Goal: Task Accomplishment & Management: Use online tool/utility

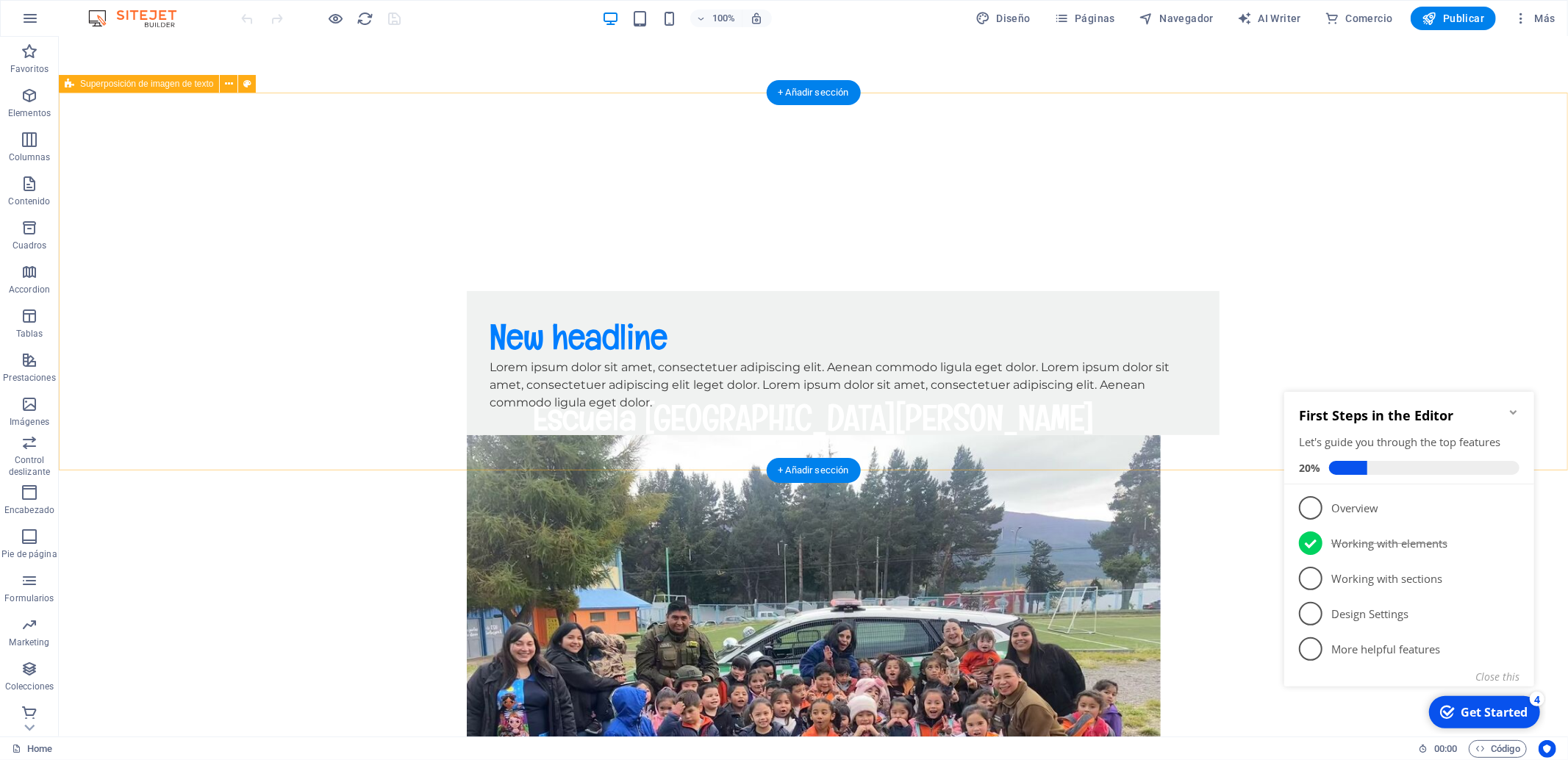
scroll to position [618, 0]
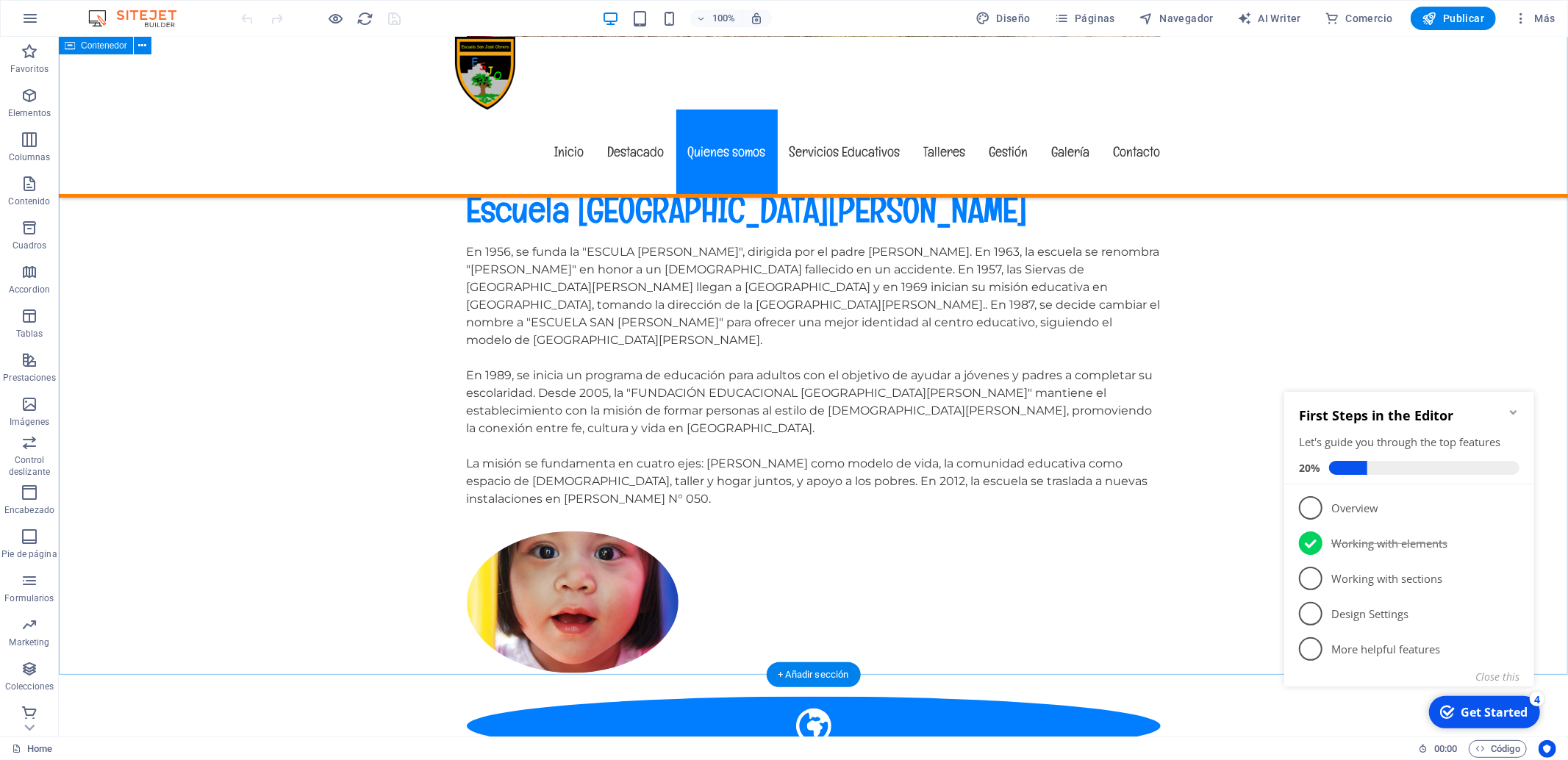
scroll to position [1236, 0]
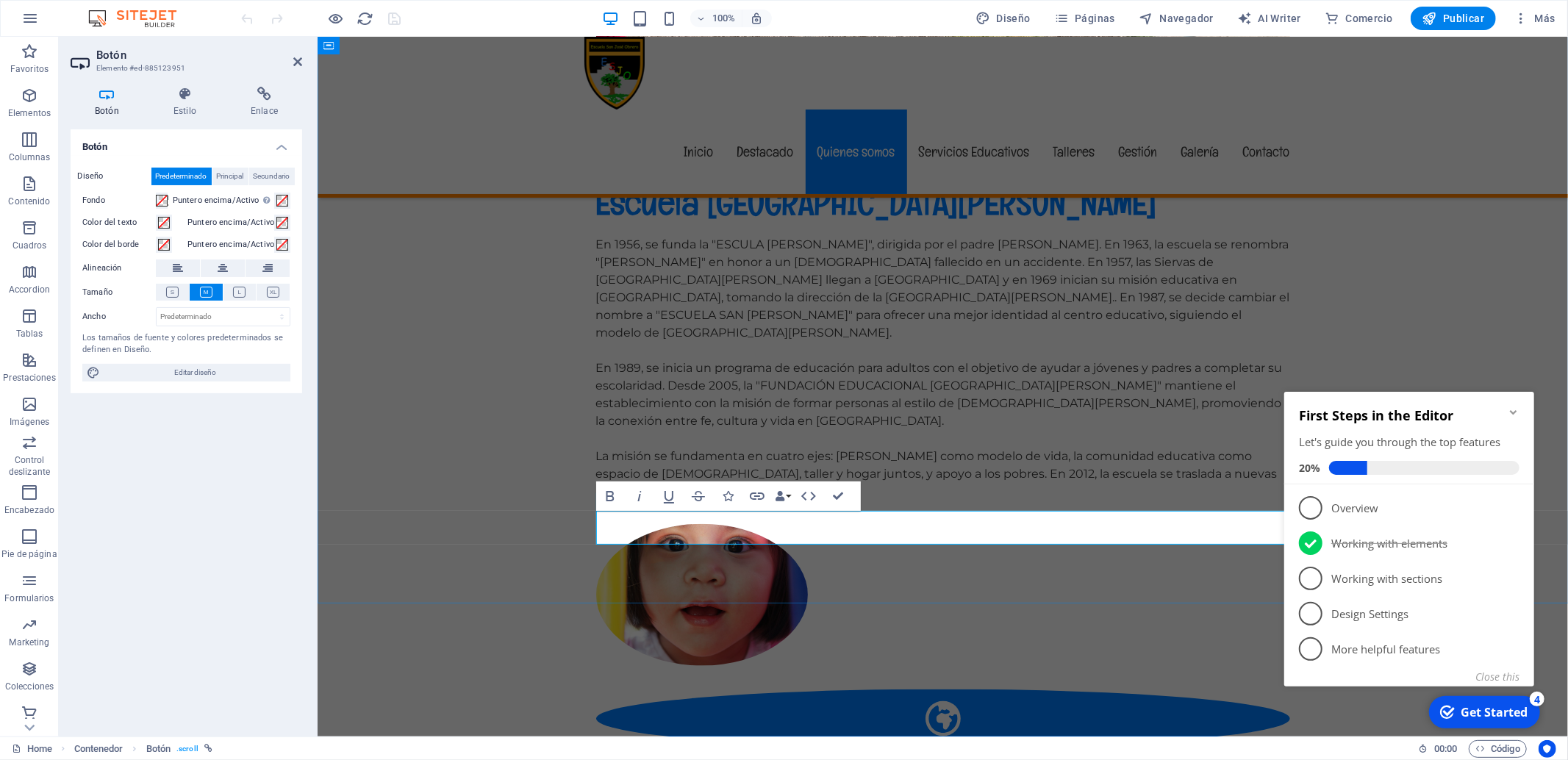
click at [847, 582] on div "Escuela San [PERSON_NAME] - Coyhaique En 1956, se funda la "ESCULA [PERSON_NAME…" at bounding box center [942, 652] width 1251 height 1061
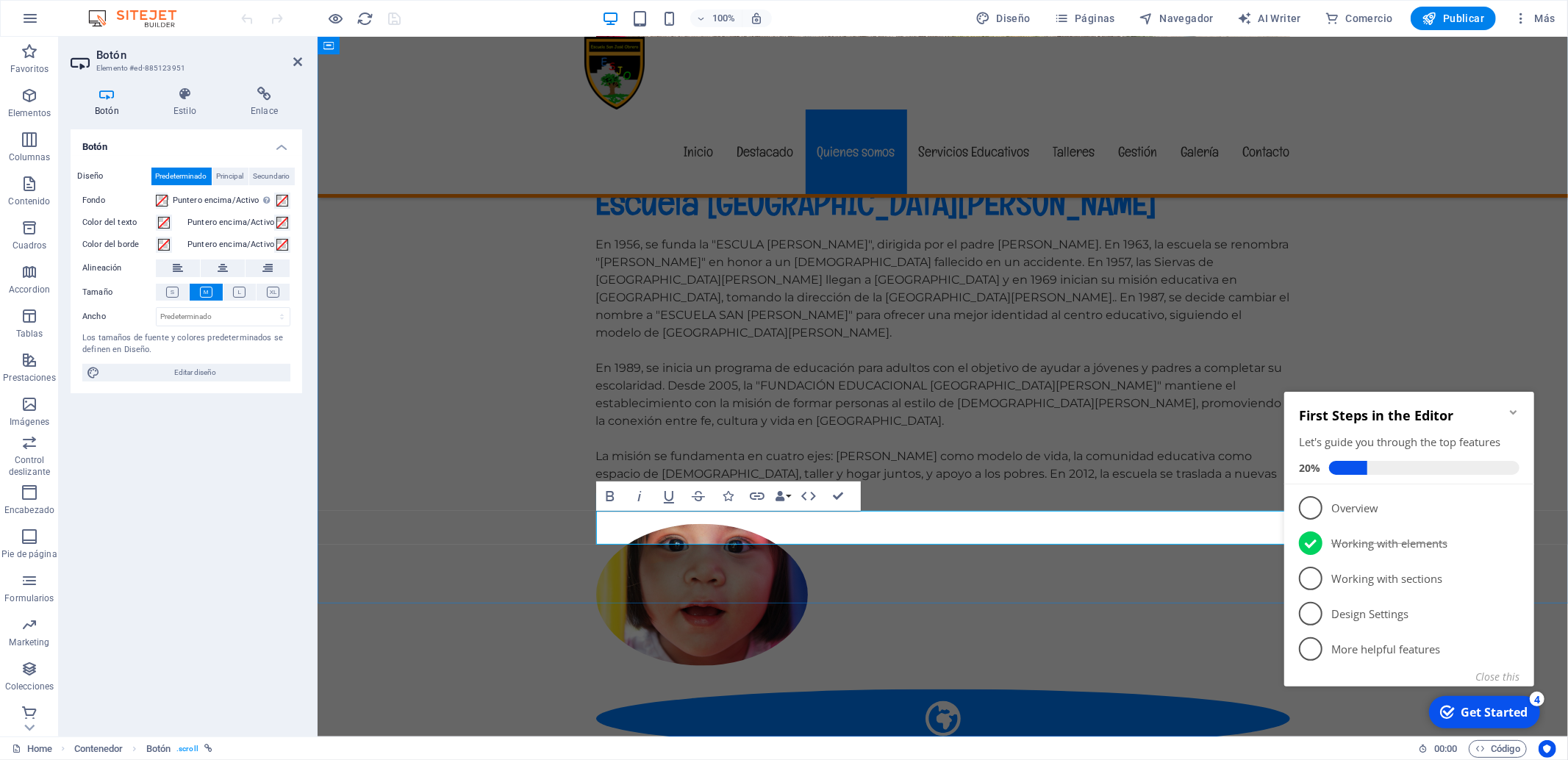
click at [234, 292] on icon at bounding box center [240, 293] width 13 height 11
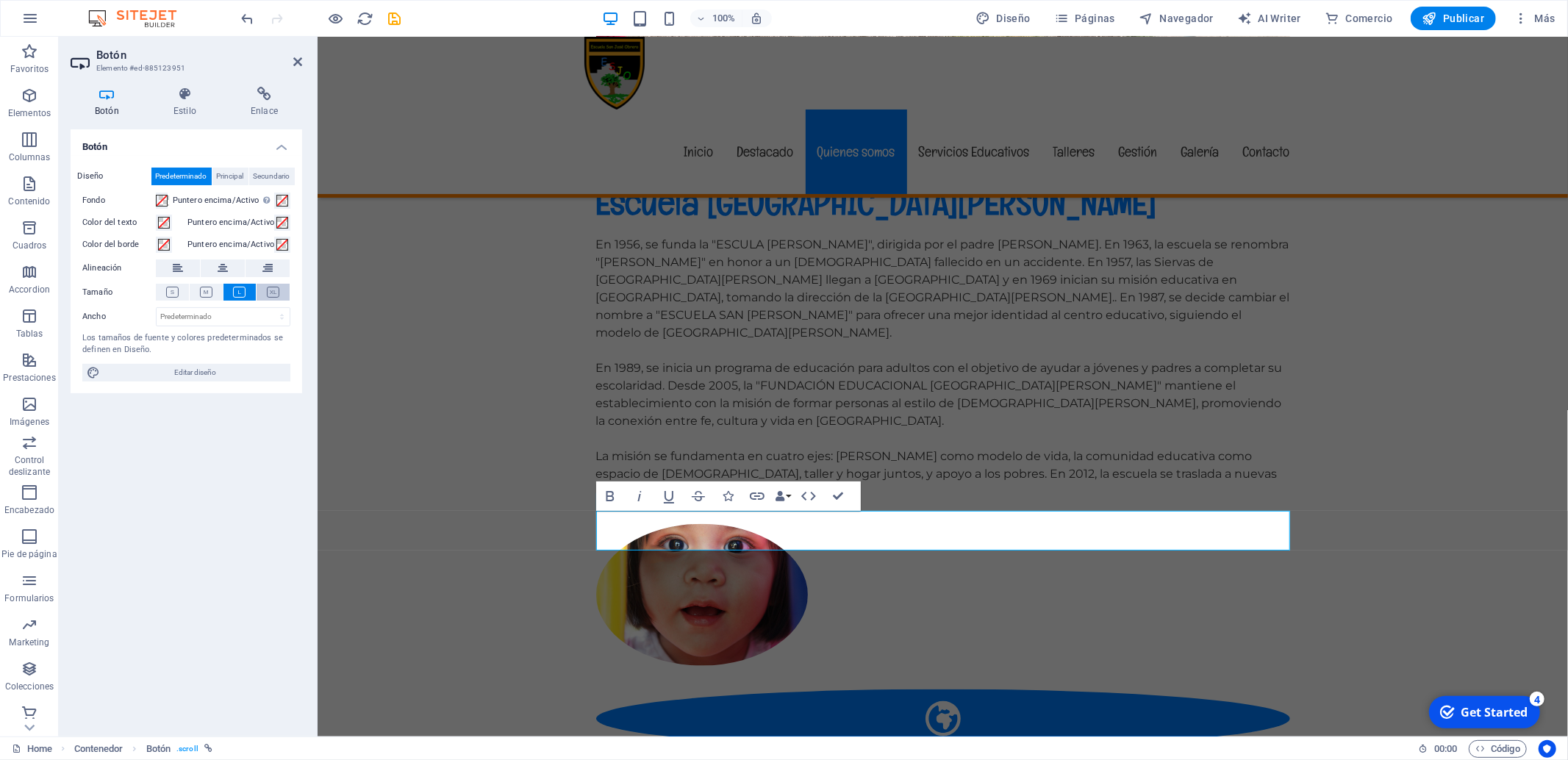
click at [275, 294] on icon at bounding box center [273, 293] width 13 height 11
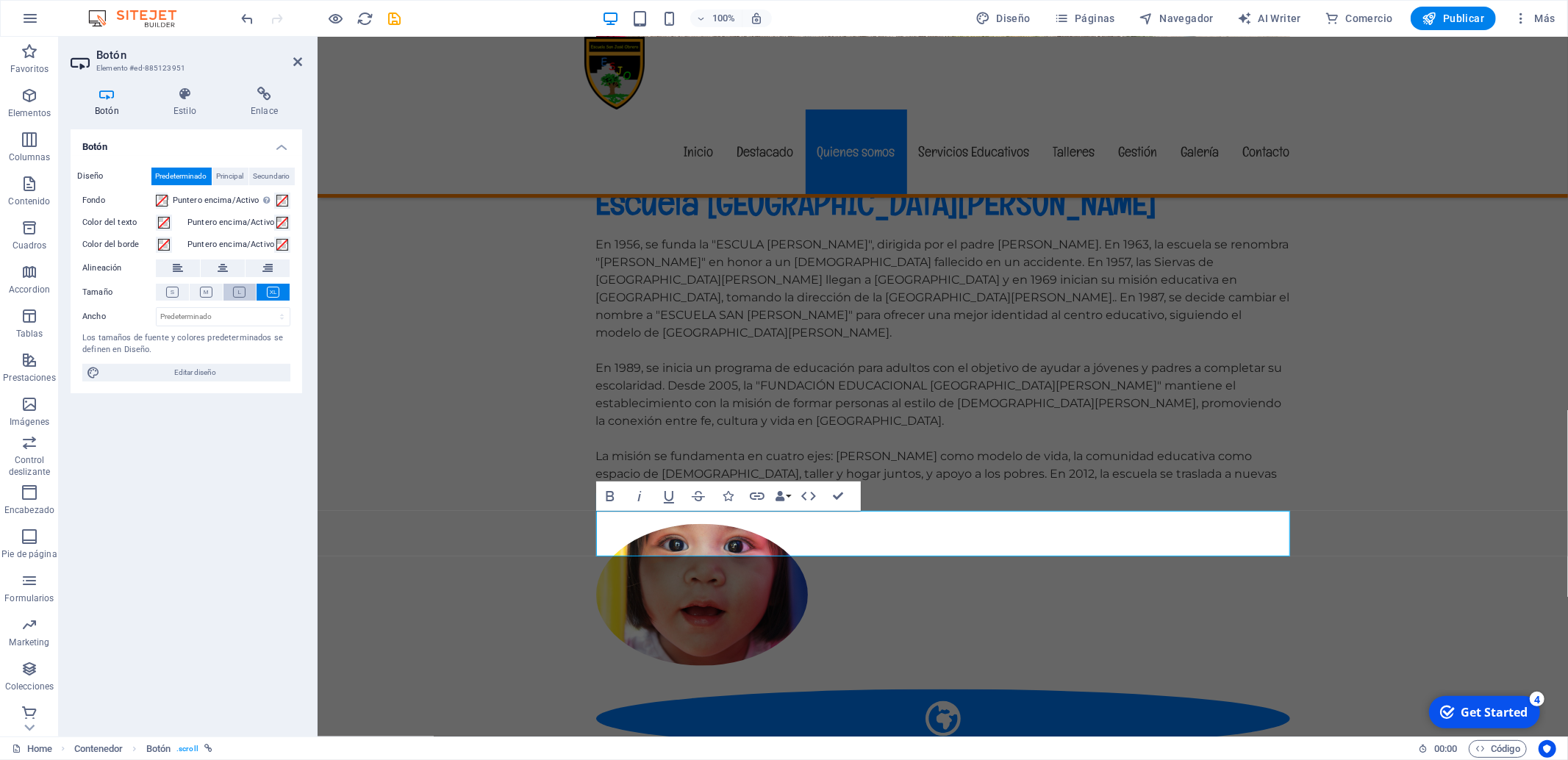
click at [231, 295] on button at bounding box center [240, 292] width 33 height 17
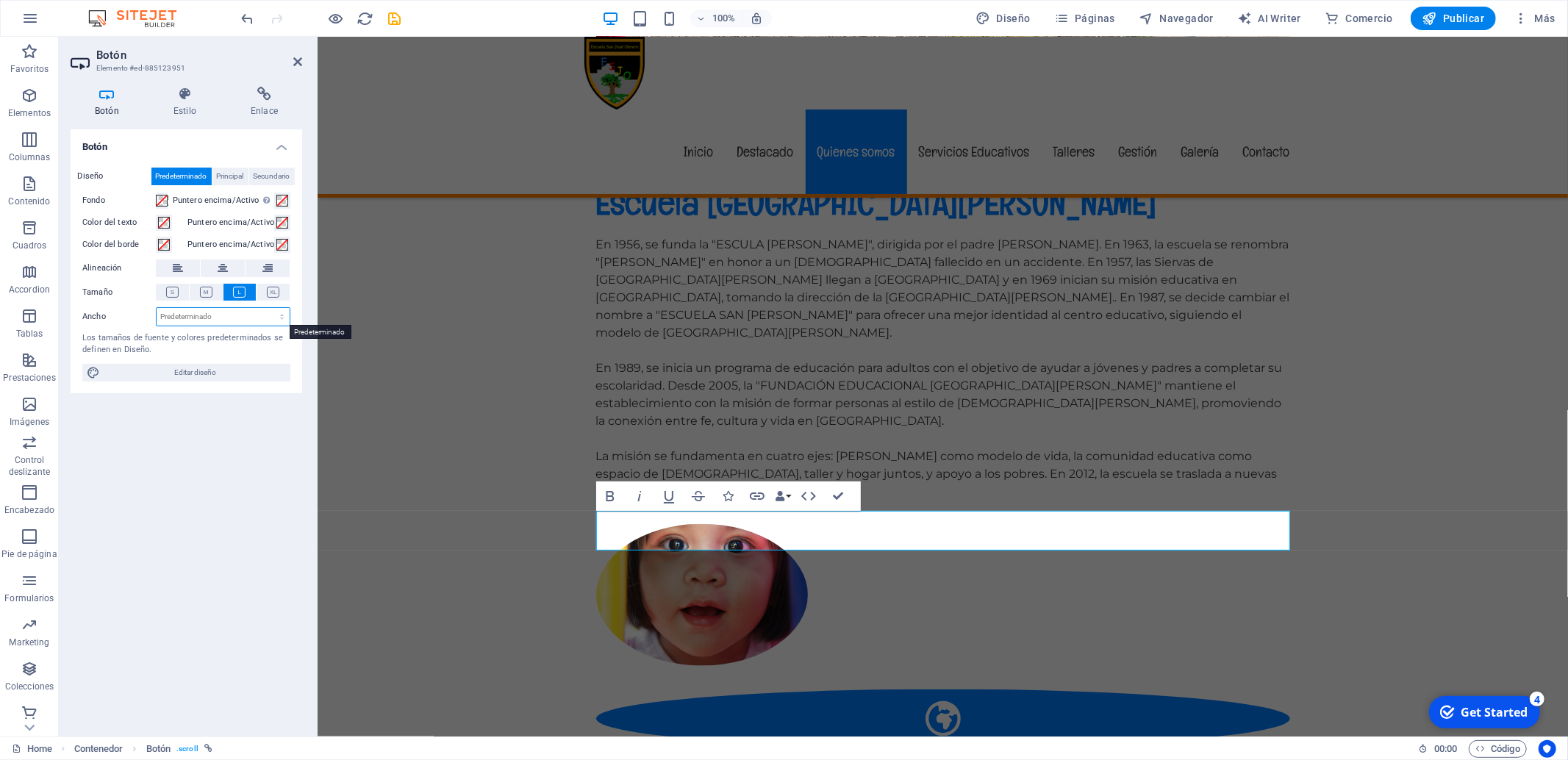
click at [157, 308] on select "Predeterminado px rem % em vh vw" at bounding box center [223, 316] width 133 height 17
click at [191, 307] on div "Predeterminado px rem % em vh vw" at bounding box center [223, 316] width 135 height 19
click at [229, 175] on span "Principal" at bounding box center [231, 176] width 27 height 17
click at [265, 173] on span "Secundario" at bounding box center [272, 176] width 36 height 17
click at [164, 173] on span "Predeterminado" at bounding box center [181, 176] width 51 height 17
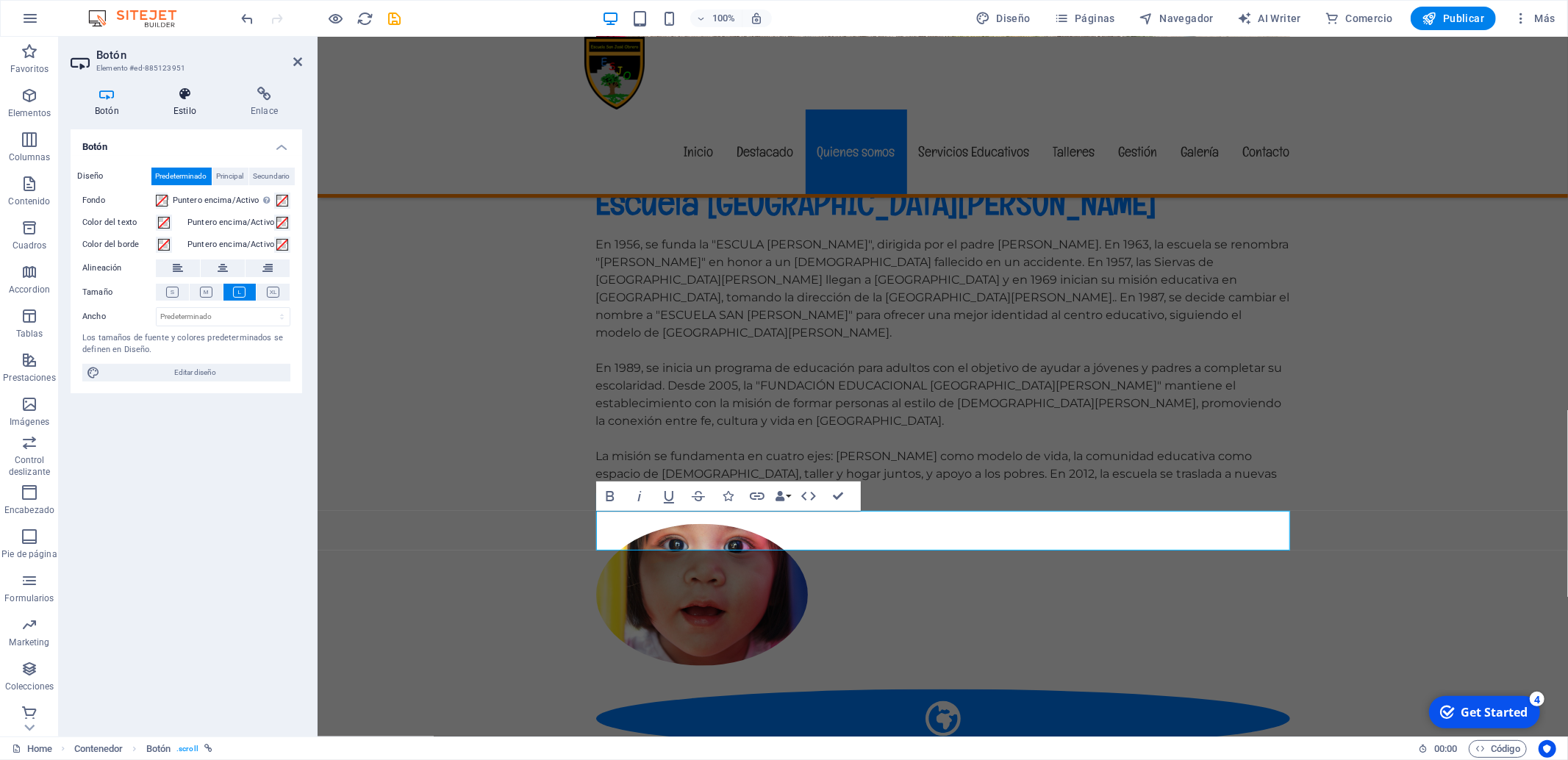
click at [173, 89] on icon at bounding box center [185, 94] width 71 height 15
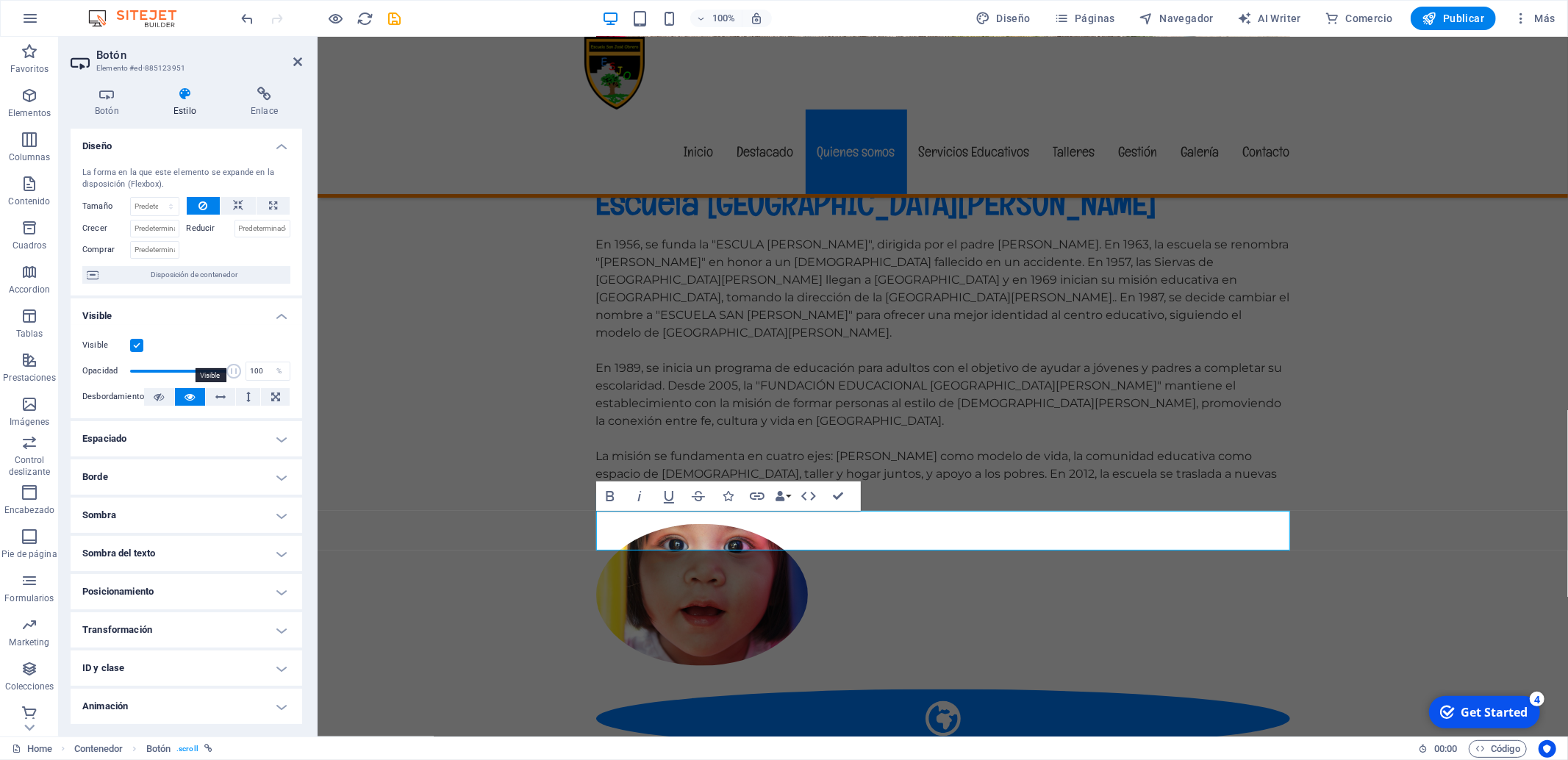
scroll to position [0, 0]
click at [274, 101] on icon at bounding box center [264, 94] width 76 height 15
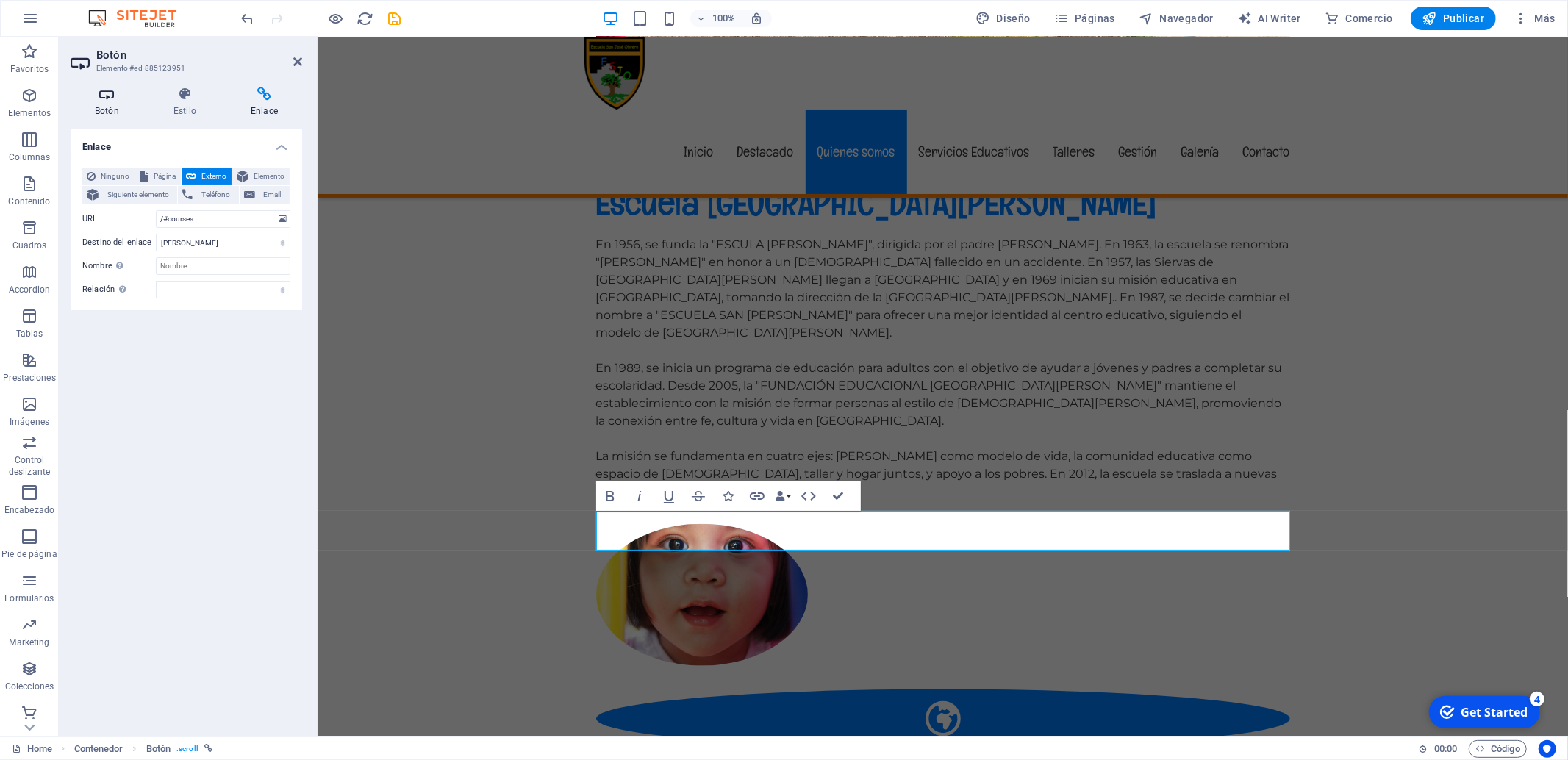
click at [106, 110] on h4 "Botón" at bounding box center [109, 102] width 78 height 31
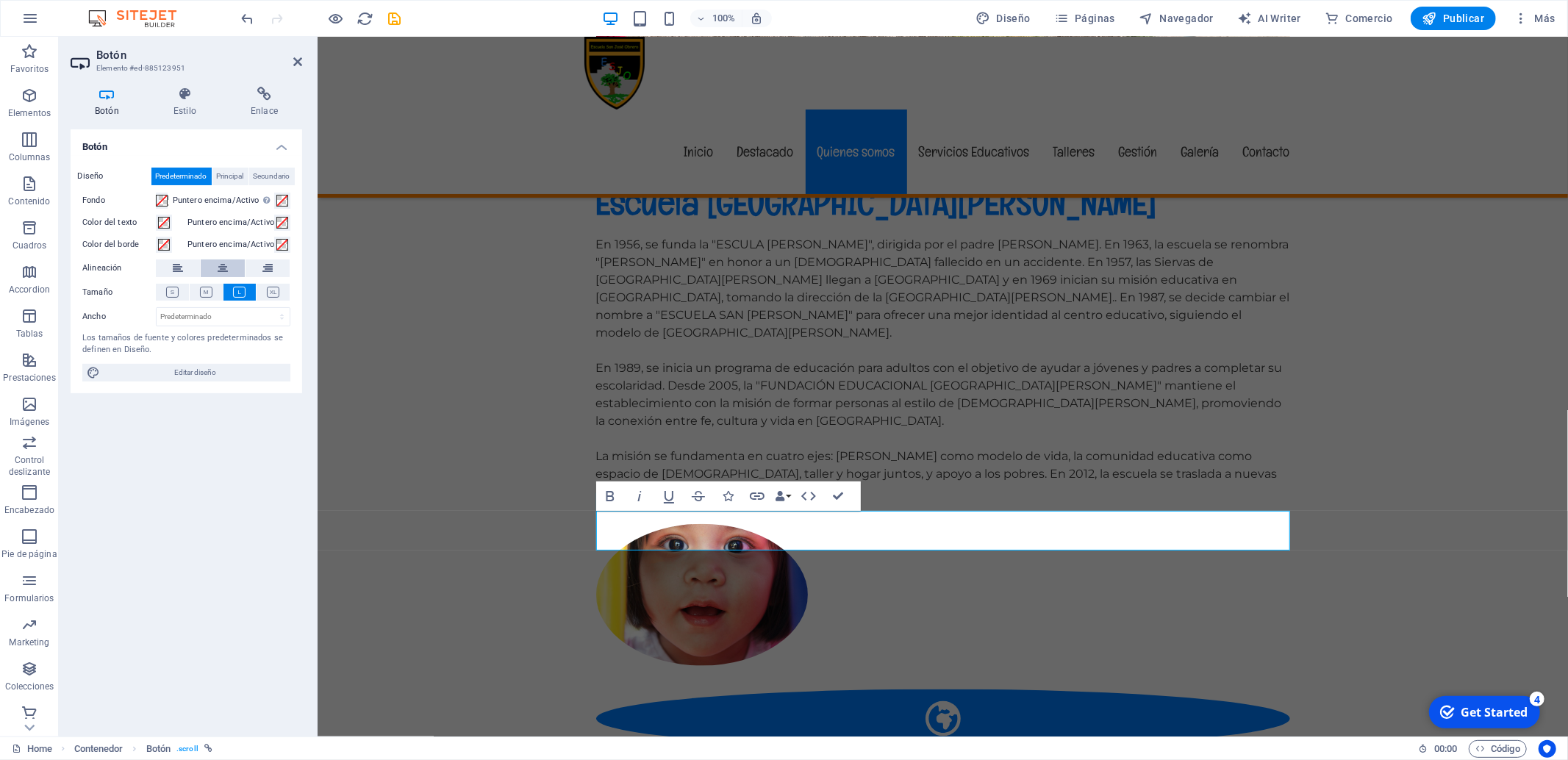
click at [227, 268] on icon at bounding box center [222, 268] width 10 height 17
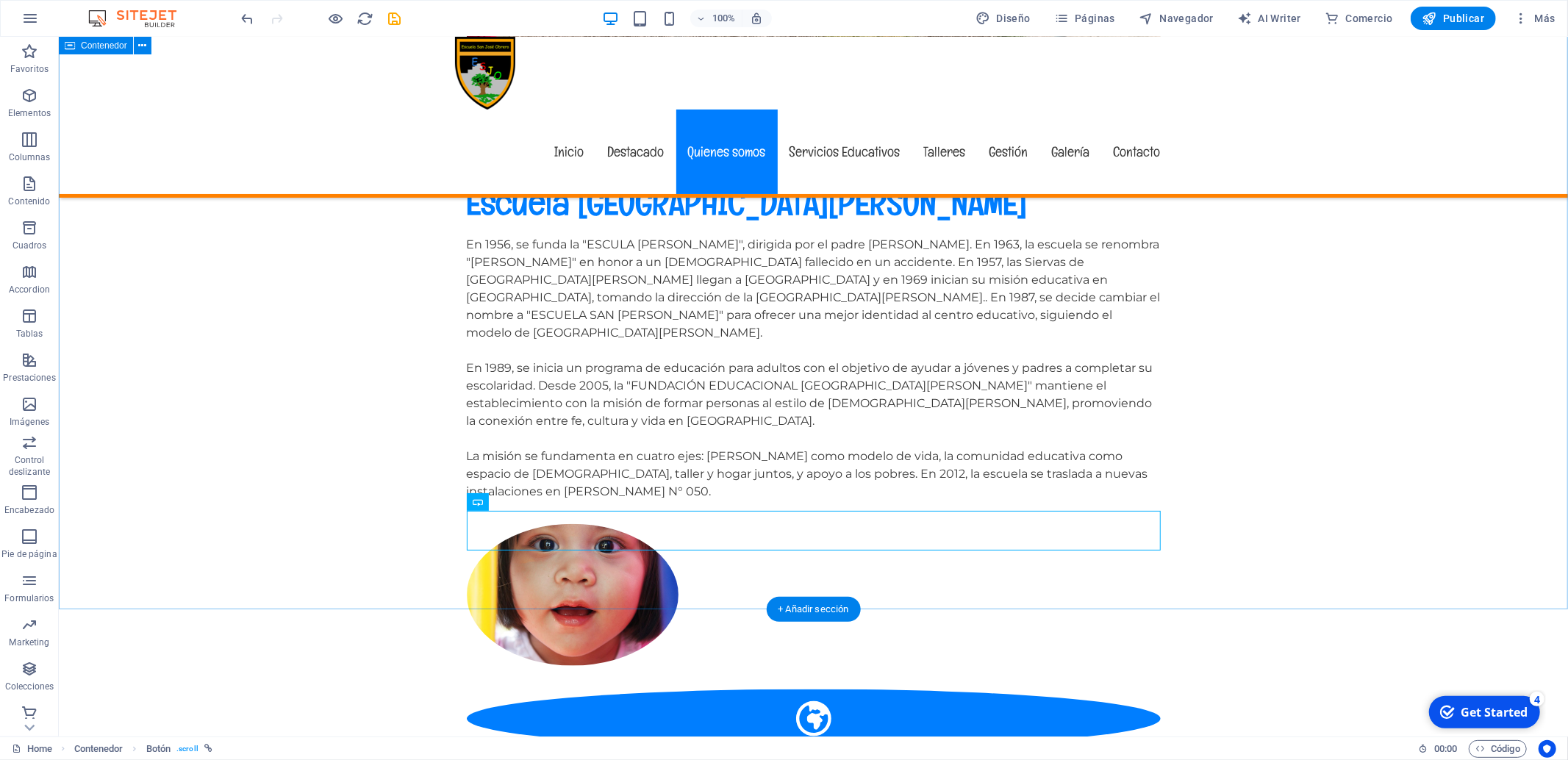
click at [1333, 522] on div "Escuela San [PERSON_NAME] - Coyhaique En 1956, se funda la "ESCULA [PERSON_NAME…" at bounding box center [813, 654] width 1510 height 1066
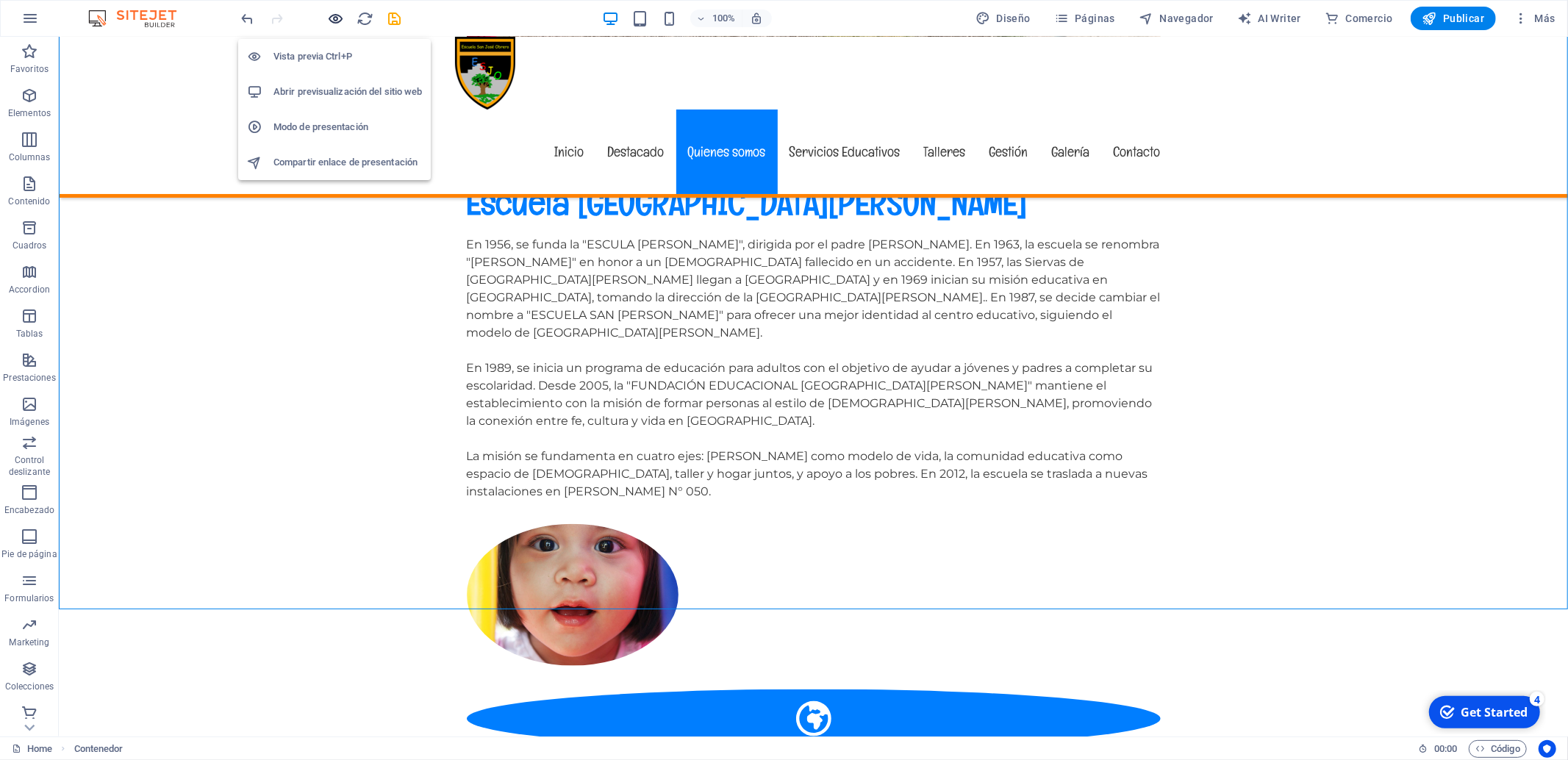
click at [335, 16] on icon "button" at bounding box center [336, 18] width 17 height 17
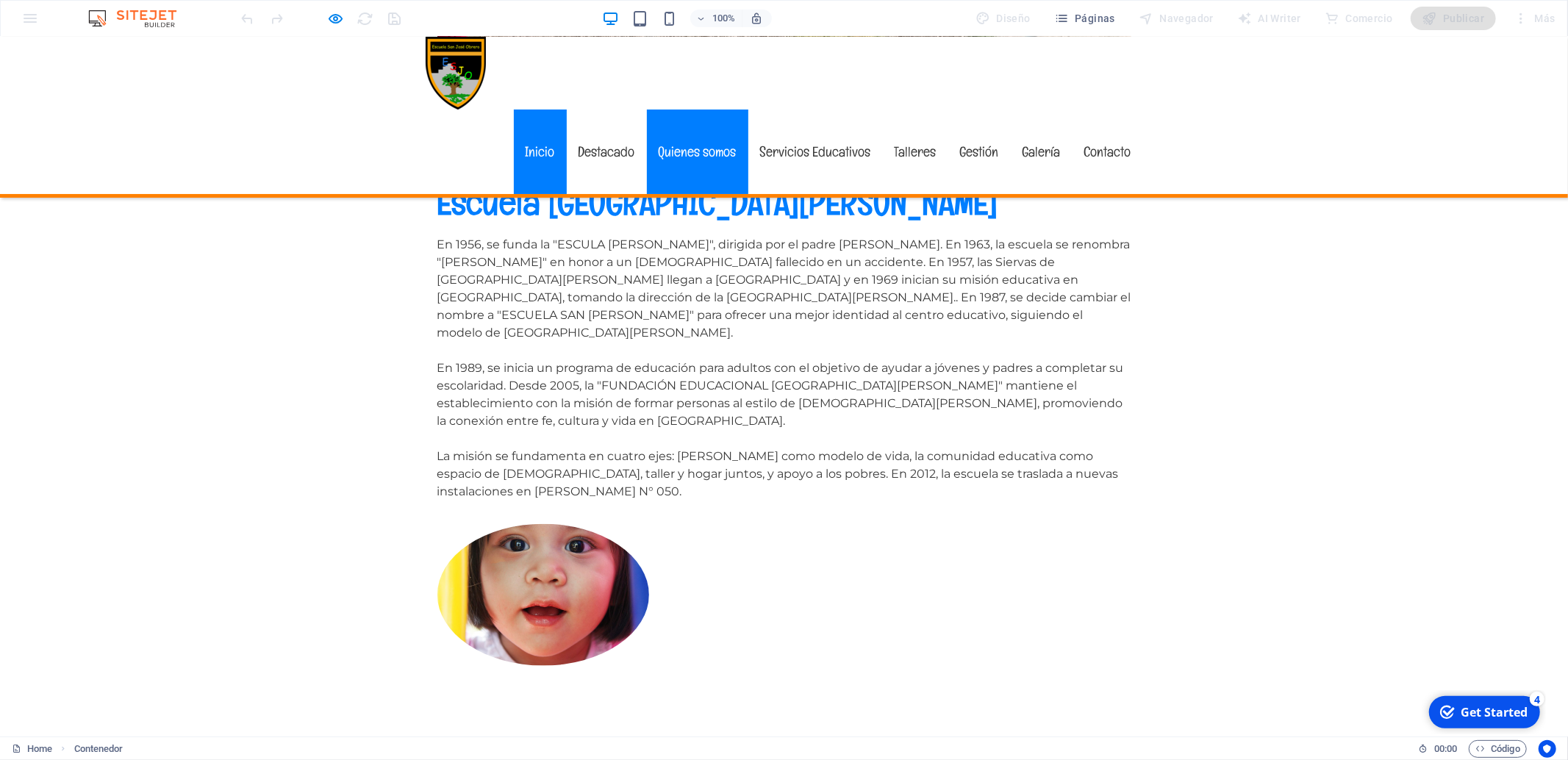
click at [540, 109] on link "Inicio" at bounding box center [540, 151] width 53 height 85
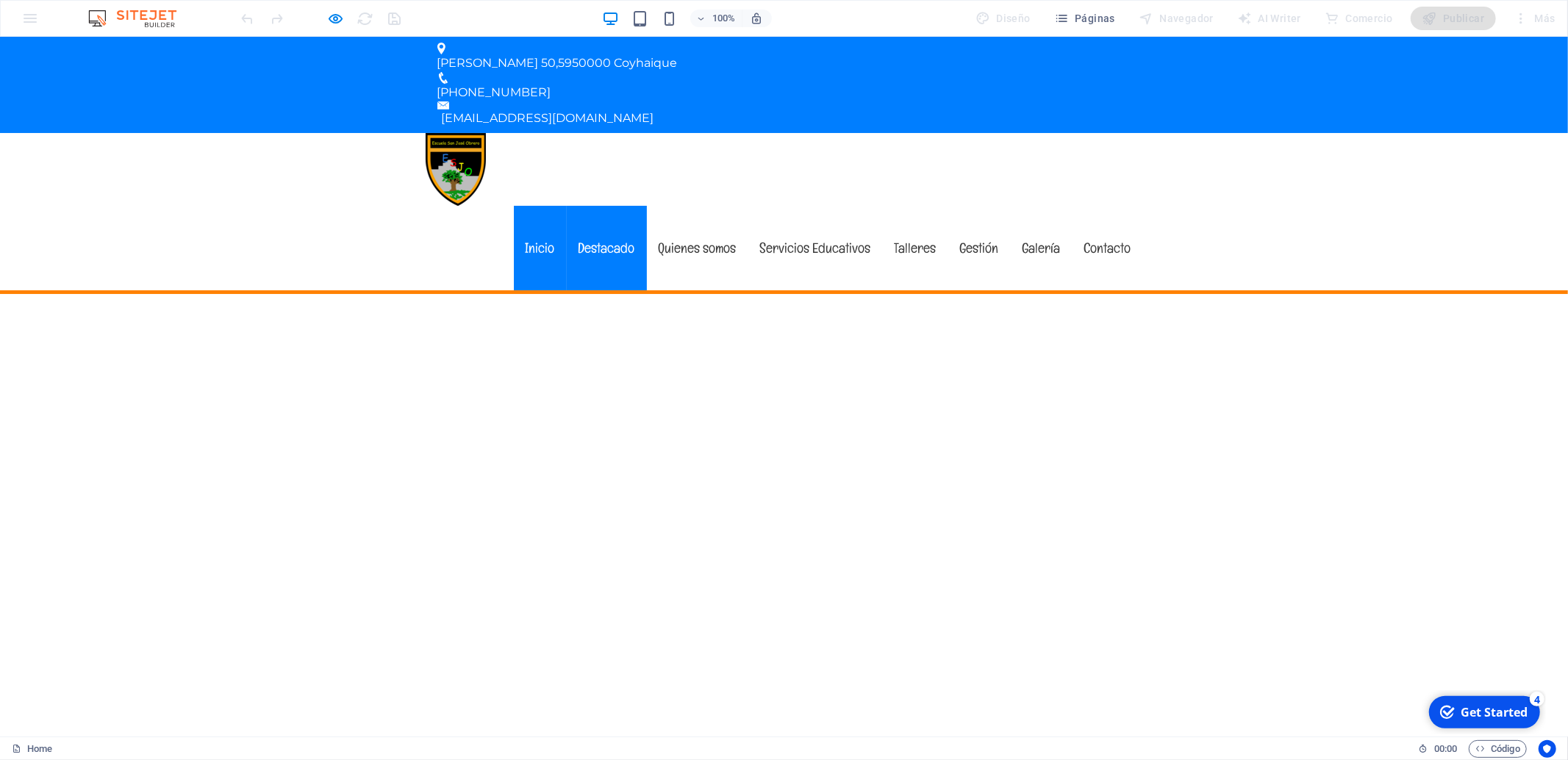
click at [616, 206] on link "Destacado" at bounding box center [607, 248] width 80 height 85
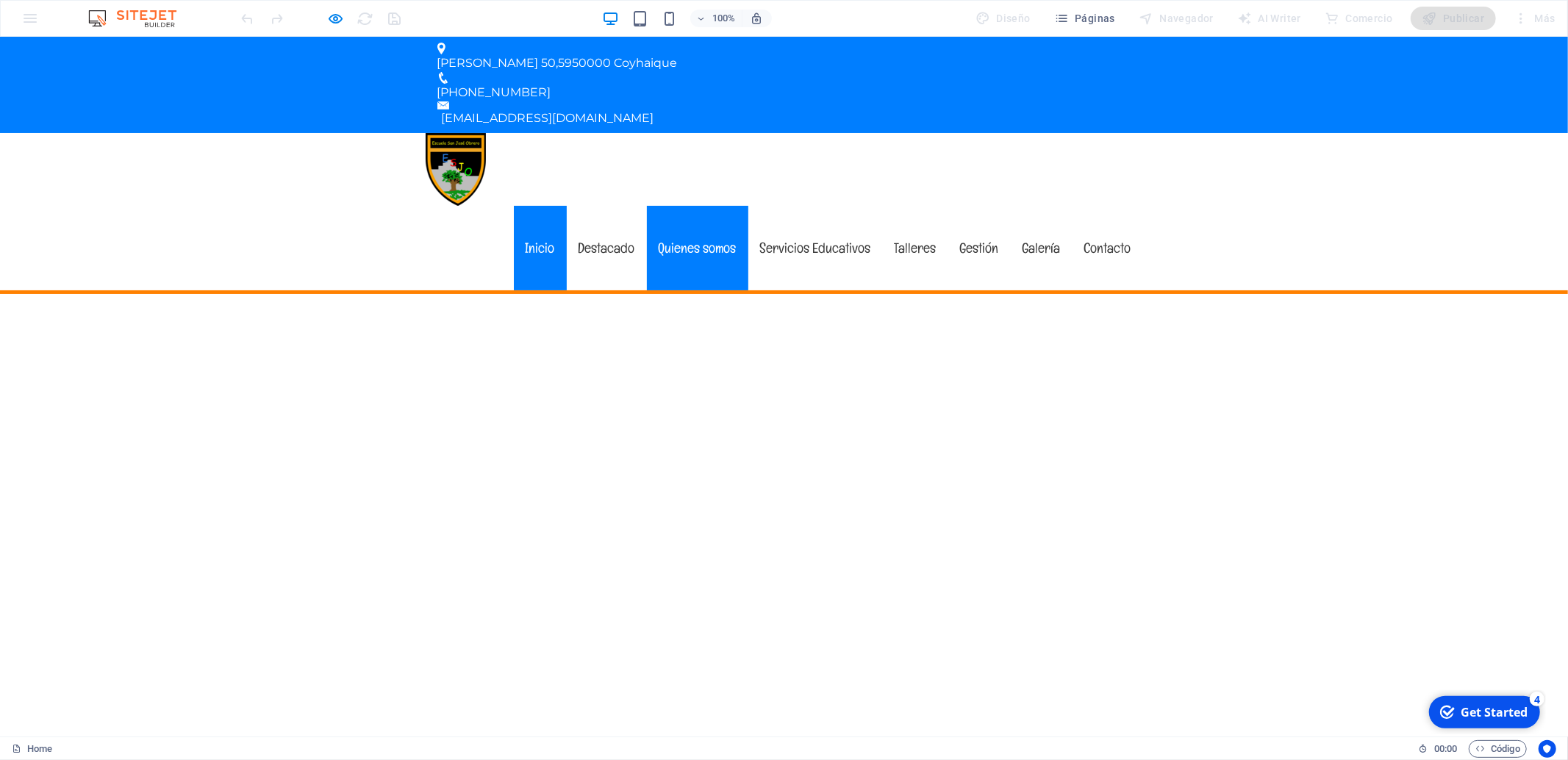
click at [699, 206] on link "Quienes somos" at bounding box center [697, 248] width 101 height 85
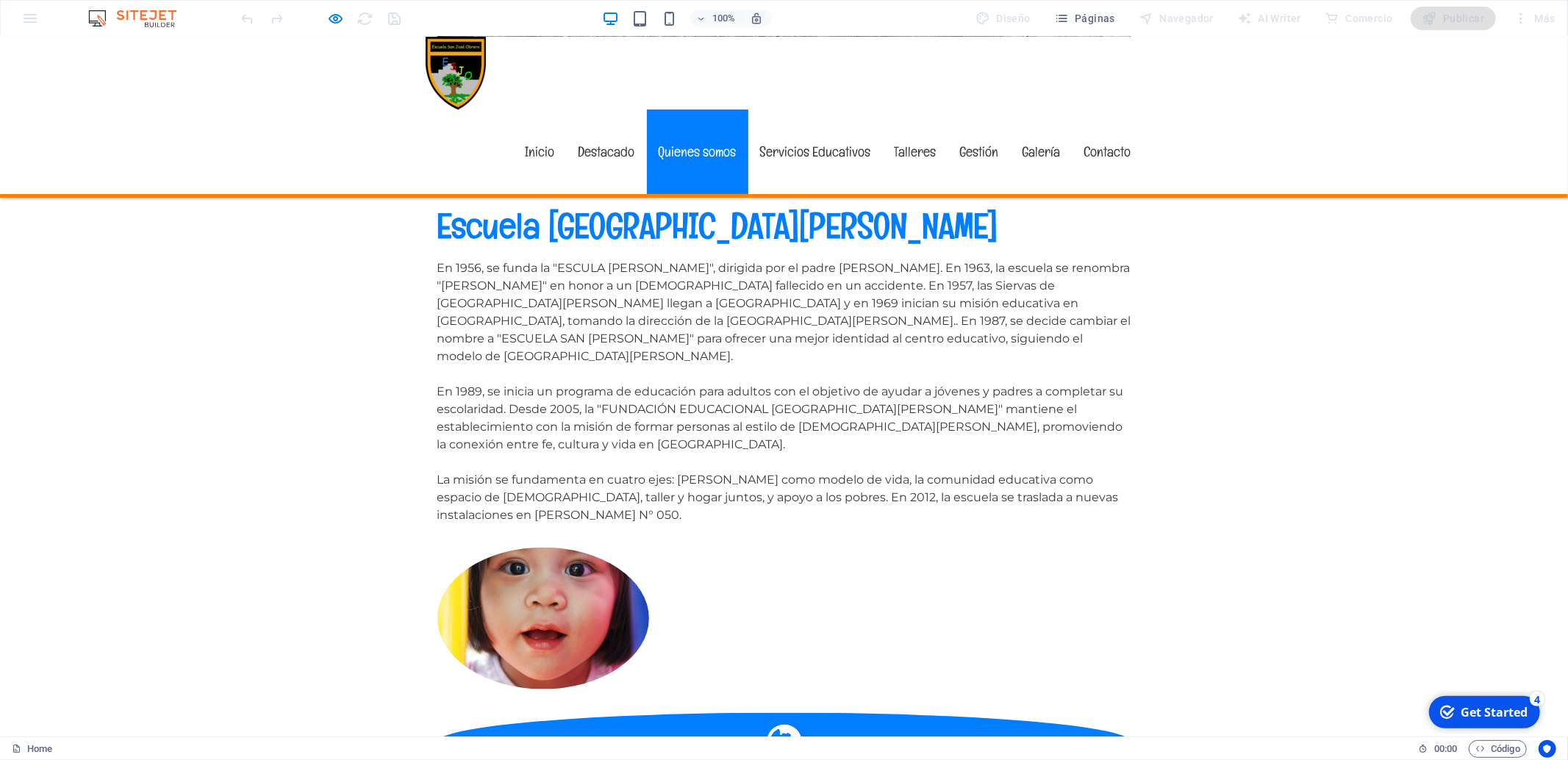
scroll to position [1223, 0]
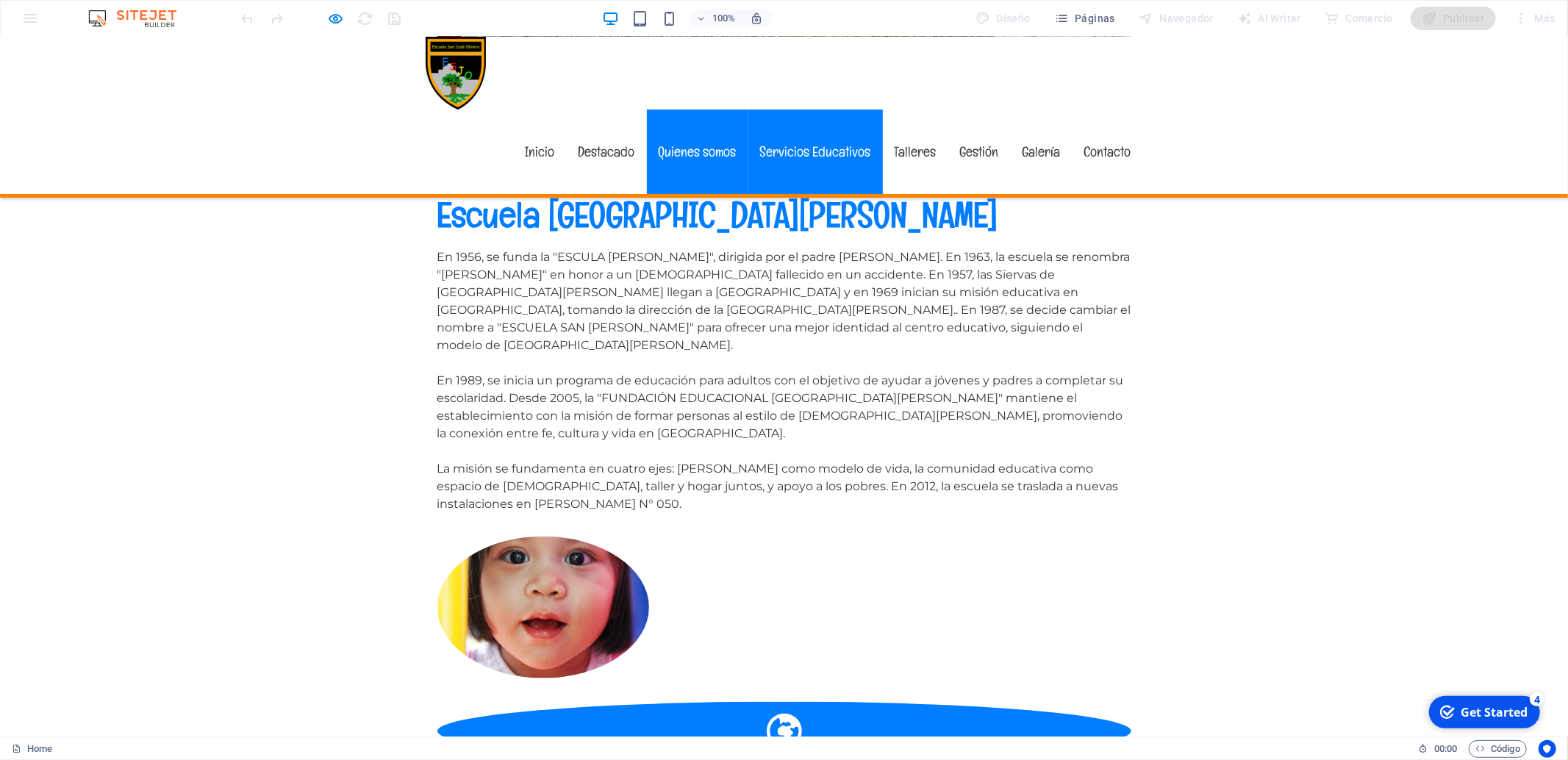
click at [786, 109] on link "Servicios Educativos" at bounding box center [815, 151] width 135 height 85
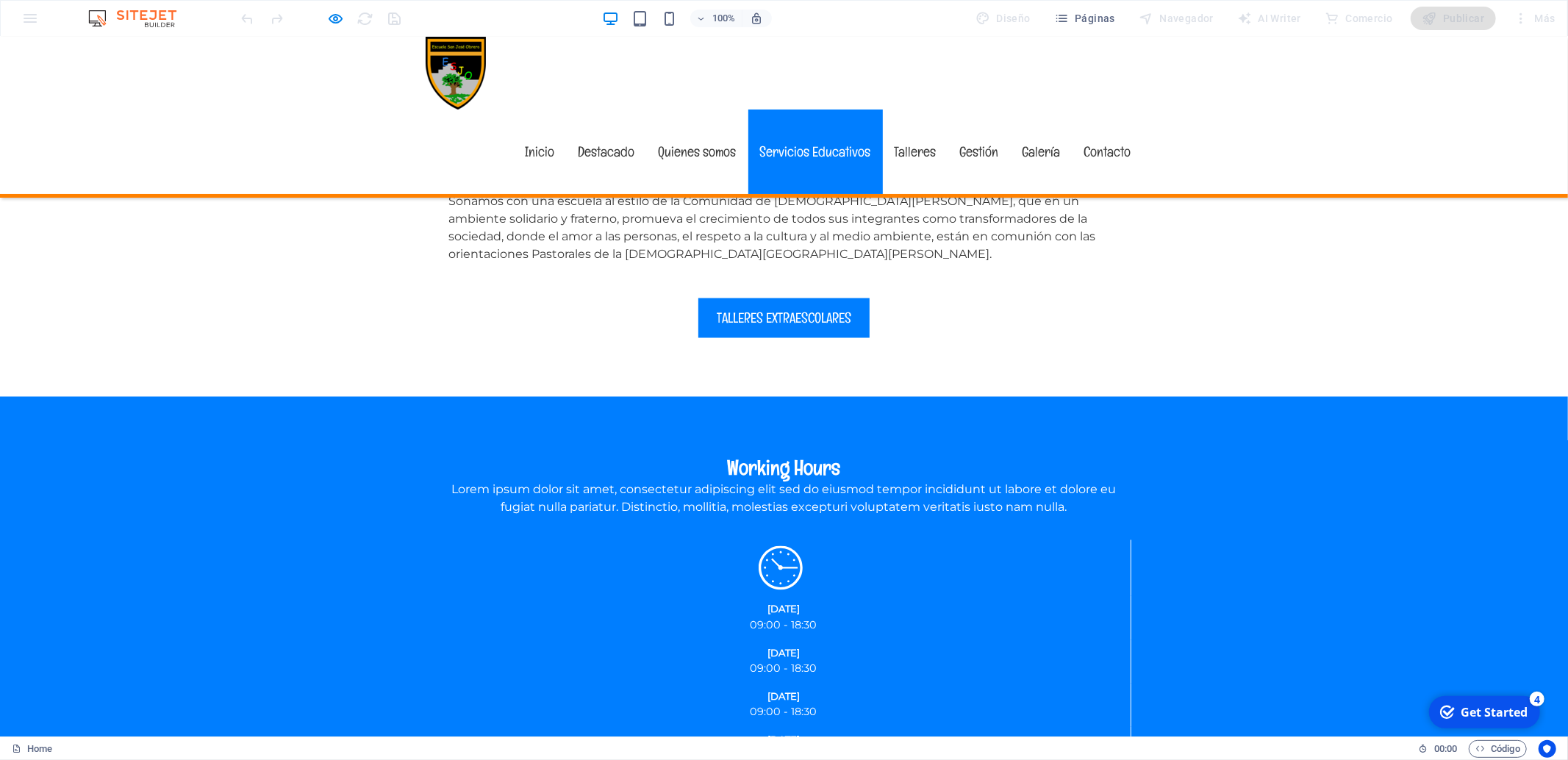
scroll to position [2035, 0]
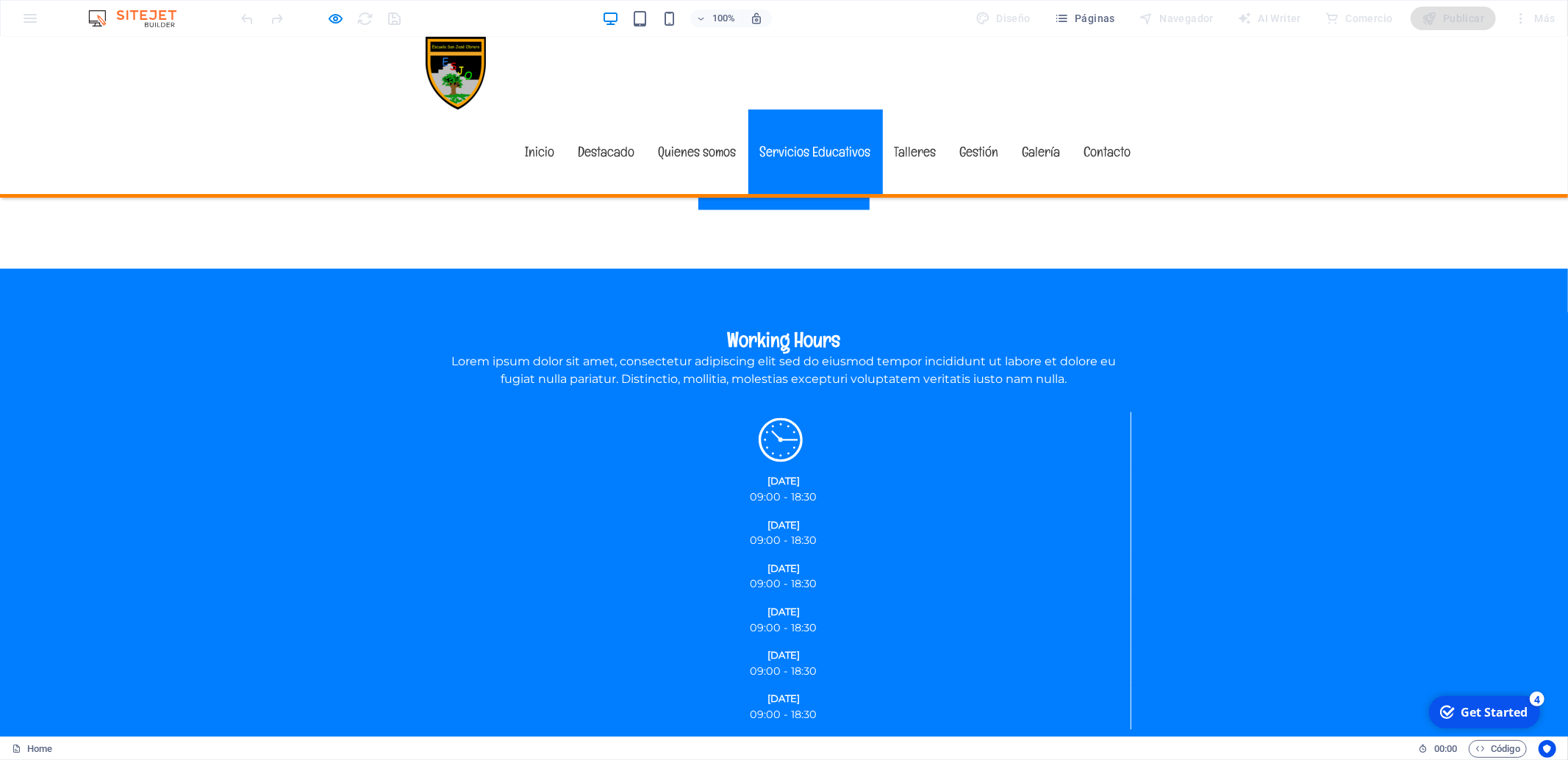
scroll to position [2190, 0]
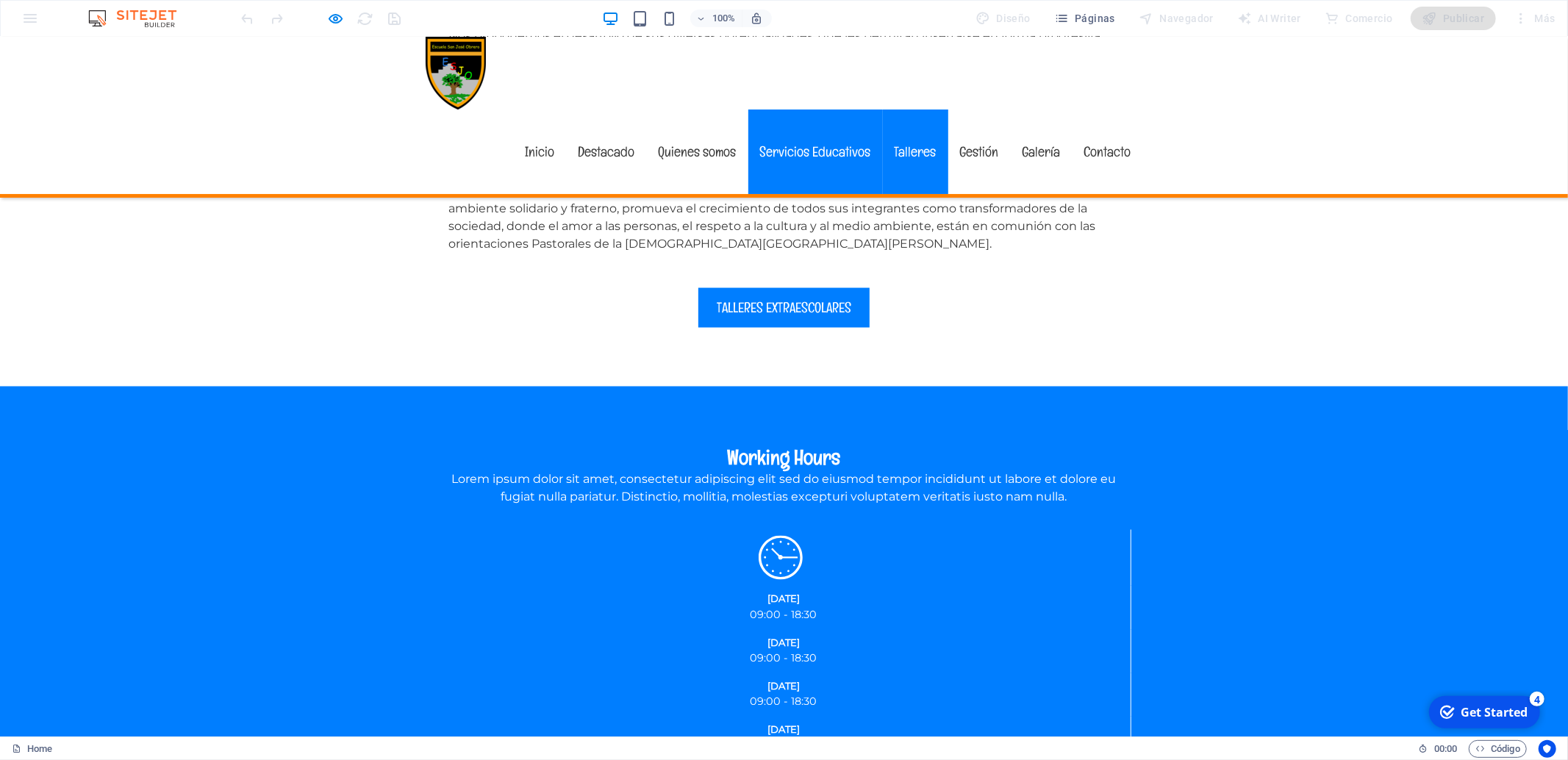
click at [927, 109] on link "Talleres" at bounding box center [916, 151] width 66 height 85
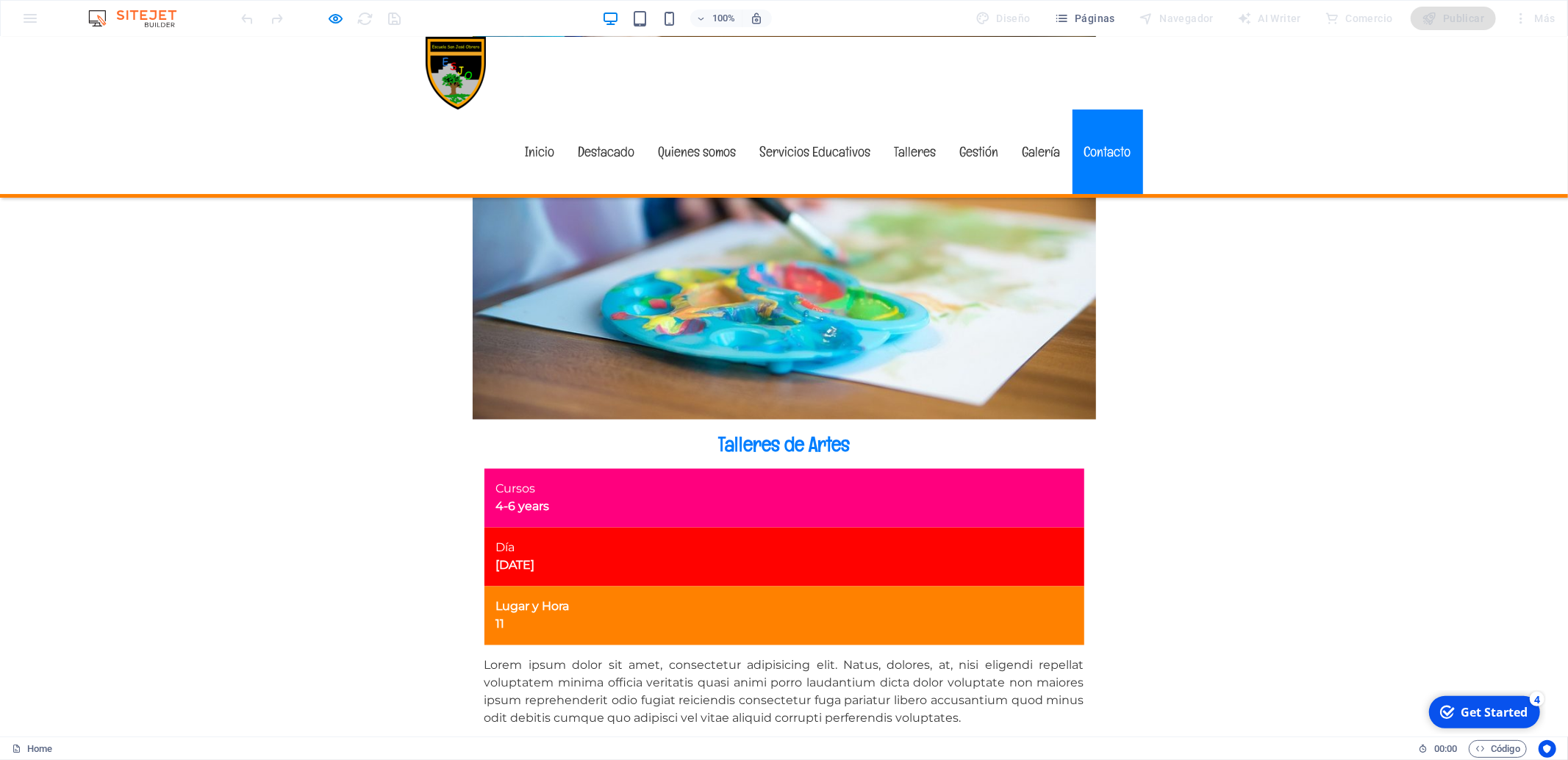
scroll to position [6692, 0]
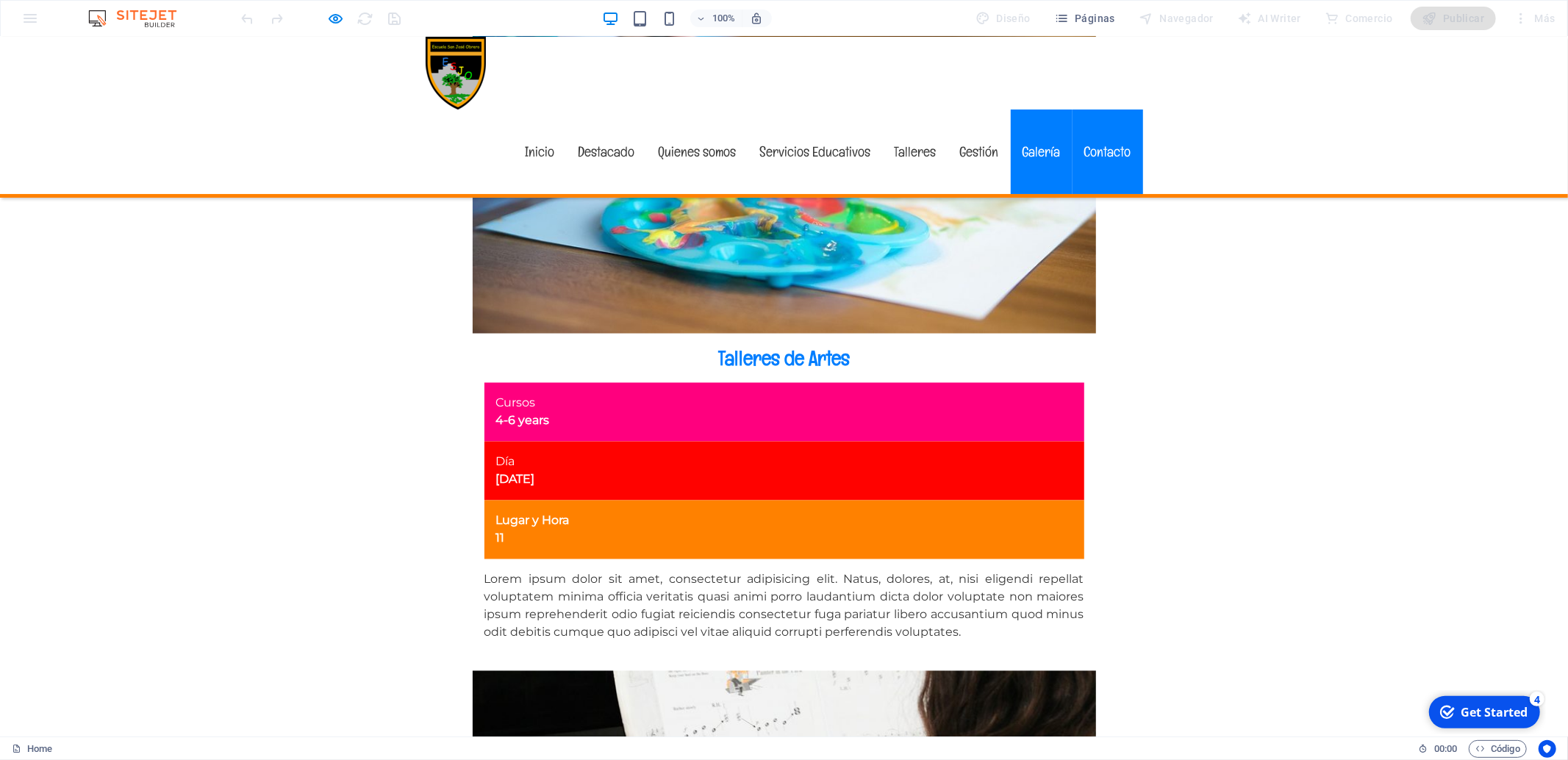
click at [1045, 109] on link "Galería" at bounding box center [1041, 151] width 62 height 85
click at [550, 109] on link "Inicio" at bounding box center [540, 151] width 53 height 85
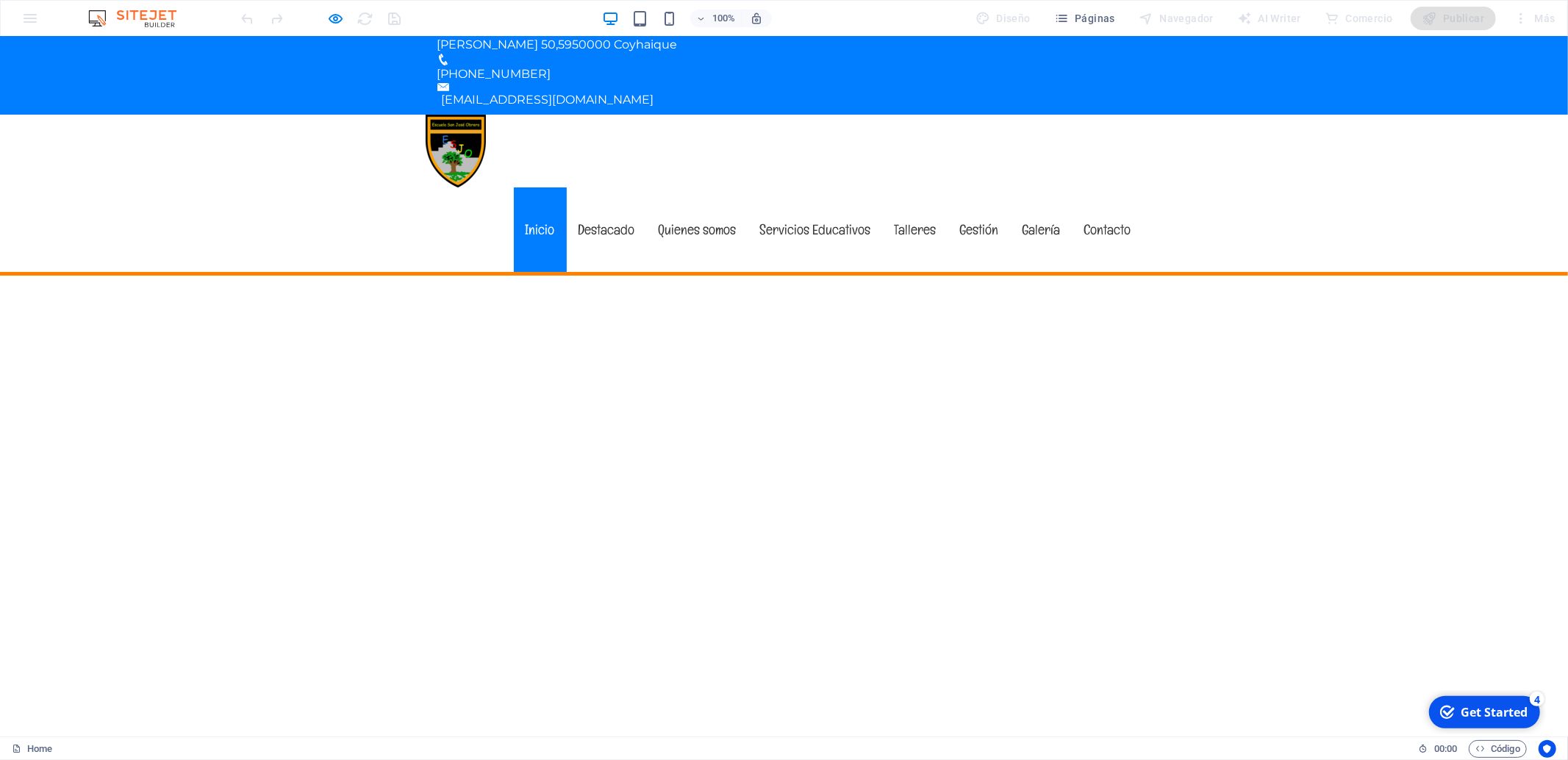
scroll to position [0, 0]
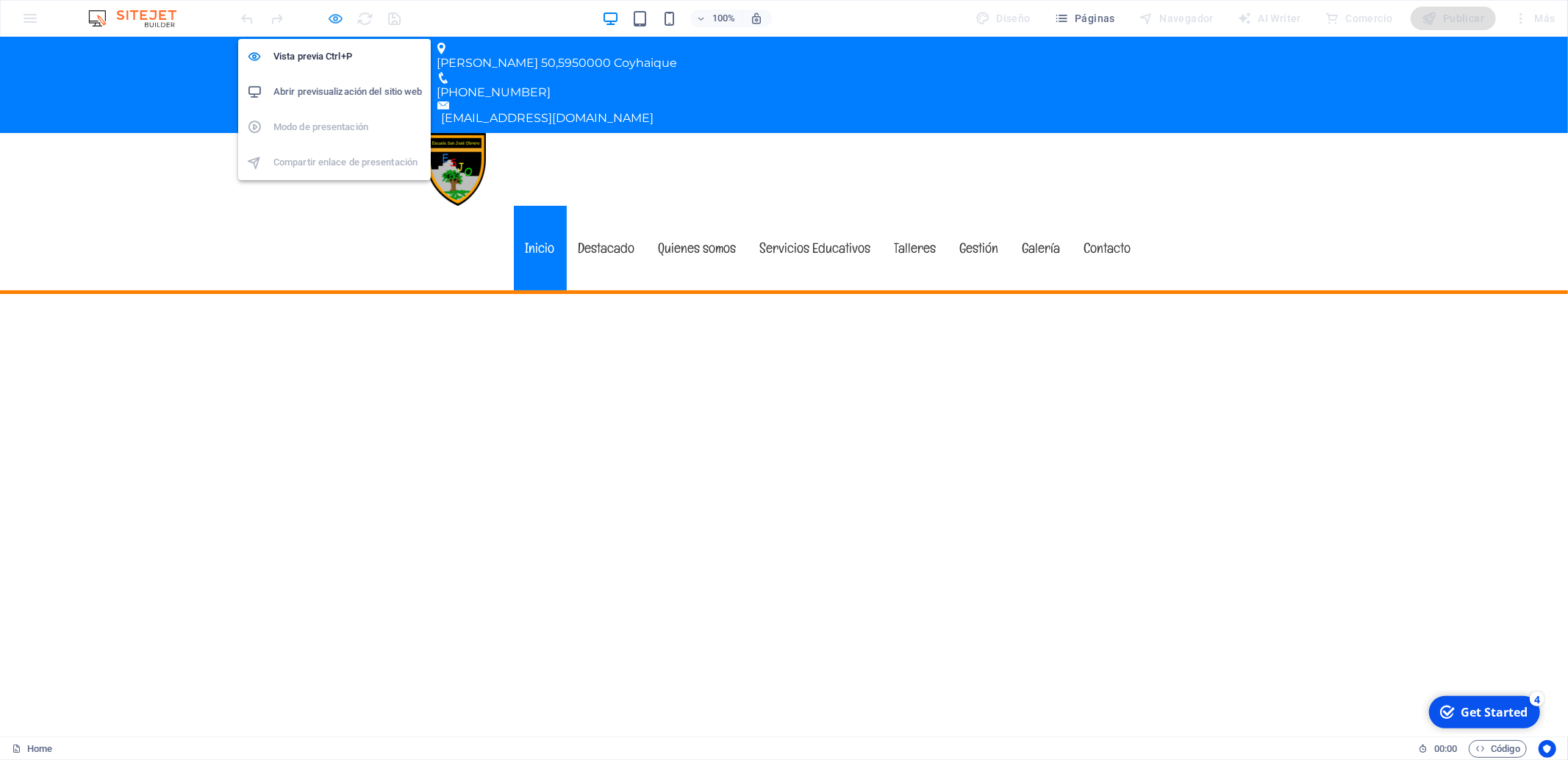
click at [340, 16] on icon "button" at bounding box center [336, 18] width 17 height 17
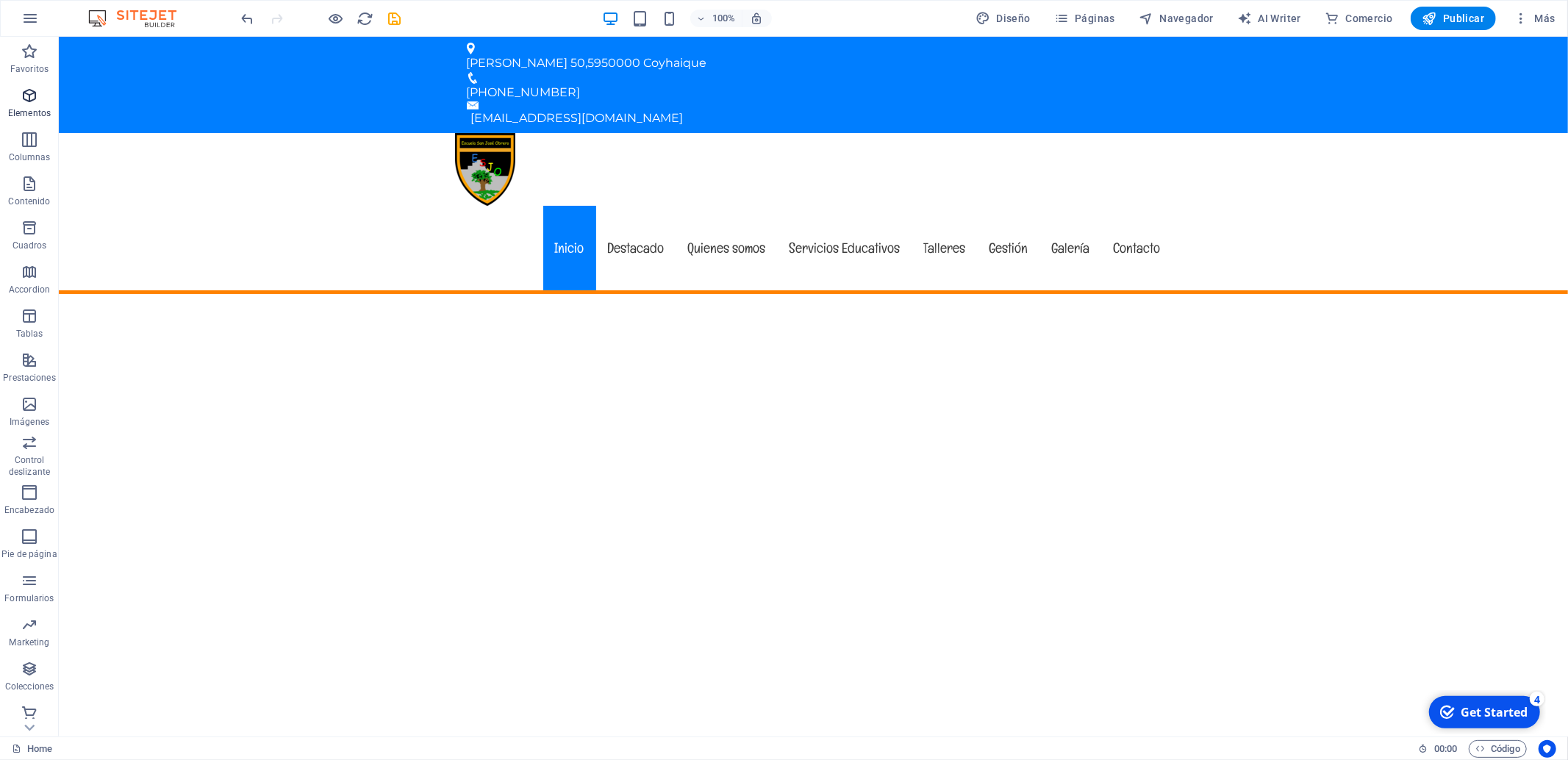
click at [14, 96] on span "Elementos" at bounding box center [29, 104] width 59 height 36
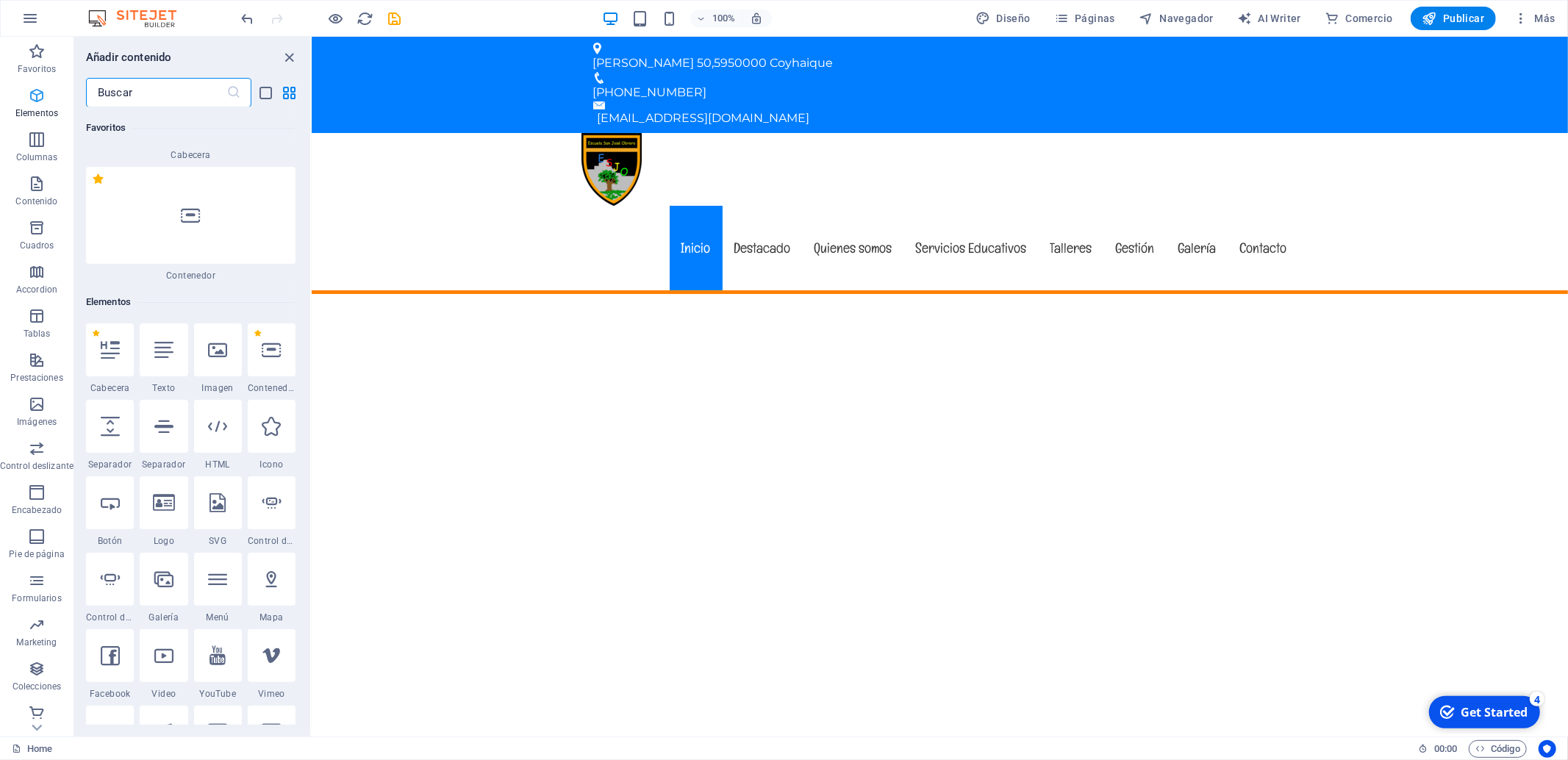
scroll to position [157, 0]
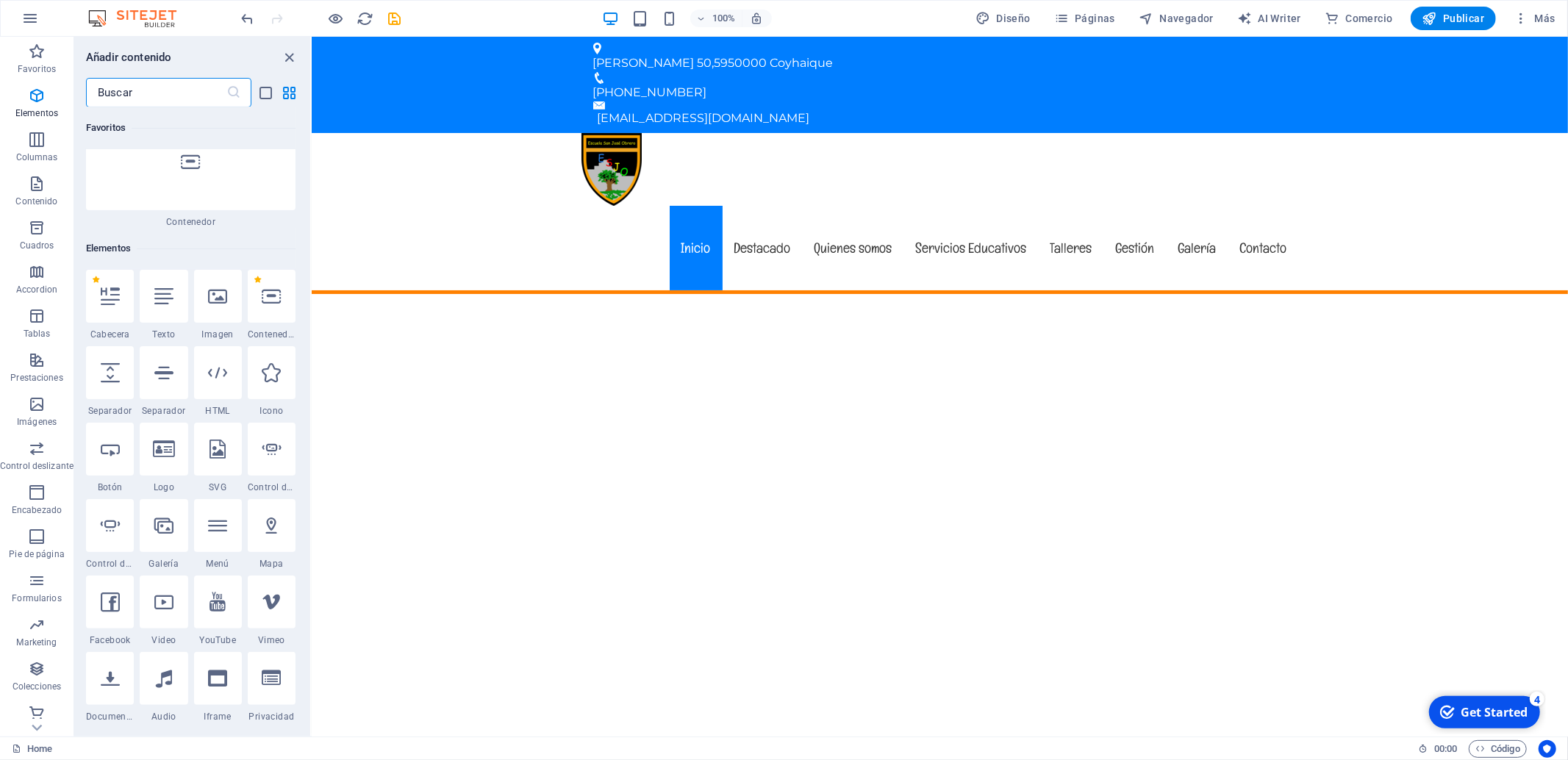
click at [135, 99] on input "text" at bounding box center [156, 93] width 140 height 29
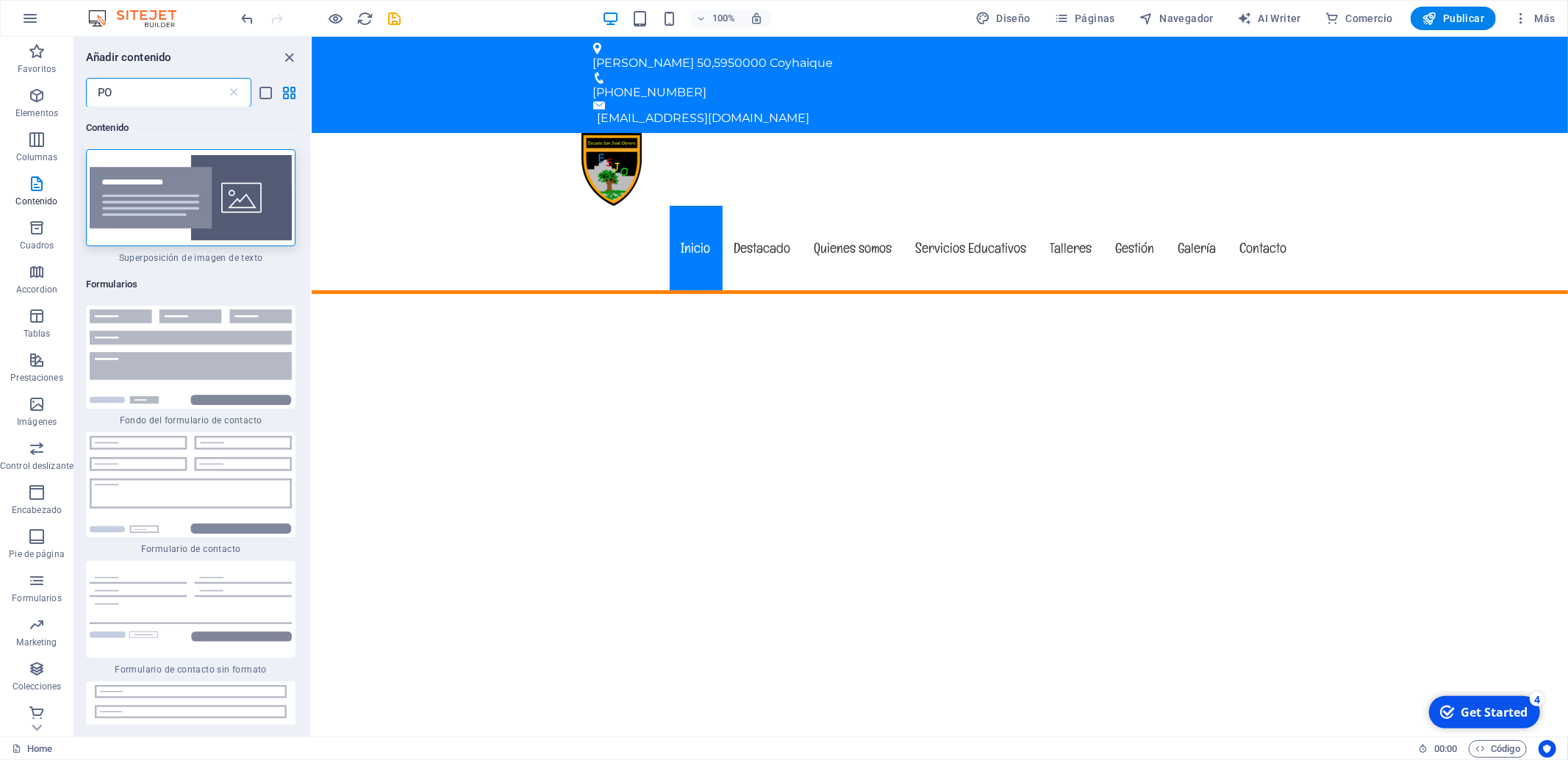
scroll to position [0, 0]
type input "P"
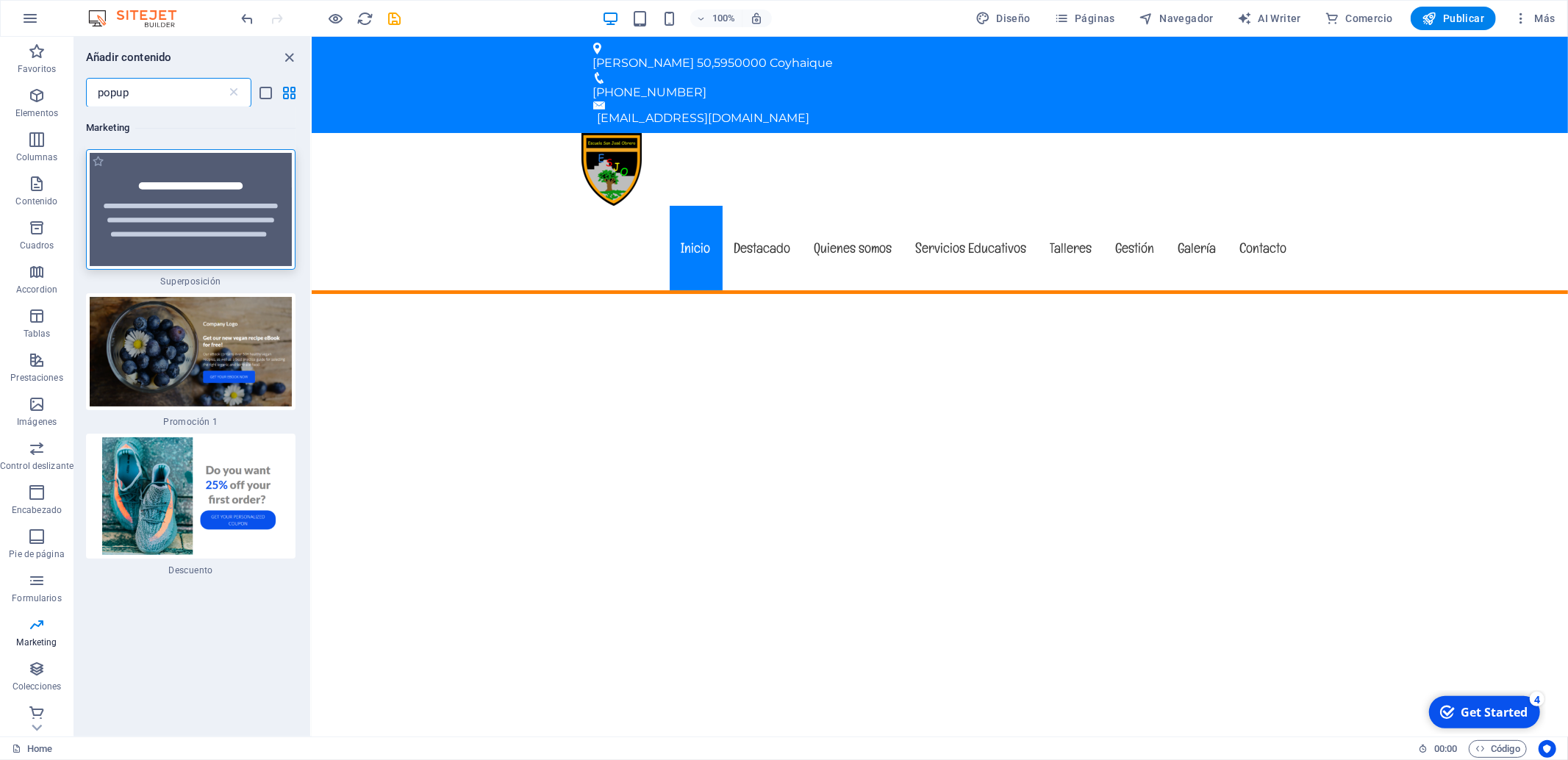
type input "popup"
click at [154, 210] on img at bounding box center [190, 210] width 202 height 113
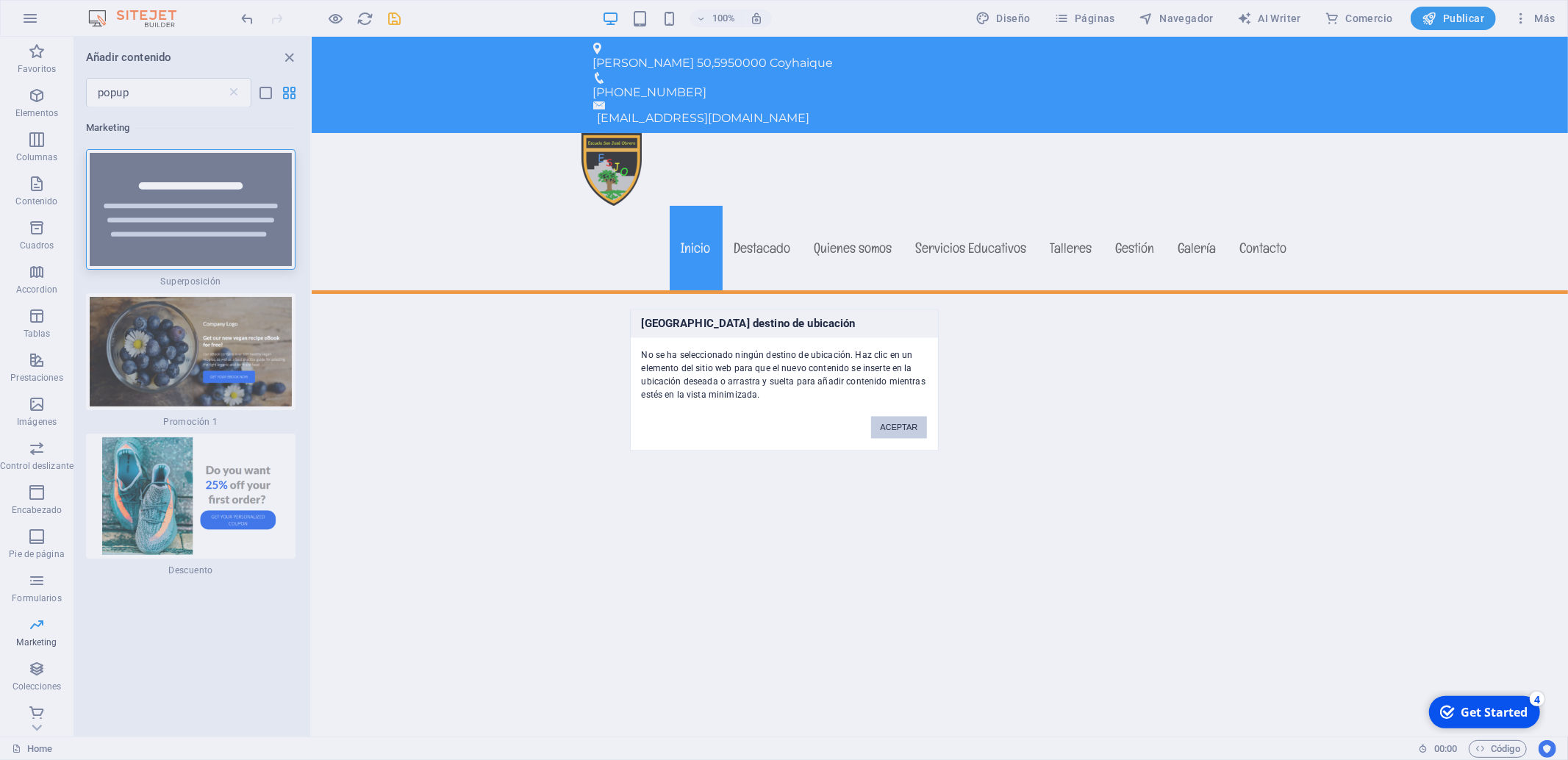
drag, startPoint x: 910, startPoint y: 435, endPoint x: 599, endPoint y: 395, distance: 313.6
click at [910, 435] on button "ACEPTAR" at bounding box center [898, 428] width 56 height 22
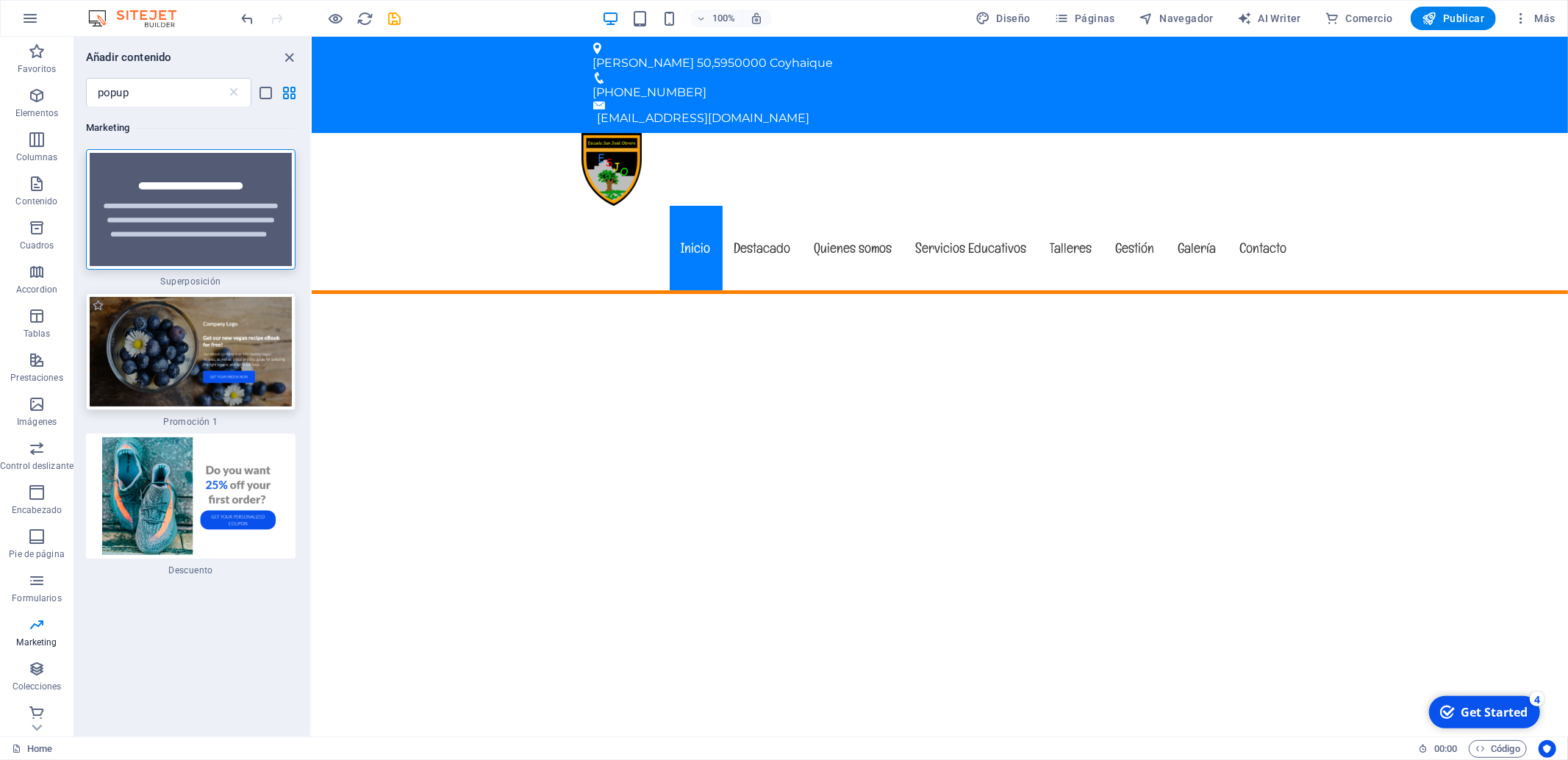
click at [260, 297] on img at bounding box center [190, 351] width 202 height 108
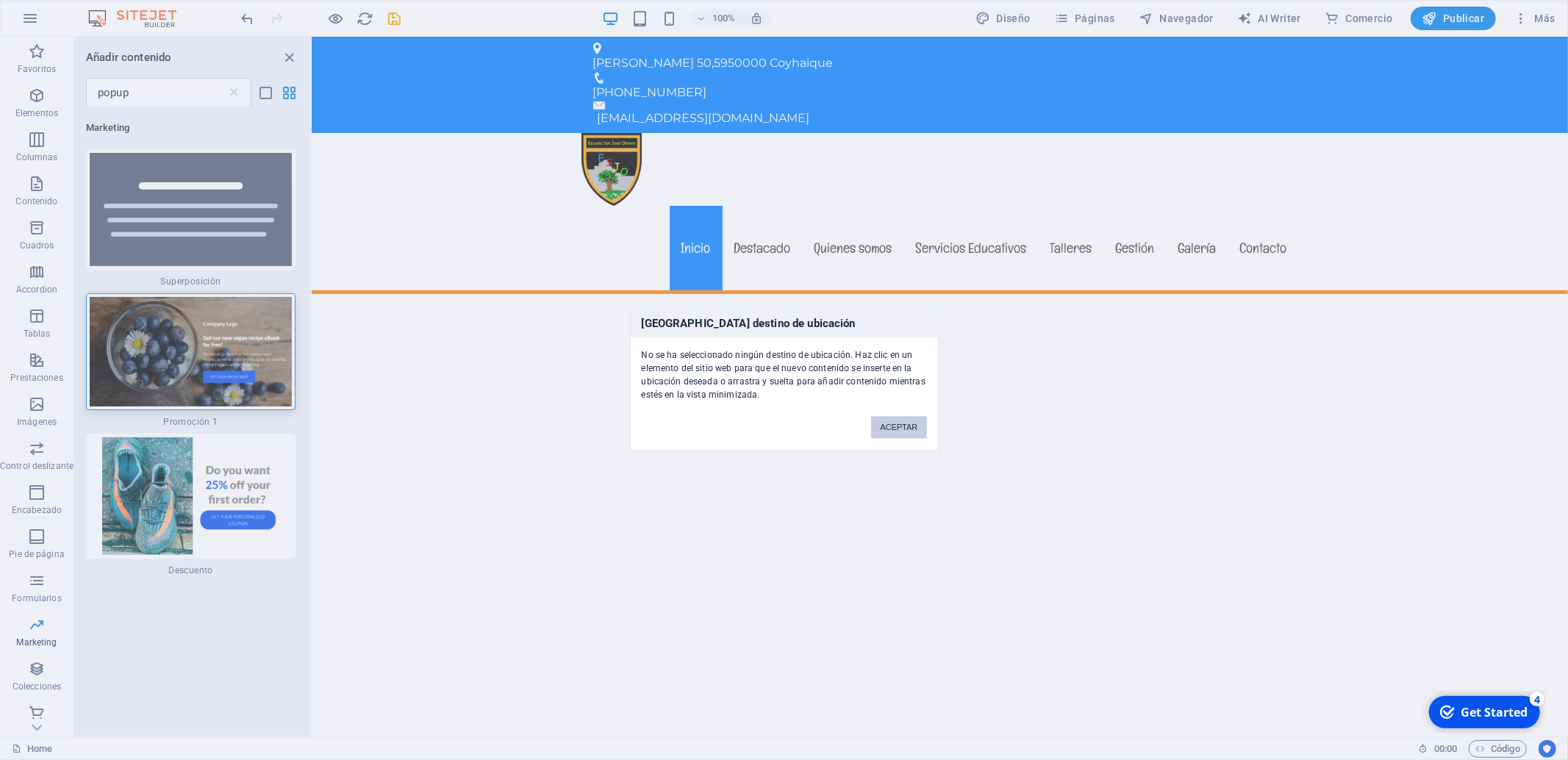
click at [911, 427] on button "ACEPTAR" at bounding box center [898, 428] width 56 height 22
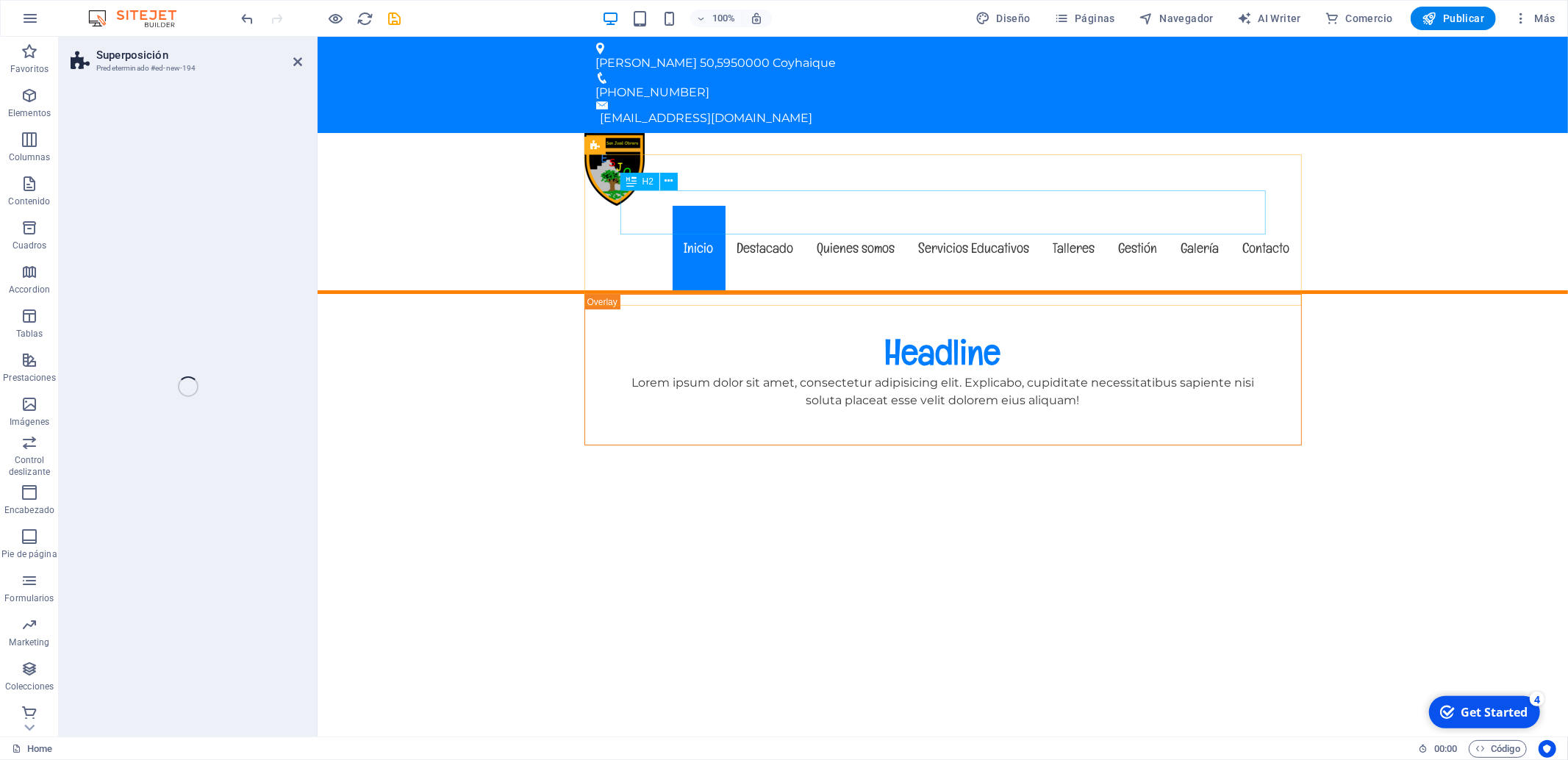
select select "rem"
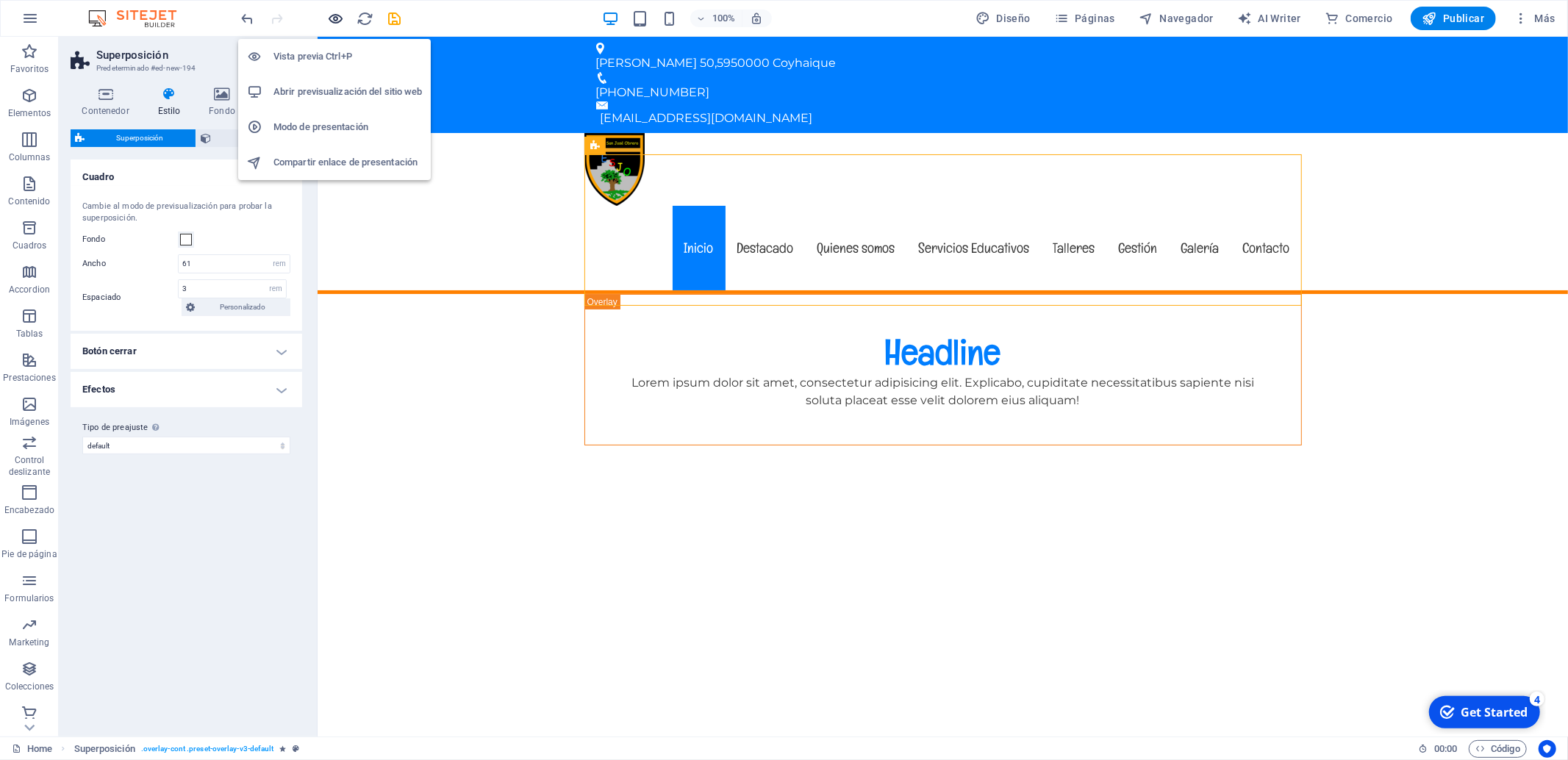
click at [337, 16] on icon "button" at bounding box center [336, 18] width 17 height 17
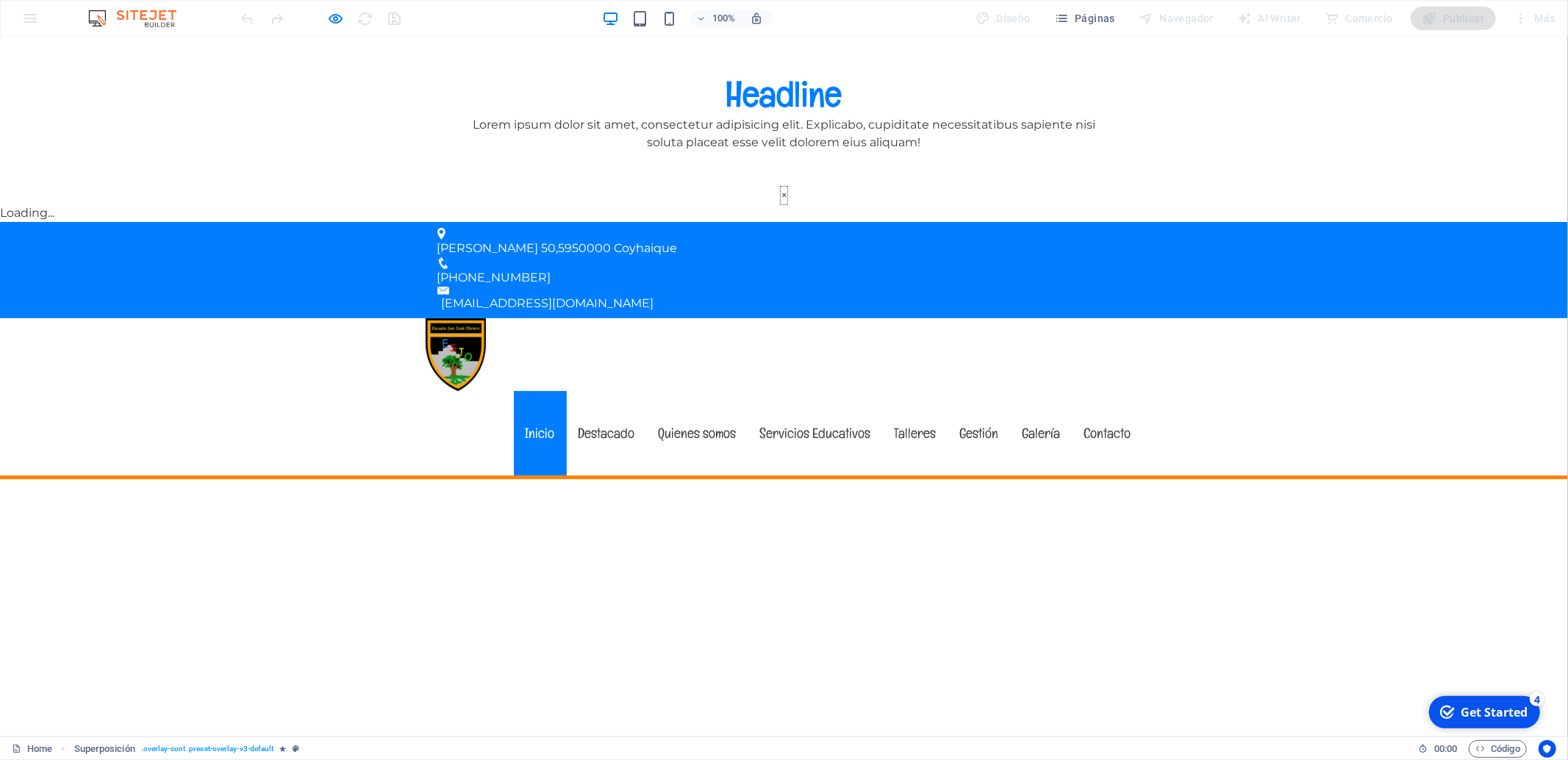
click at [787, 204] on button "×" at bounding box center [784, 195] width 6 height 17
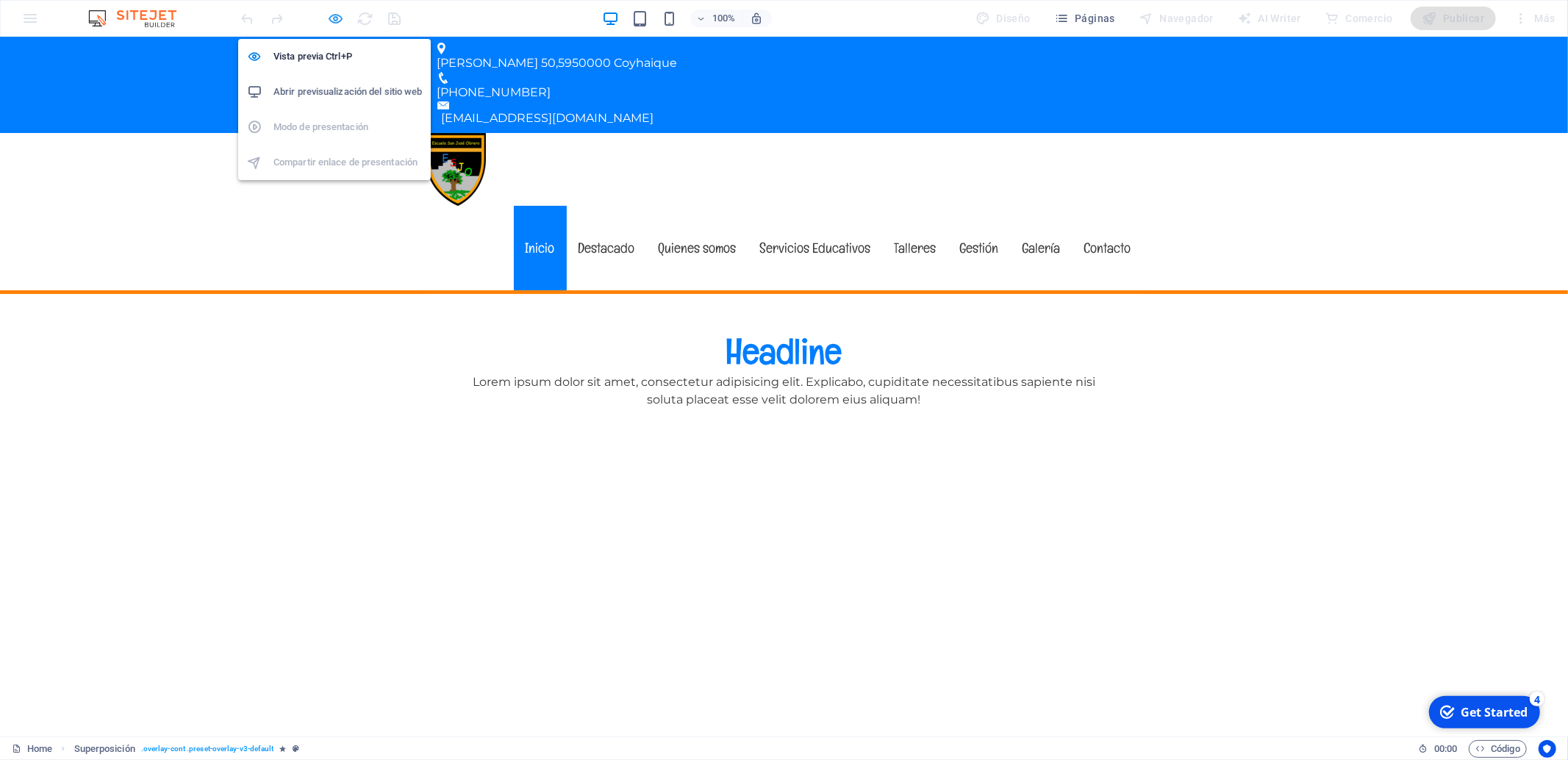
click at [339, 16] on icon "button" at bounding box center [336, 18] width 17 height 17
select select "rem"
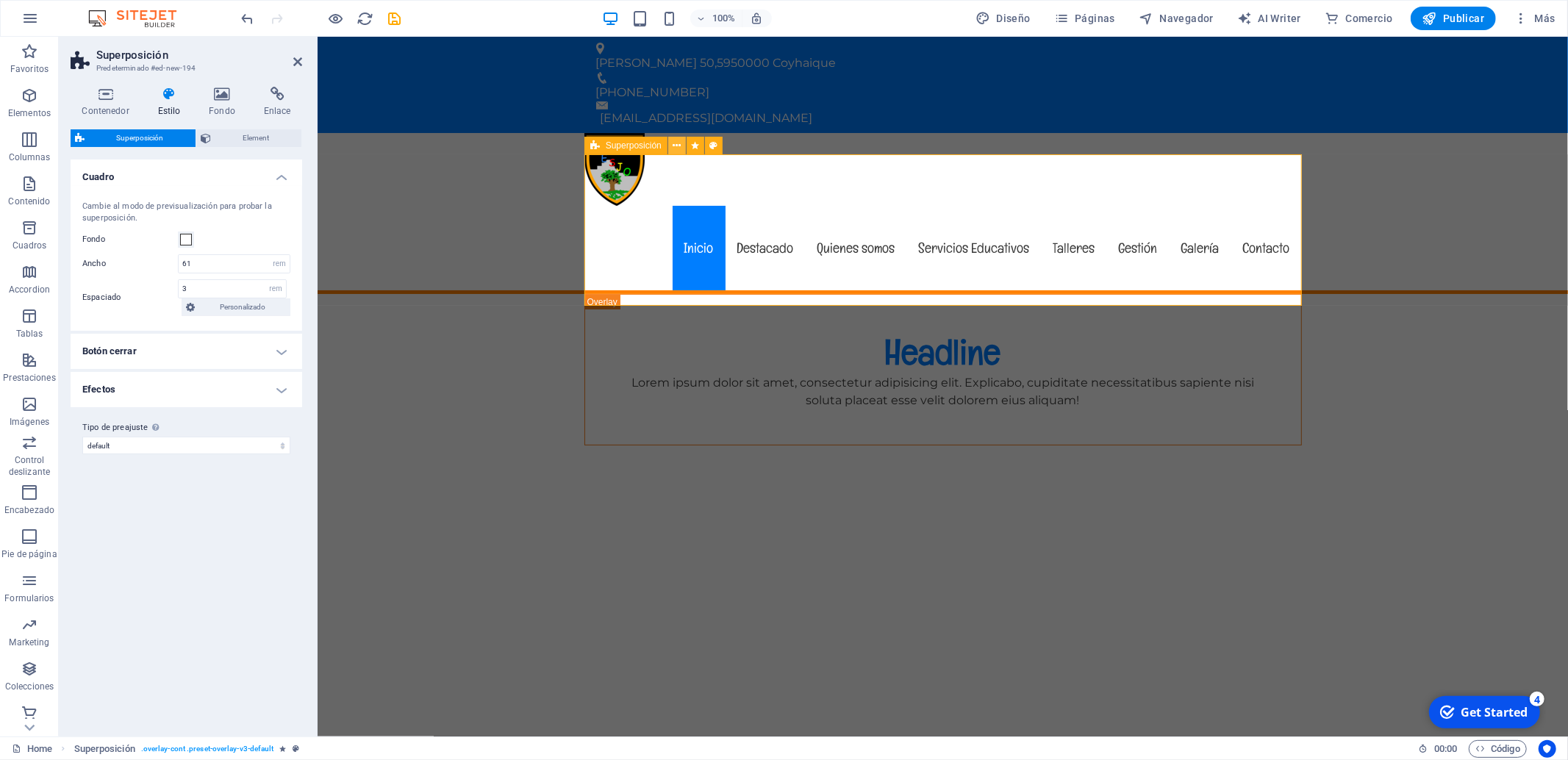
click at [678, 144] on icon at bounding box center [676, 146] width 8 height 15
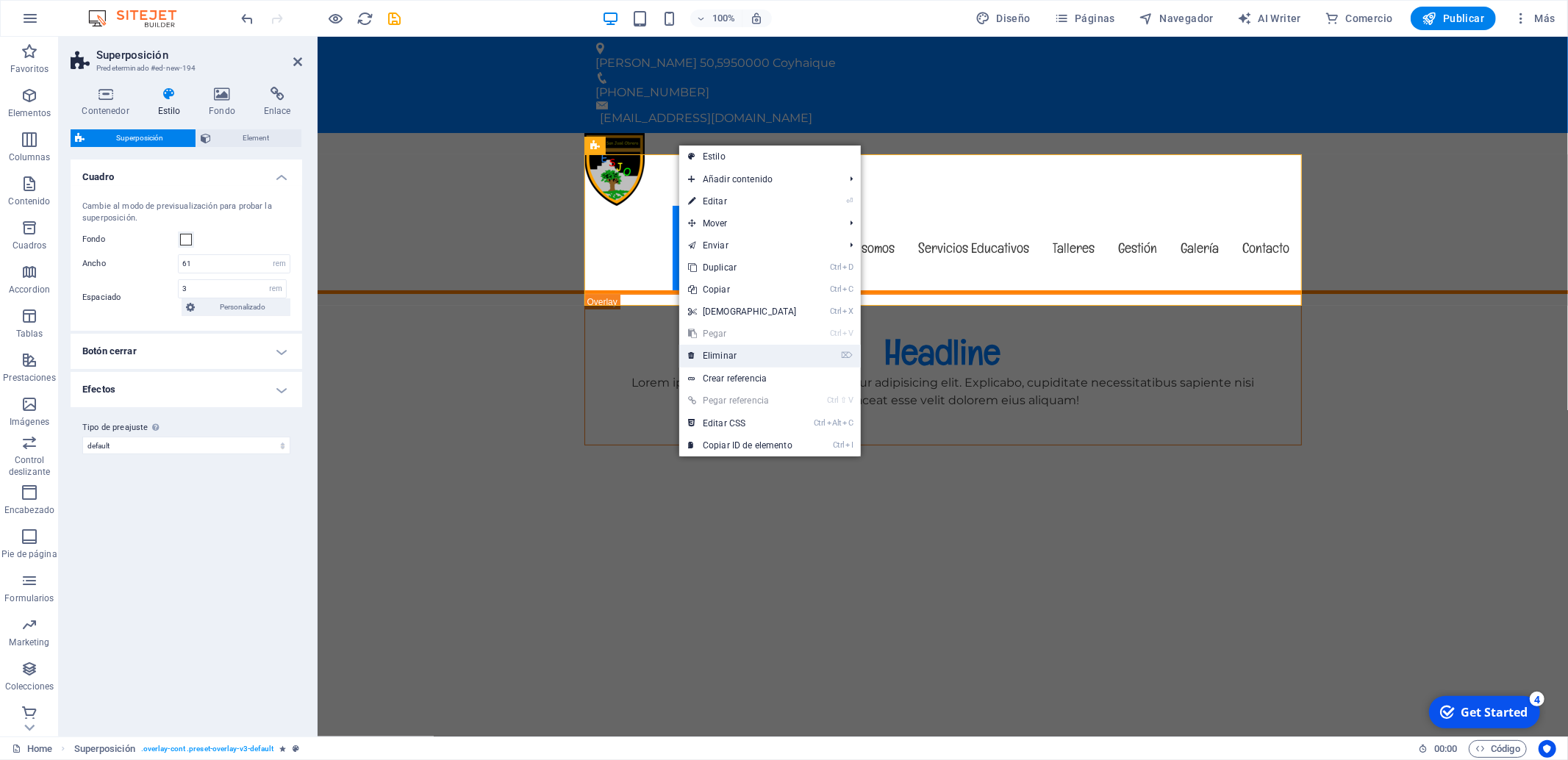
click at [768, 357] on link "⌦ Eliminar" at bounding box center [743, 355] width 127 height 22
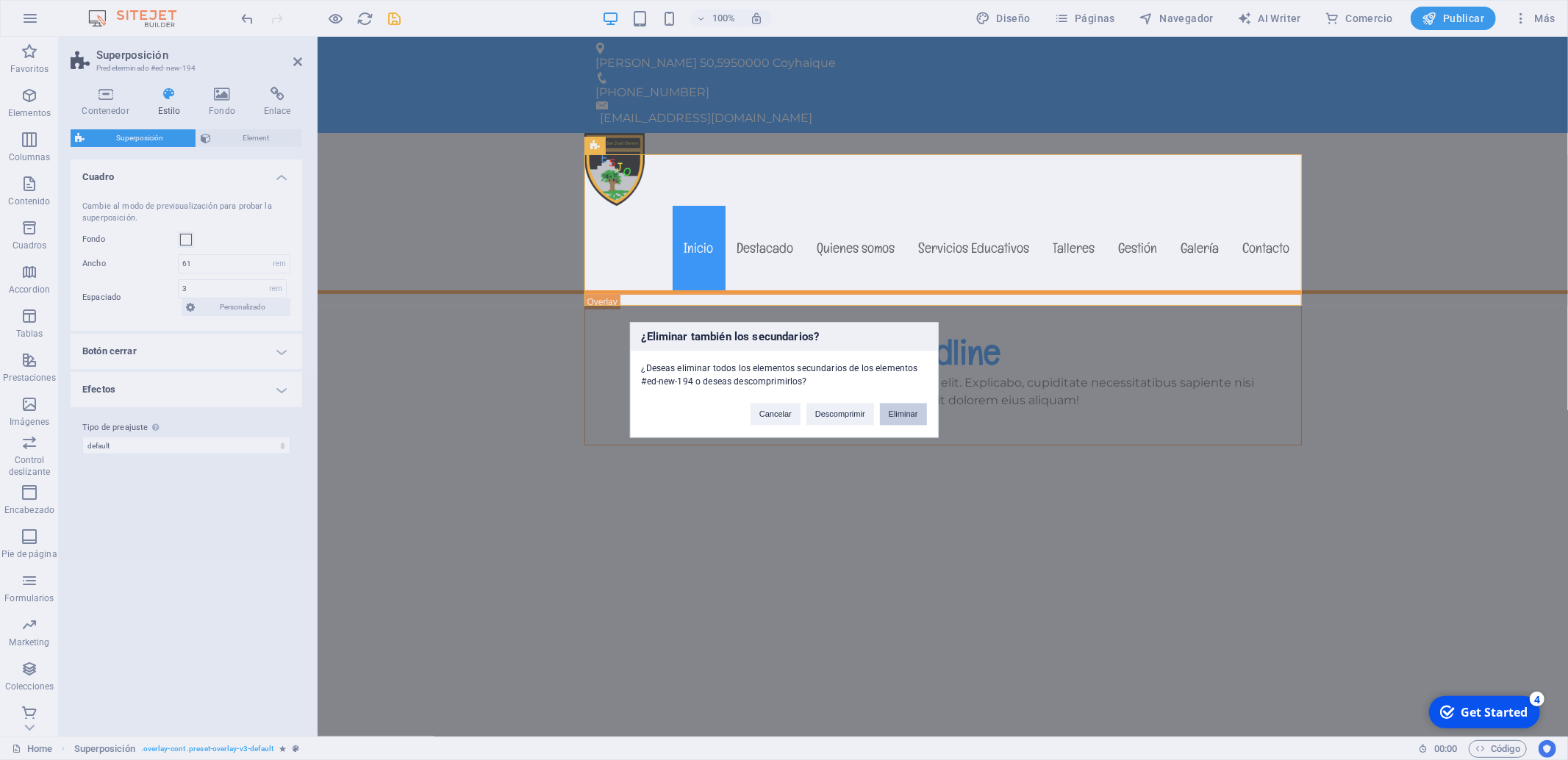
click at [908, 416] on button "Eliminar" at bounding box center [904, 415] width 47 height 22
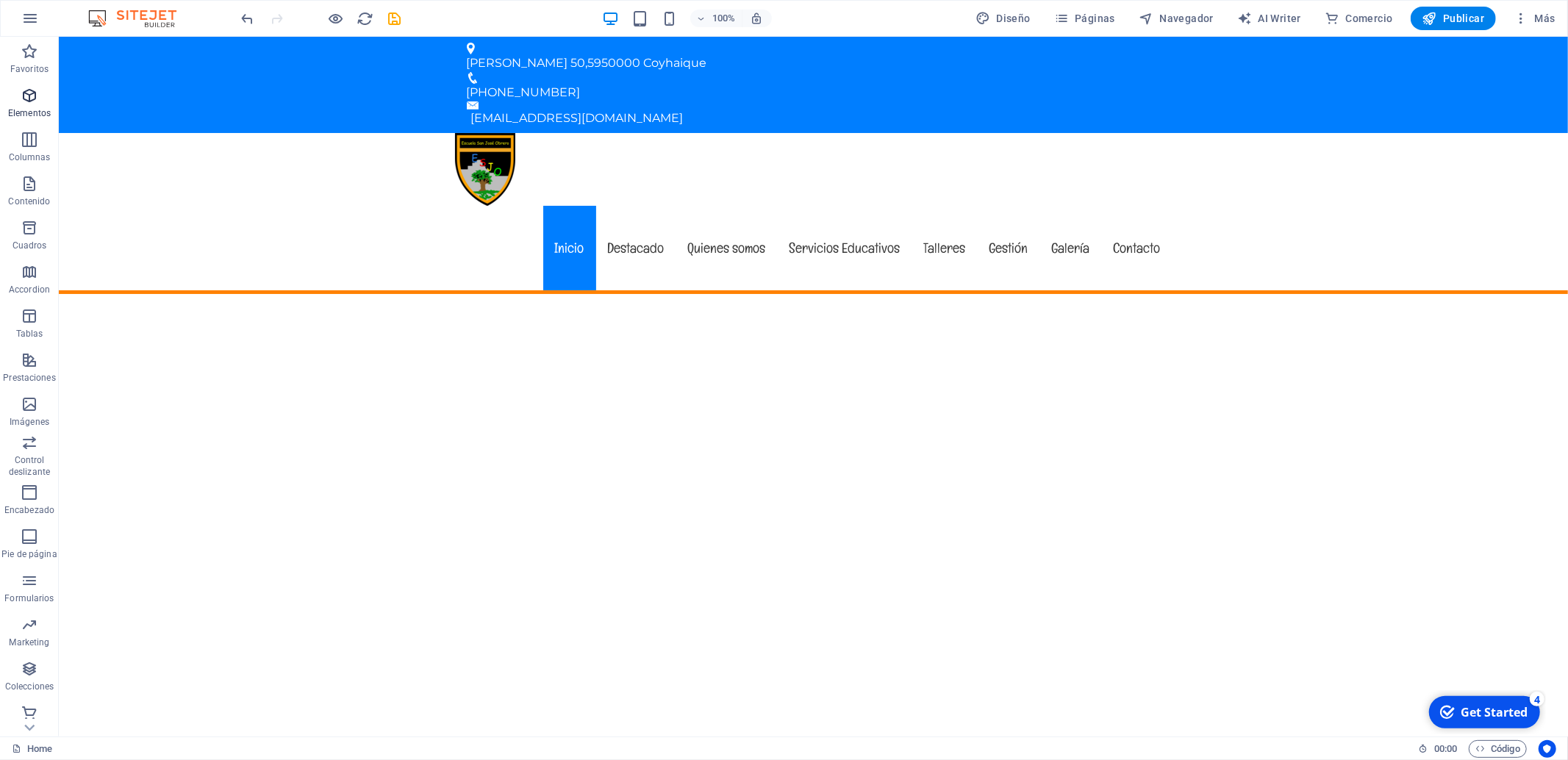
click at [17, 99] on span "Elementos" at bounding box center [29, 104] width 59 height 36
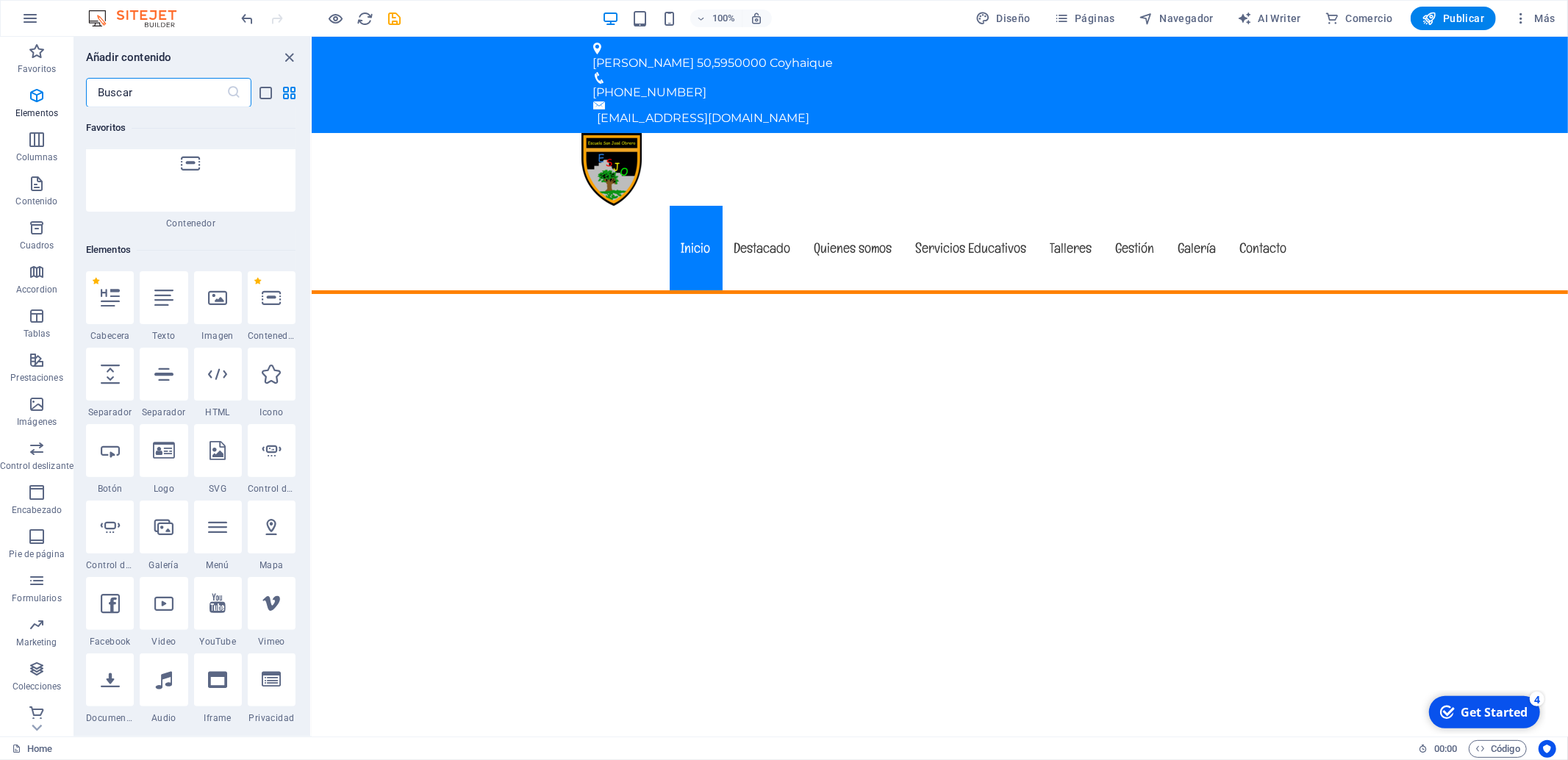
scroll to position [157, 0]
click at [150, 90] on input "text" at bounding box center [156, 93] width 140 height 29
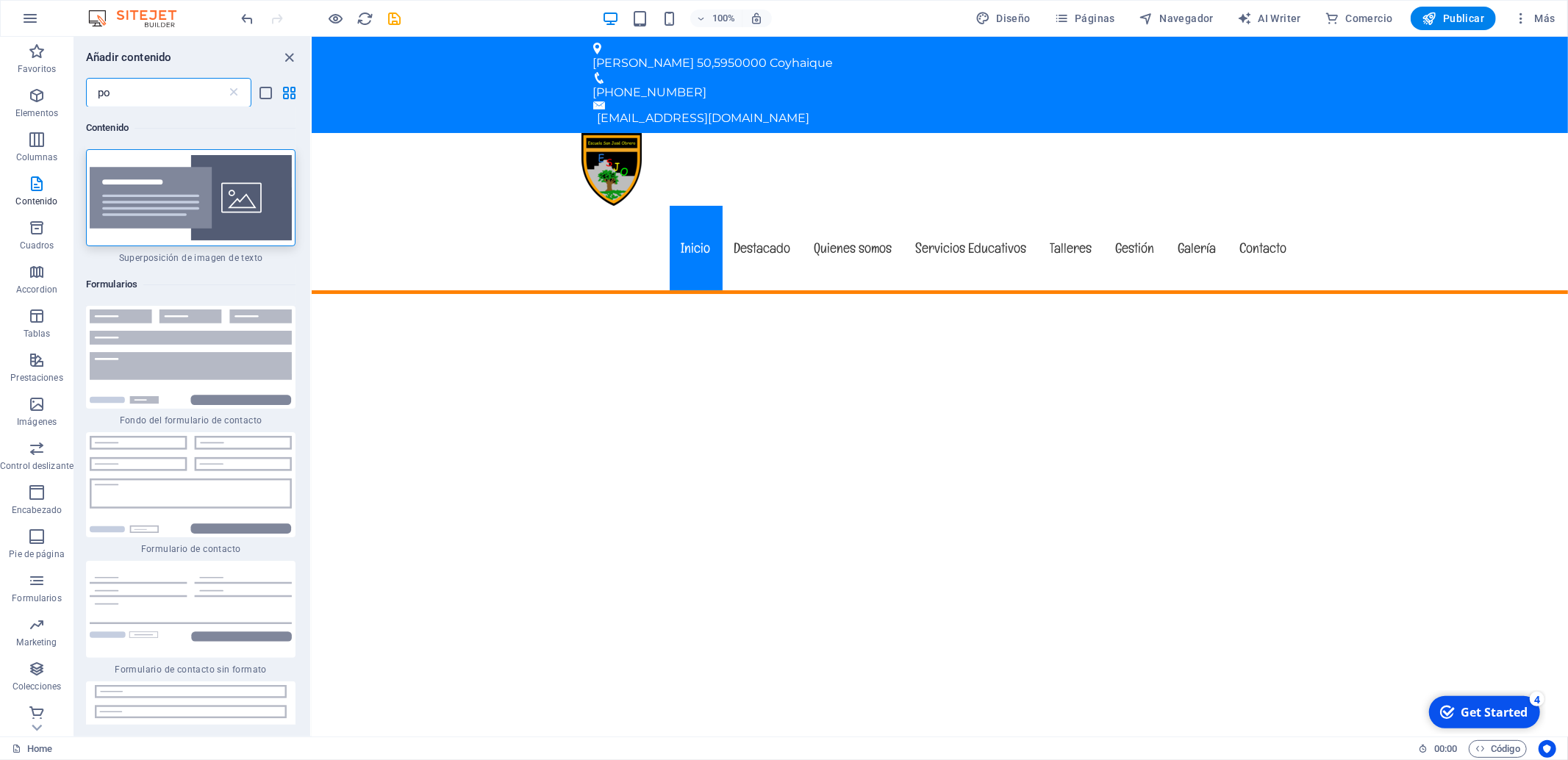
scroll to position [0, 0]
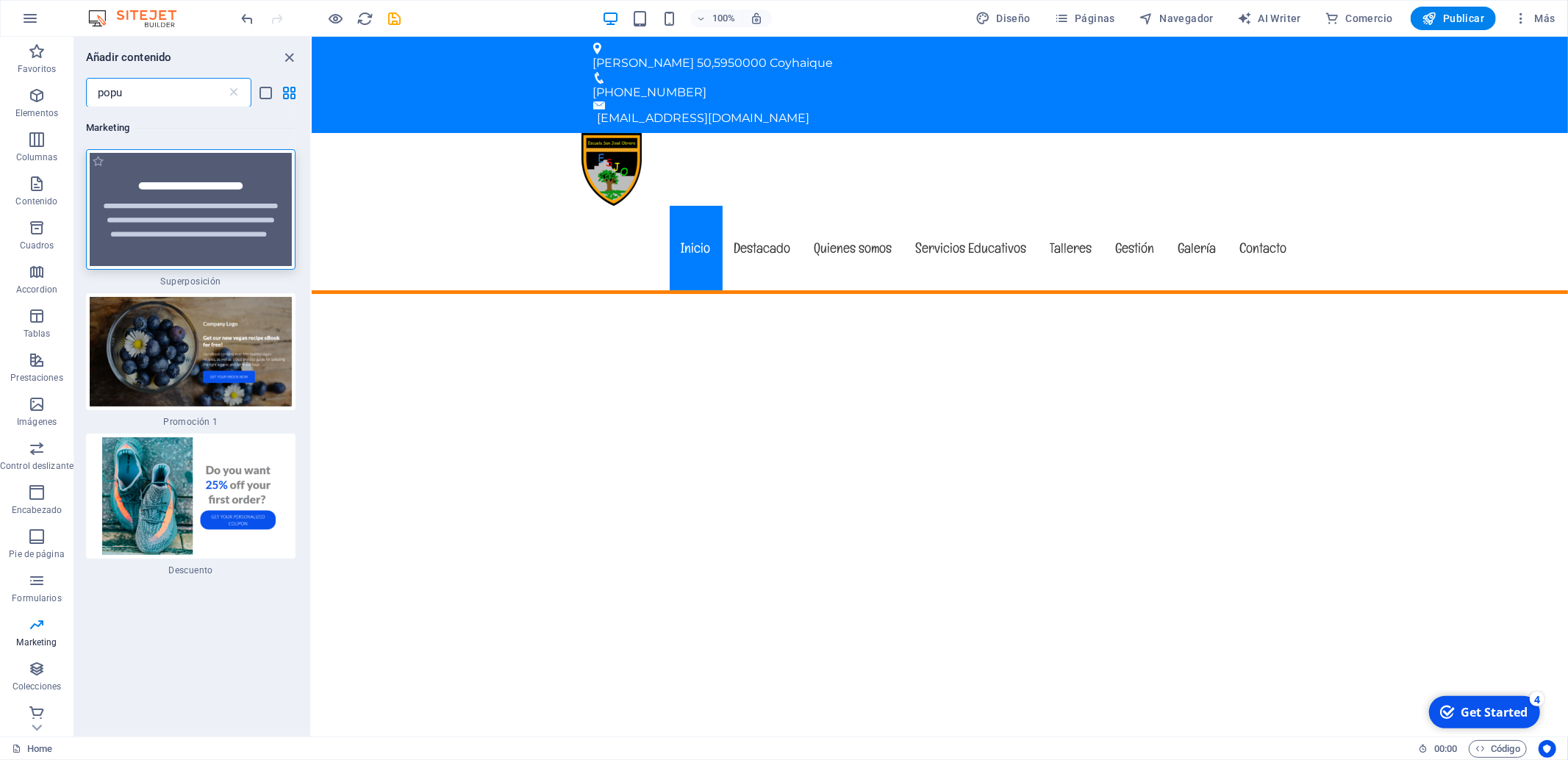
type input "popu"
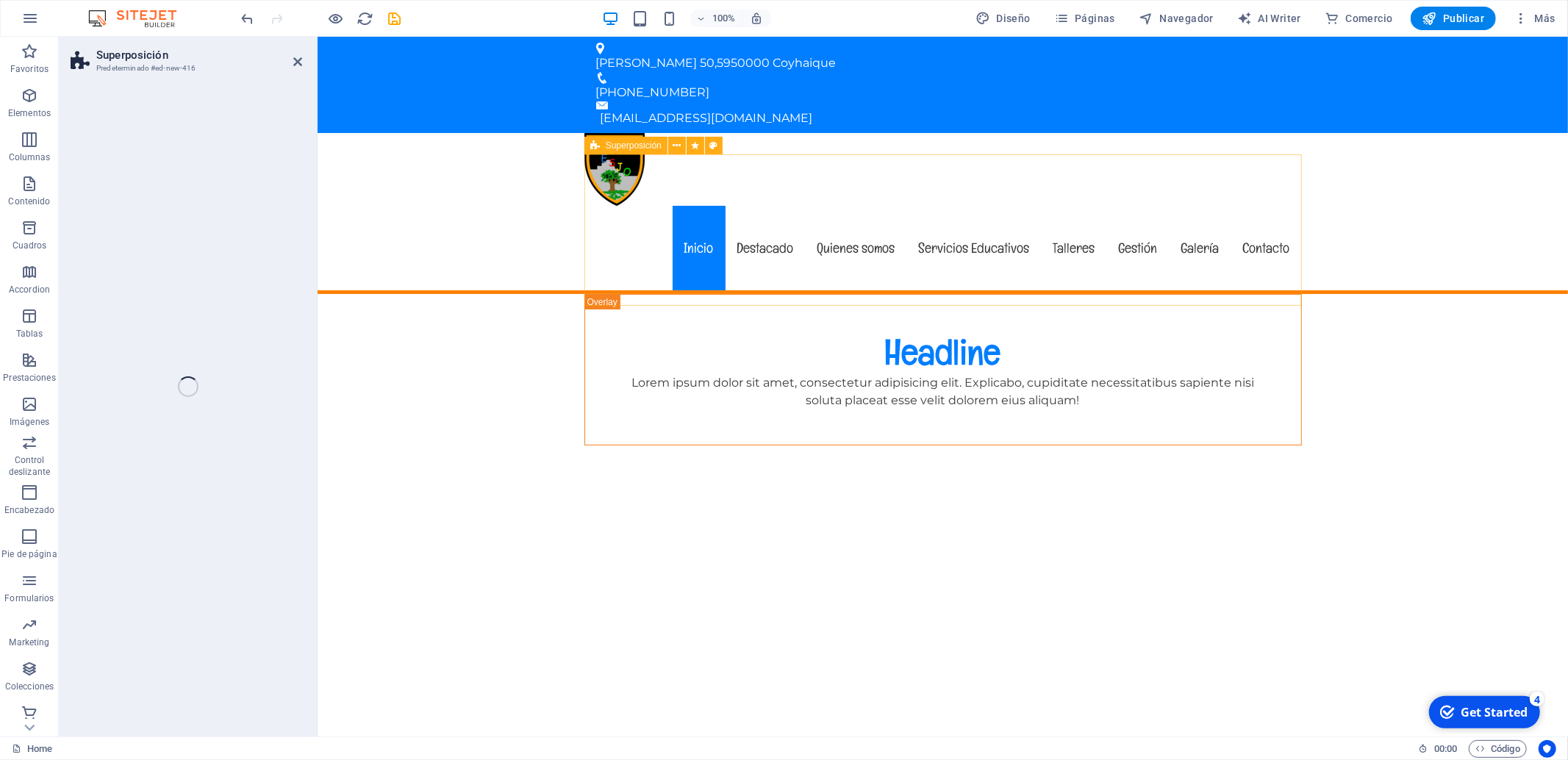
select select "rem"
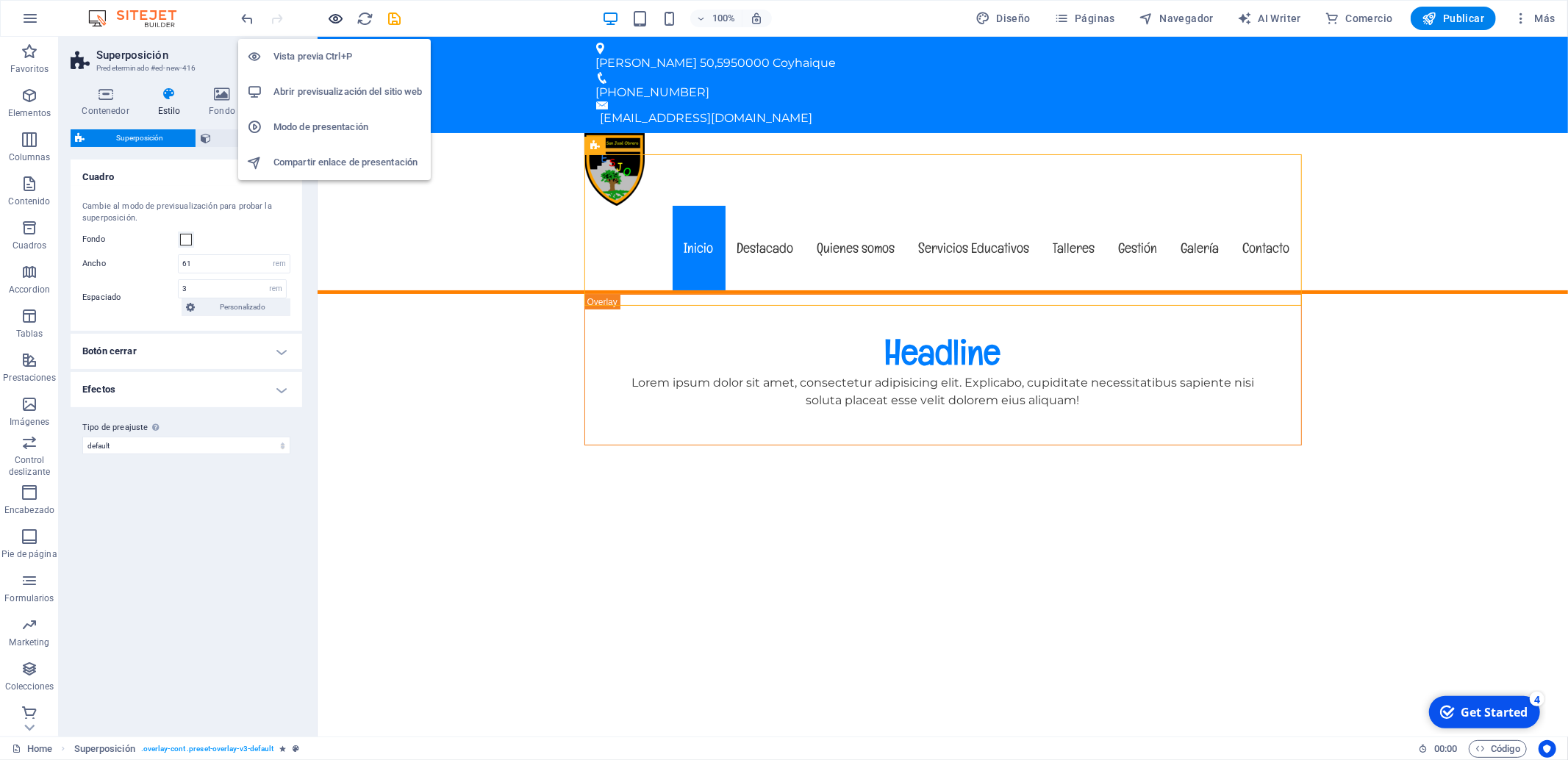
click at [337, 17] on icon "button" at bounding box center [336, 18] width 17 height 17
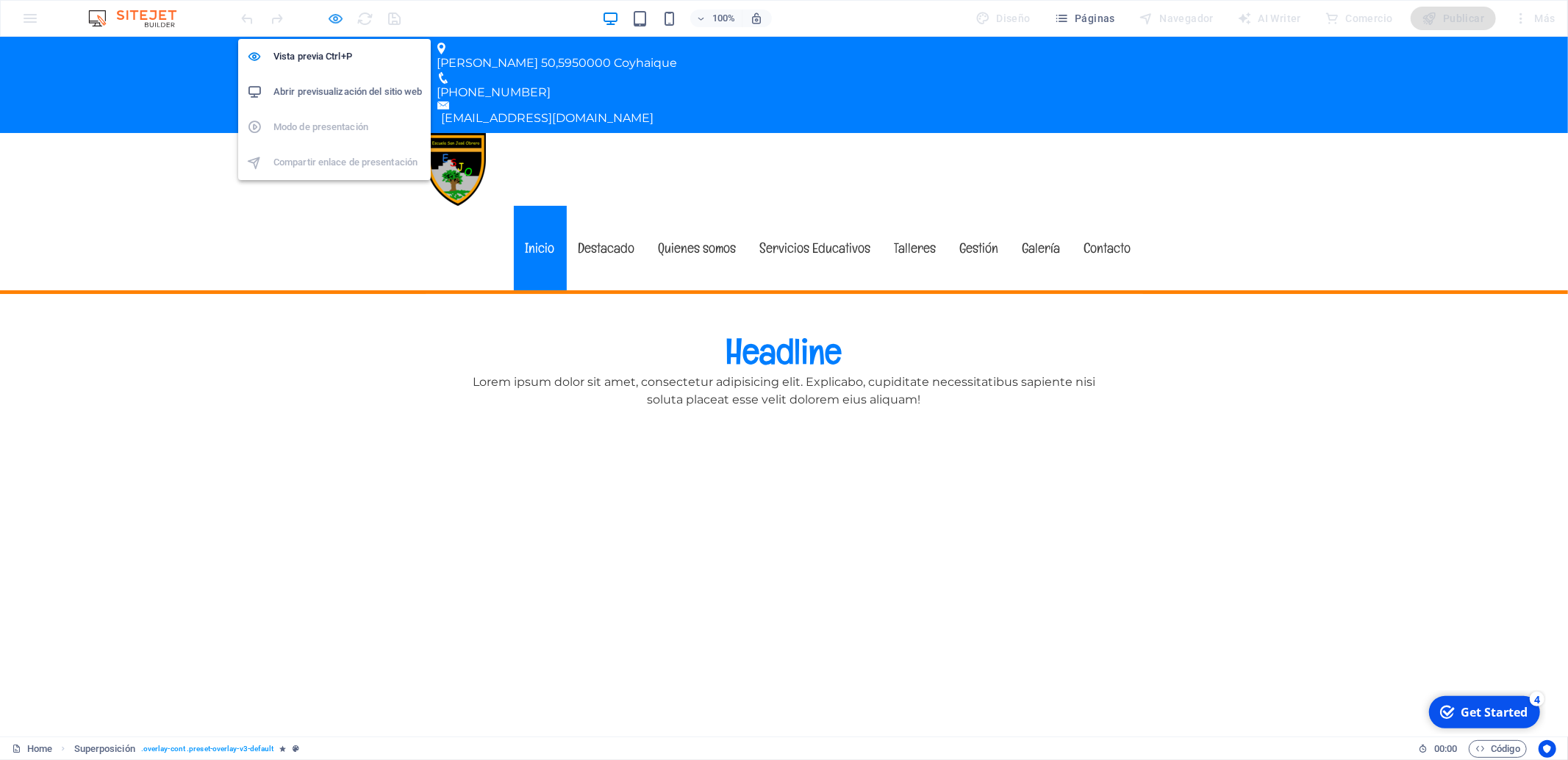
click at [333, 13] on icon "button" at bounding box center [336, 18] width 17 height 17
select select "rem"
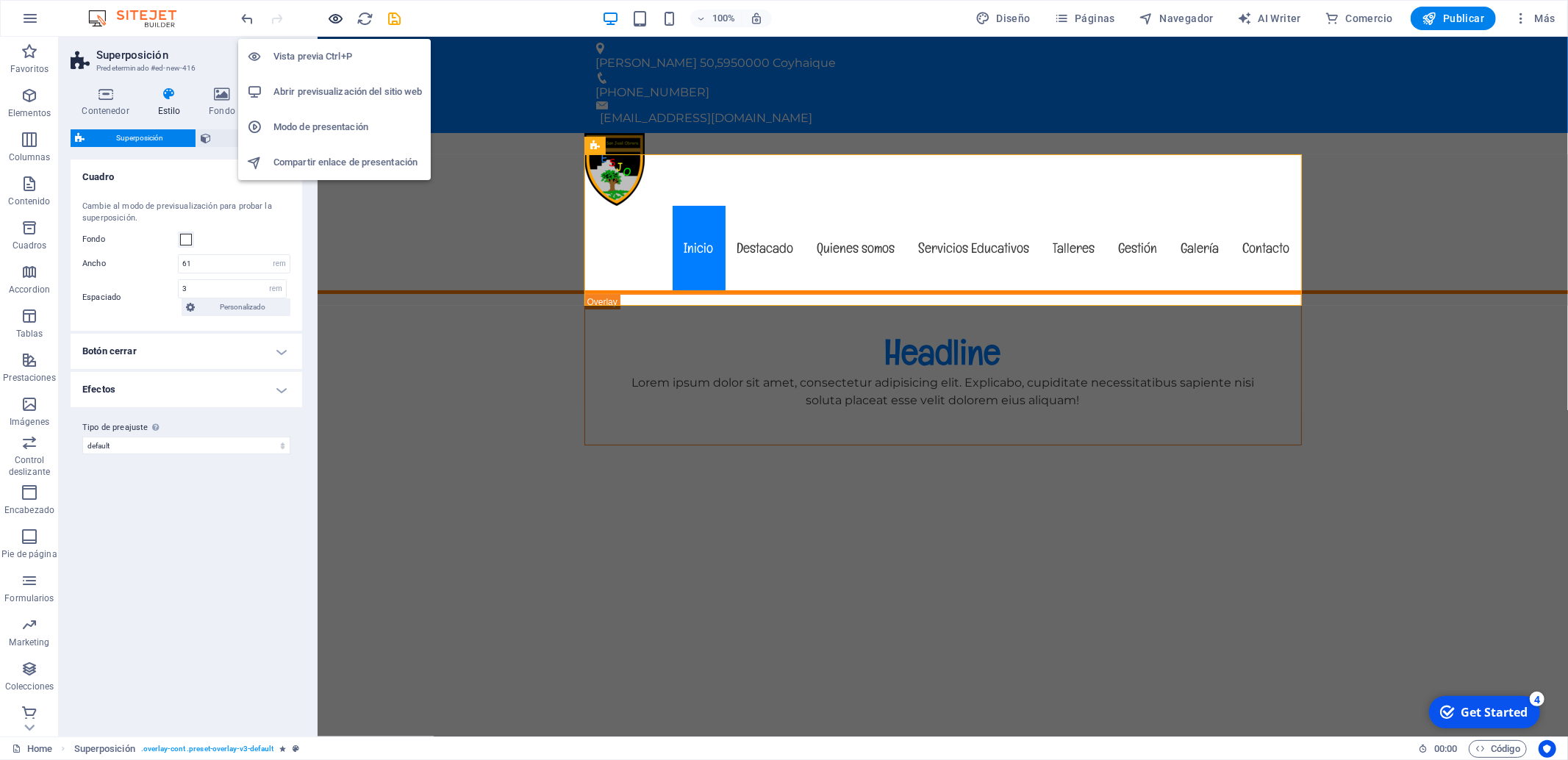
click at [338, 22] on icon "button" at bounding box center [336, 18] width 17 height 17
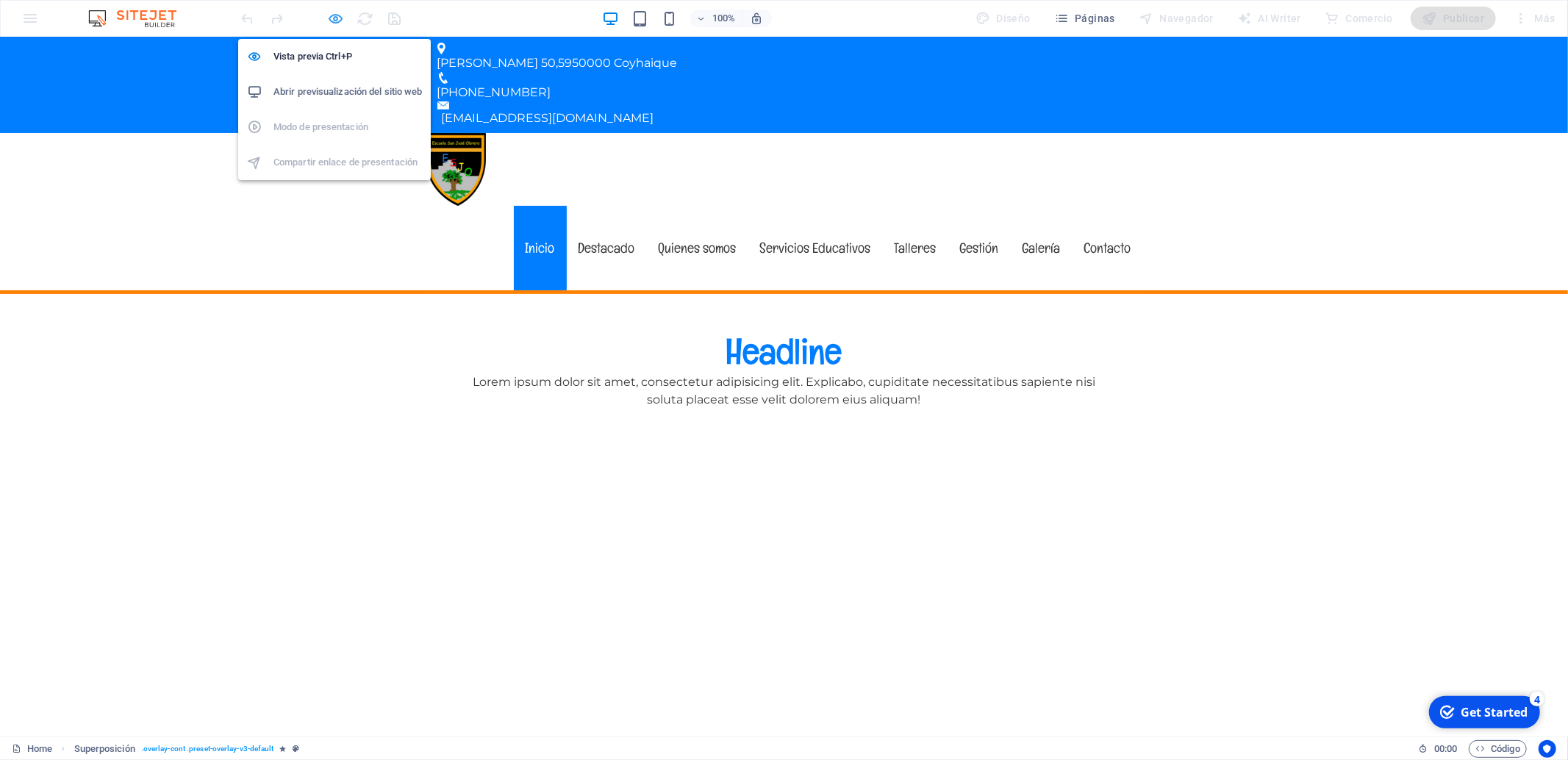
click at [341, 15] on icon "button" at bounding box center [336, 18] width 17 height 17
select select "rem"
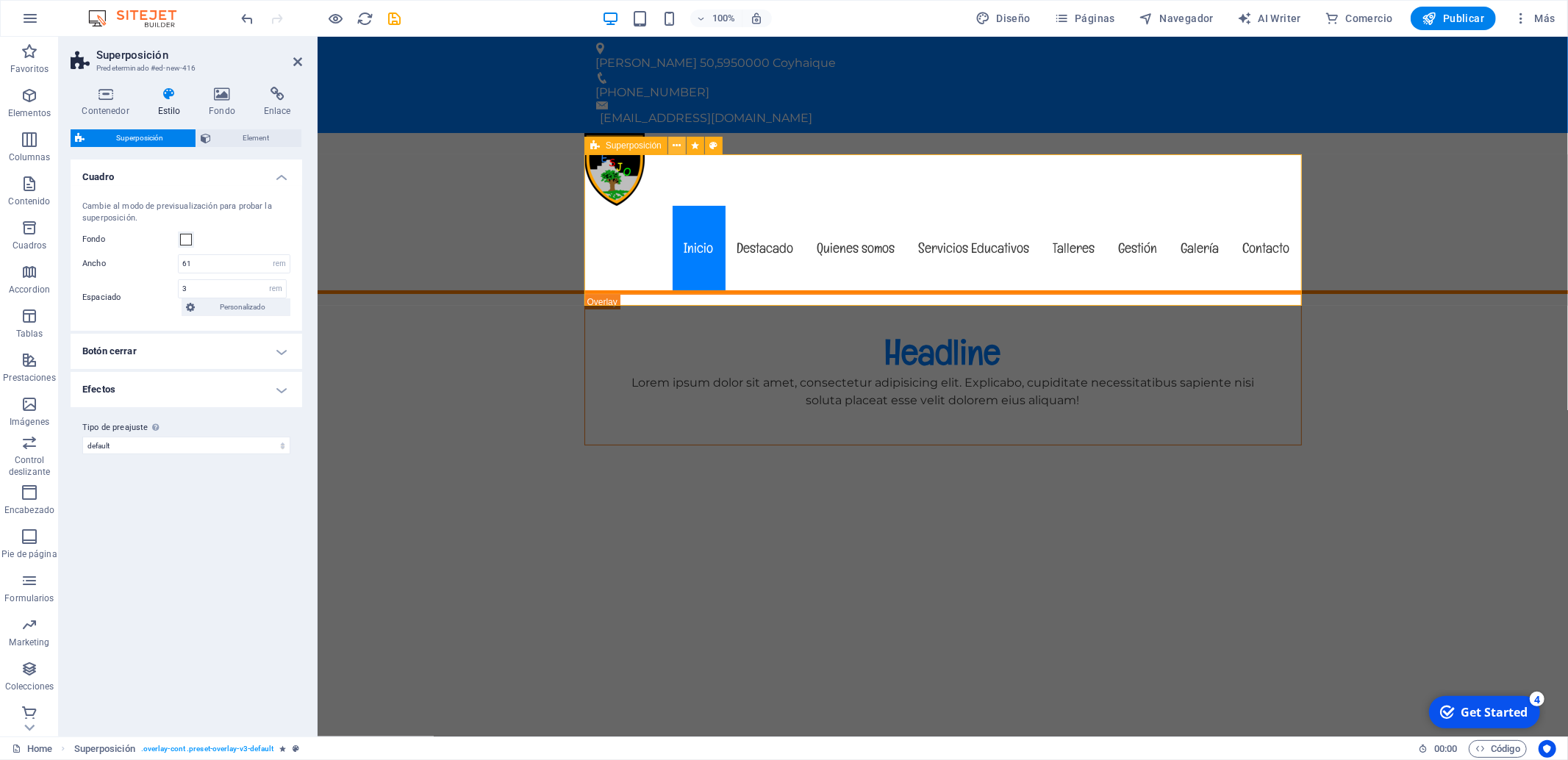
click at [680, 143] on icon at bounding box center [676, 146] width 8 height 15
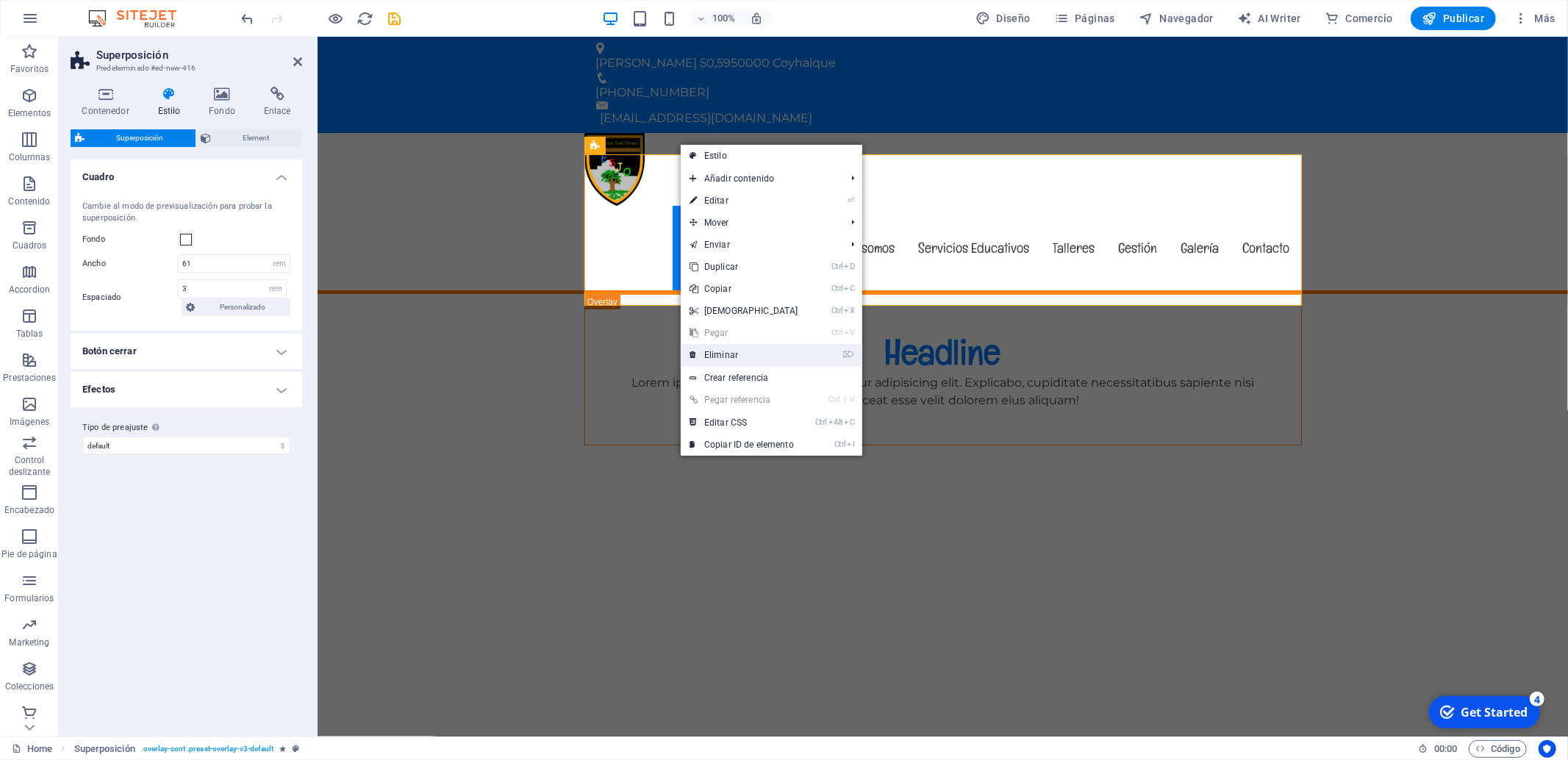
click at [768, 355] on link "⌦ Eliminar" at bounding box center [743, 355] width 127 height 22
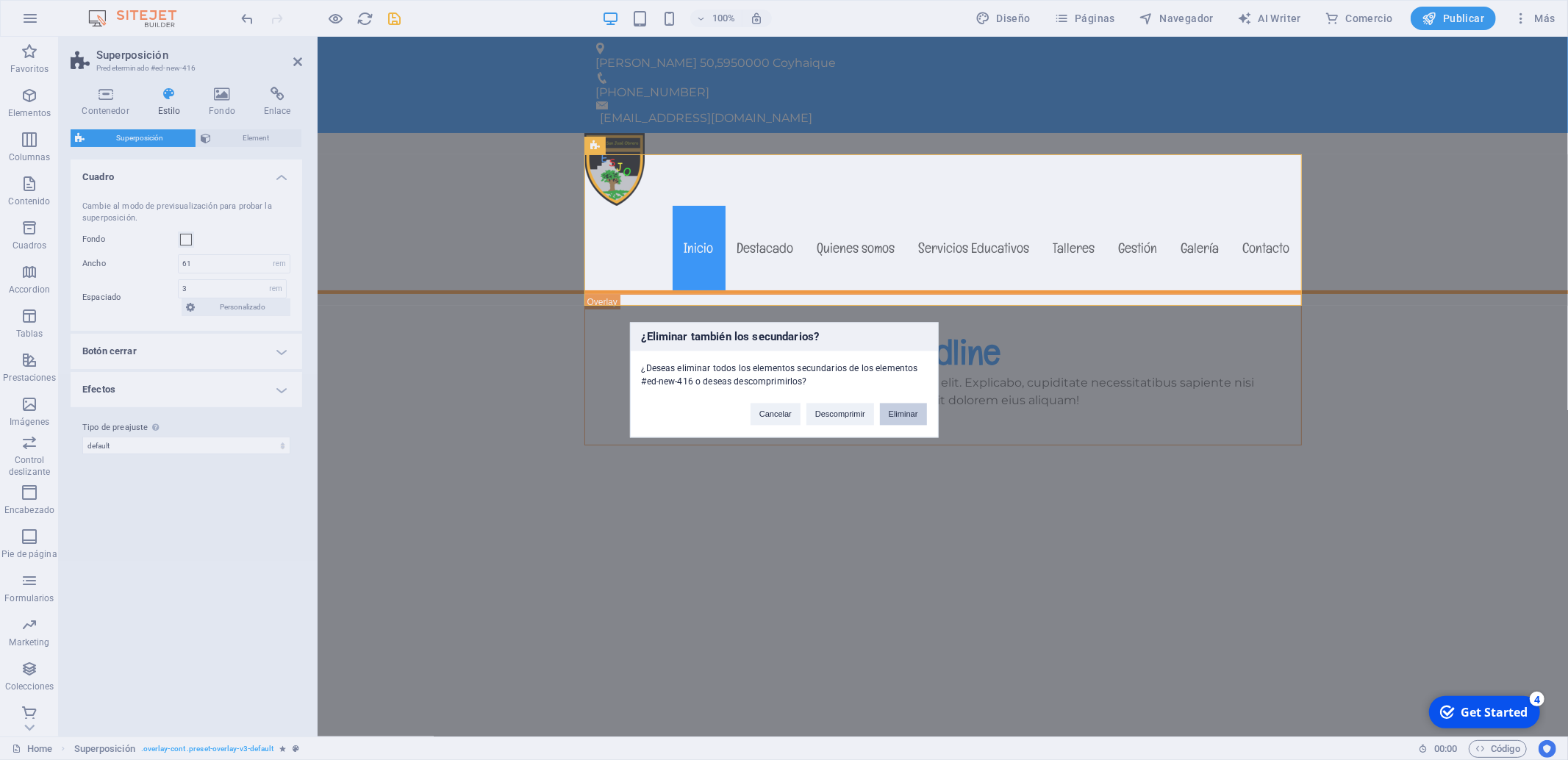
click at [913, 416] on button "Eliminar" at bounding box center [904, 415] width 47 height 22
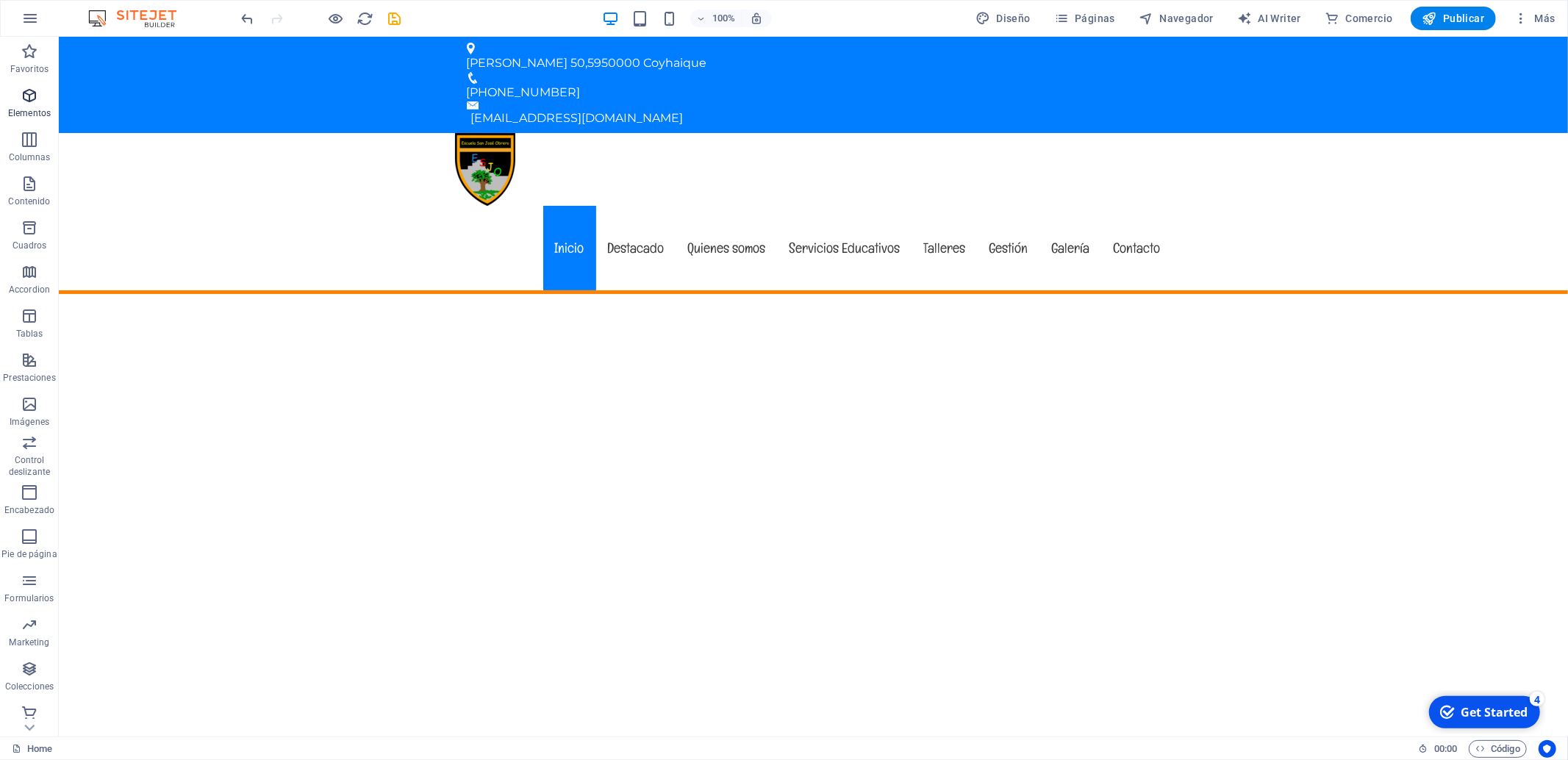
click at [25, 99] on icon "button" at bounding box center [29, 95] width 17 height 17
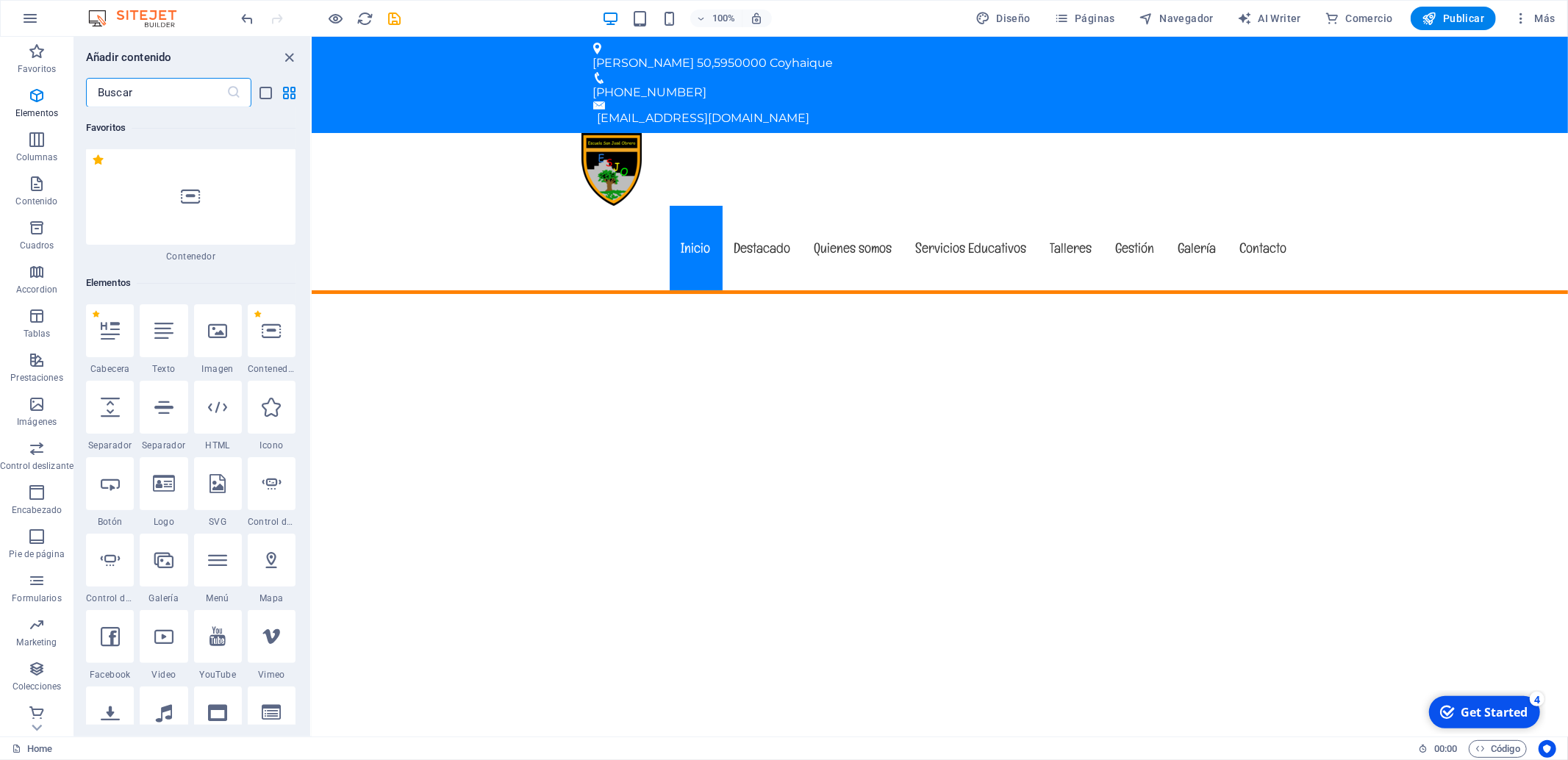
scroll to position [157, 0]
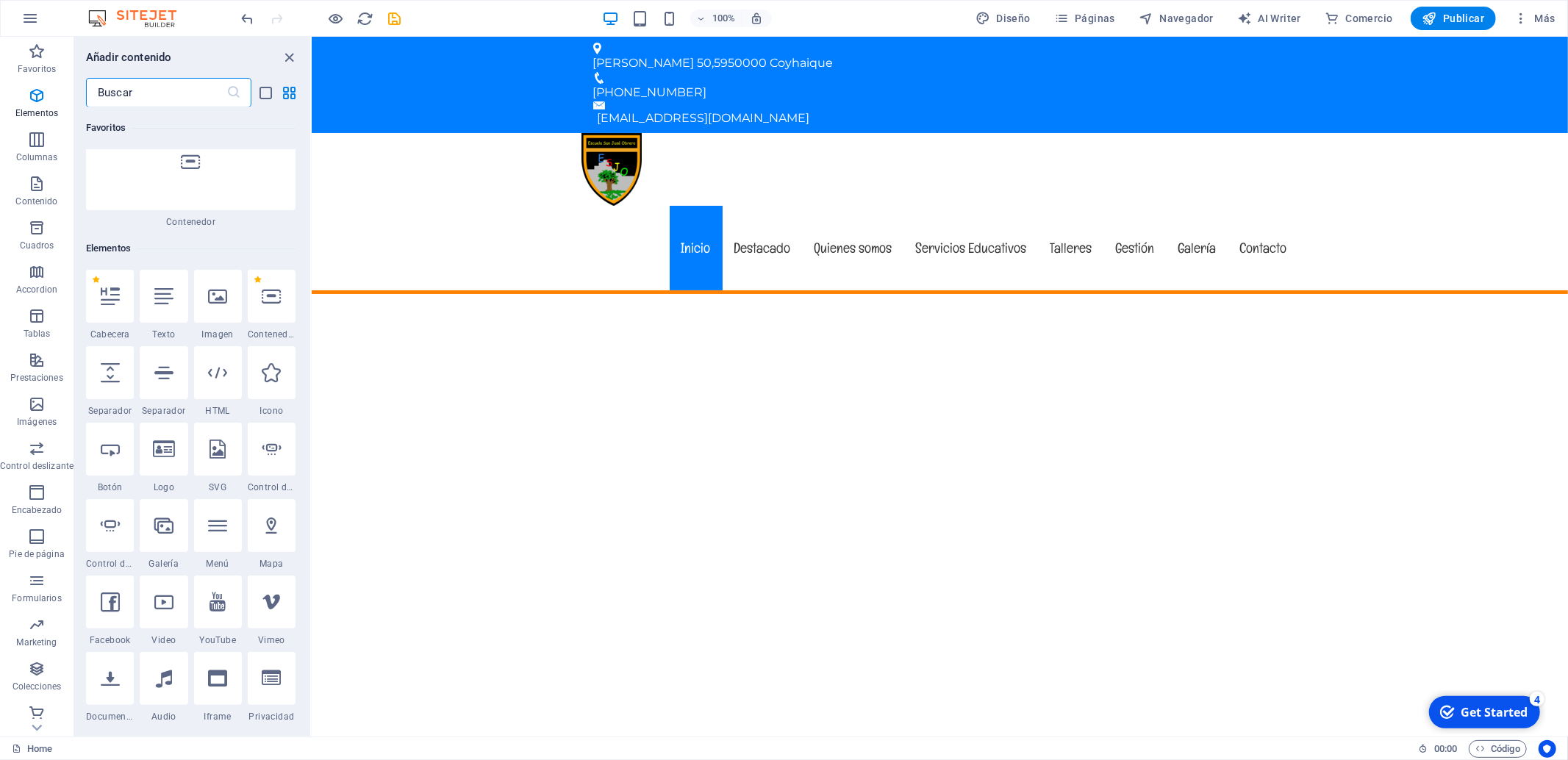
click at [109, 90] on input "text" at bounding box center [156, 93] width 140 height 29
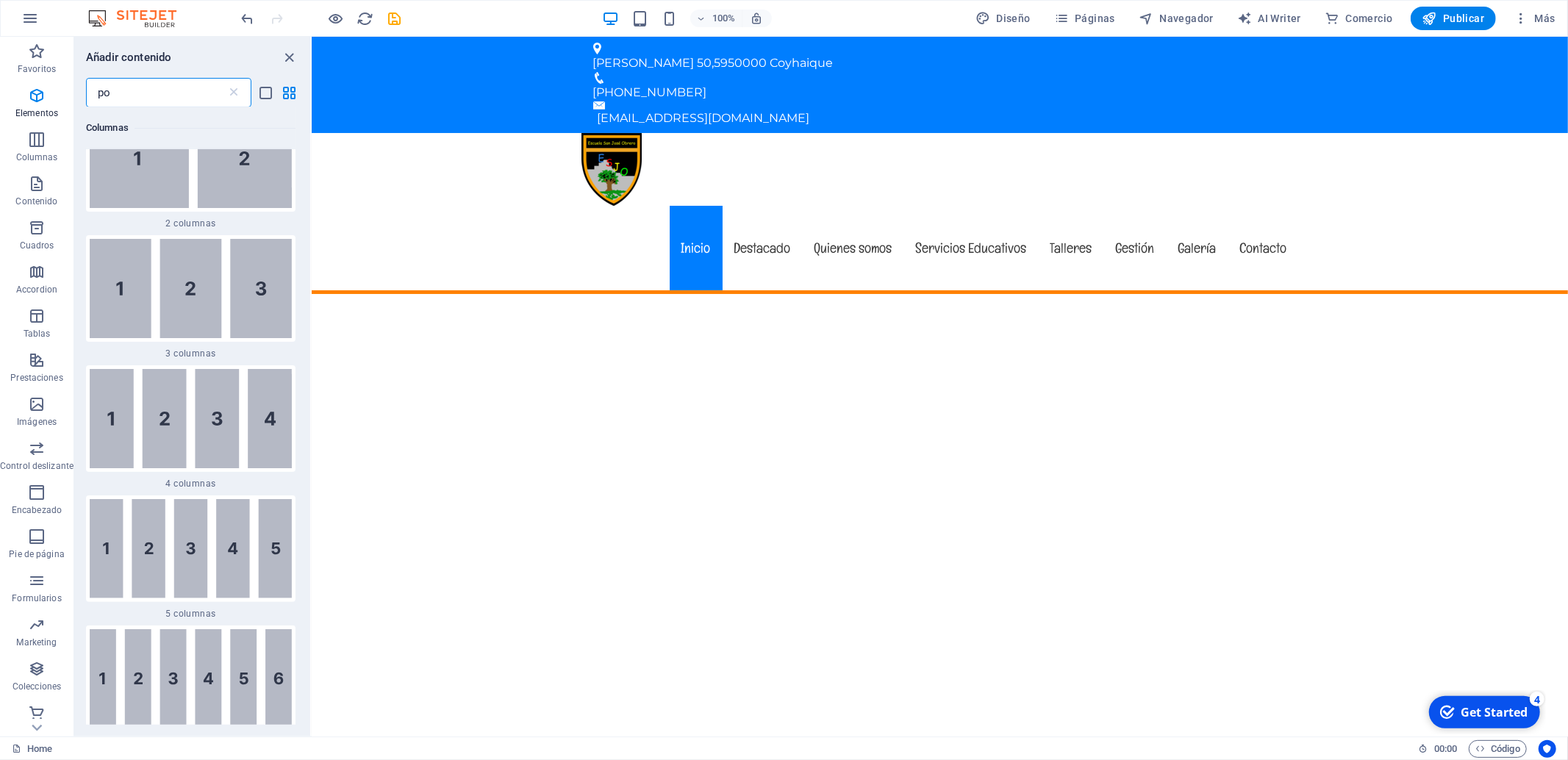
scroll to position [0, 0]
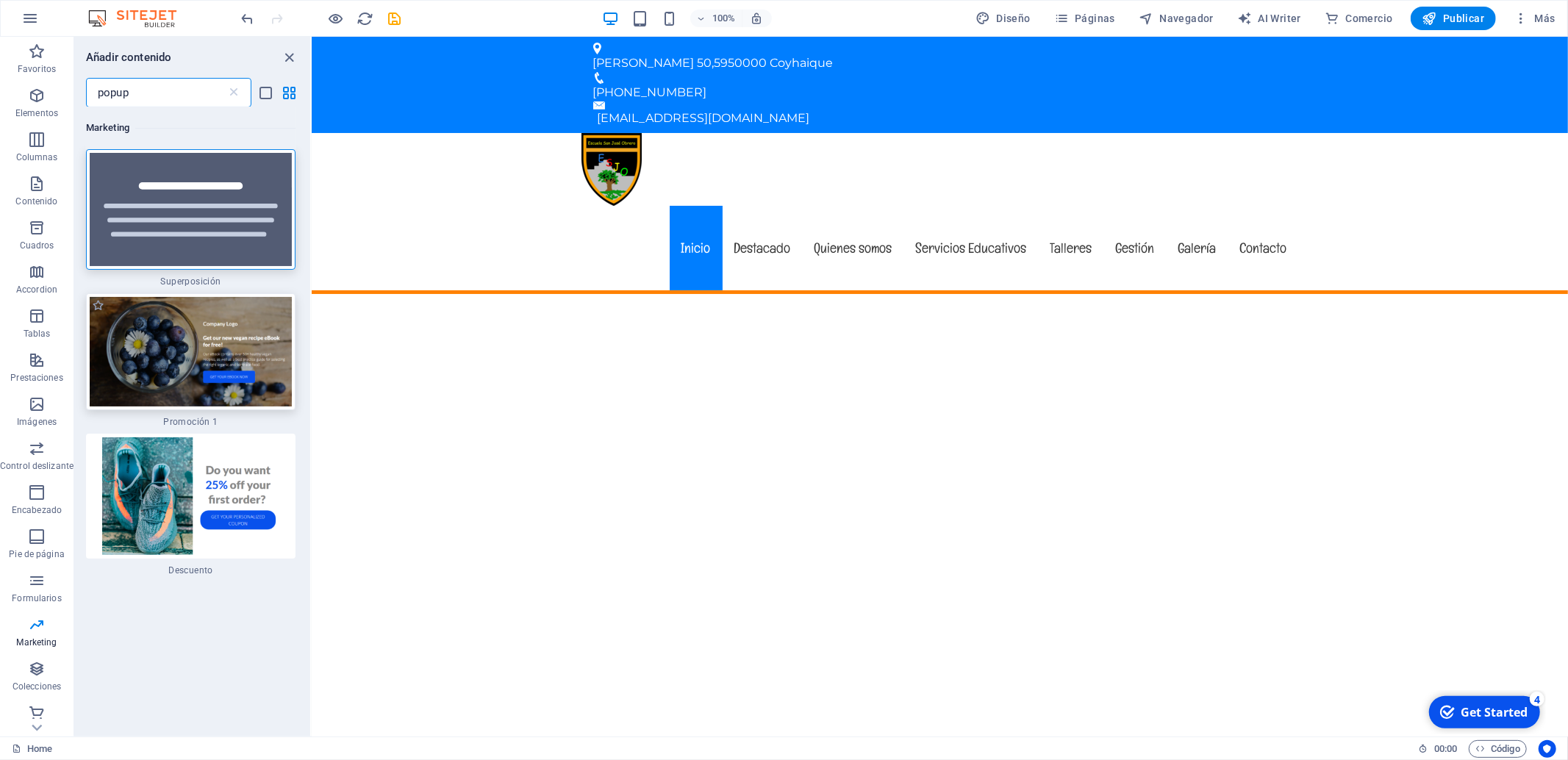
type input "popup"
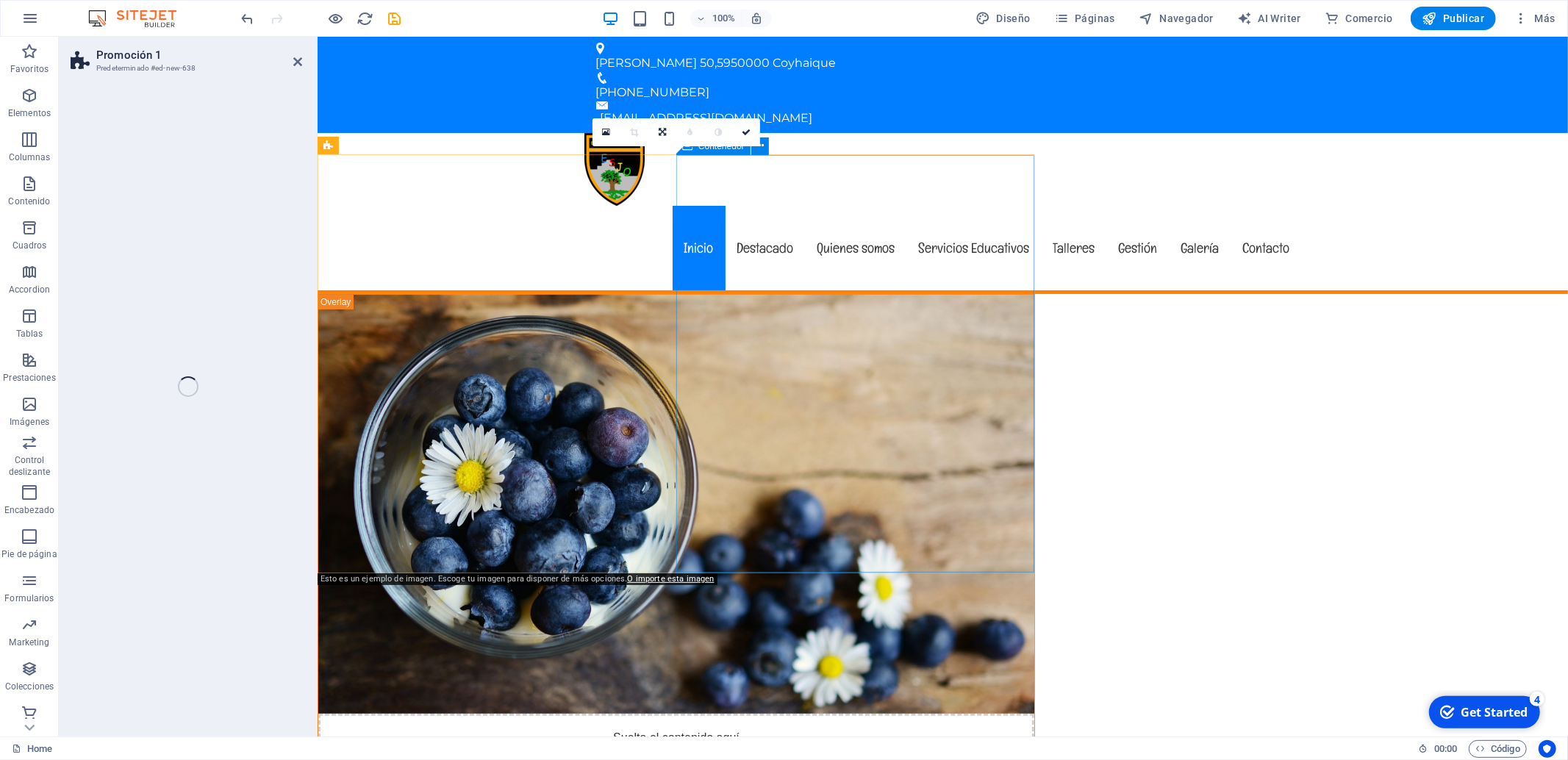
select select "rem"
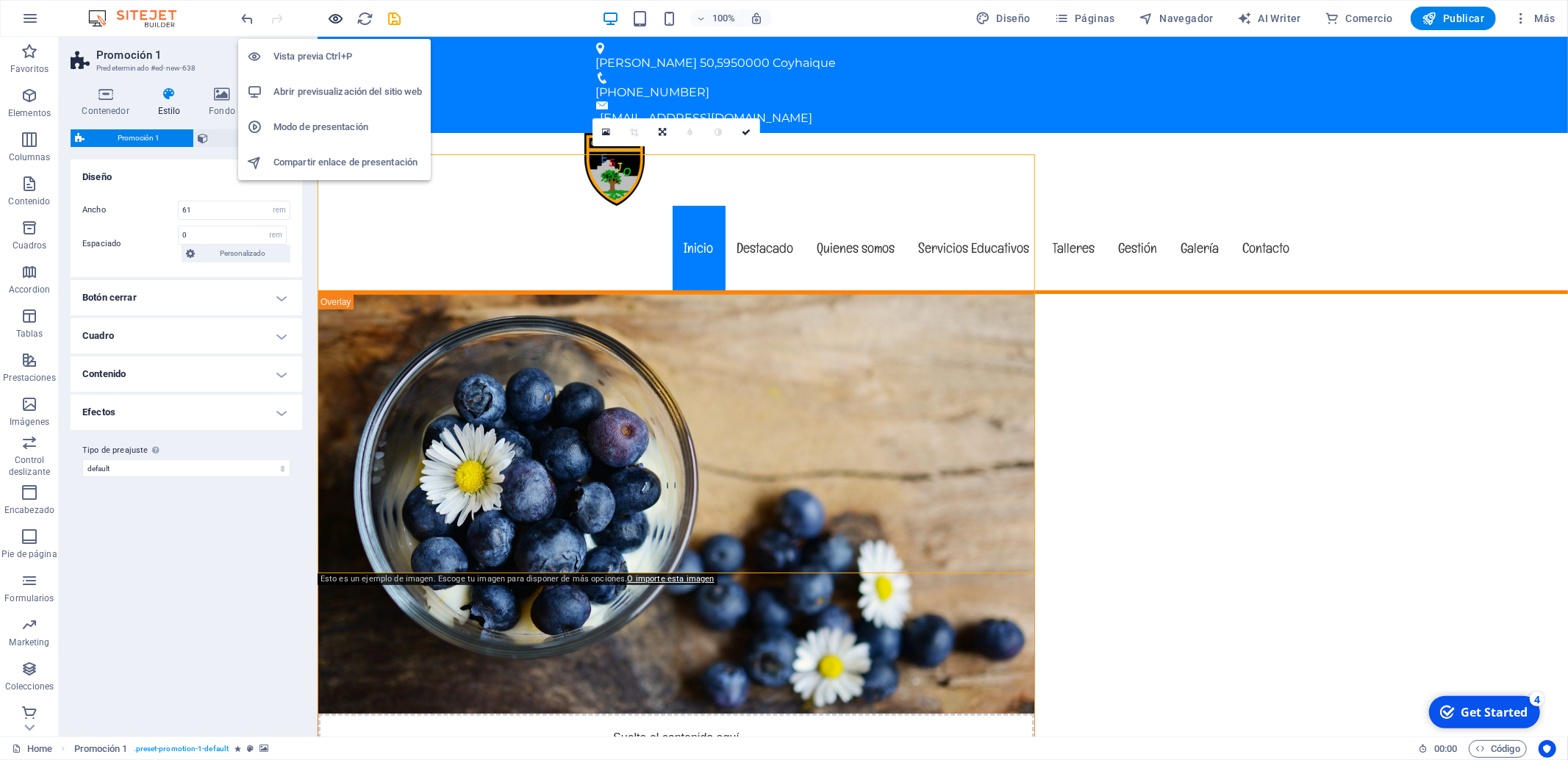
click at [339, 21] on icon "button" at bounding box center [336, 18] width 17 height 17
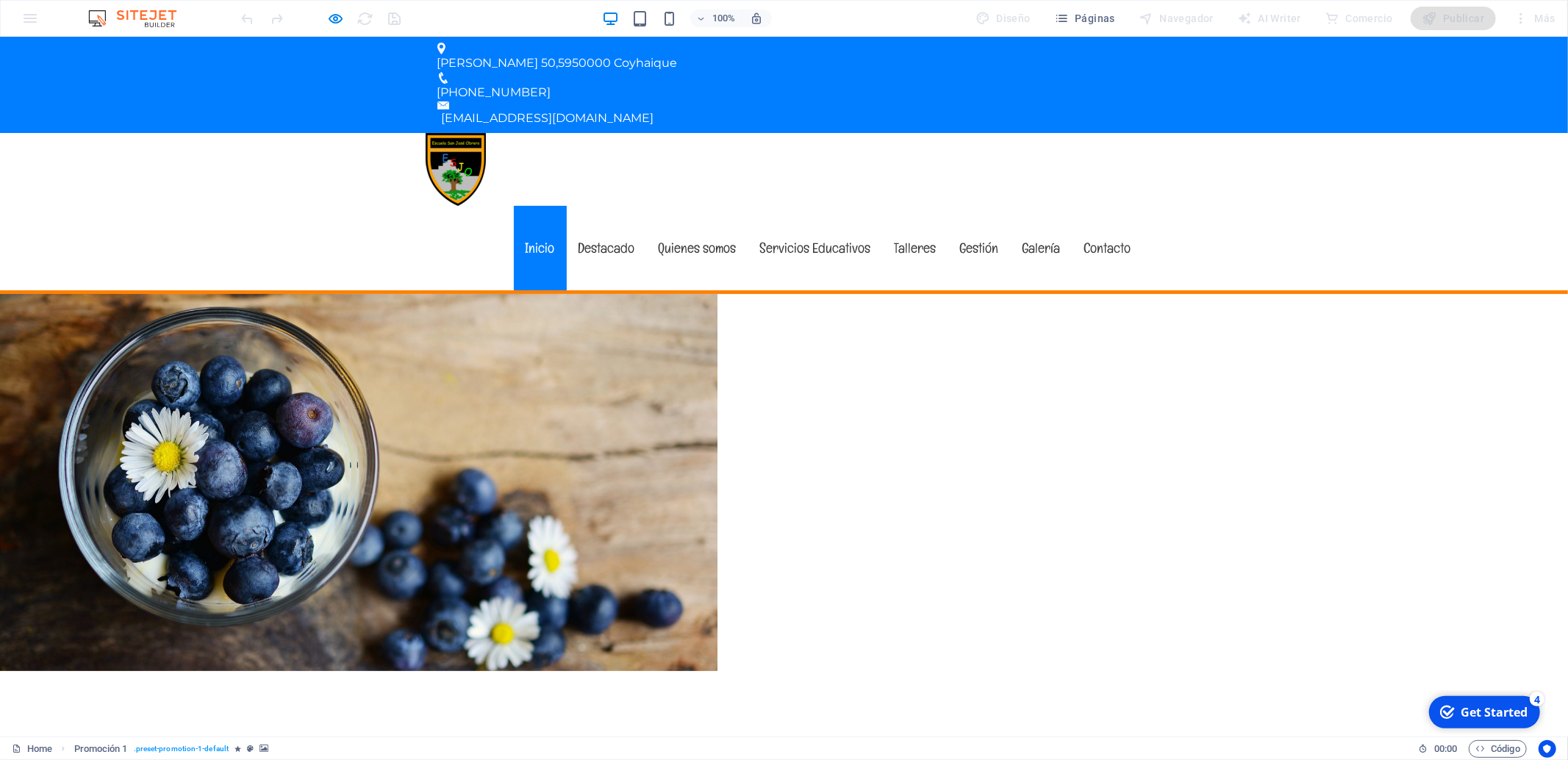
click at [541, 206] on link "Inicio" at bounding box center [540, 248] width 53 height 85
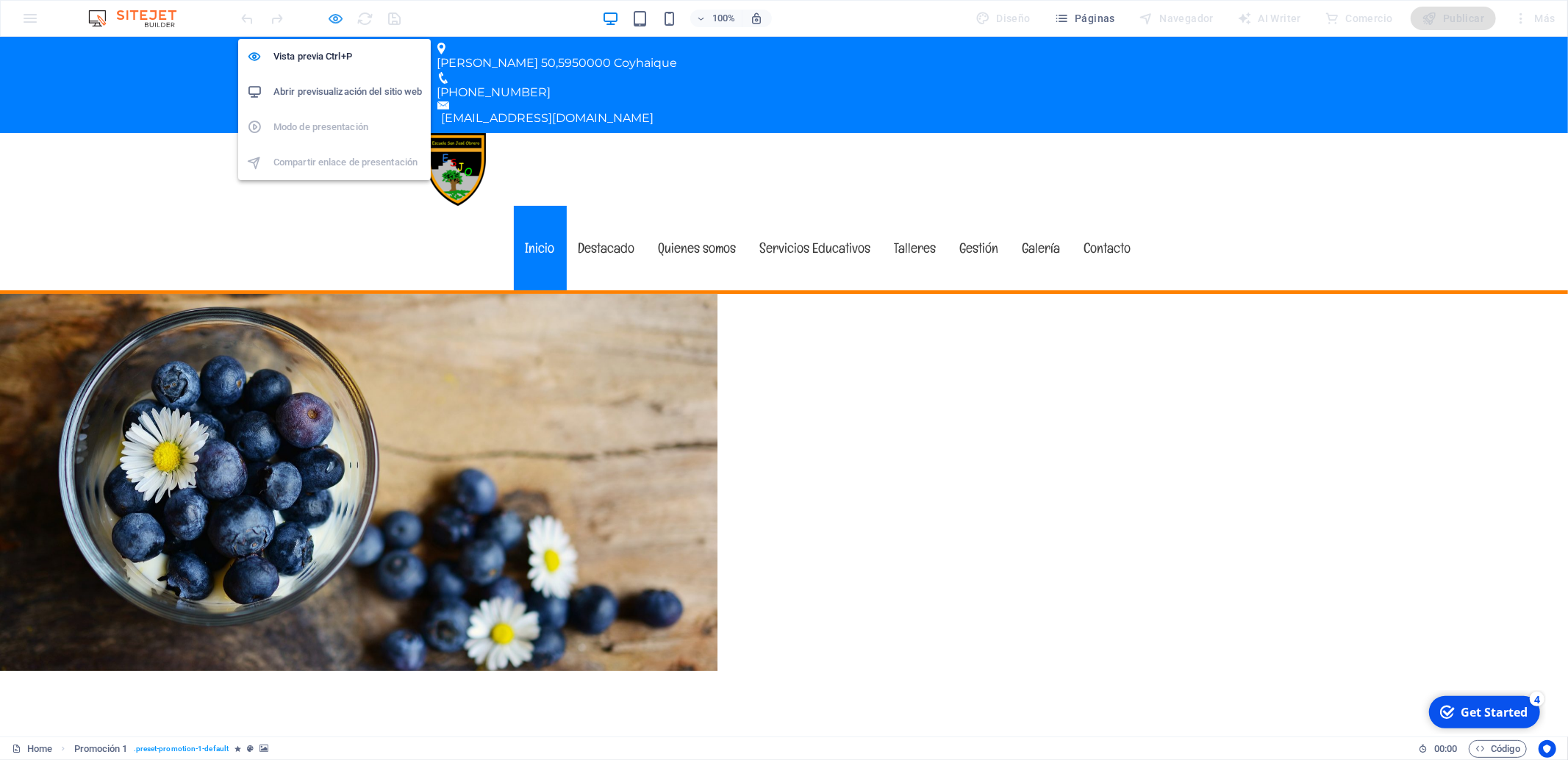
click at [341, 19] on icon "button" at bounding box center [336, 18] width 17 height 17
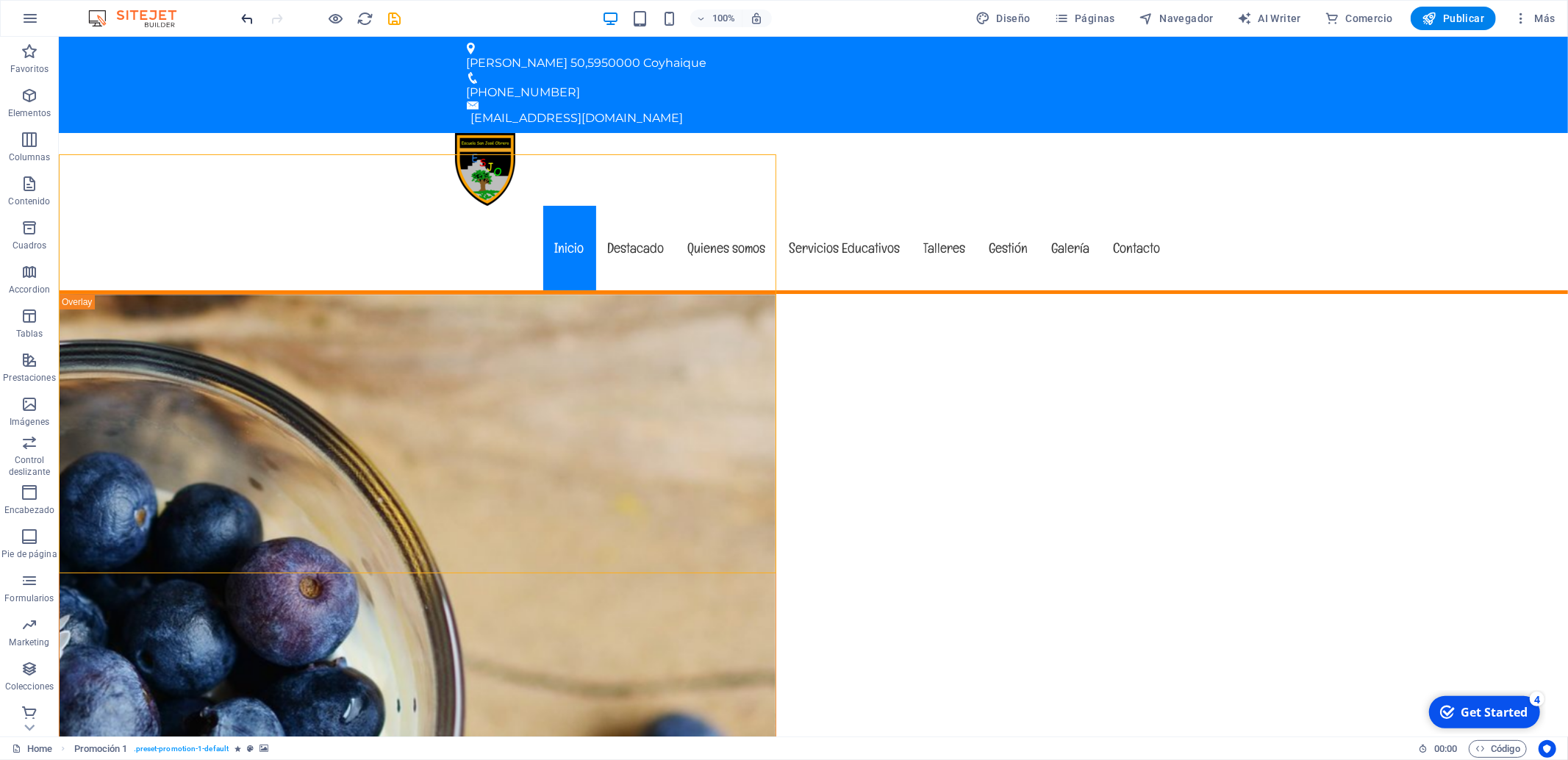
drag, startPoint x: 251, startPoint y: 2, endPoint x: 241, endPoint y: 15, distance: 16.4
click at [250, 4] on div "100% Diseño Páginas Navegador AI Writer Comercio Publicar Más" at bounding box center [784, 18] width 1566 height 36
click at [248, 15] on icon "undo" at bounding box center [248, 18] width 17 height 17
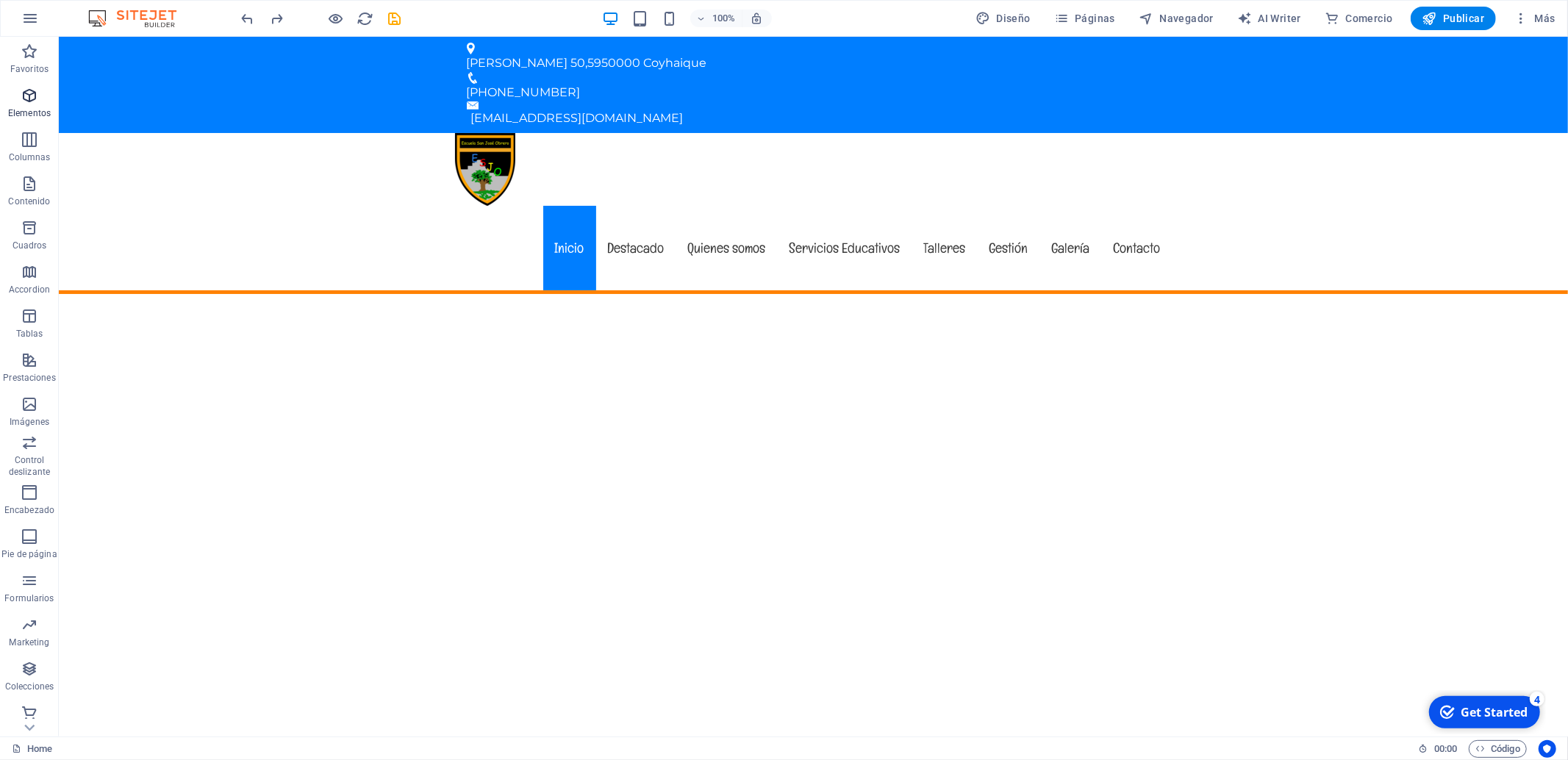
click at [32, 103] on icon "button" at bounding box center [29, 95] width 17 height 17
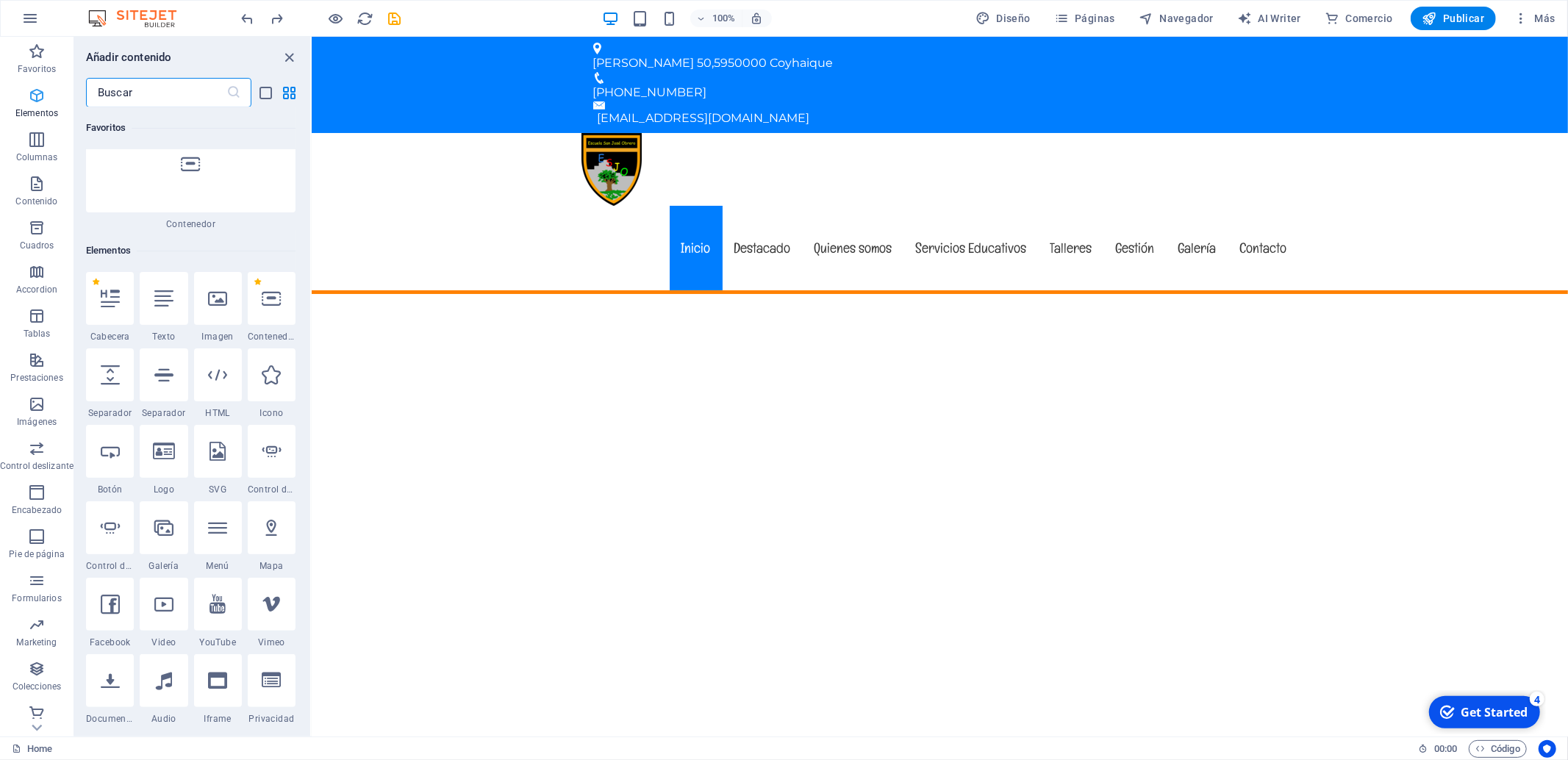
scroll to position [157, 0]
click at [171, 97] on input "text" at bounding box center [156, 93] width 140 height 29
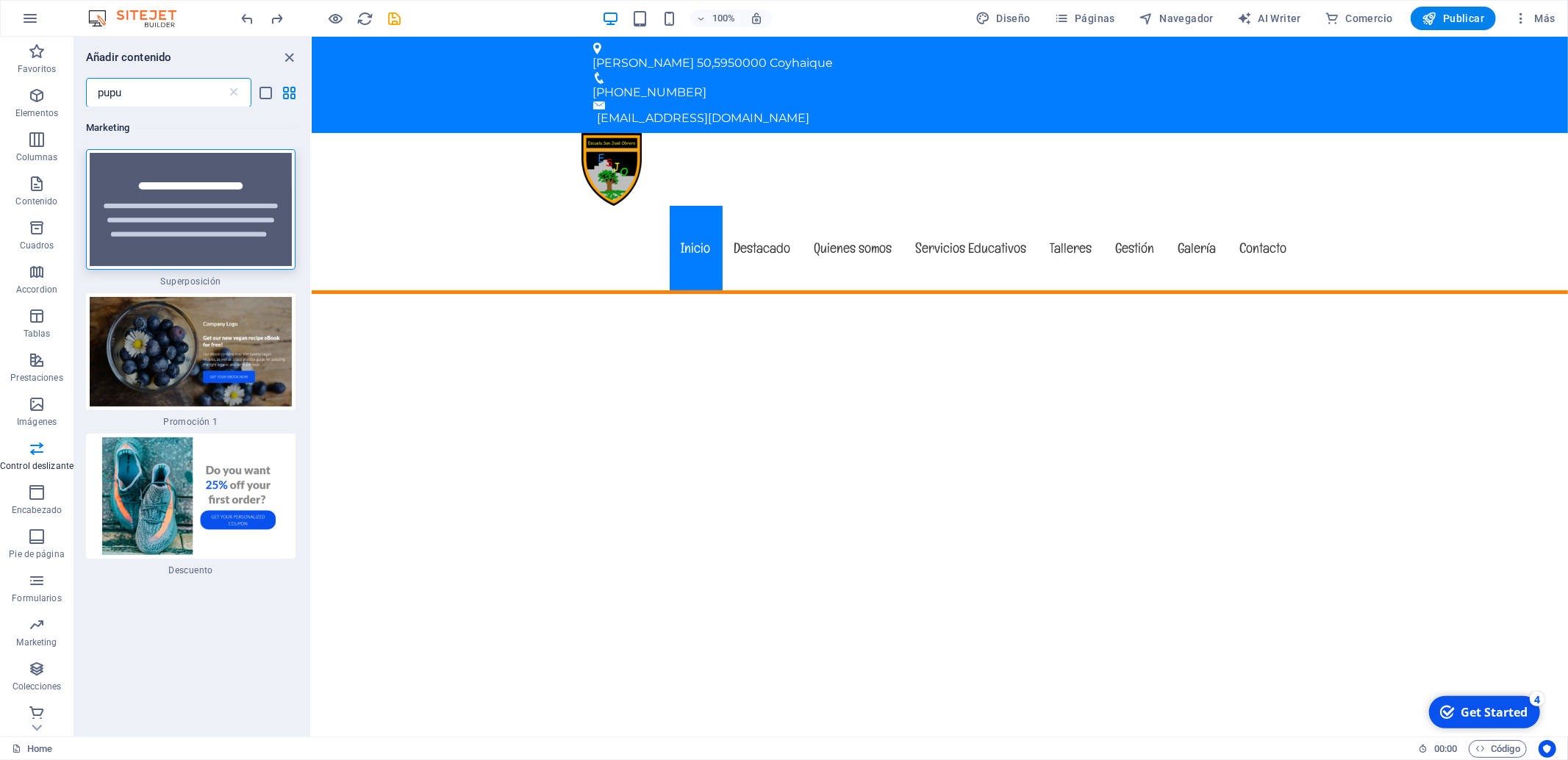
scroll to position [0, 0]
type input "pop"
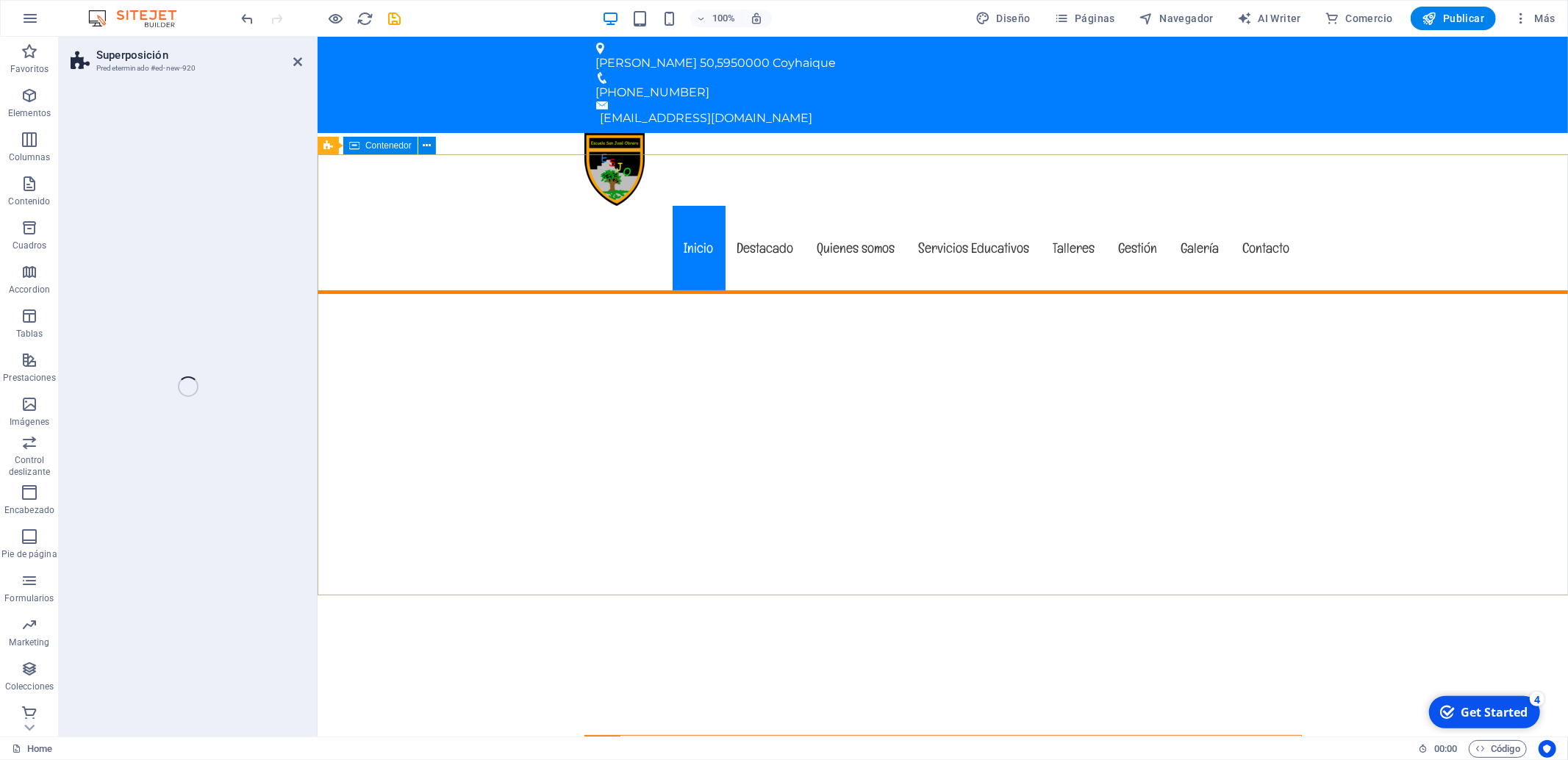
select select "rem"
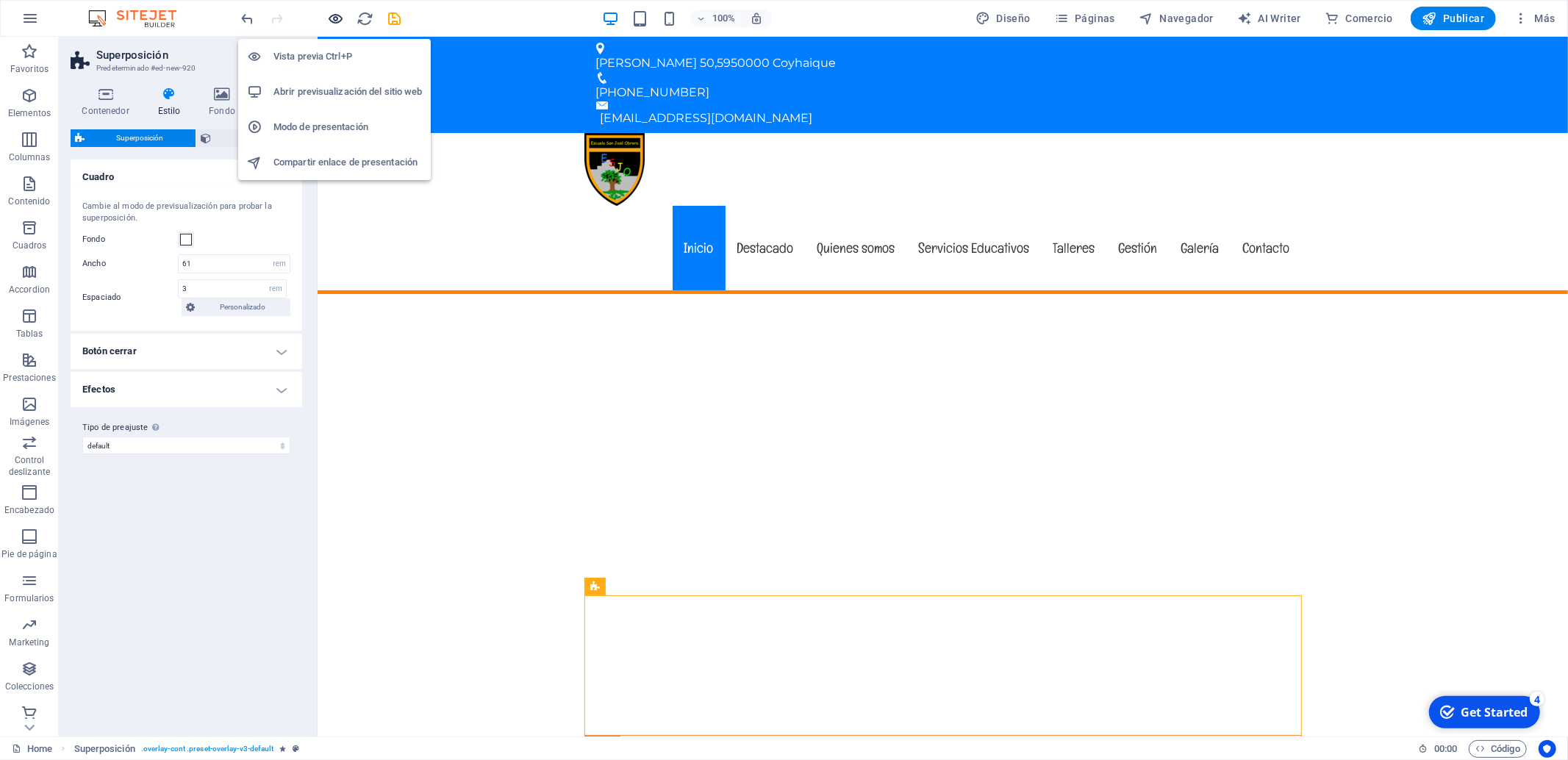
click at [337, 15] on icon "button" at bounding box center [336, 18] width 17 height 17
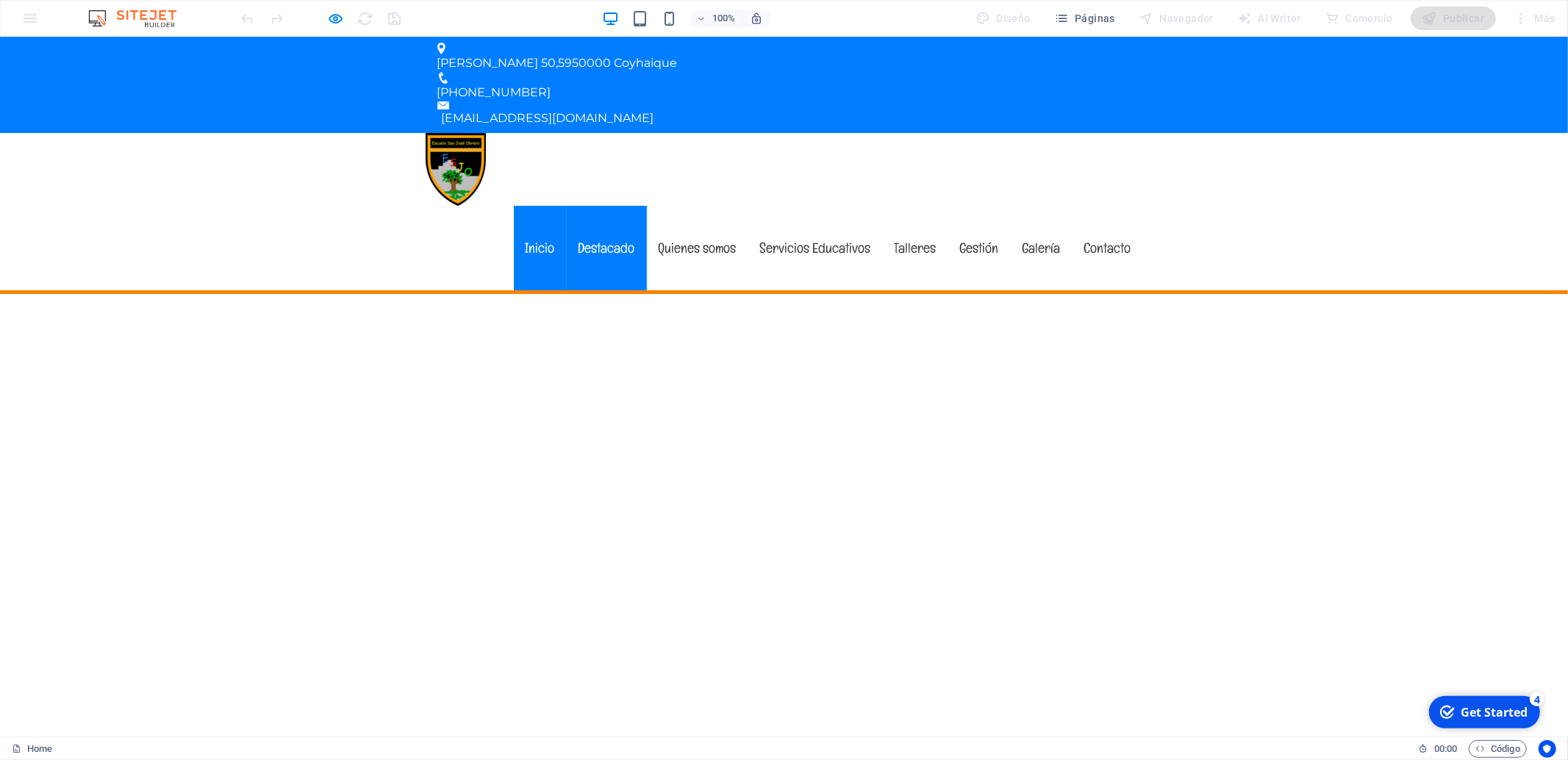
click at [624, 206] on link "Destacado" at bounding box center [607, 248] width 80 height 85
click at [538, 206] on link "Inicio" at bounding box center [540, 248] width 53 height 85
click at [595, 206] on link "Destacado" at bounding box center [607, 248] width 80 height 85
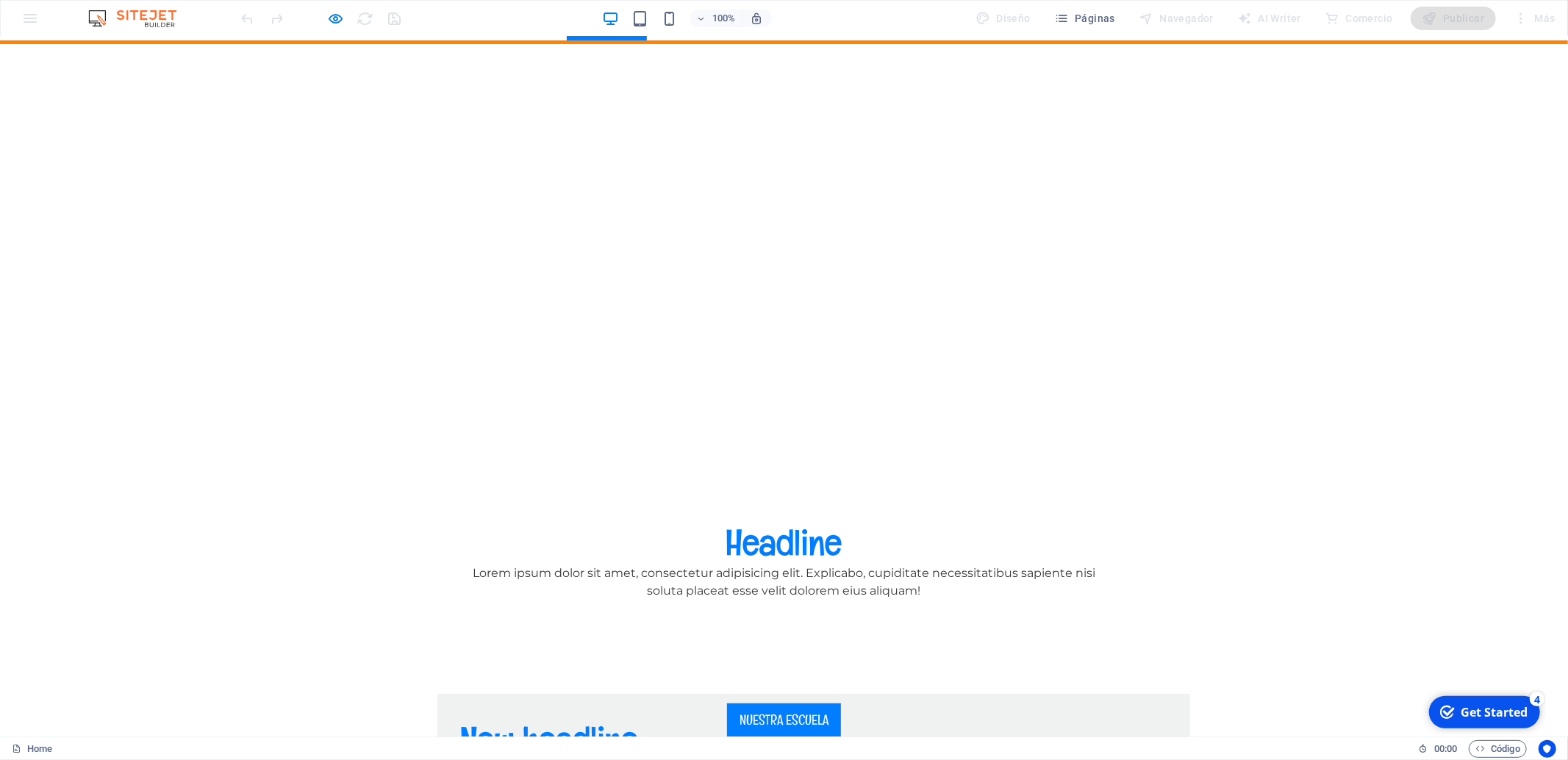
scroll to position [250, 0]
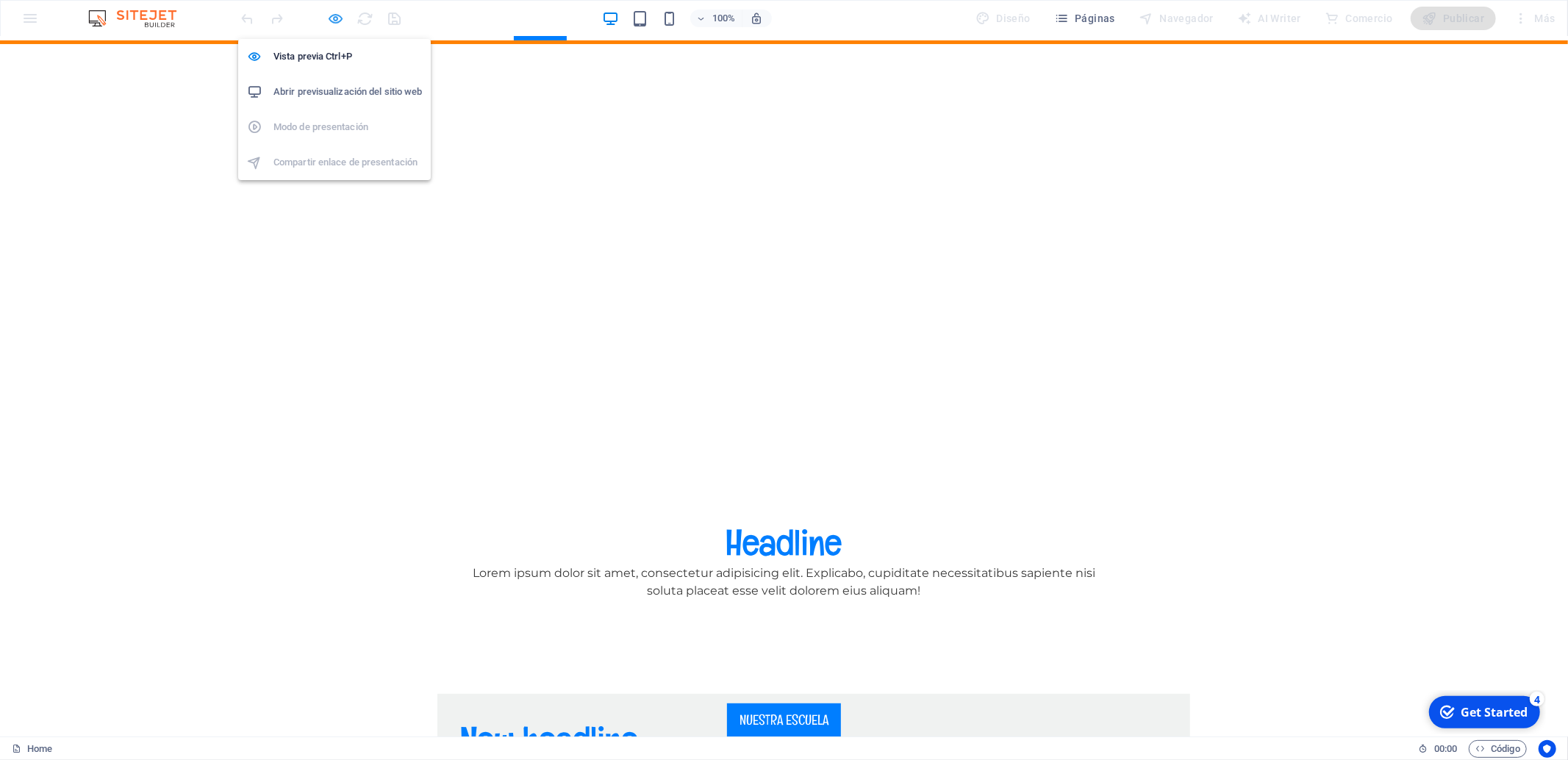
click at [341, 14] on icon "button" at bounding box center [336, 18] width 17 height 17
select select "rem"
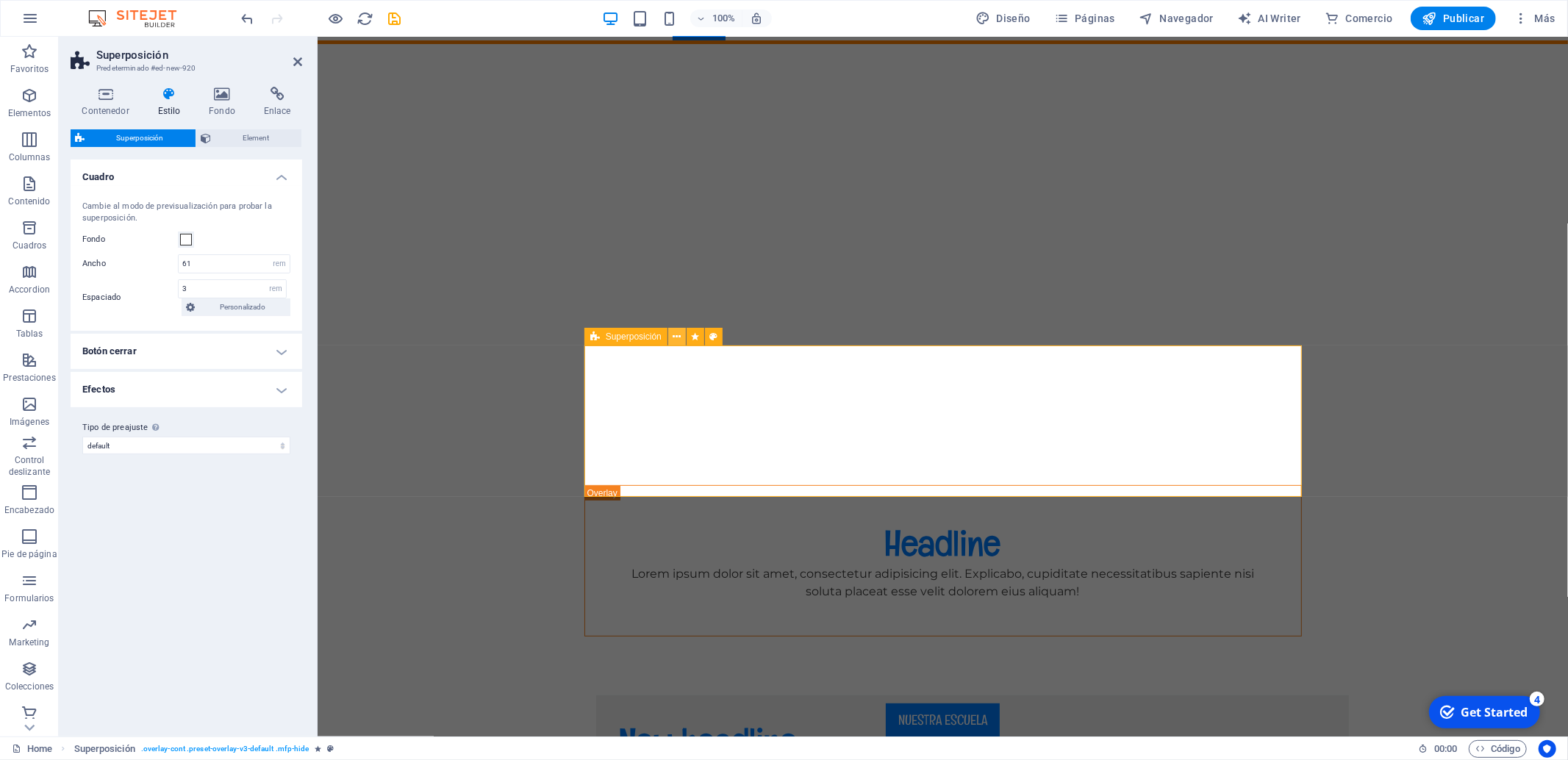
click at [677, 332] on icon at bounding box center [676, 336] width 8 height 15
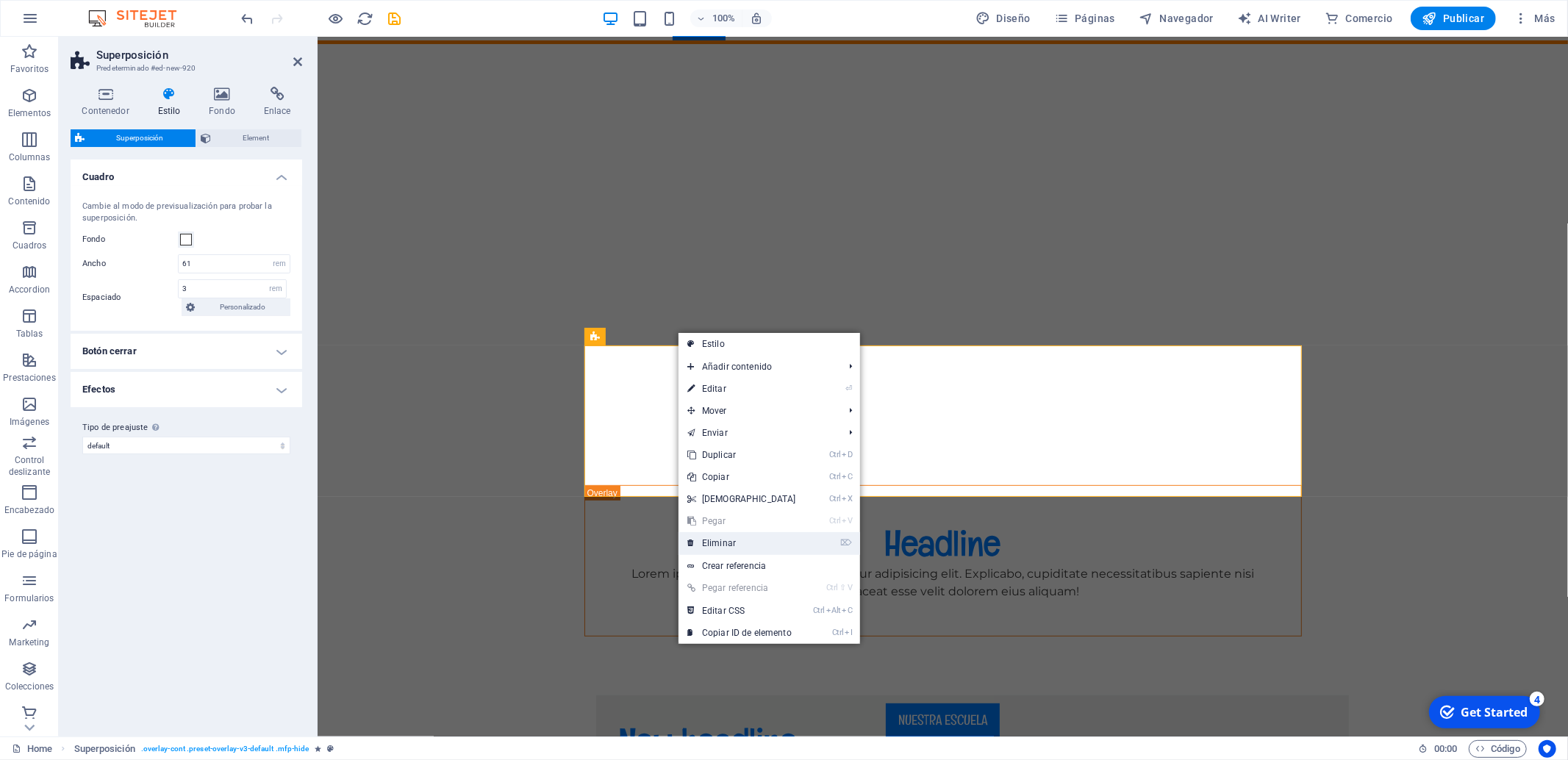
click at [751, 539] on link "⌦ Eliminar" at bounding box center [742, 543] width 127 height 22
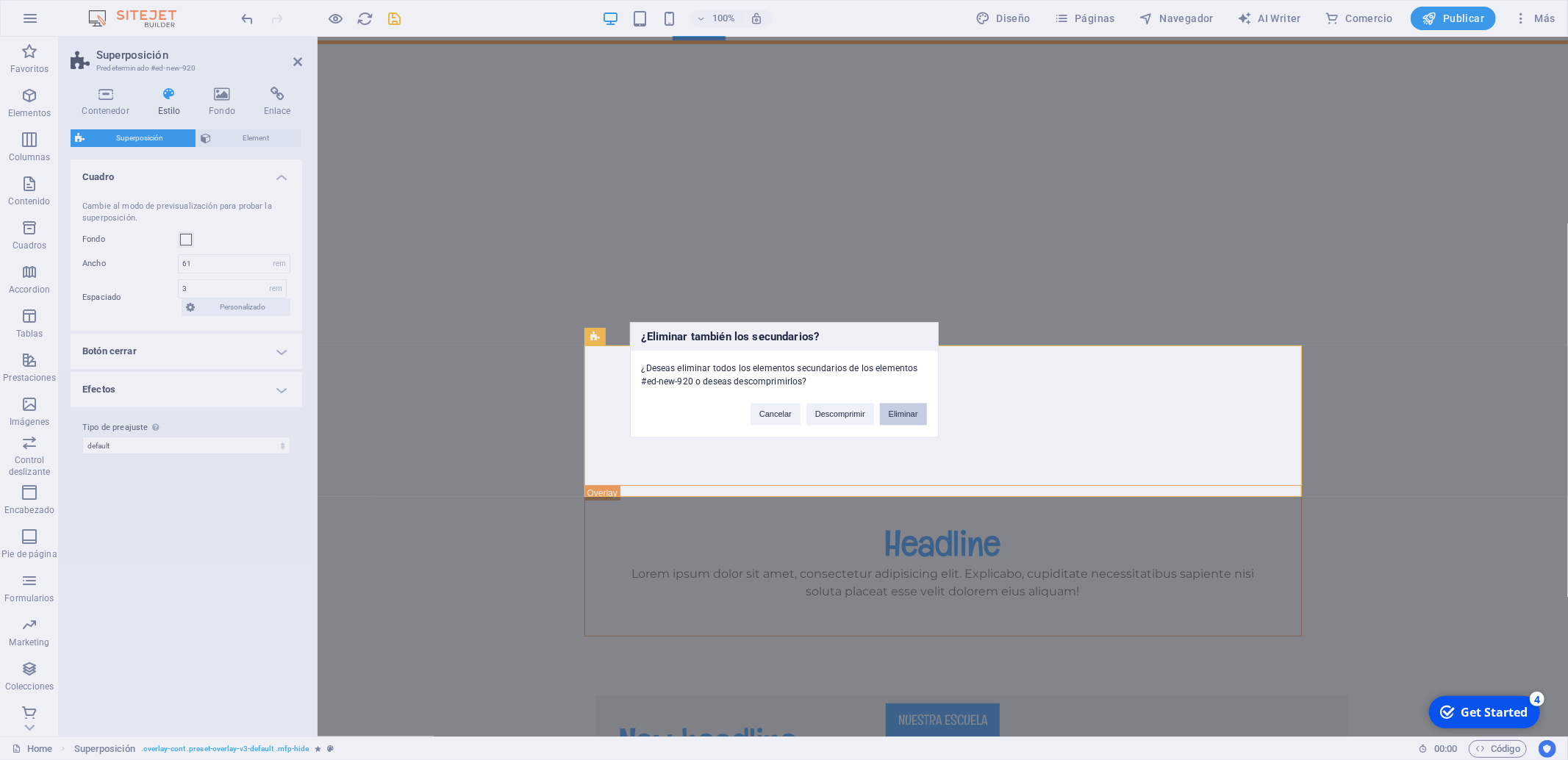
click at [907, 417] on button "Eliminar" at bounding box center [904, 415] width 47 height 22
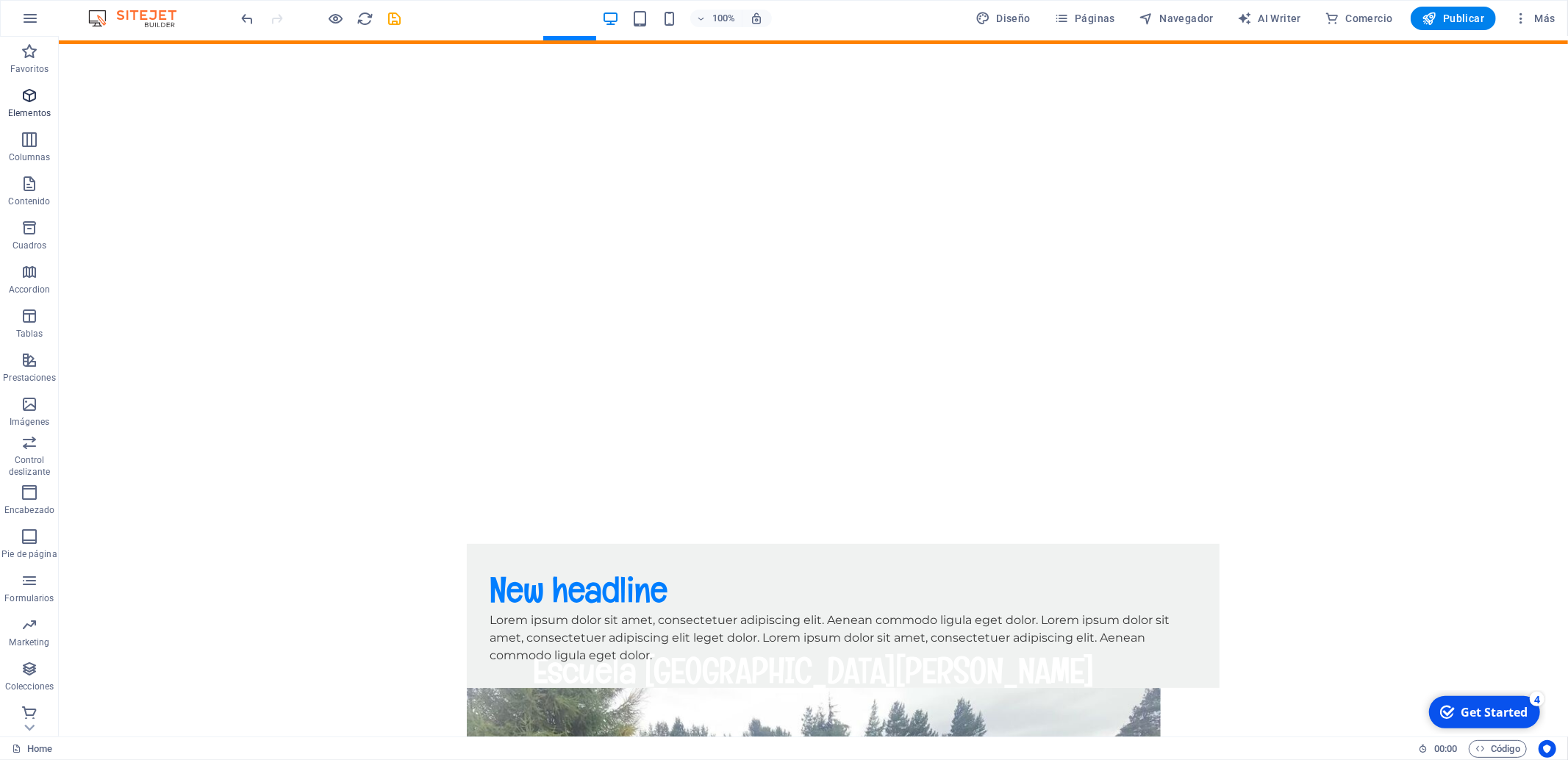
click at [34, 108] on p "Elementos" at bounding box center [29, 113] width 43 height 12
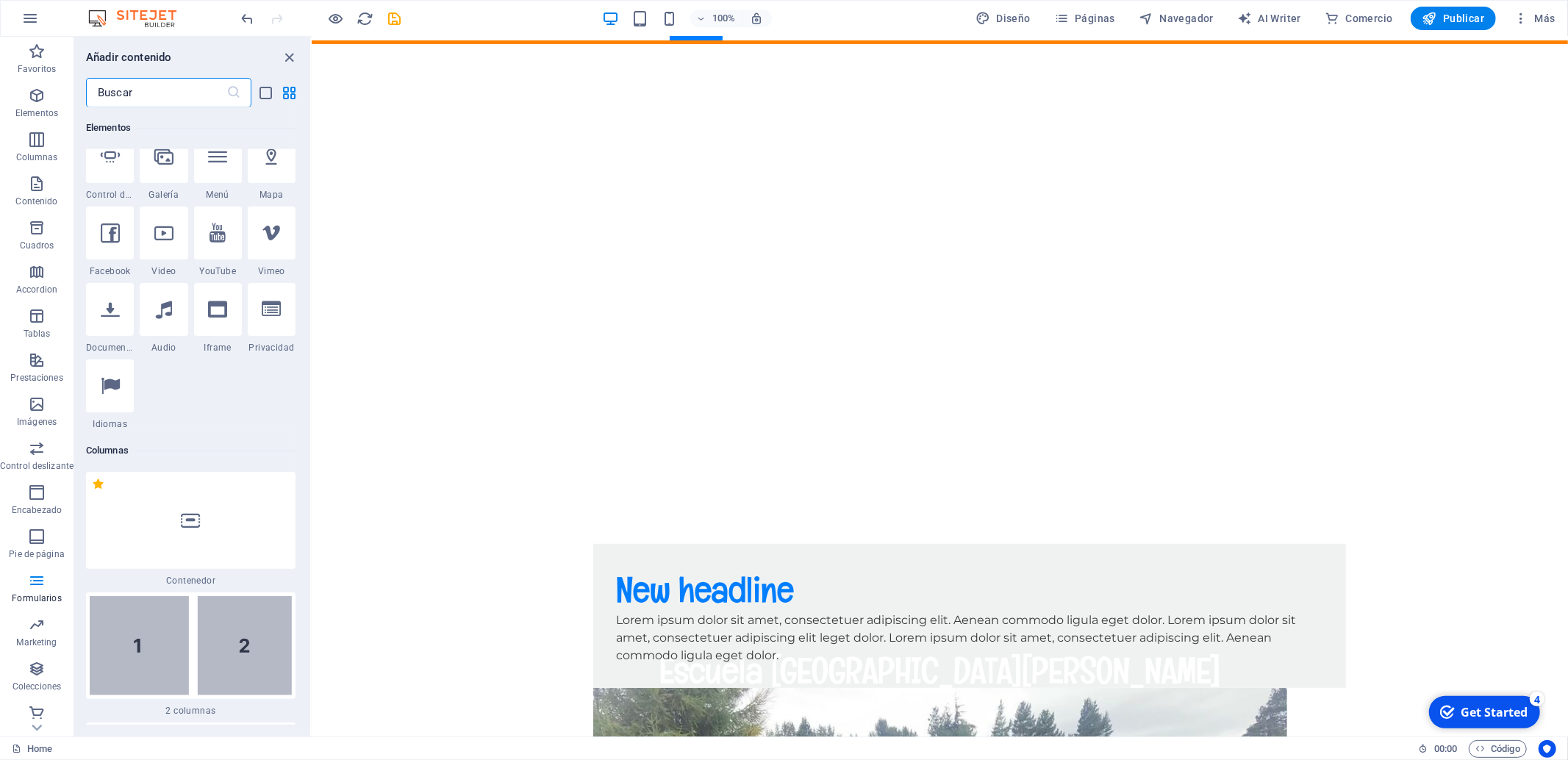
scroll to position [0, 0]
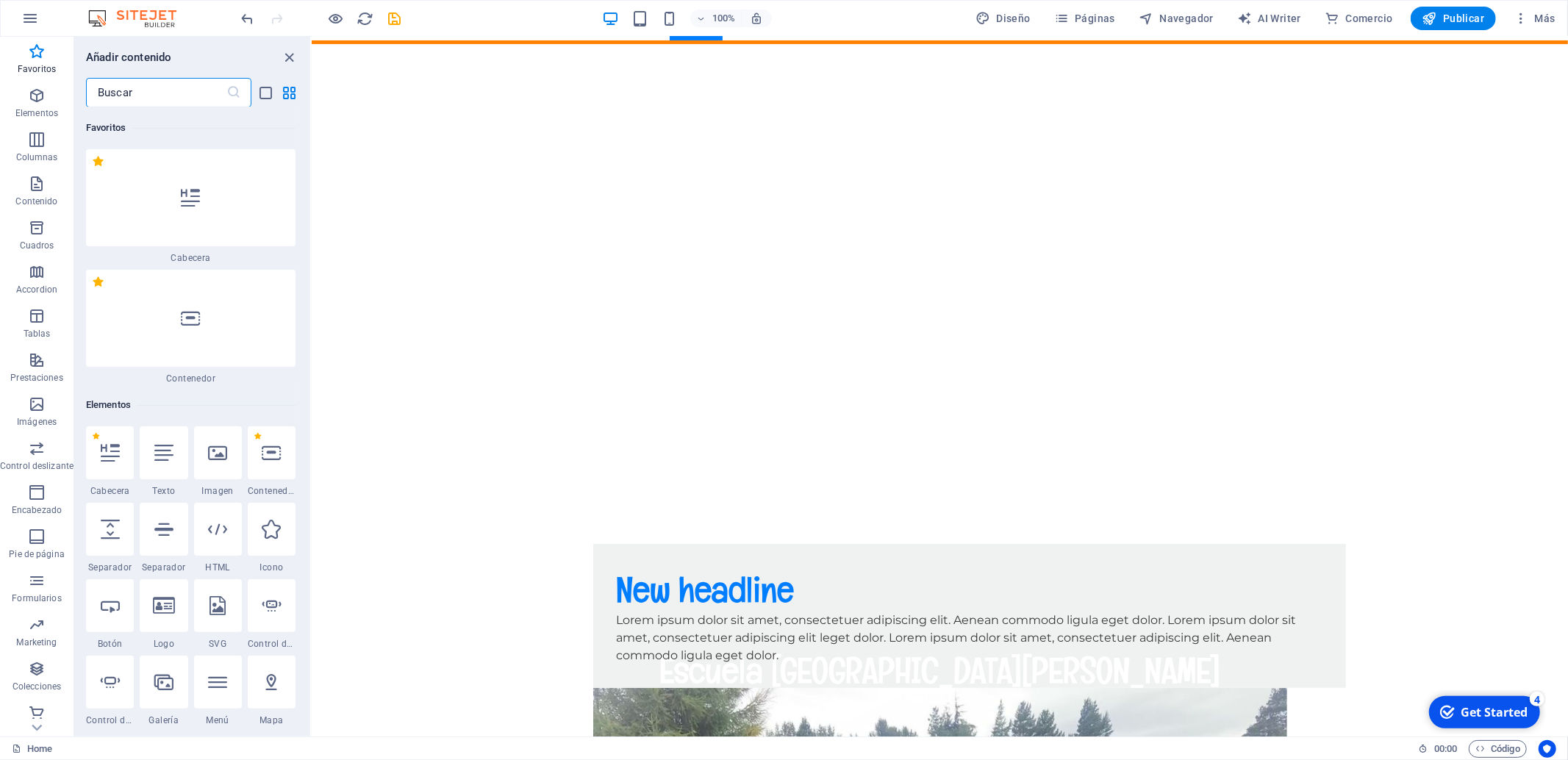
click at [128, 89] on input "text" at bounding box center [156, 93] width 140 height 29
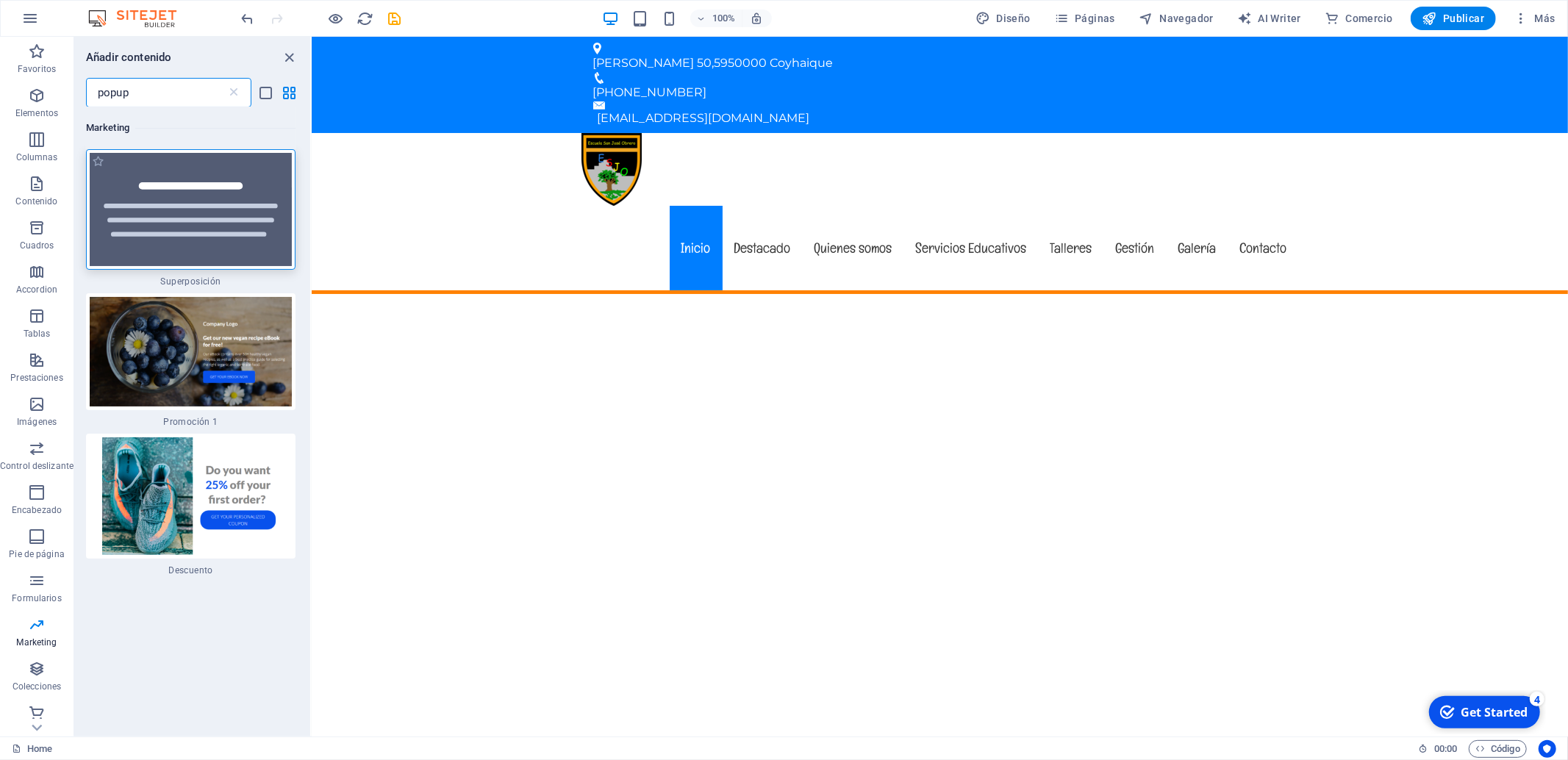
type input "popup"
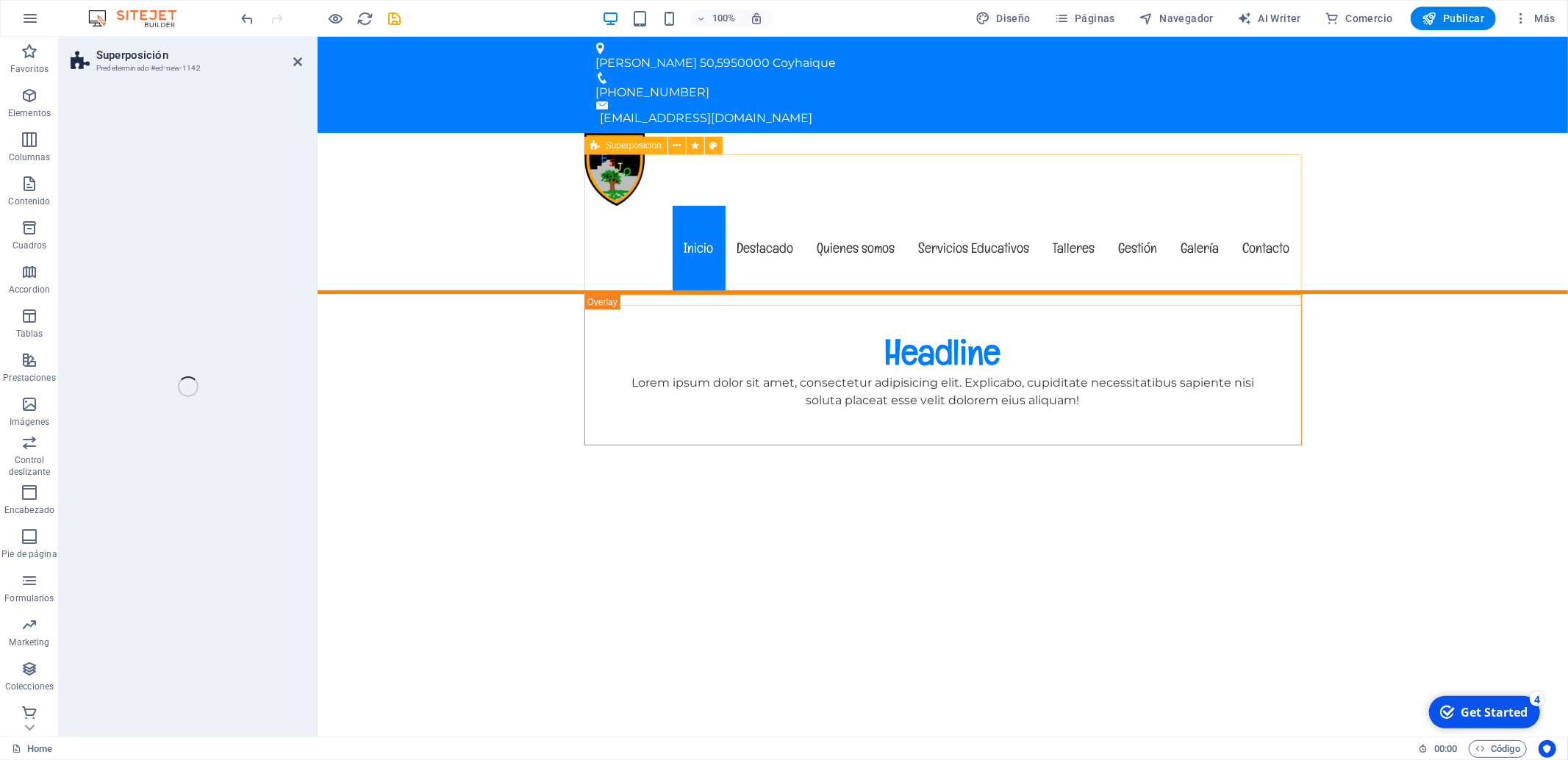
select select "rem"
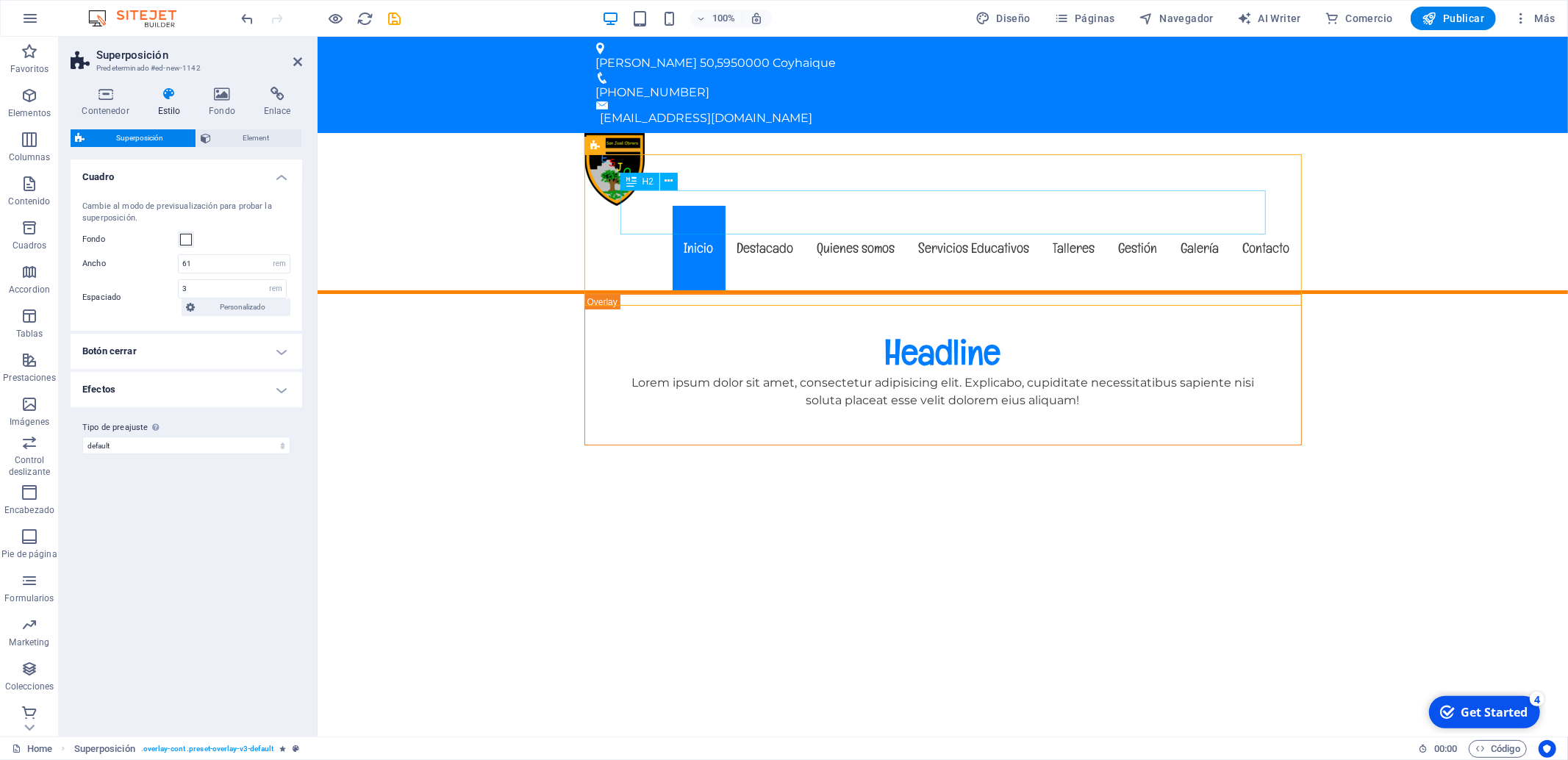
click at [895, 330] on div "Headline" at bounding box center [942, 352] width 645 height 44
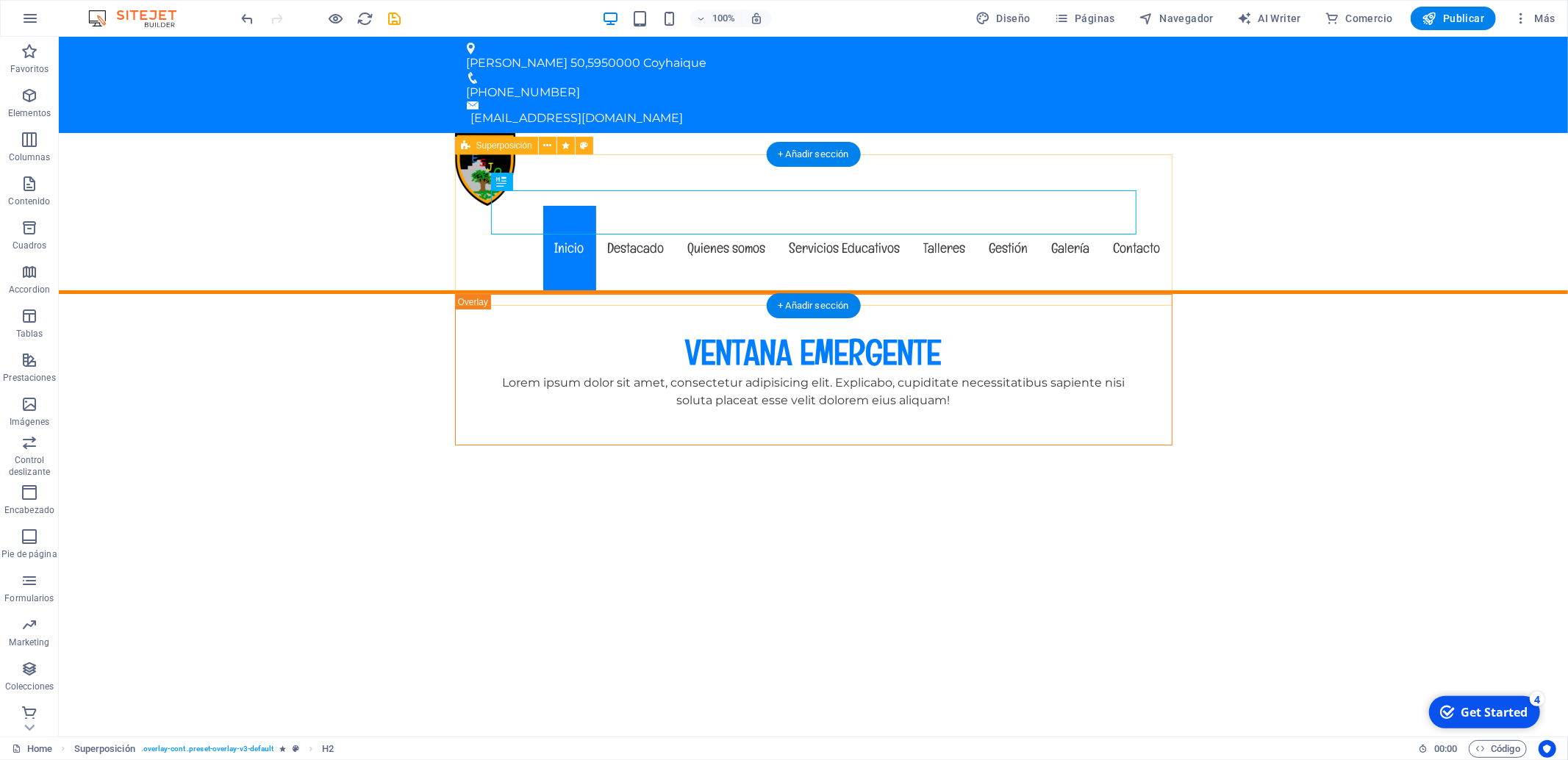
click at [479, 294] on div "VENTANA EMERGENTE Lorem ipsum dolor sit amet, consectetur adipisicing elit. Exp…" at bounding box center [814, 370] width 718 height 151
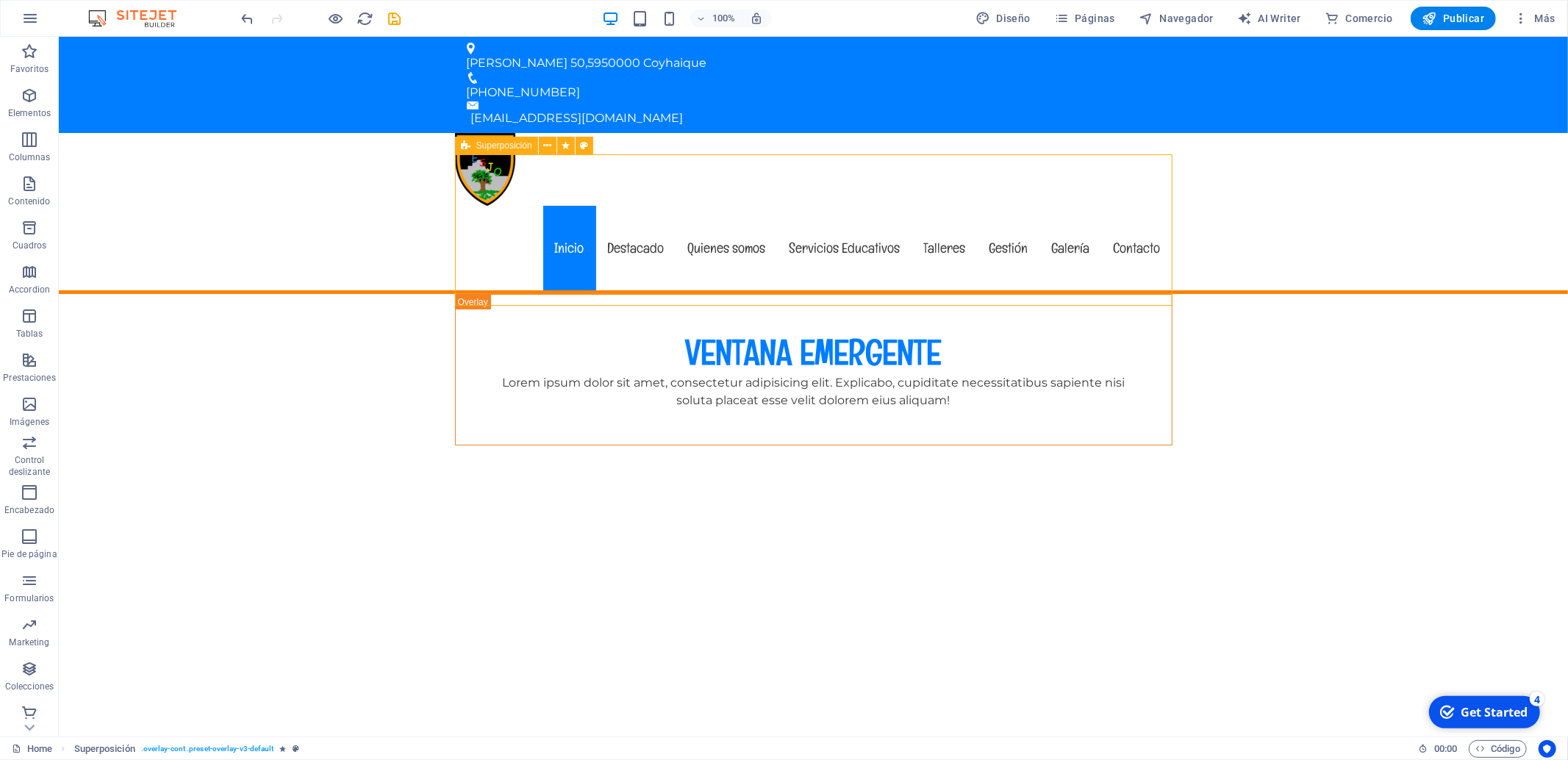
click at [506, 146] on span "Superposición" at bounding box center [504, 146] width 56 height 9
click at [548, 146] on icon at bounding box center [547, 146] width 8 height 15
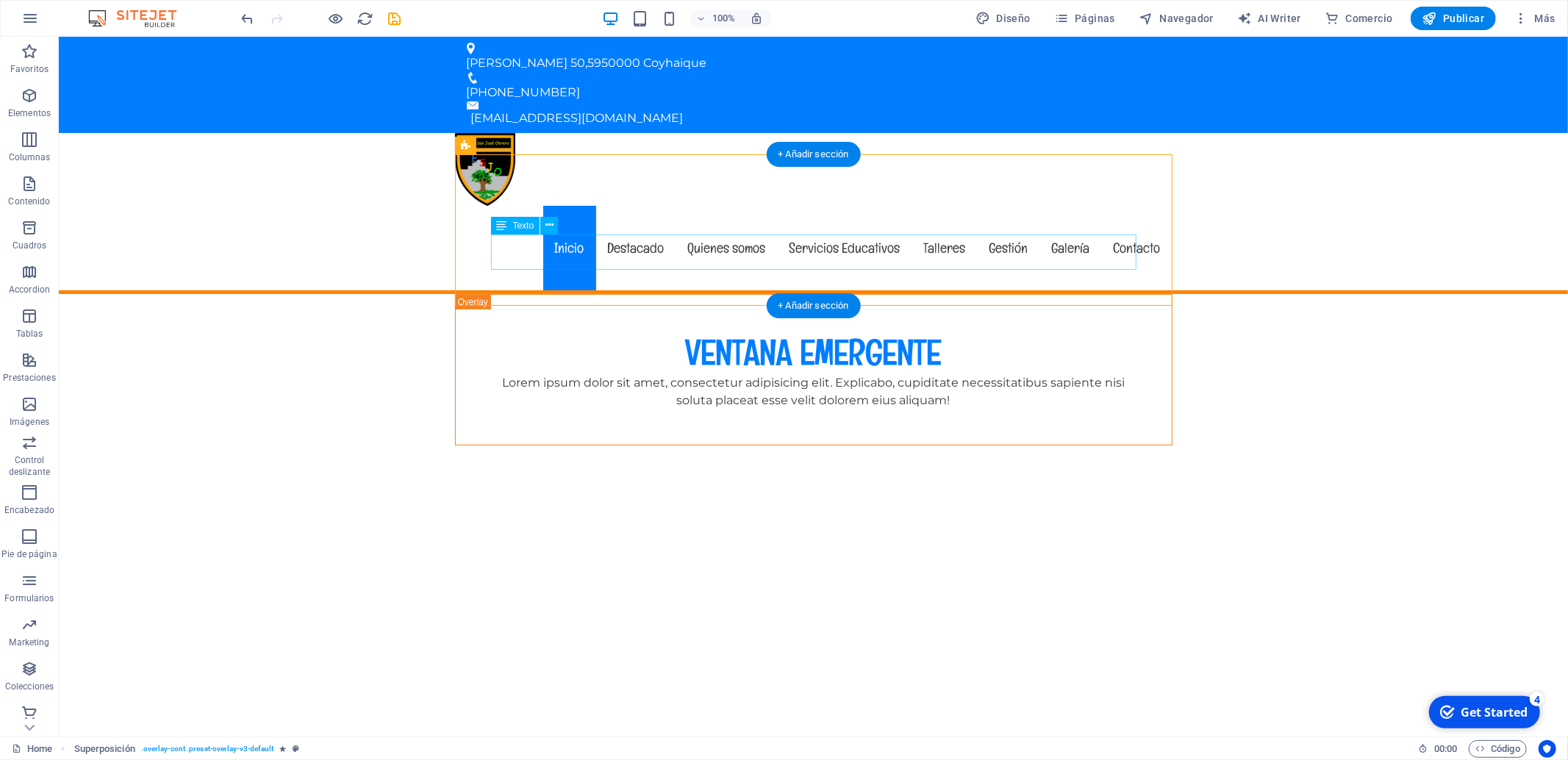
click at [1030, 375] on div "Lorem ipsum dolor sit amet, consectetur adipisicing elit. Explicabo, cupiditate…" at bounding box center [813, 392] width 645 height 36
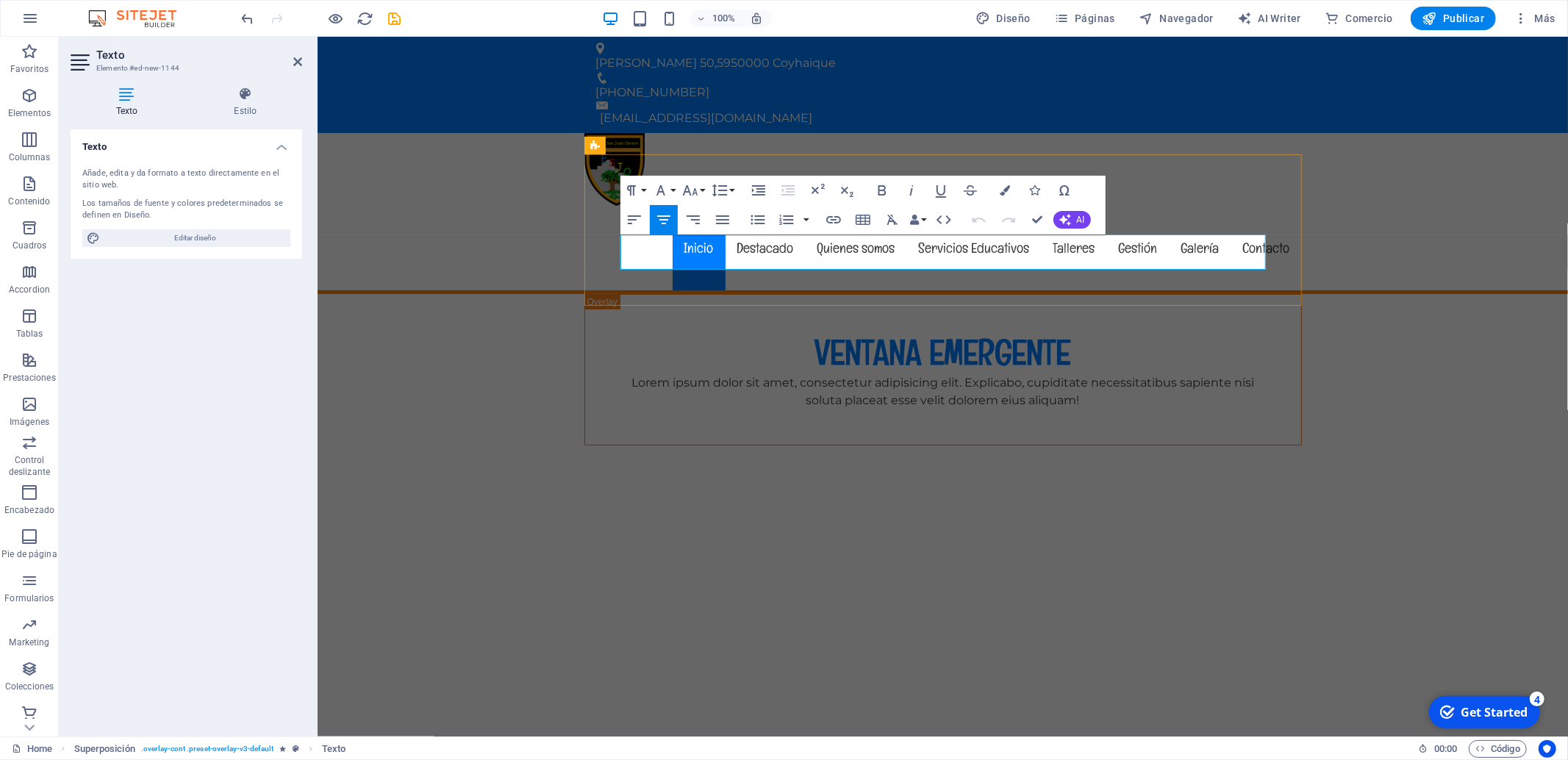
click at [1030, 375] on p "Lorem ipsum dolor sit amet, consectetur adipisicing elit. Explicabo, cupiditate…" at bounding box center [942, 392] width 645 height 36
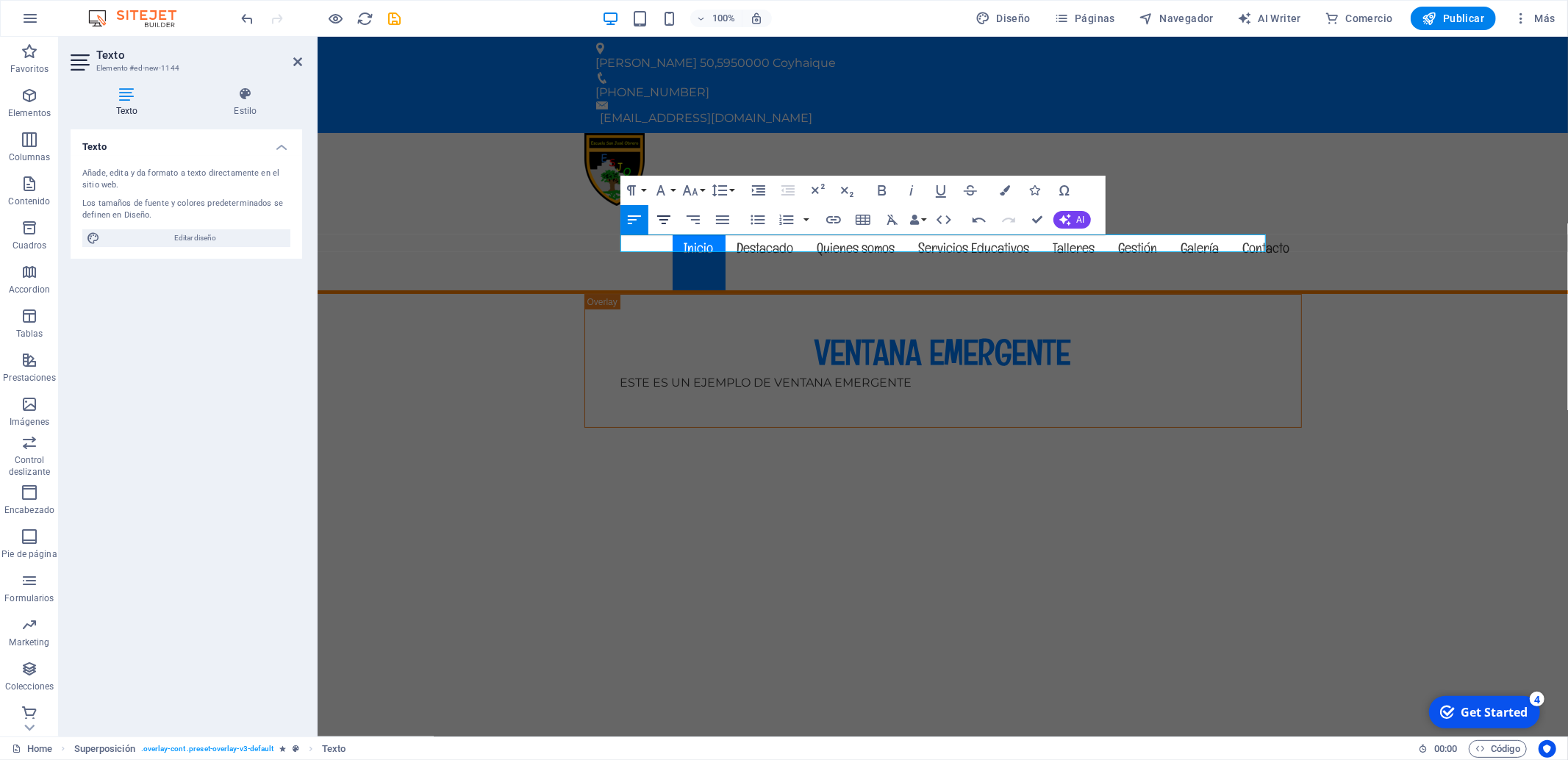
click at [666, 222] on icon "button" at bounding box center [663, 220] width 17 height 17
click at [1076, 215] on button "AI" at bounding box center [1071, 220] width 37 height 17
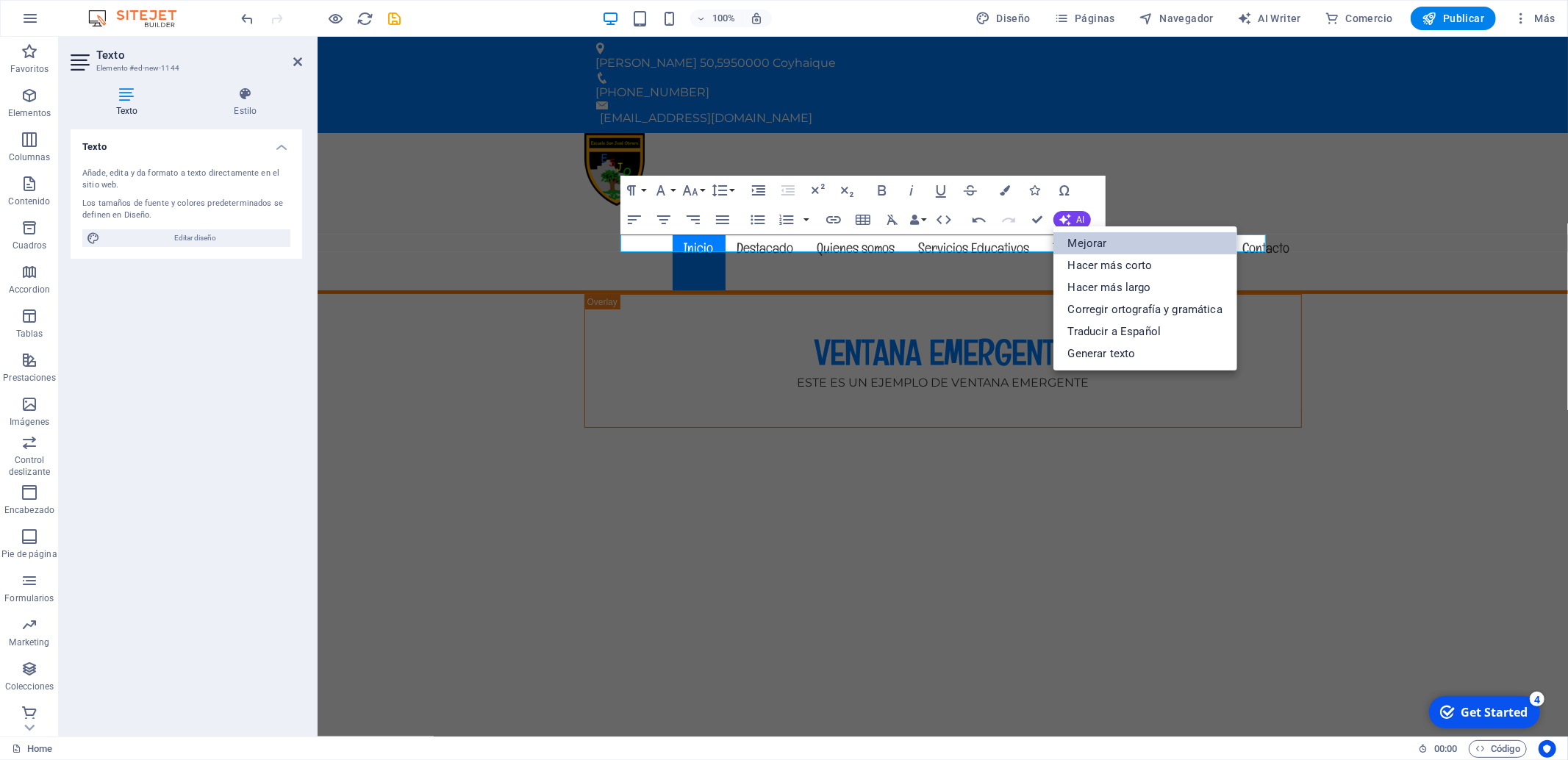
click at [1081, 238] on link "Mejorar" at bounding box center [1145, 243] width 184 height 22
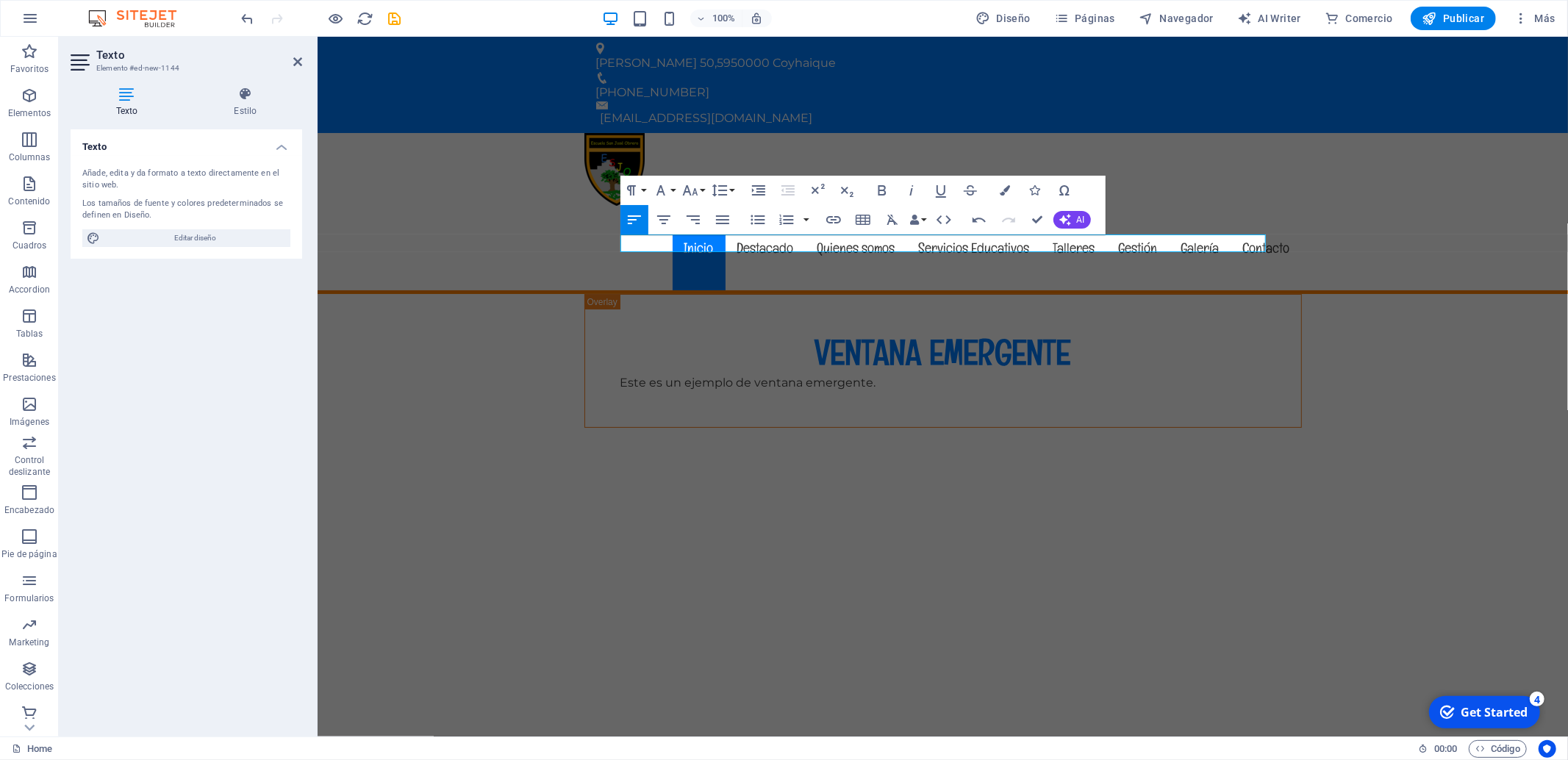
click at [1073, 210] on div "Undo Redo Confirm (Ctrl+⏎) AI Mejorar Hacer más corto Hacer más largo Corregir …" at bounding box center [1028, 220] width 127 height 29
click at [1075, 218] on button "AI" at bounding box center [1071, 220] width 37 height 17
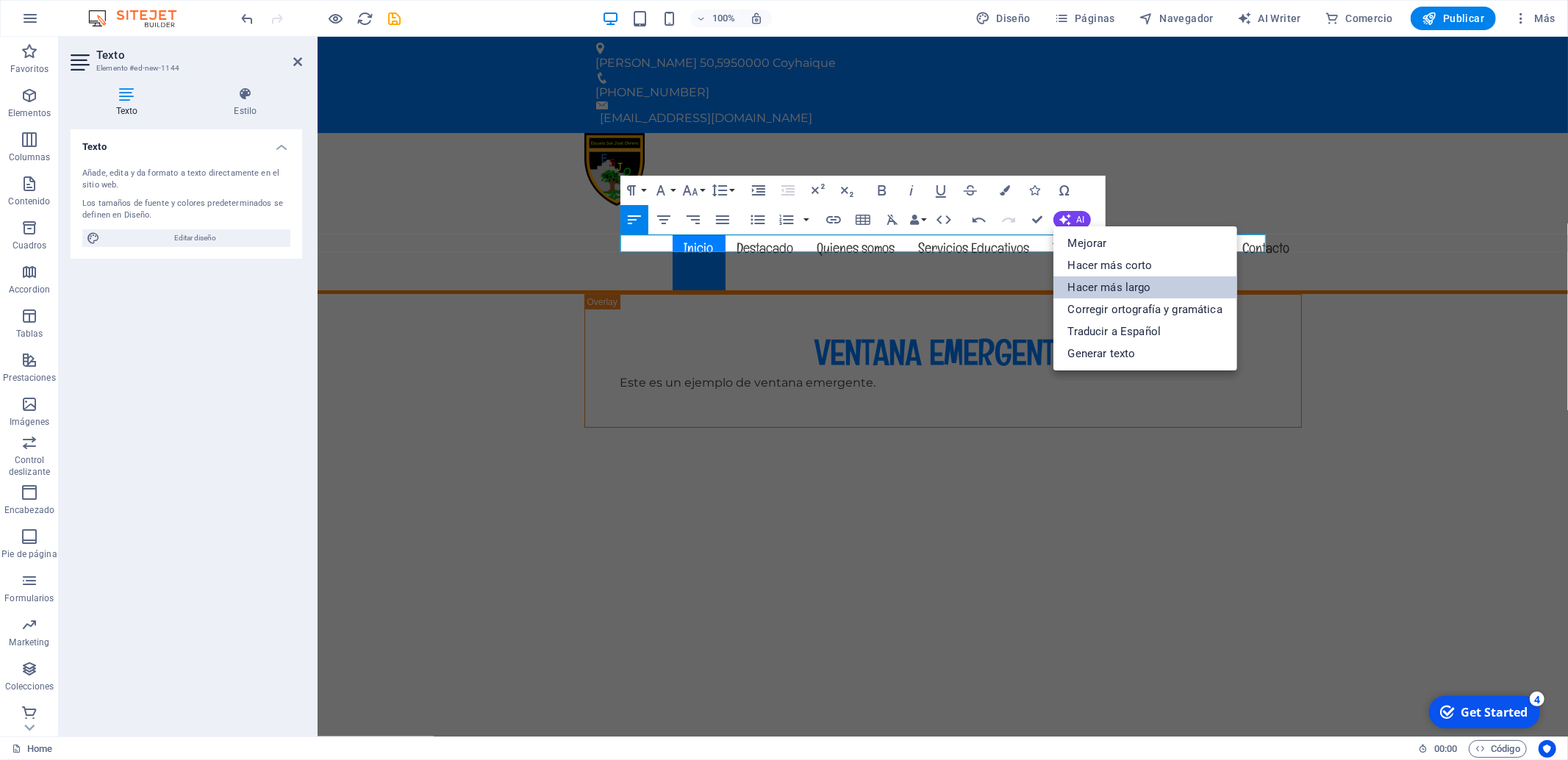
click at [1098, 296] on link "Hacer más largo" at bounding box center [1145, 287] width 184 height 22
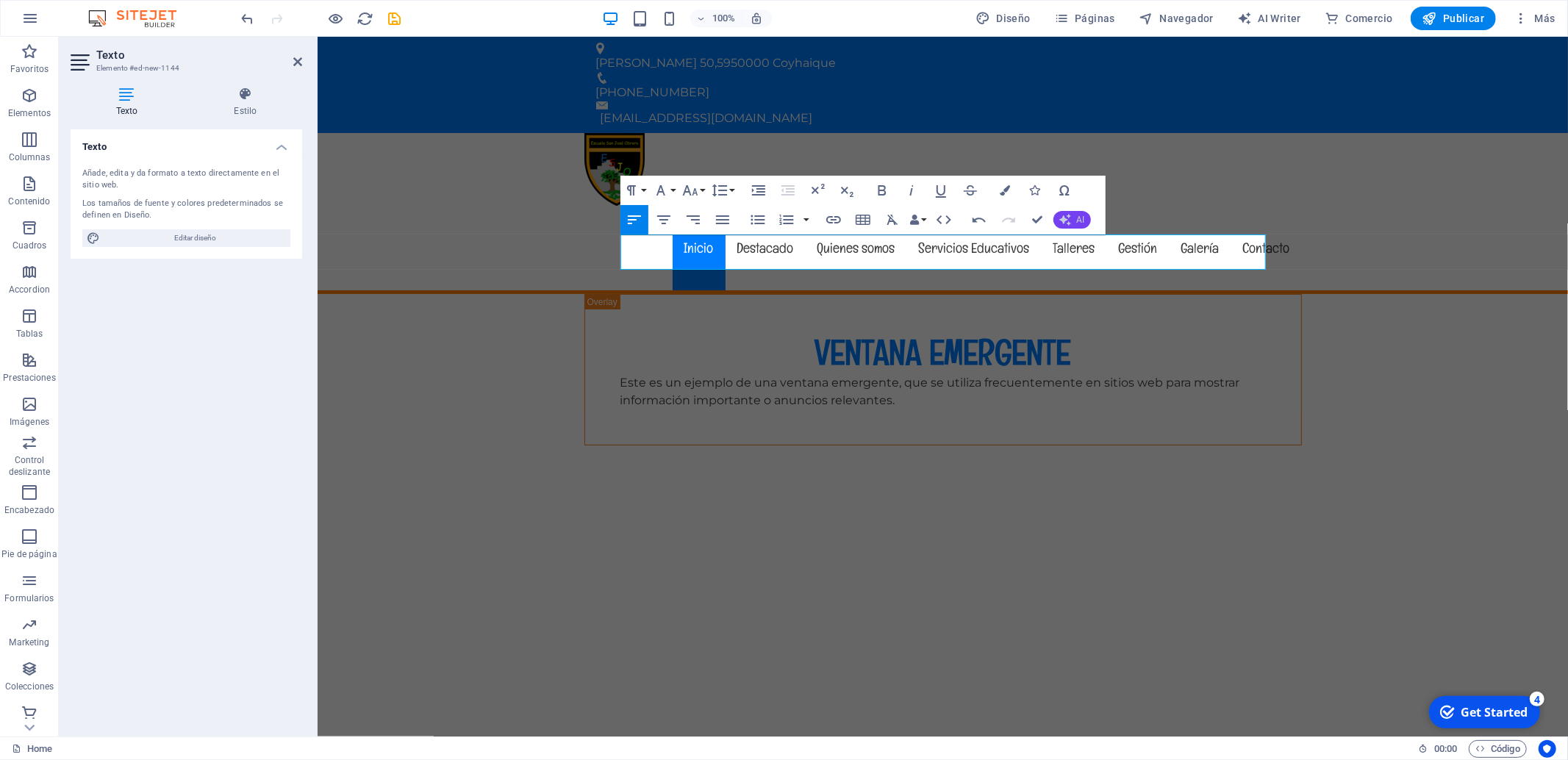
click at [1076, 220] on button "AI" at bounding box center [1071, 220] width 37 height 17
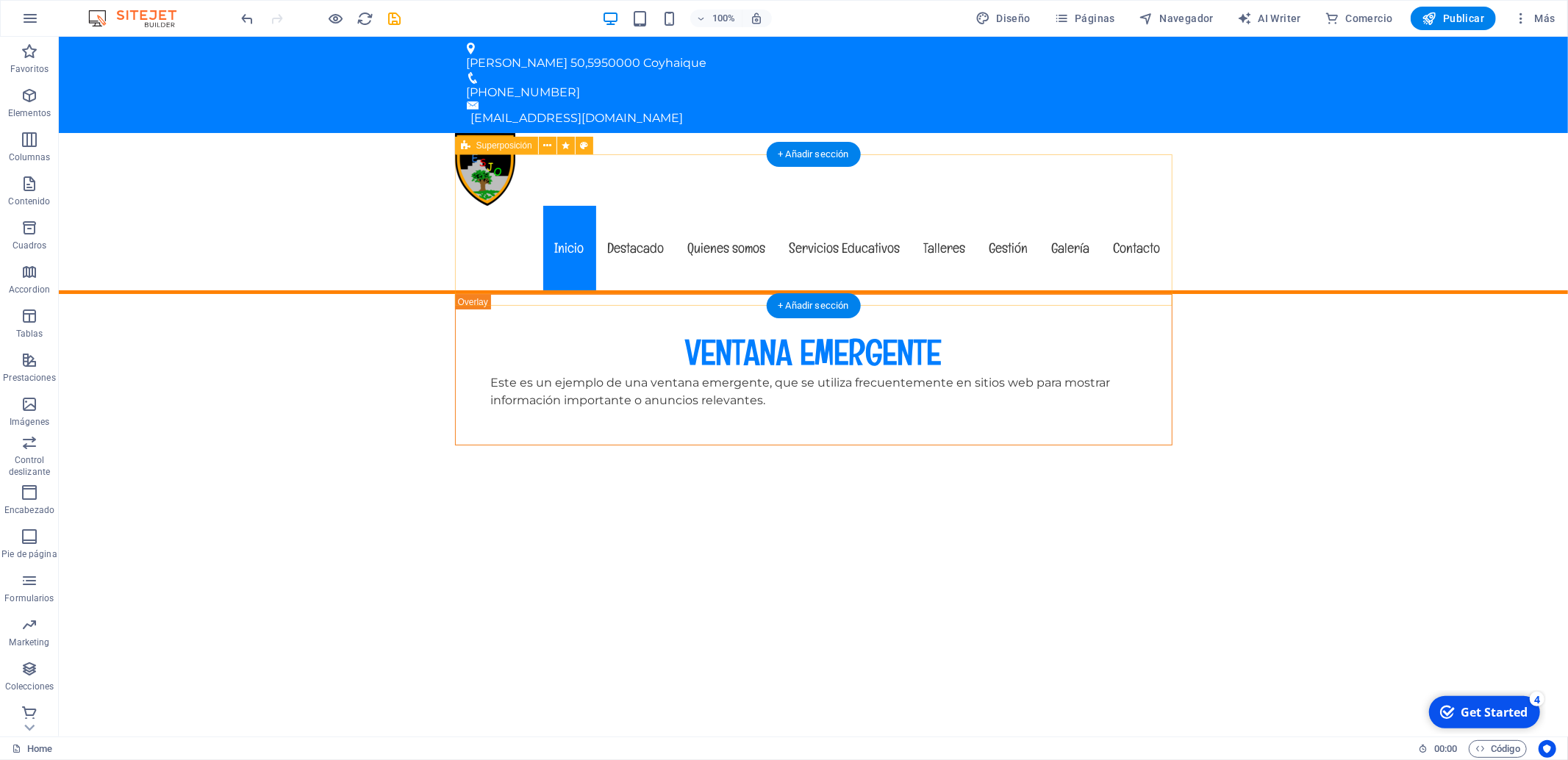
click at [468, 294] on div "VENTANA EMERGENTE Este es un ejemplo de una ventana emergente, que se utiliza f…" at bounding box center [814, 370] width 718 height 151
click at [550, 147] on icon at bounding box center [547, 146] width 8 height 15
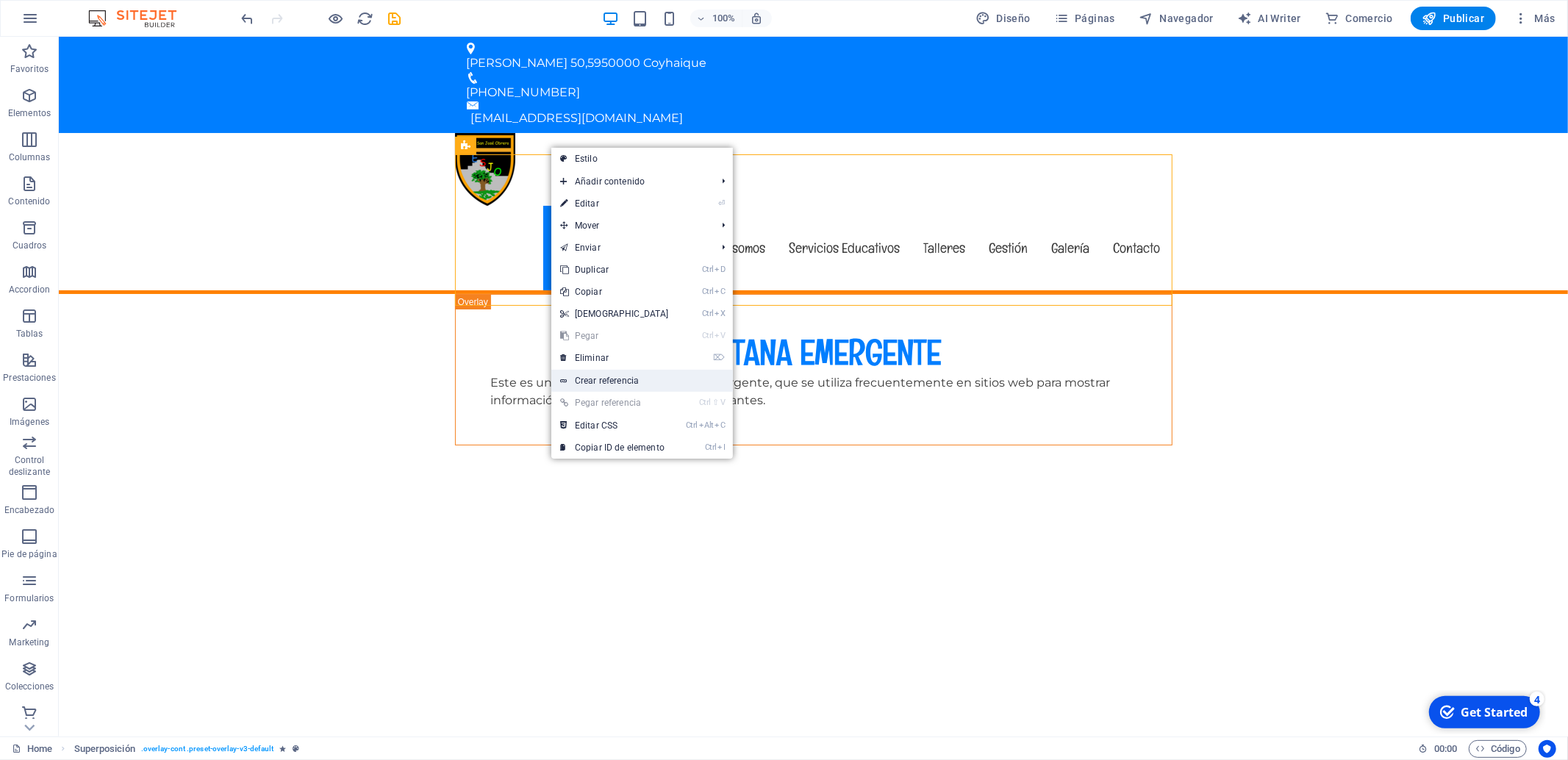
click at [632, 379] on link "Crear referencia" at bounding box center [641, 381] width 181 height 22
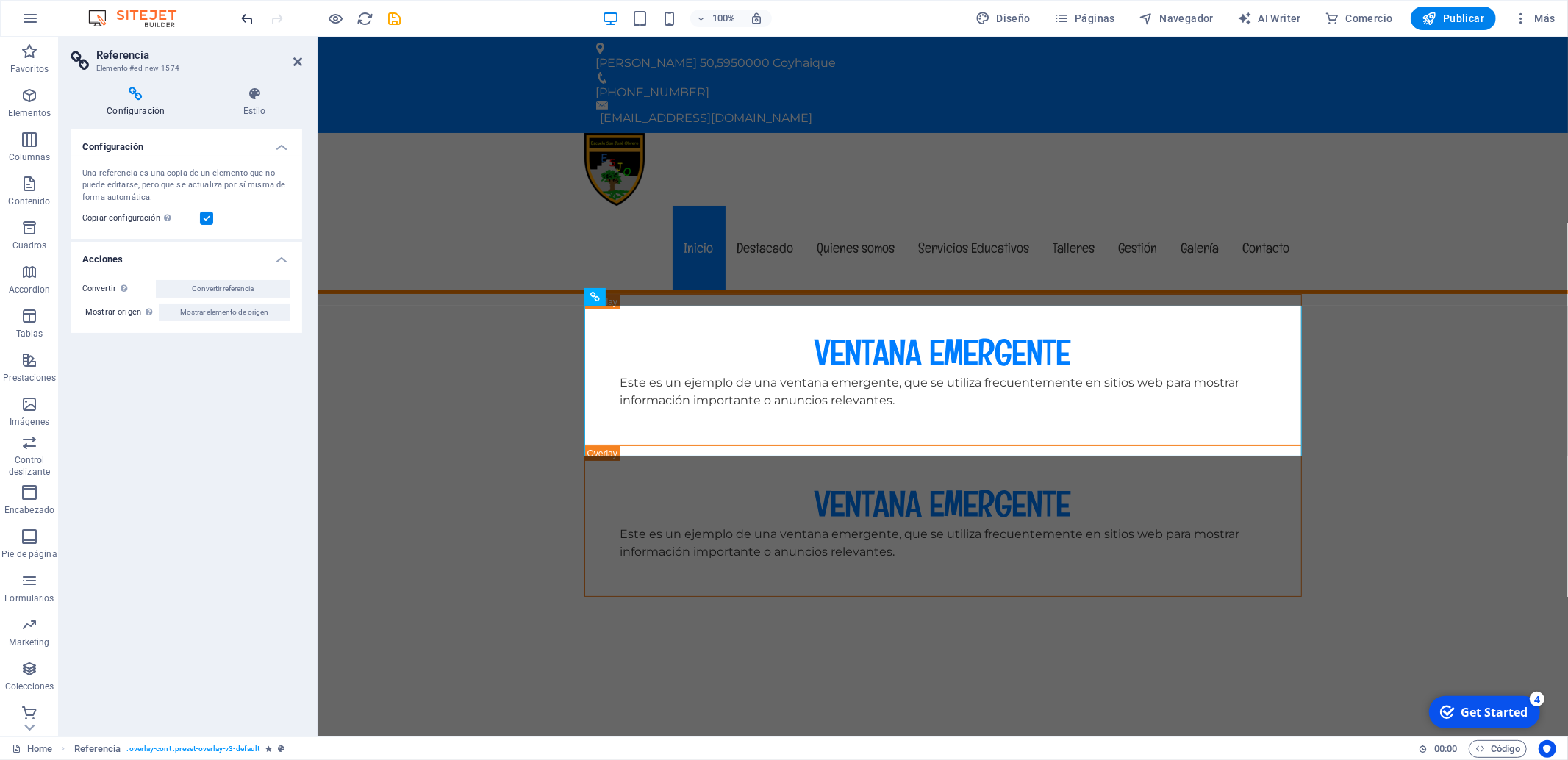
click at [239, 15] on span "undo" at bounding box center [247, 18] width 17 height 17
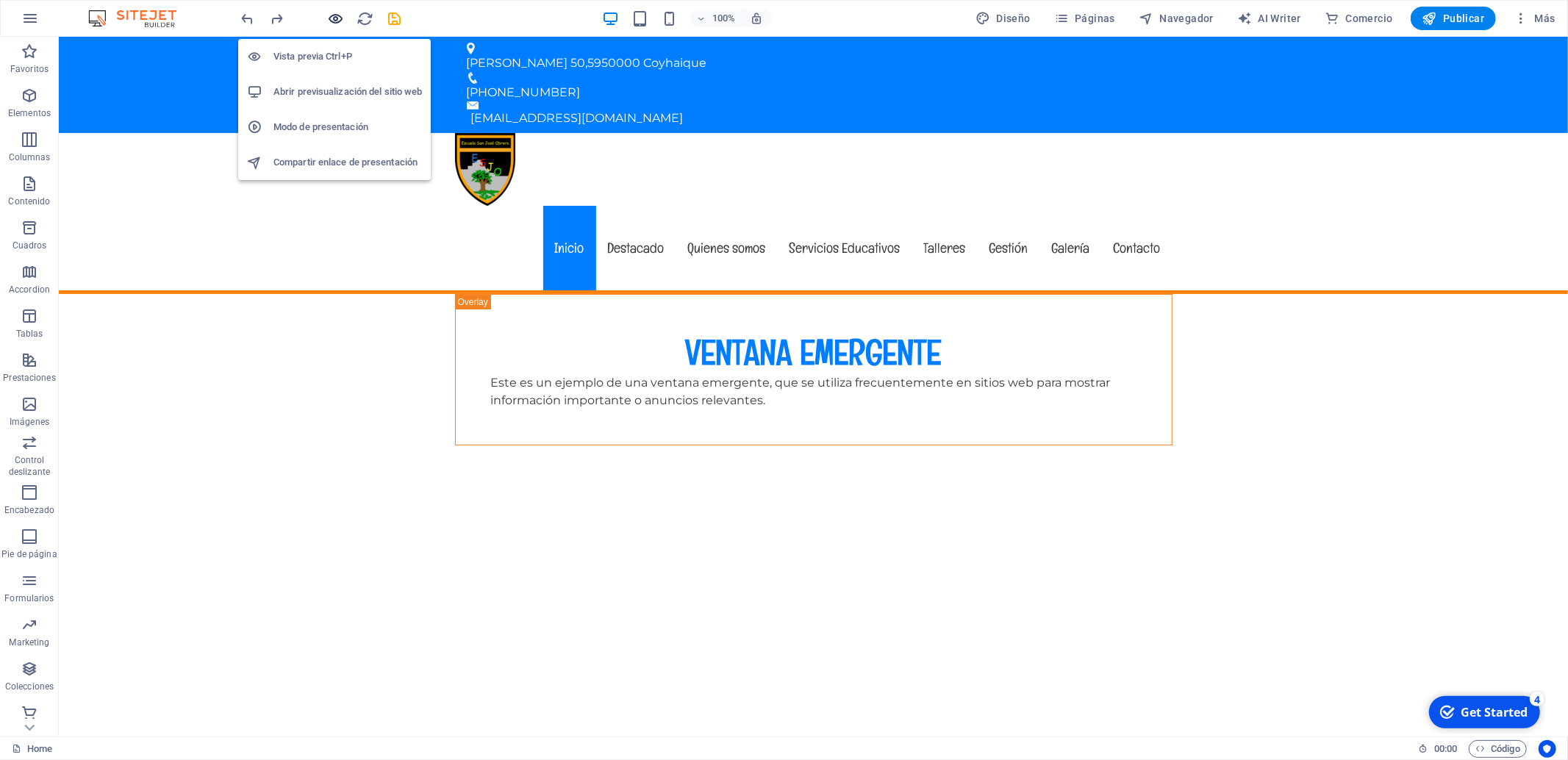
click at [336, 17] on icon "button" at bounding box center [336, 18] width 17 height 17
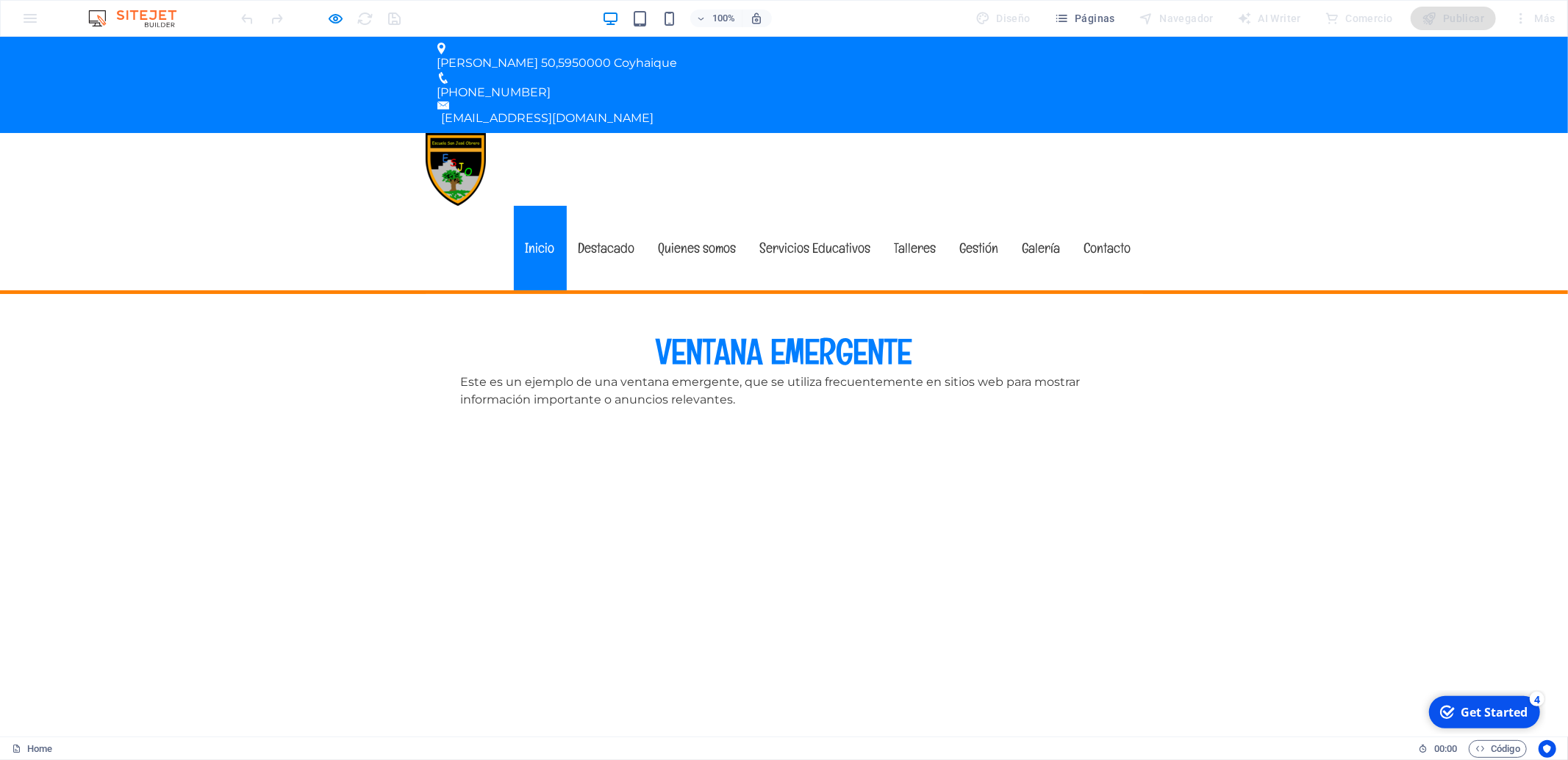
click at [537, 206] on link "Inicio" at bounding box center [540, 248] width 53 height 85
click at [544, 206] on link "Inicio" at bounding box center [540, 248] width 53 height 85
click at [605, 206] on link "Destacado" at bounding box center [607, 248] width 80 height 85
click at [718, 206] on link "Quienes somos" at bounding box center [697, 248] width 101 height 85
click at [538, 206] on link "Inicio" at bounding box center [540, 248] width 53 height 85
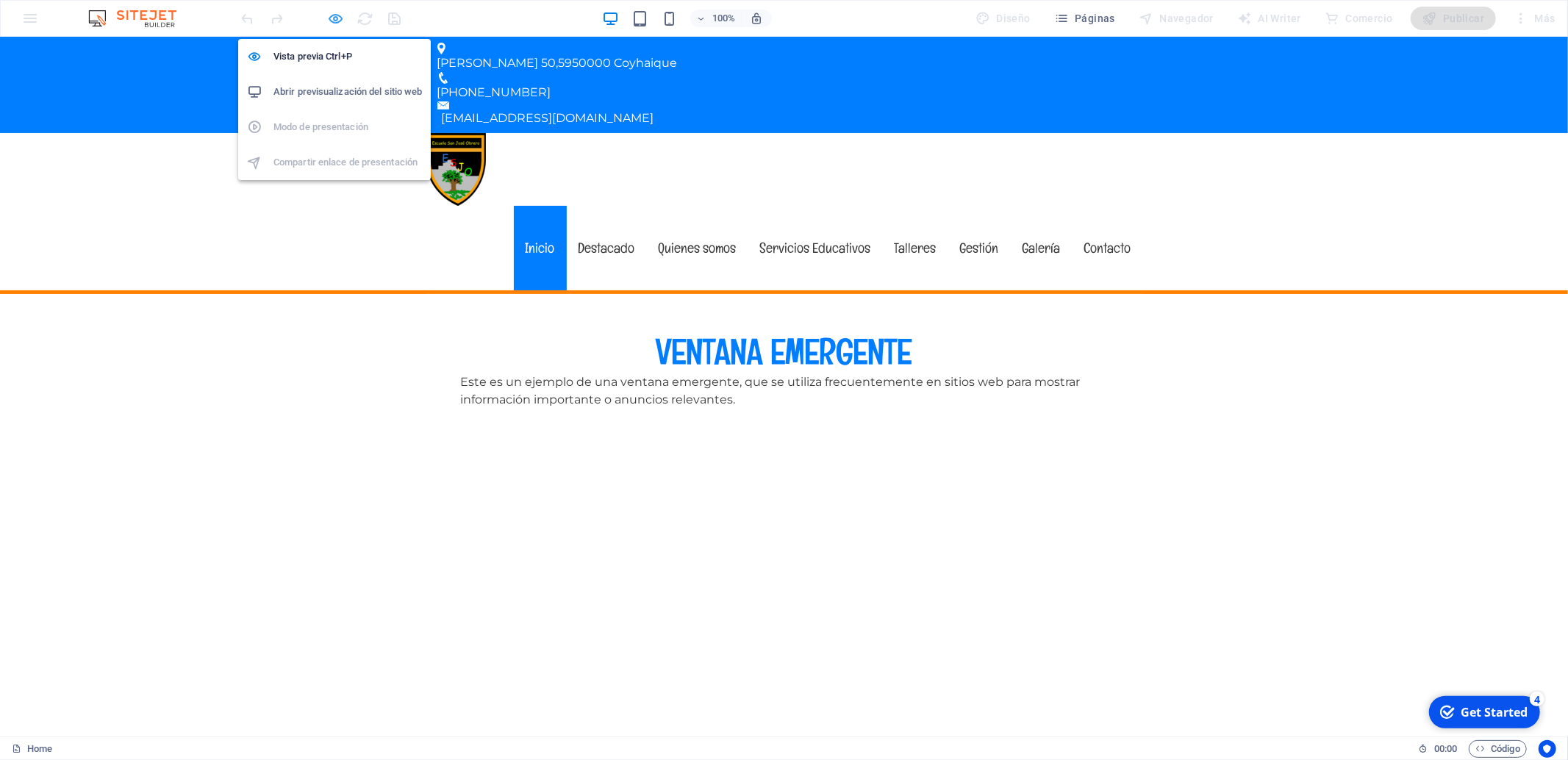
click at [336, 14] on icon "button" at bounding box center [336, 18] width 17 height 17
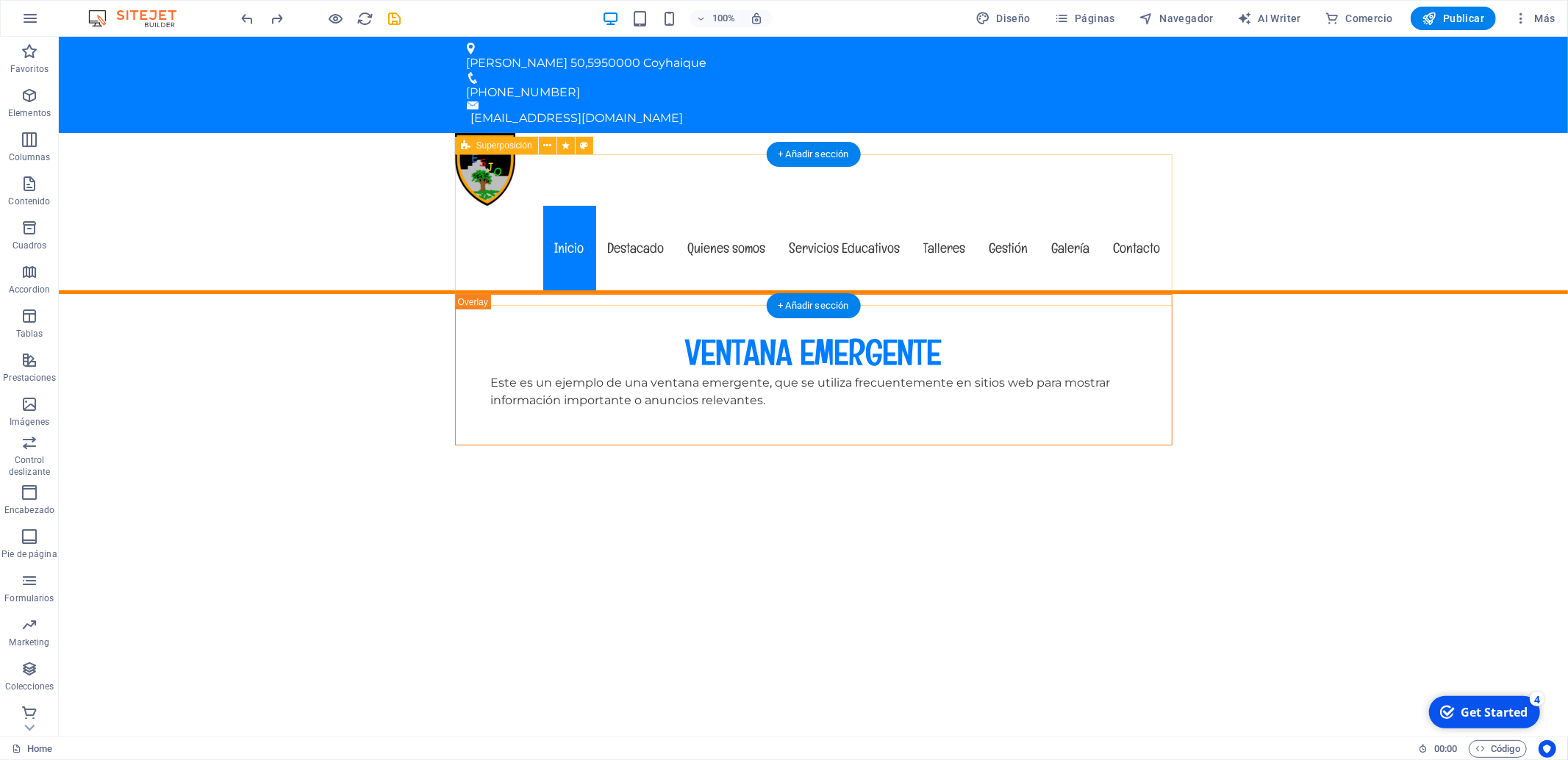
click at [474, 294] on div "VENTANA EMERGENTE Este es un ejemplo de una ventana emergente, que se utiliza f…" at bounding box center [814, 370] width 718 height 151
select select "rem"
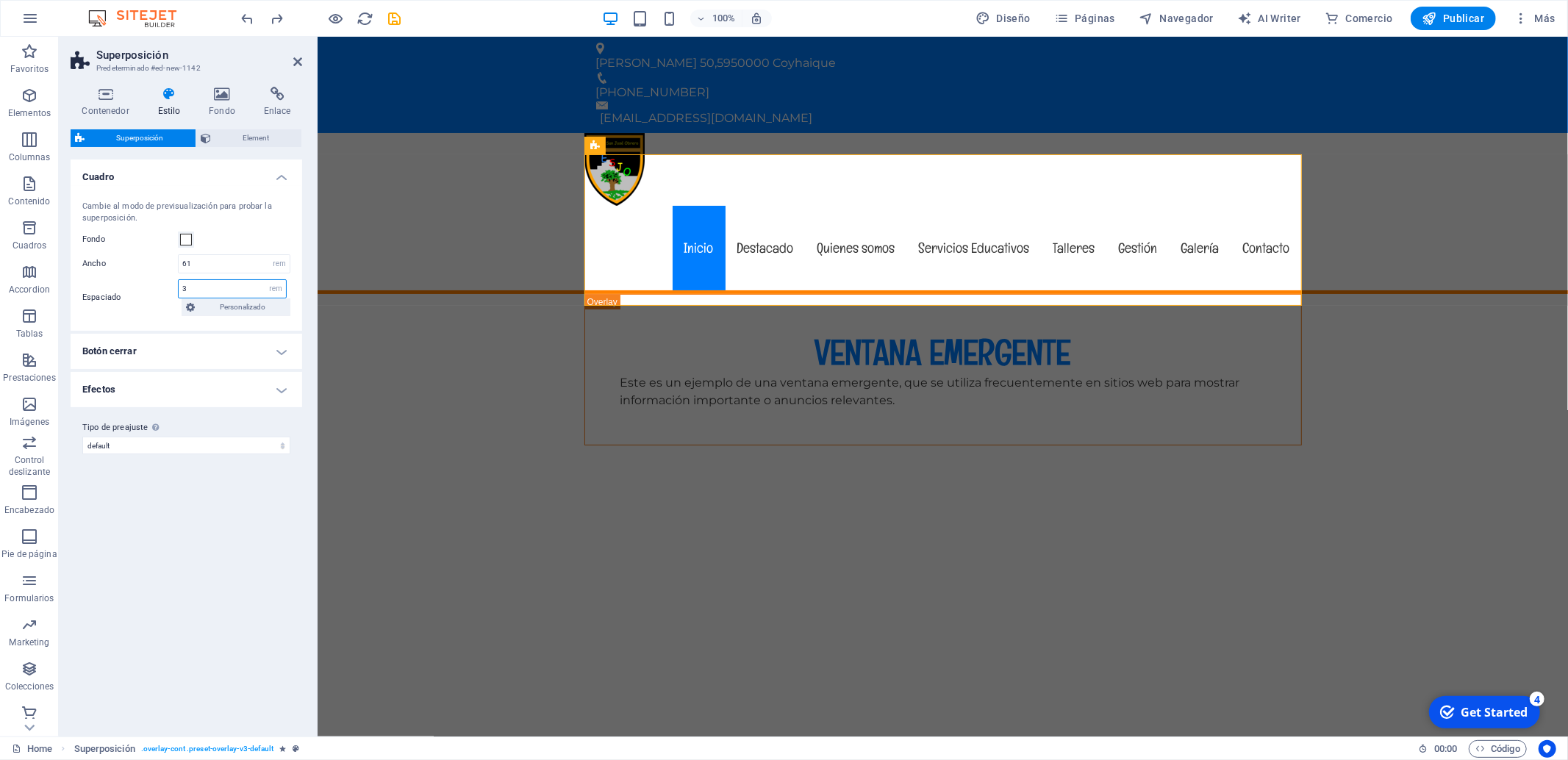
click at [213, 285] on input "3" at bounding box center [232, 288] width 108 height 17
click at [285, 356] on h4 "Botón cerrar" at bounding box center [186, 351] width 231 height 36
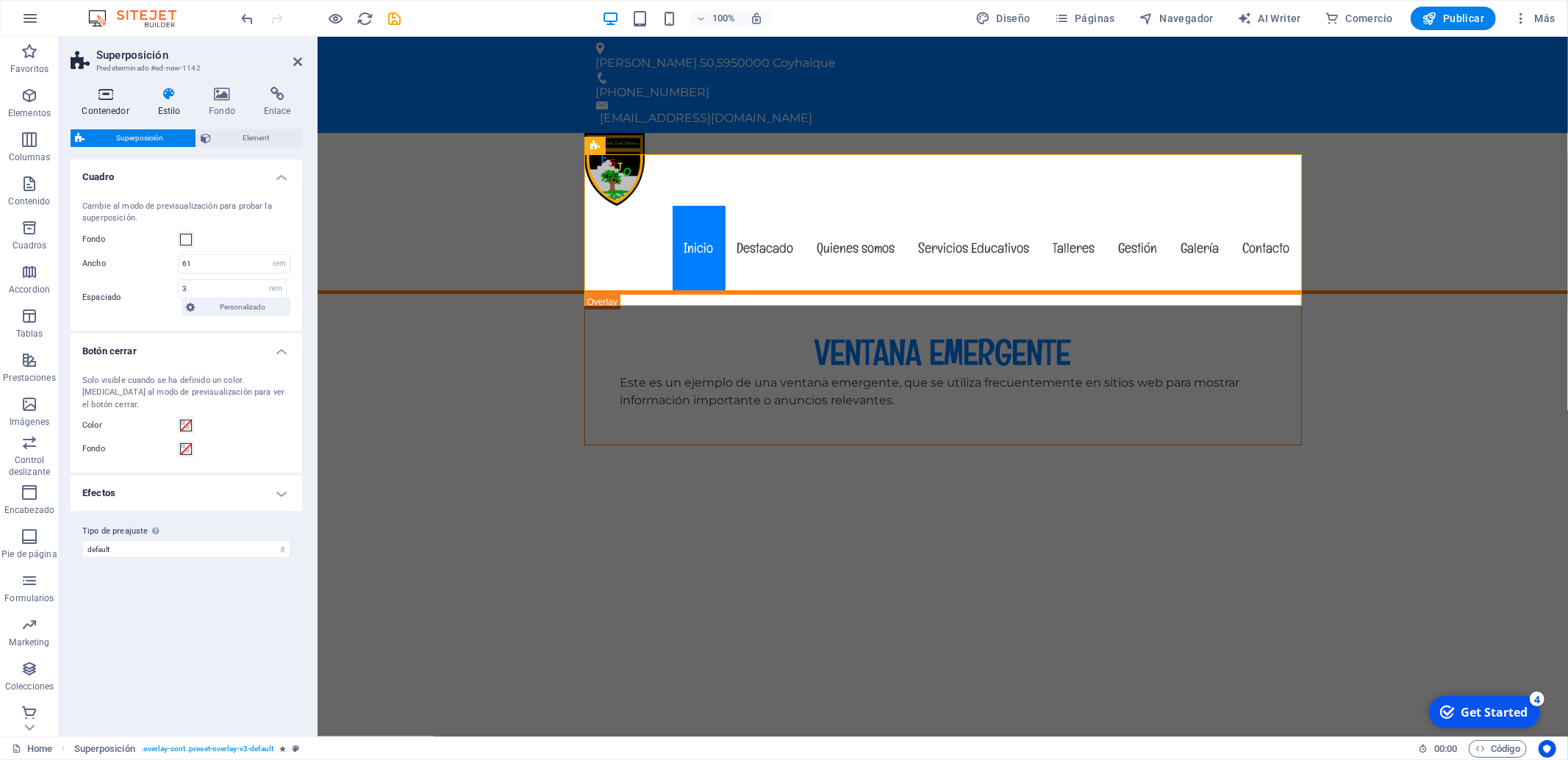
click at [101, 105] on h4 "Contenedor" at bounding box center [108, 102] width 76 height 31
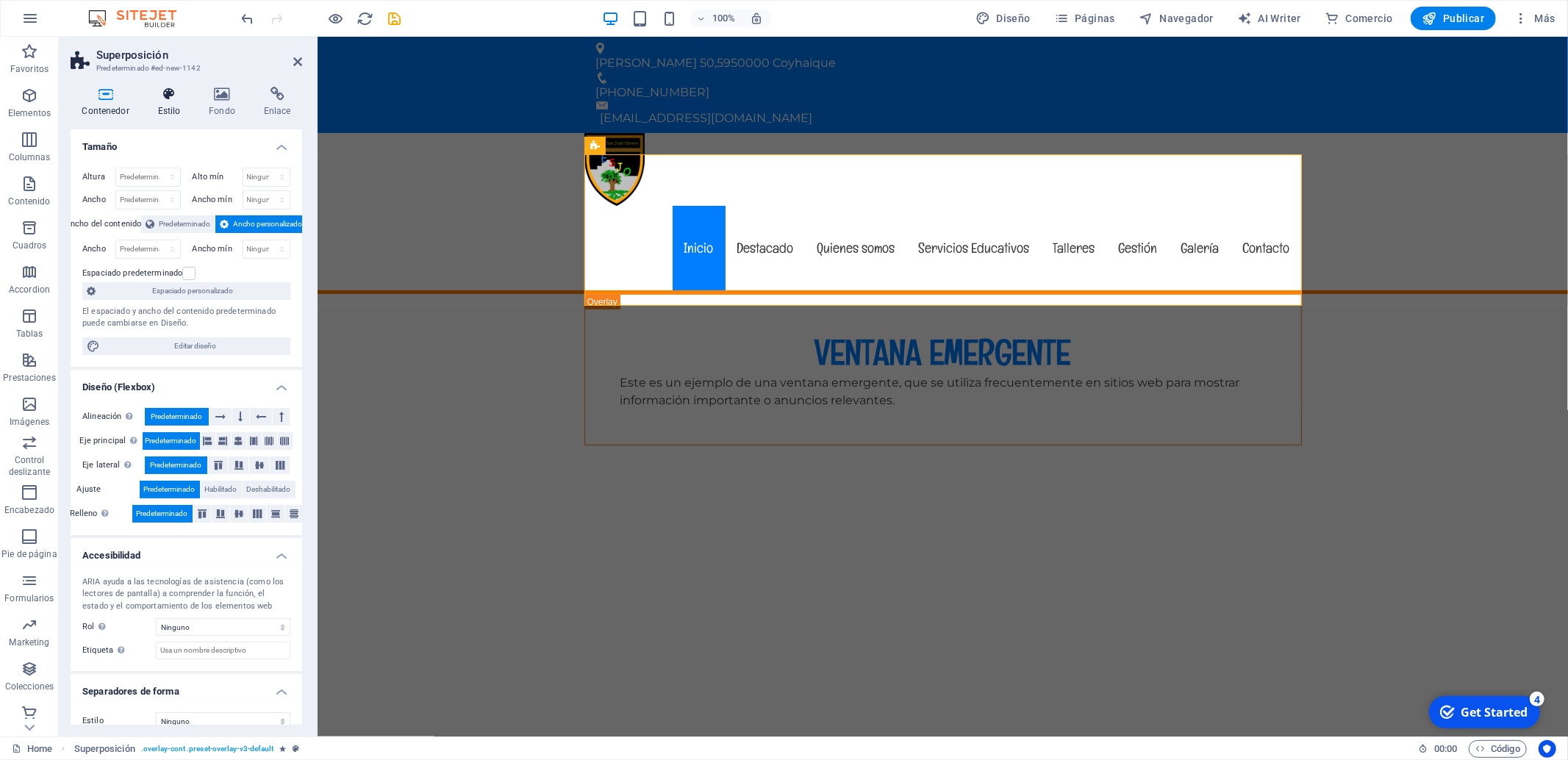
click at [170, 99] on icon at bounding box center [169, 94] width 46 height 15
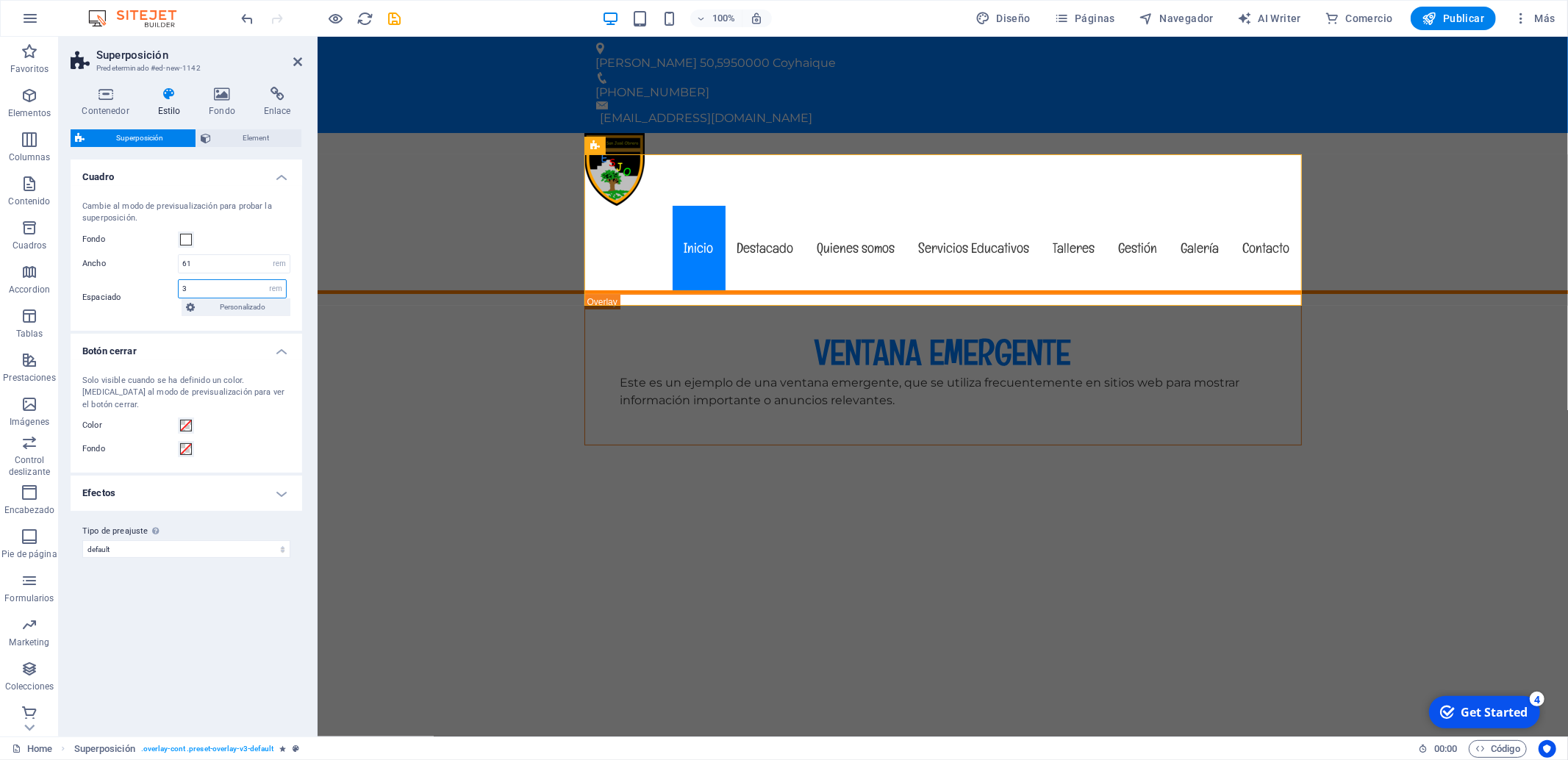
click at [238, 283] on input "3" at bounding box center [232, 288] width 108 height 17
click at [183, 420] on span at bounding box center [186, 426] width 12 height 12
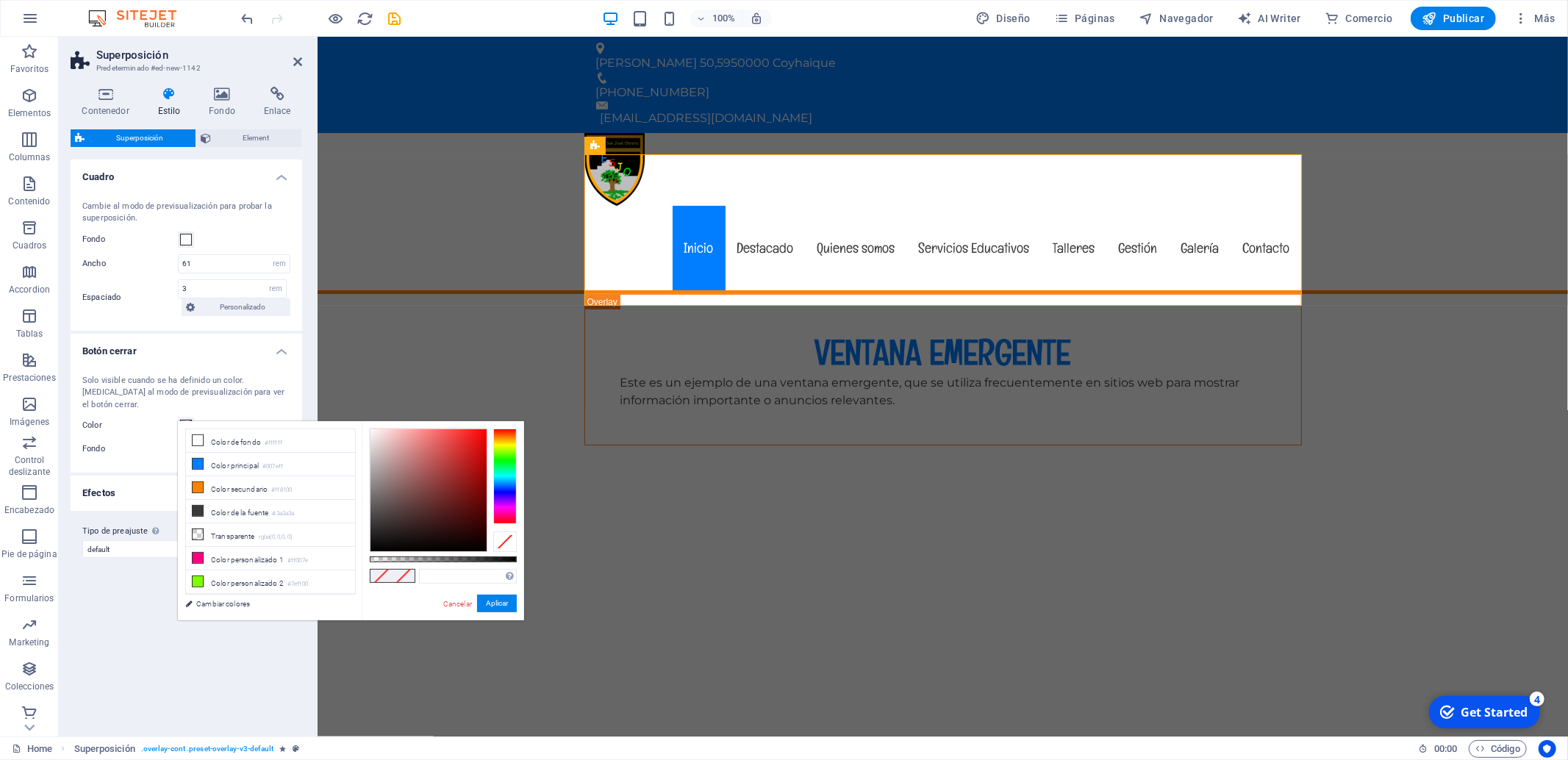
click at [182, 420] on span at bounding box center [186, 426] width 12 height 12
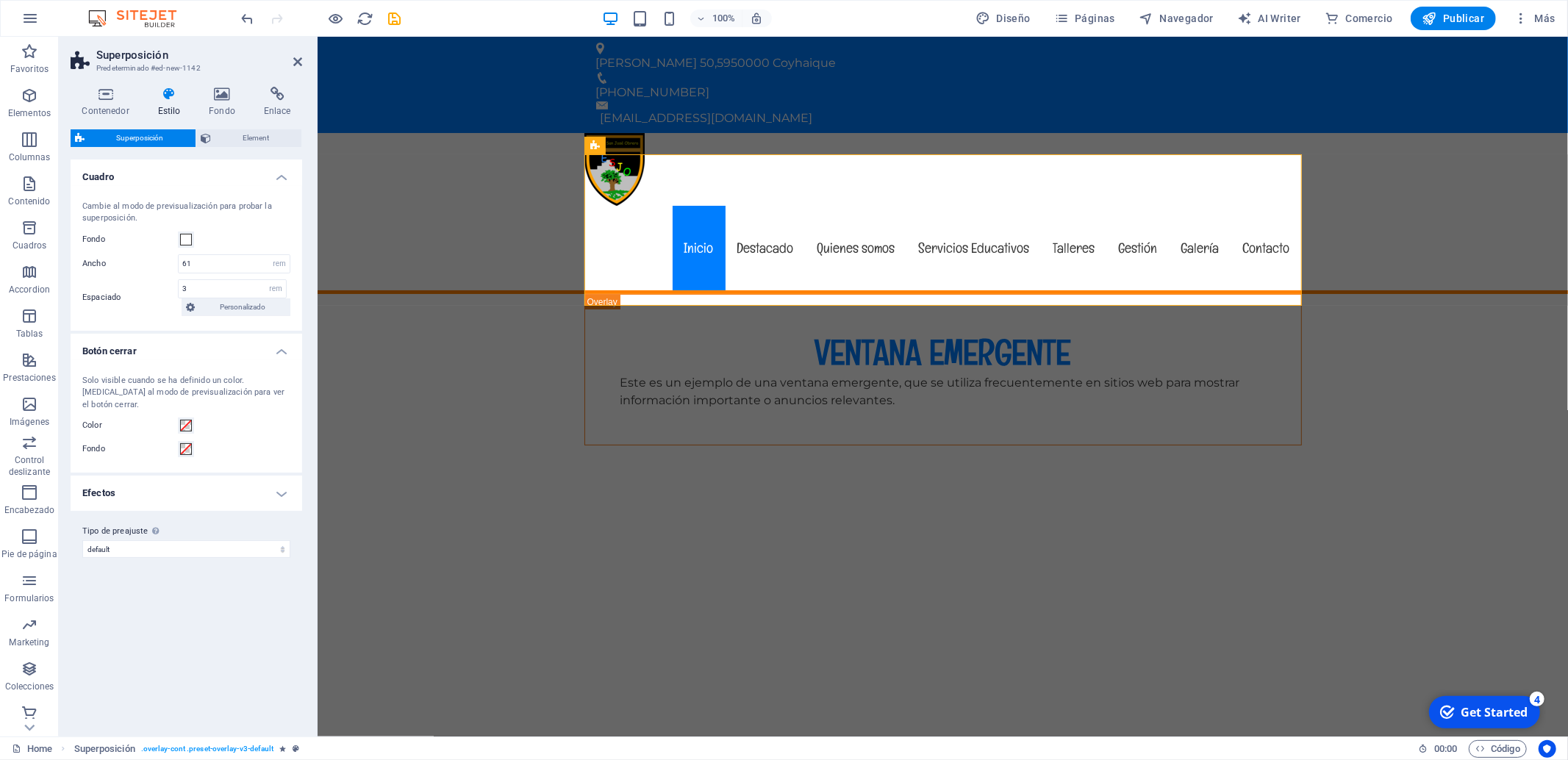
click at [188, 478] on h4 "Efectos" at bounding box center [186, 493] width 231 height 36
click at [224, 138] on span "Element" at bounding box center [256, 138] width 82 height 17
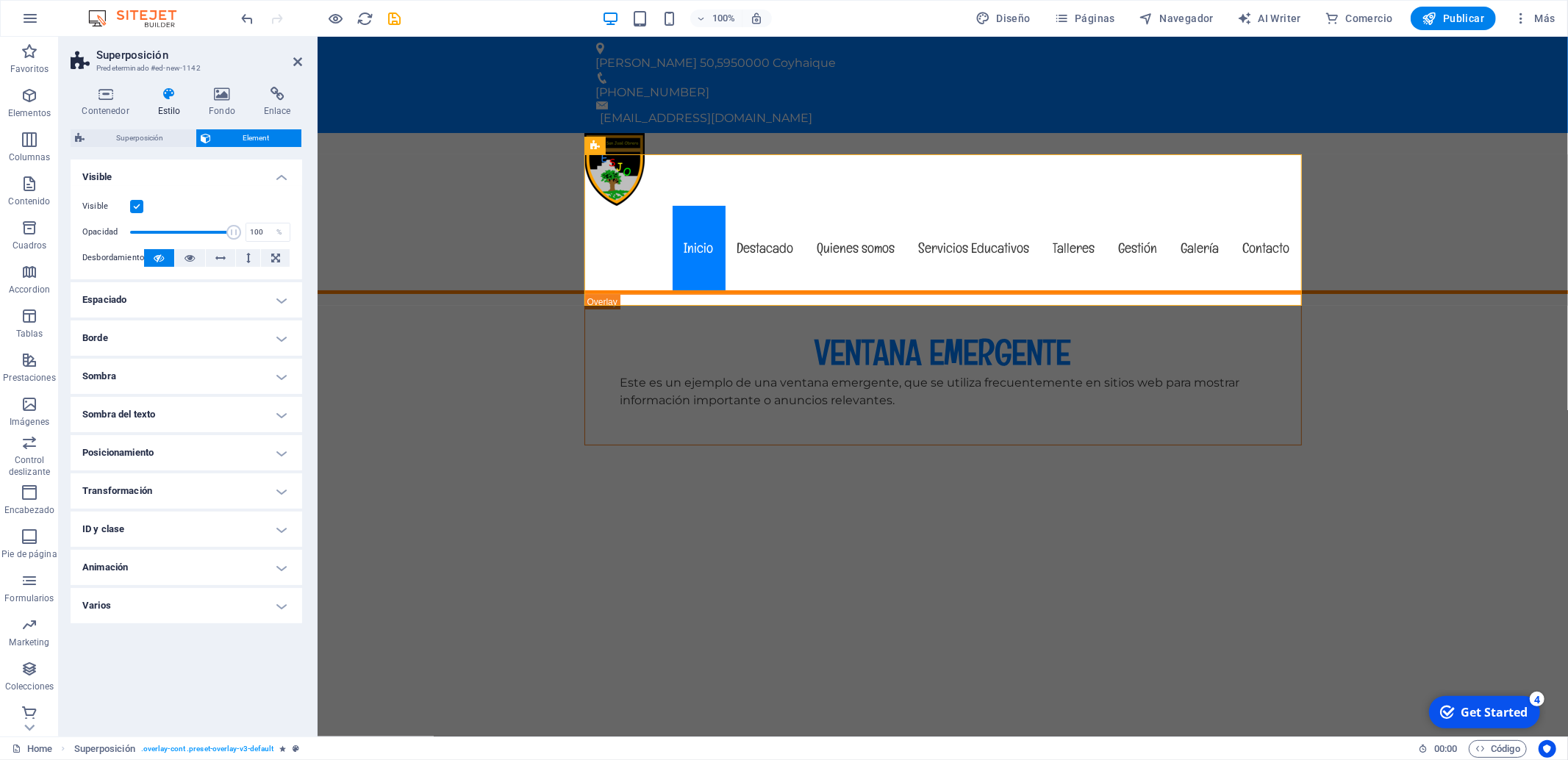
click at [142, 452] on h4 "Posicionamiento" at bounding box center [186, 453] width 231 height 36
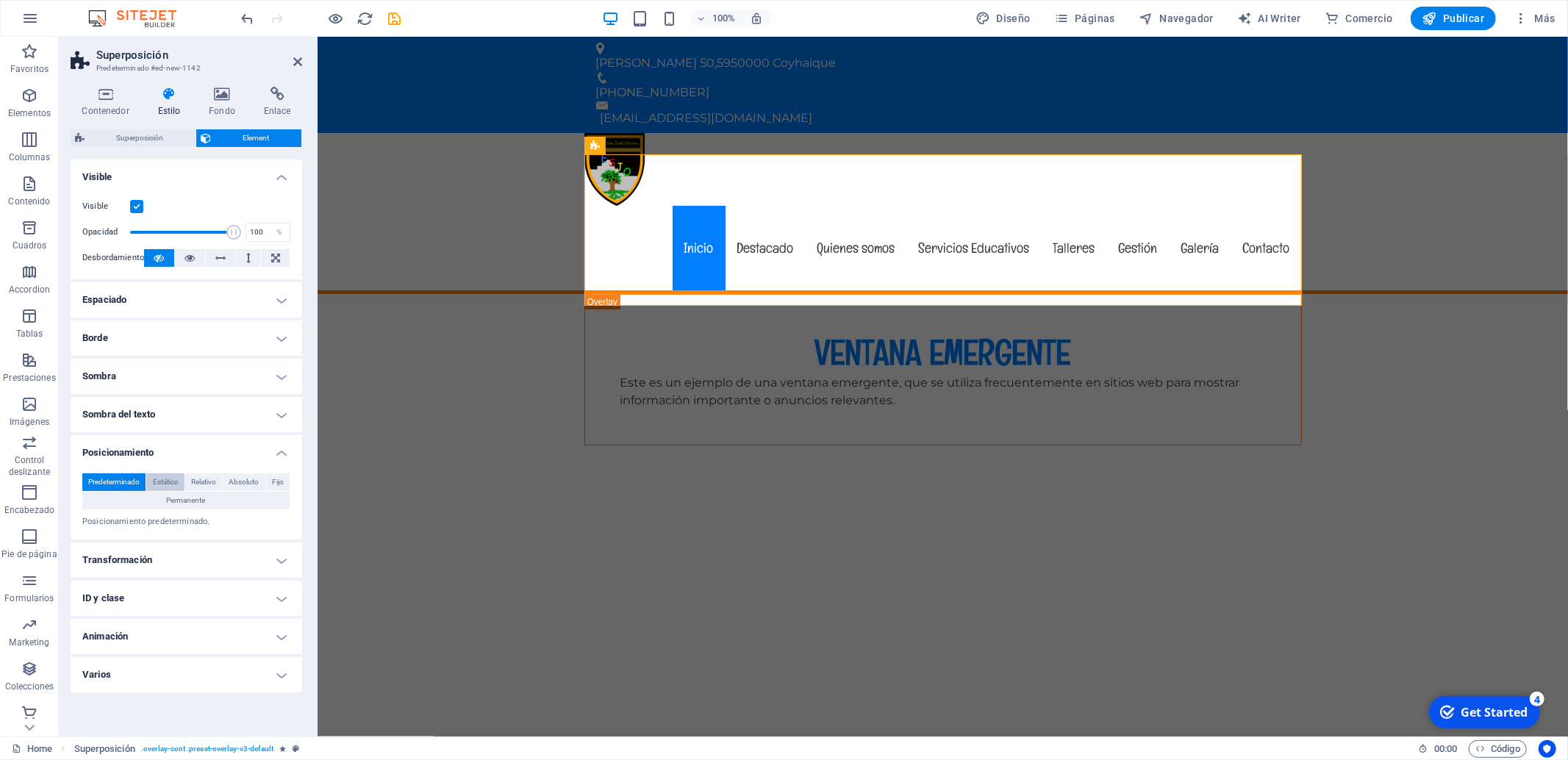
click at [166, 481] on span "Estático" at bounding box center [166, 482] width 26 height 17
click at [208, 486] on span "Relativo" at bounding box center [203, 482] width 25 height 17
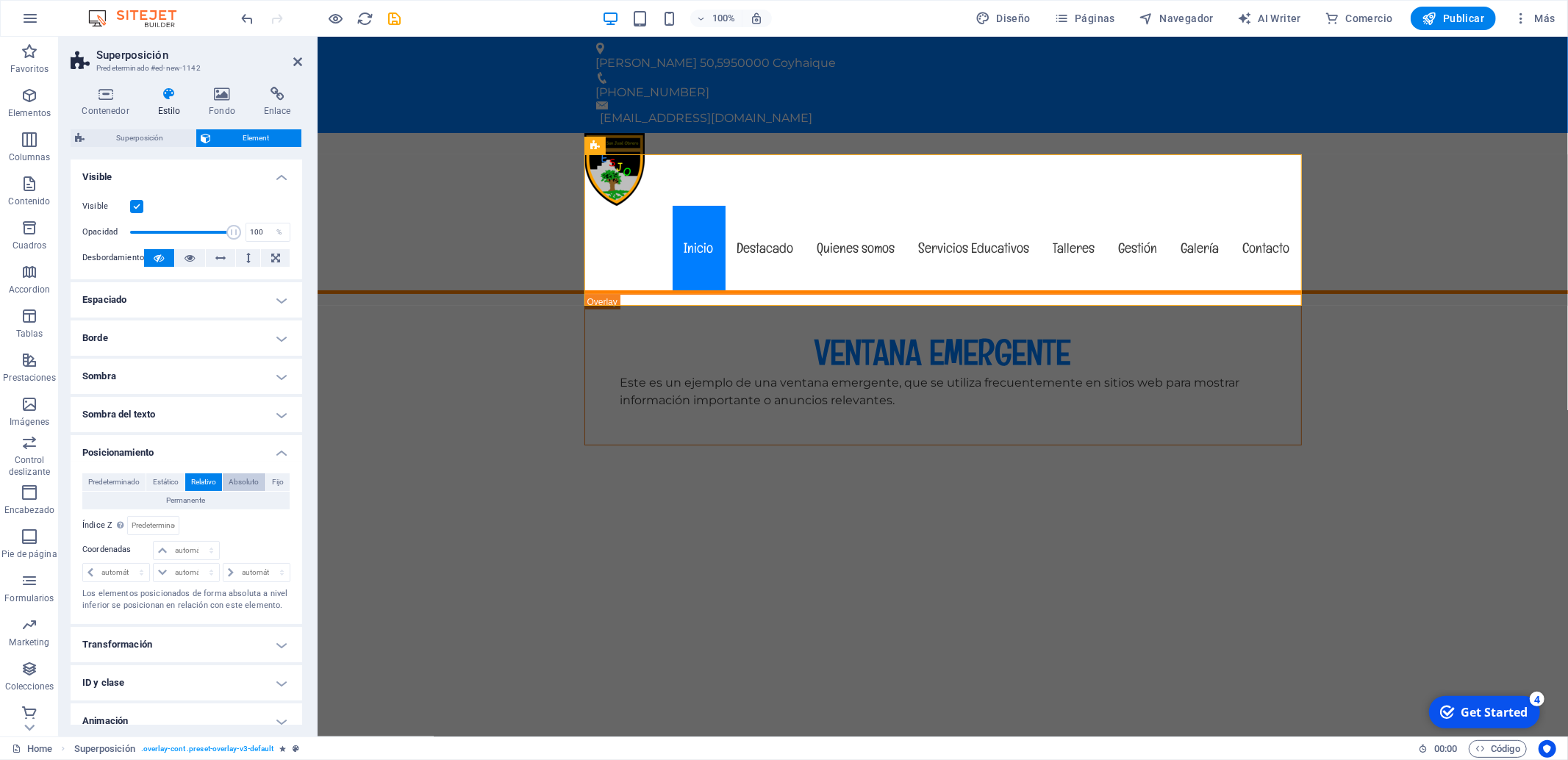
click at [241, 484] on span "Absoluto" at bounding box center [243, 482] width 30 height 17
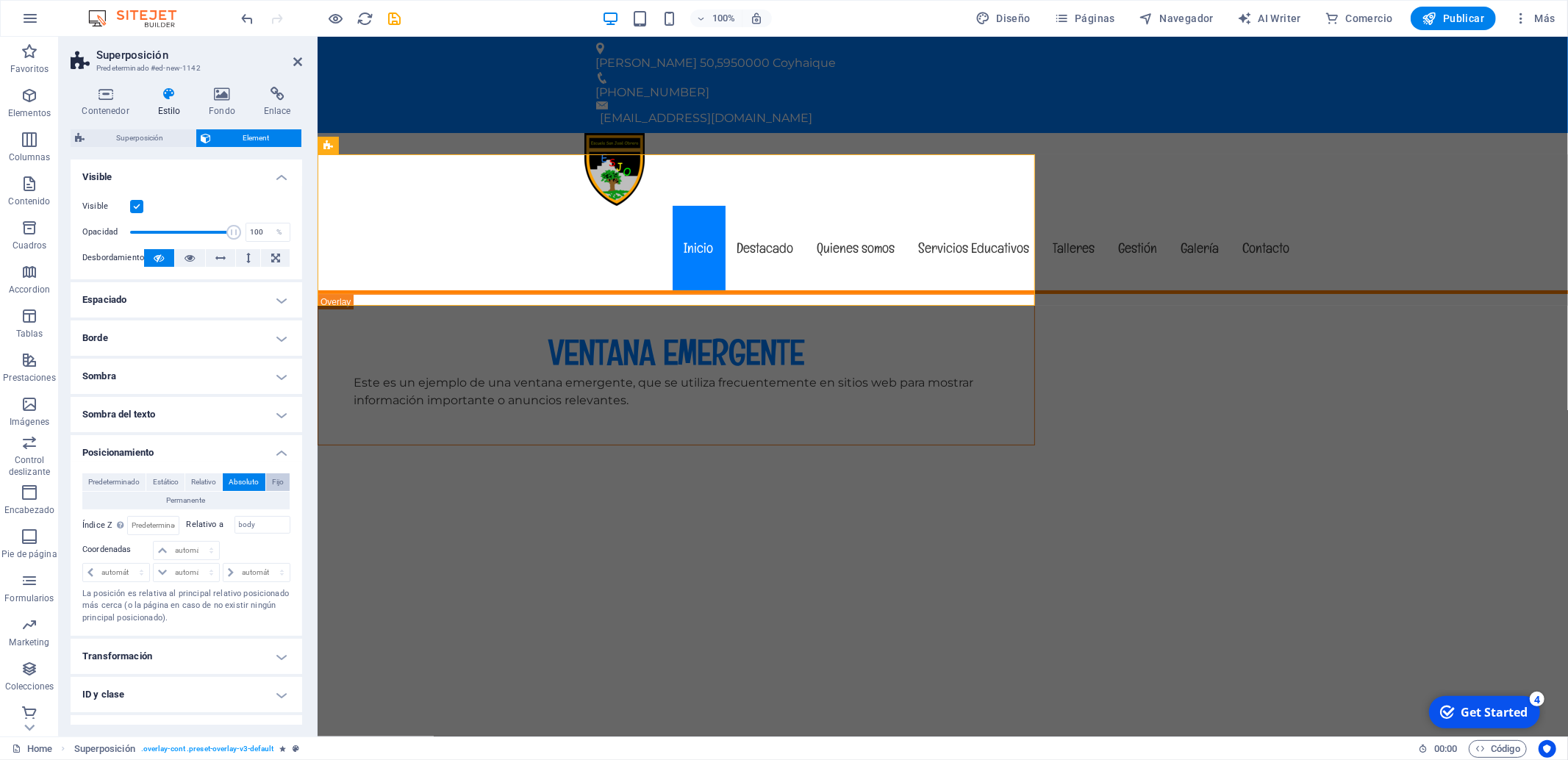
click at [280, 481] on span "Fijo" at bounding box center [278, 482] width 12 height 17
click at [98, 481] on span "Predeterminado" at bounding box center [114, 482] width 51 height 17
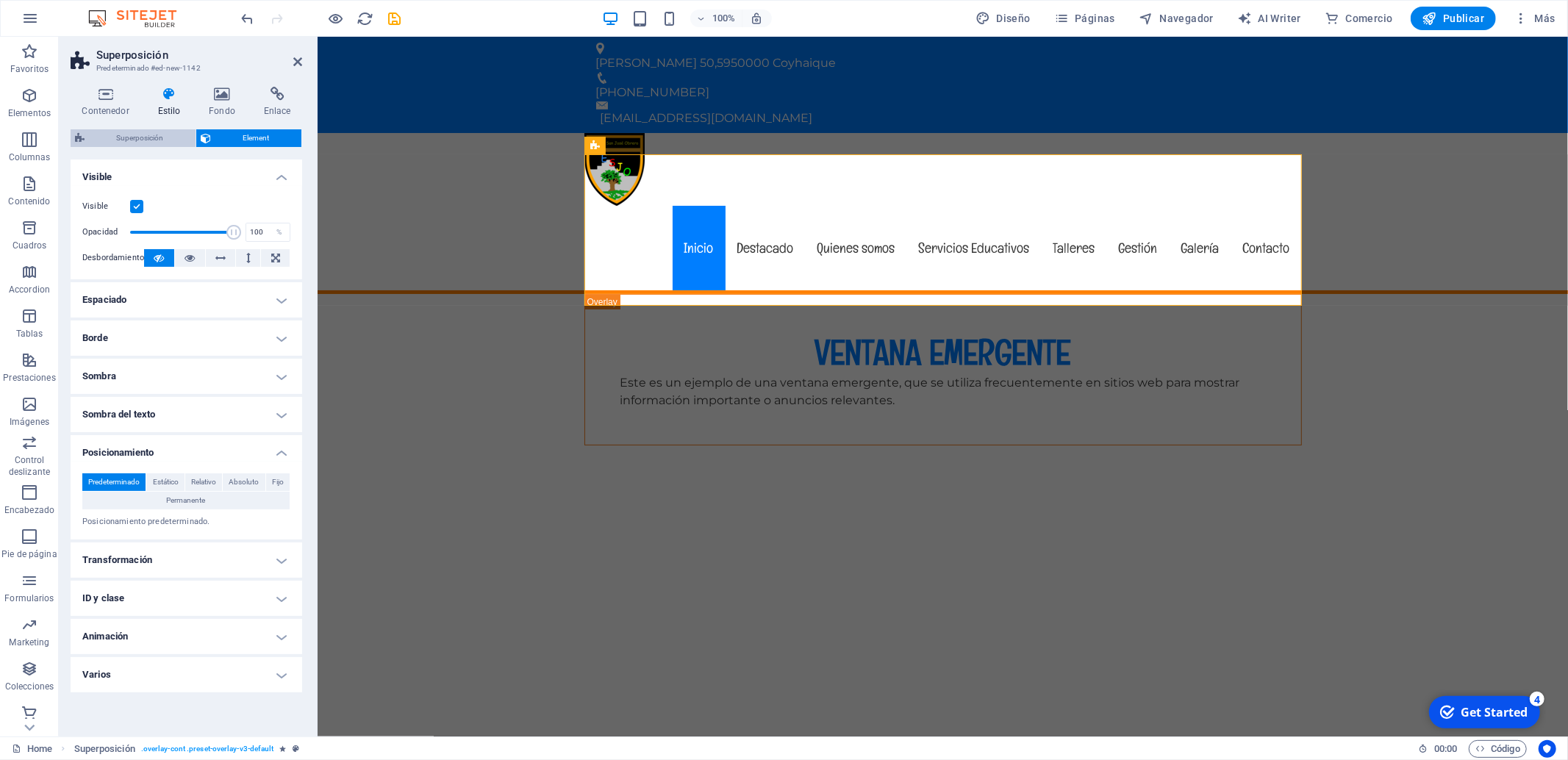
click at [143, 135] on span "Superposición" at bounding box center [140, 138] width 102 height 17
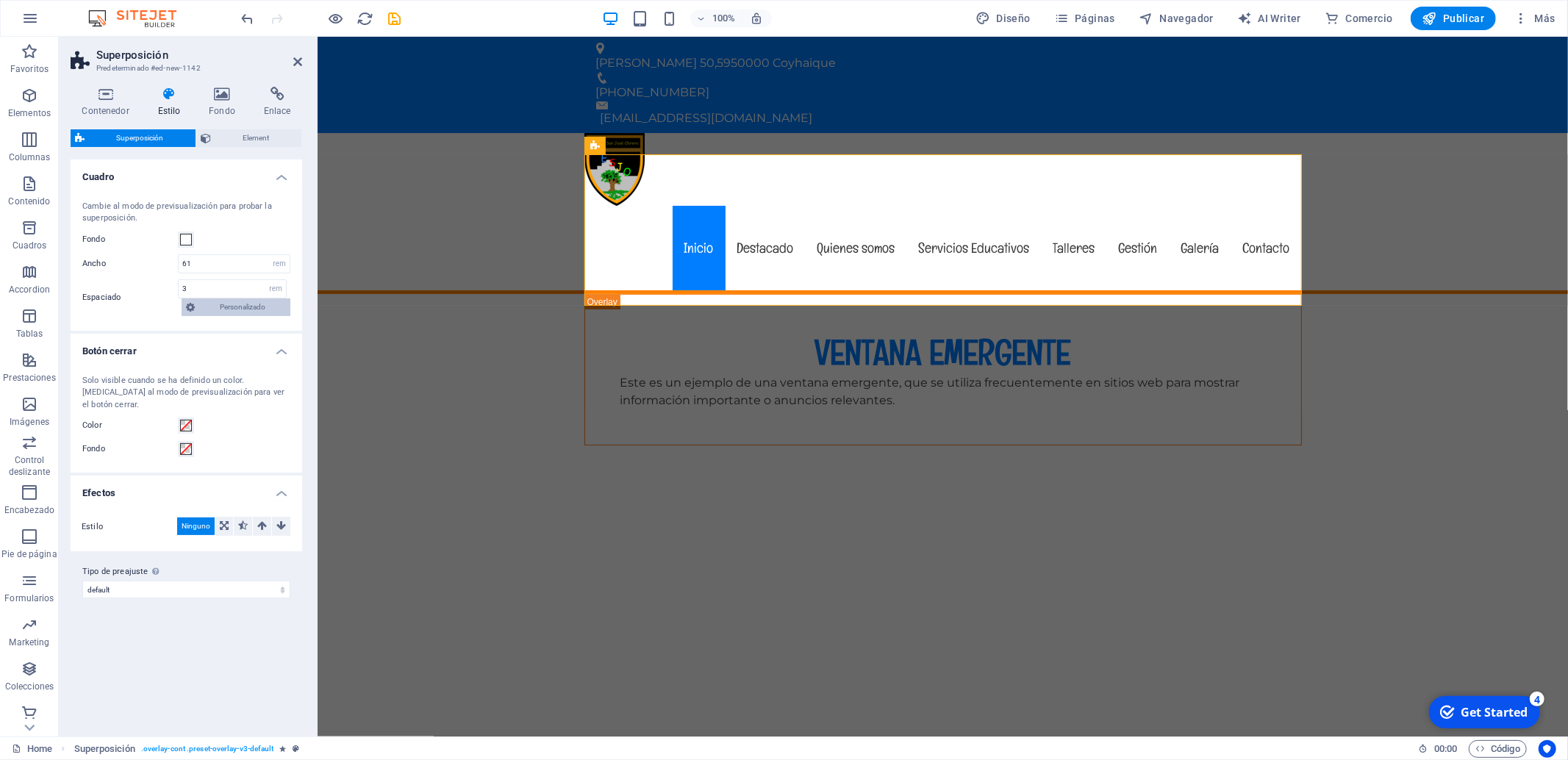
click at [227, 307] on span "Personalizado" at bounding box center [242, 307] width 87 height 17
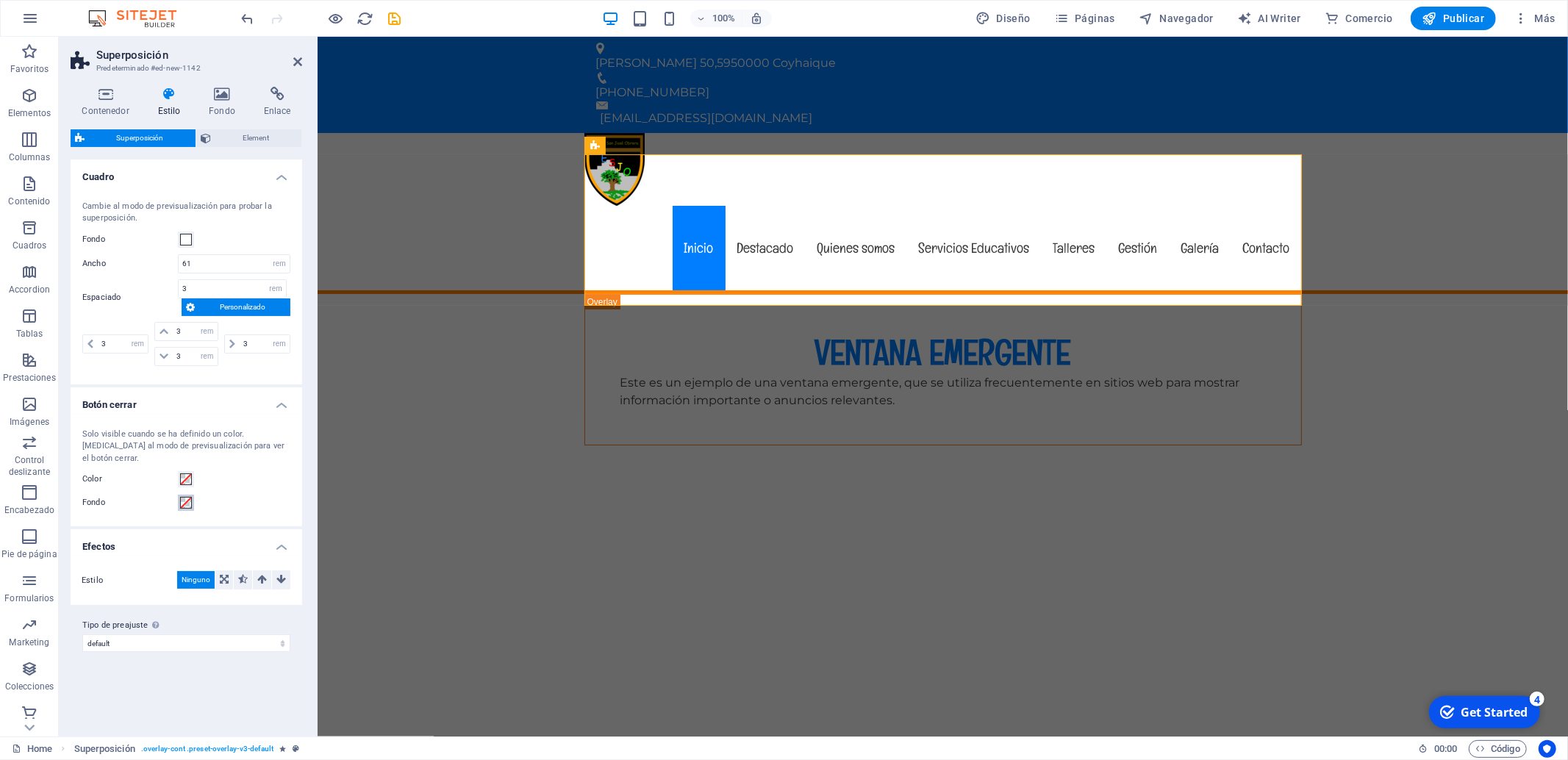
click at [180, 497] on span at bounding box center [186, 502] width 12 height 12
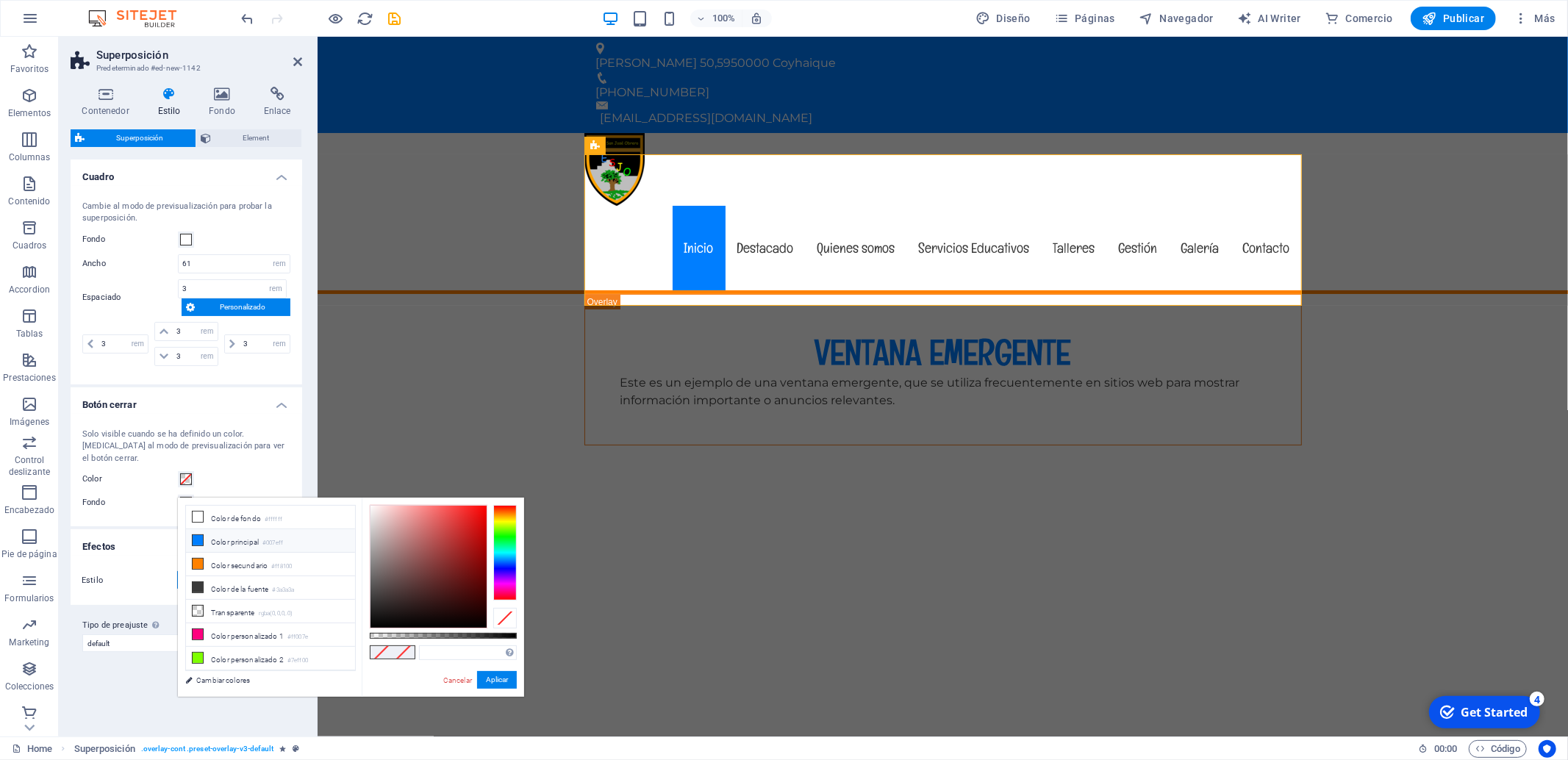
click at [237, 541] on li "Color principal #007eff" at bounding box center [271, 541] width 169 height 24
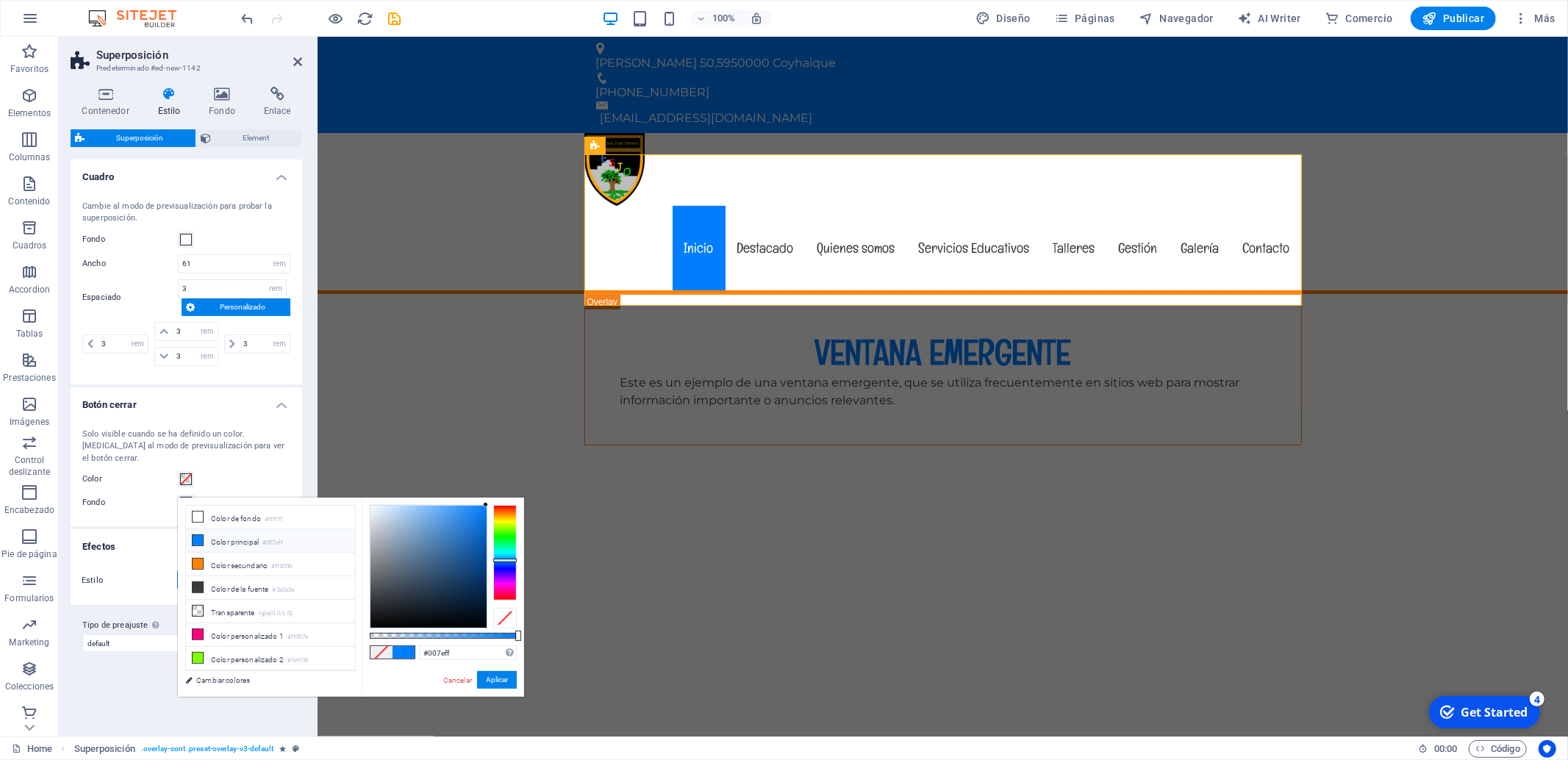
type input "#1c4065"
click at [454, 580] on div at bounding box center [428, 567] width 116 height 122
click at [495, 683] on button "Aplicar" at bounding box center [497, 680] width 40 height 17
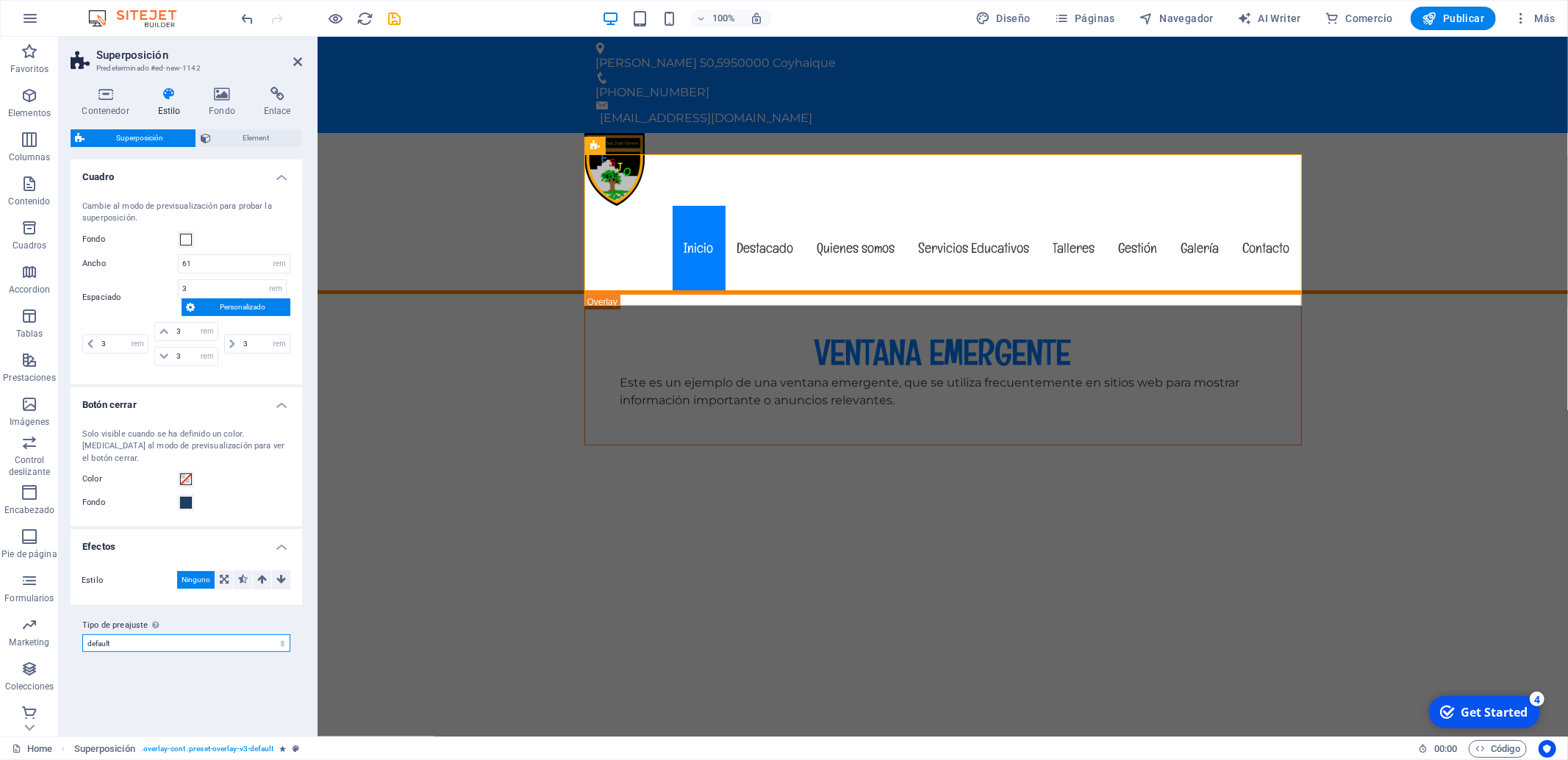
click at [82, 634] on select "default Añadir tipo de preajuste" at bounding box center [186, 642] width 208 height 17
click at [184, 634] on select "default Añadir tipo de preajuste" at bounding box center [186, 642] width 208 height 17
click at [118, 112] on h4 "Contenedor" at bounding box center [108, 102] width 76 height 31
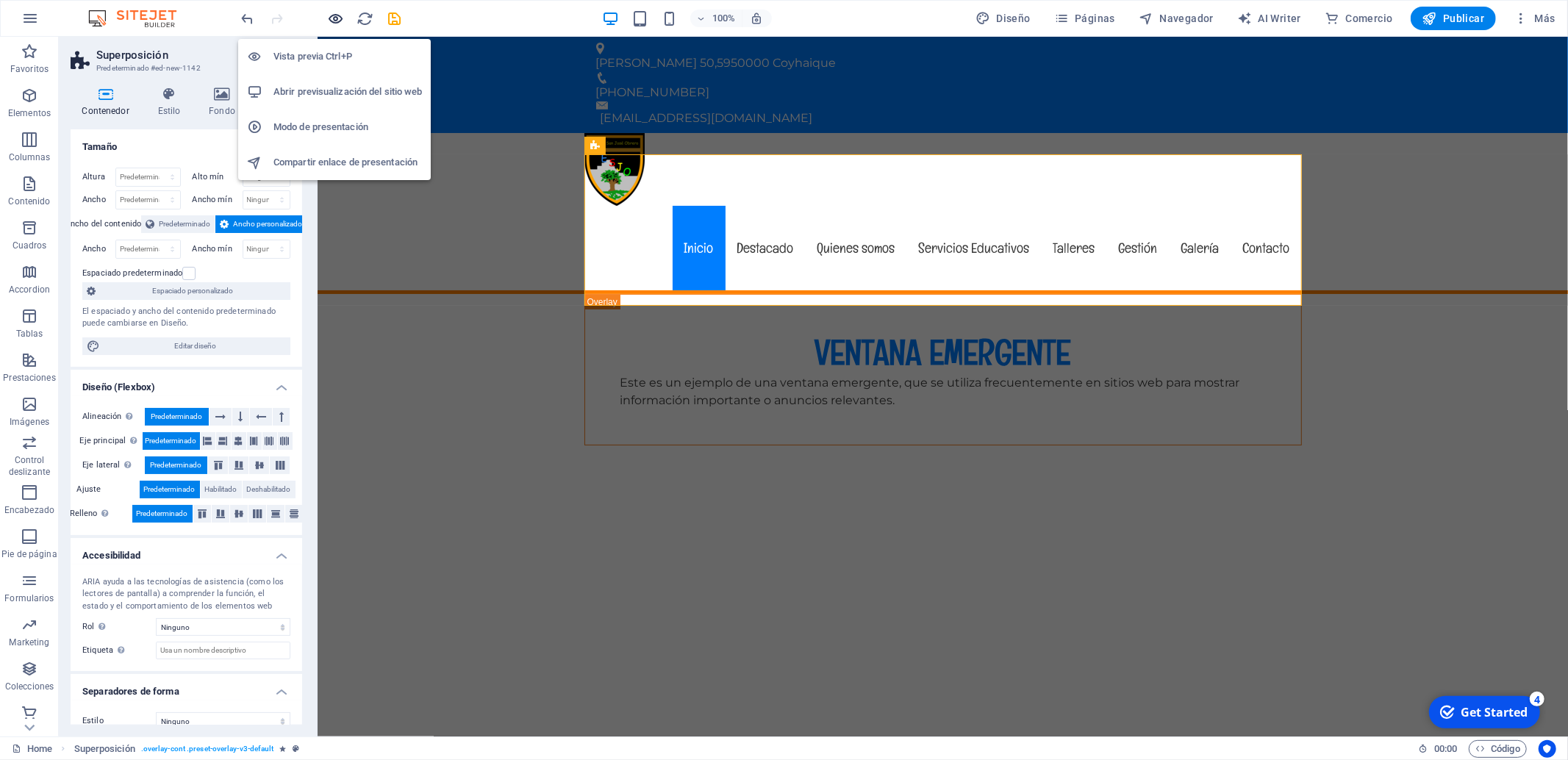
click at [340, 15] on icon "button" at bounding box center [336, 18] width 17 height 17
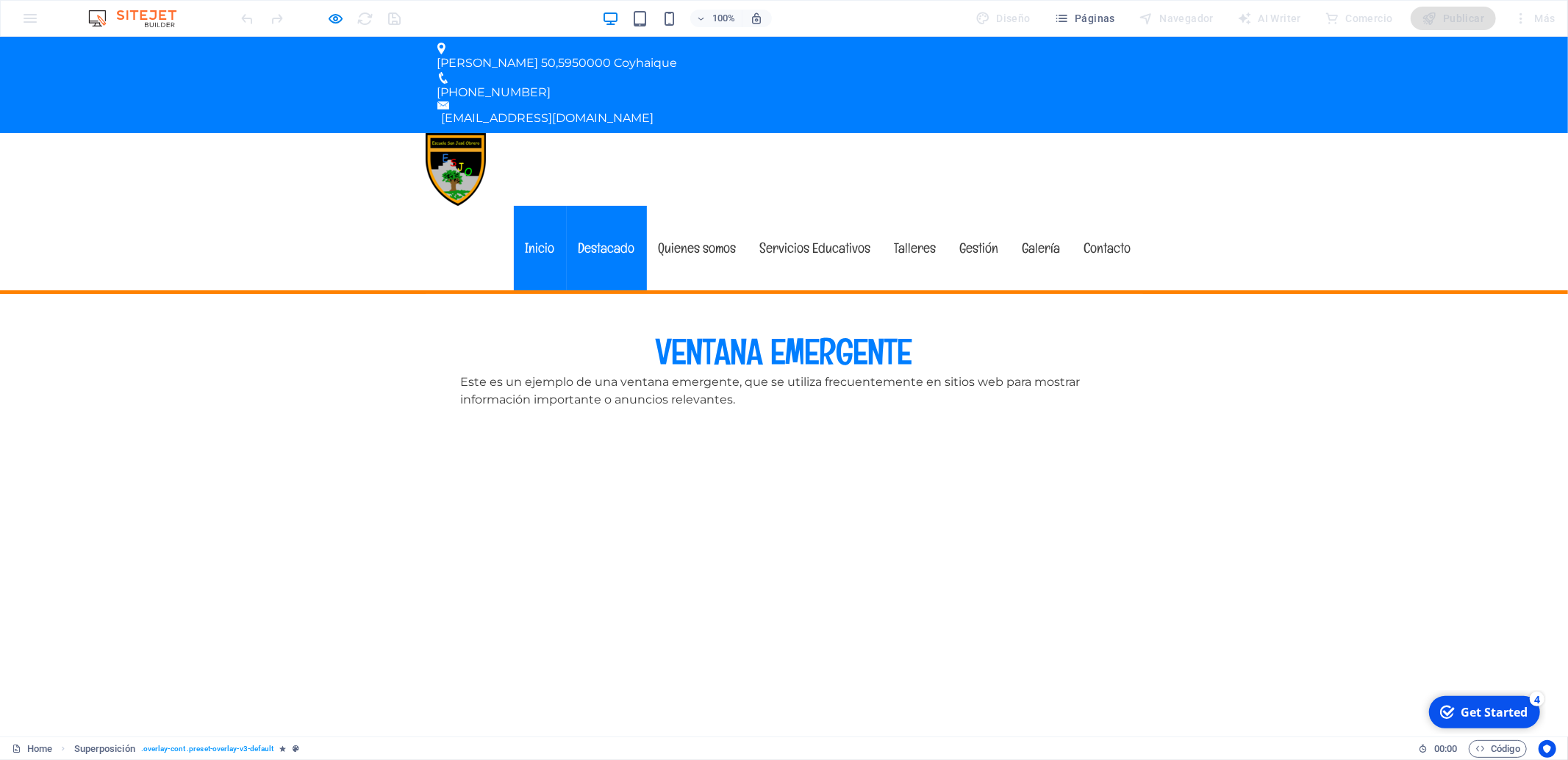
click at [610, 206] on link "Destacado" at bounding box center [607, 248] width 80 height 85
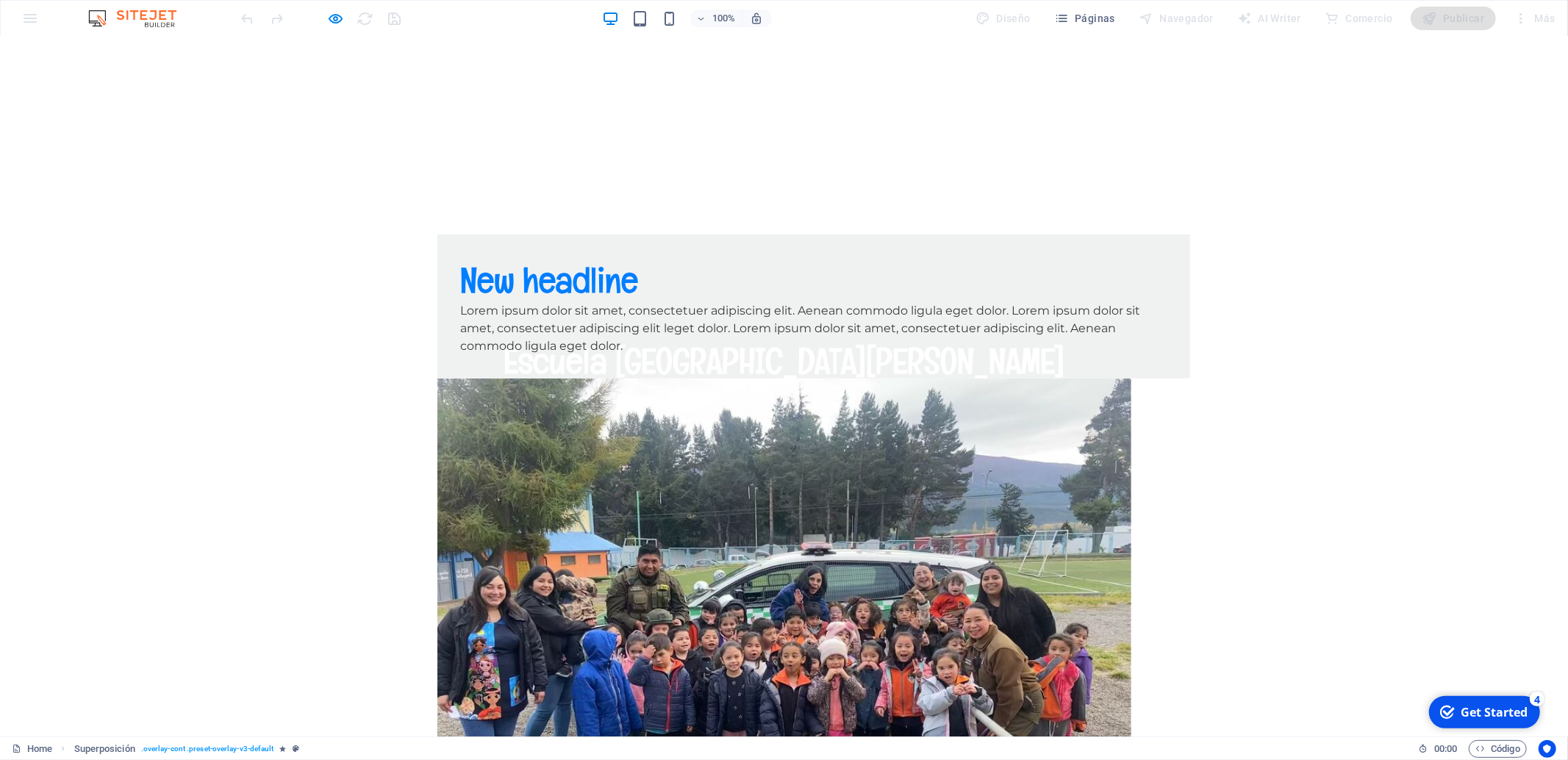
scroll to position [720, 0]
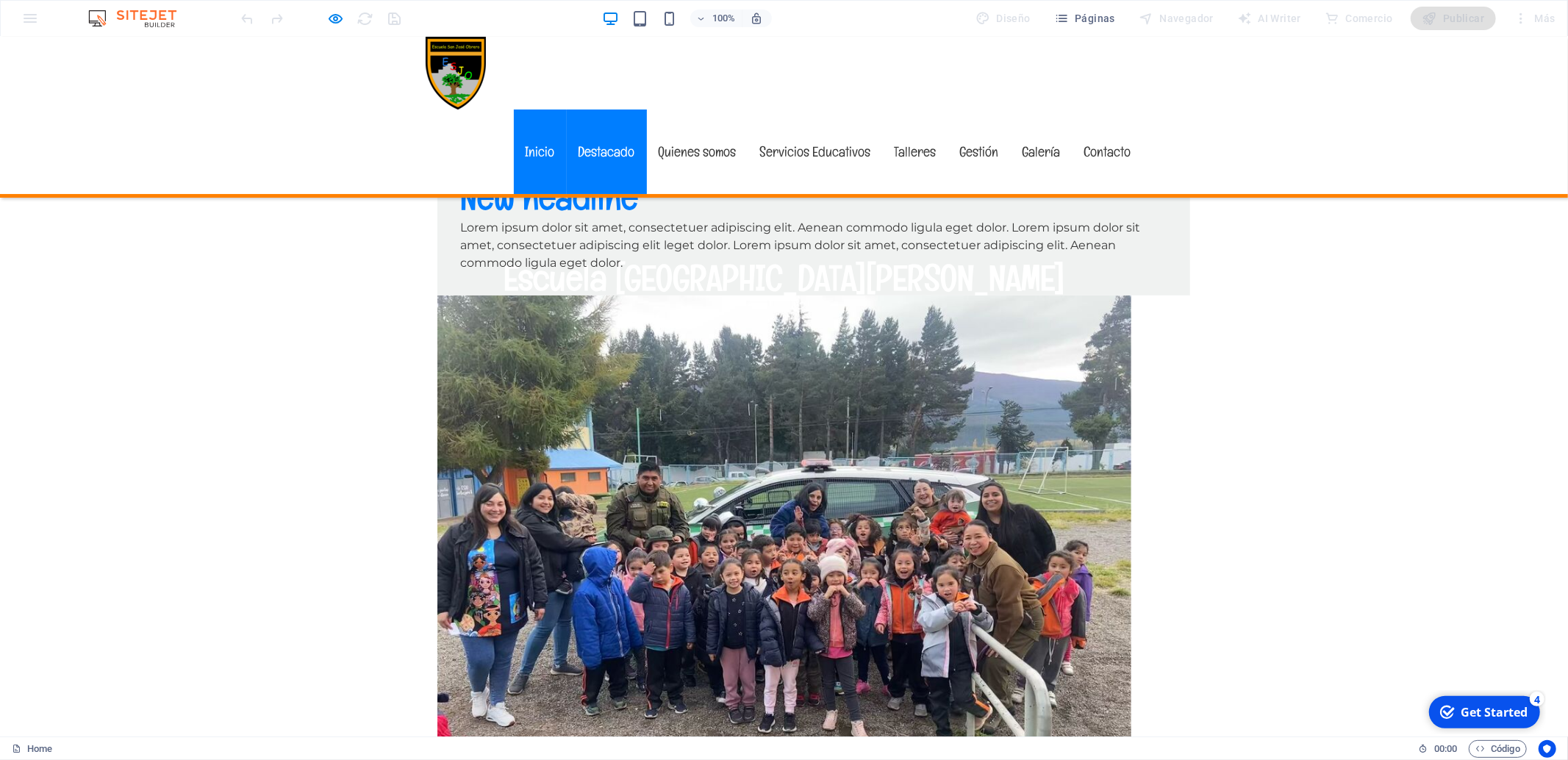
click at [554, 109] on link "Inicio" at bounding box center [540, 151] width 53 height 85
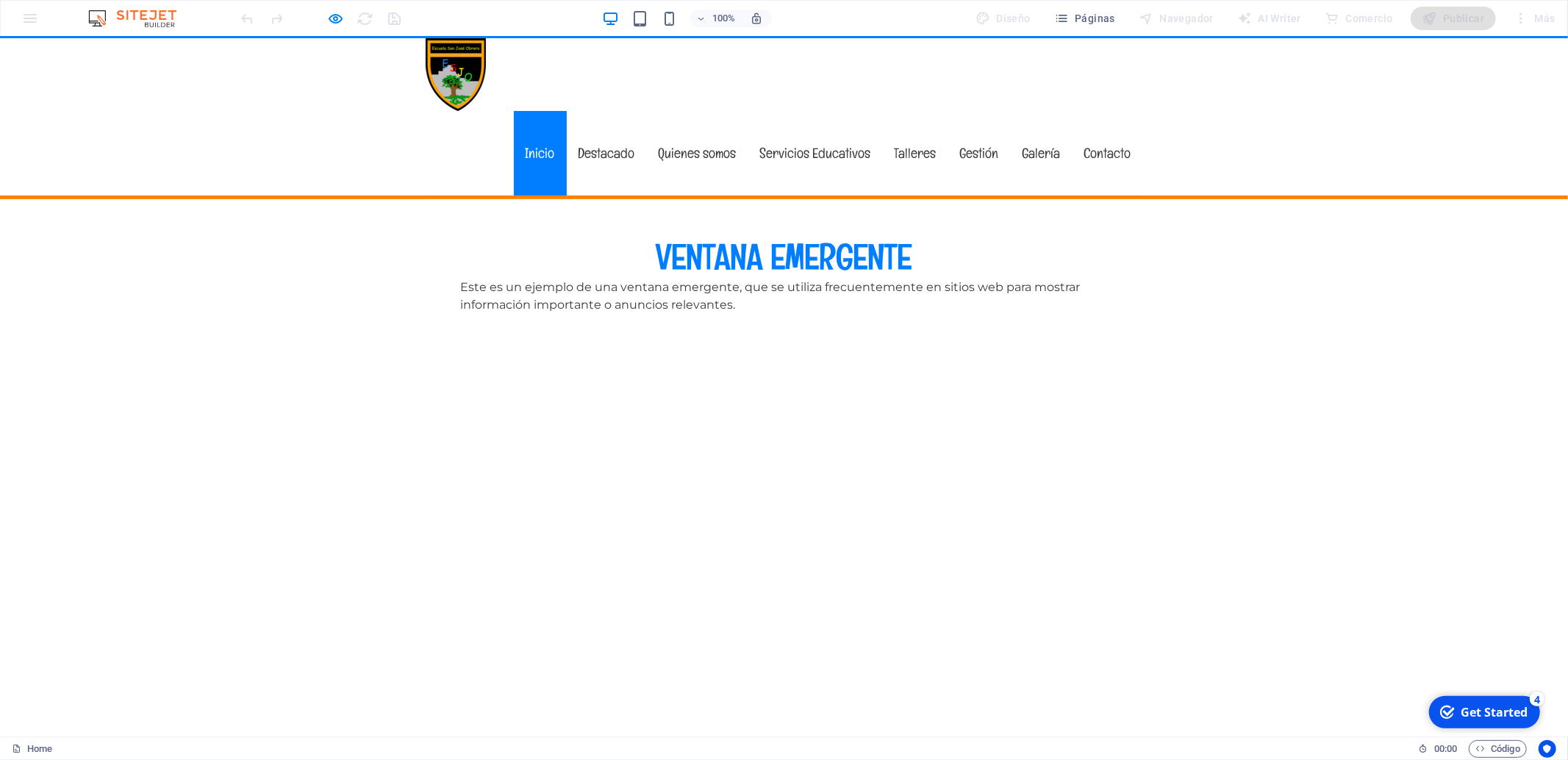
scroll to position [0, 0]
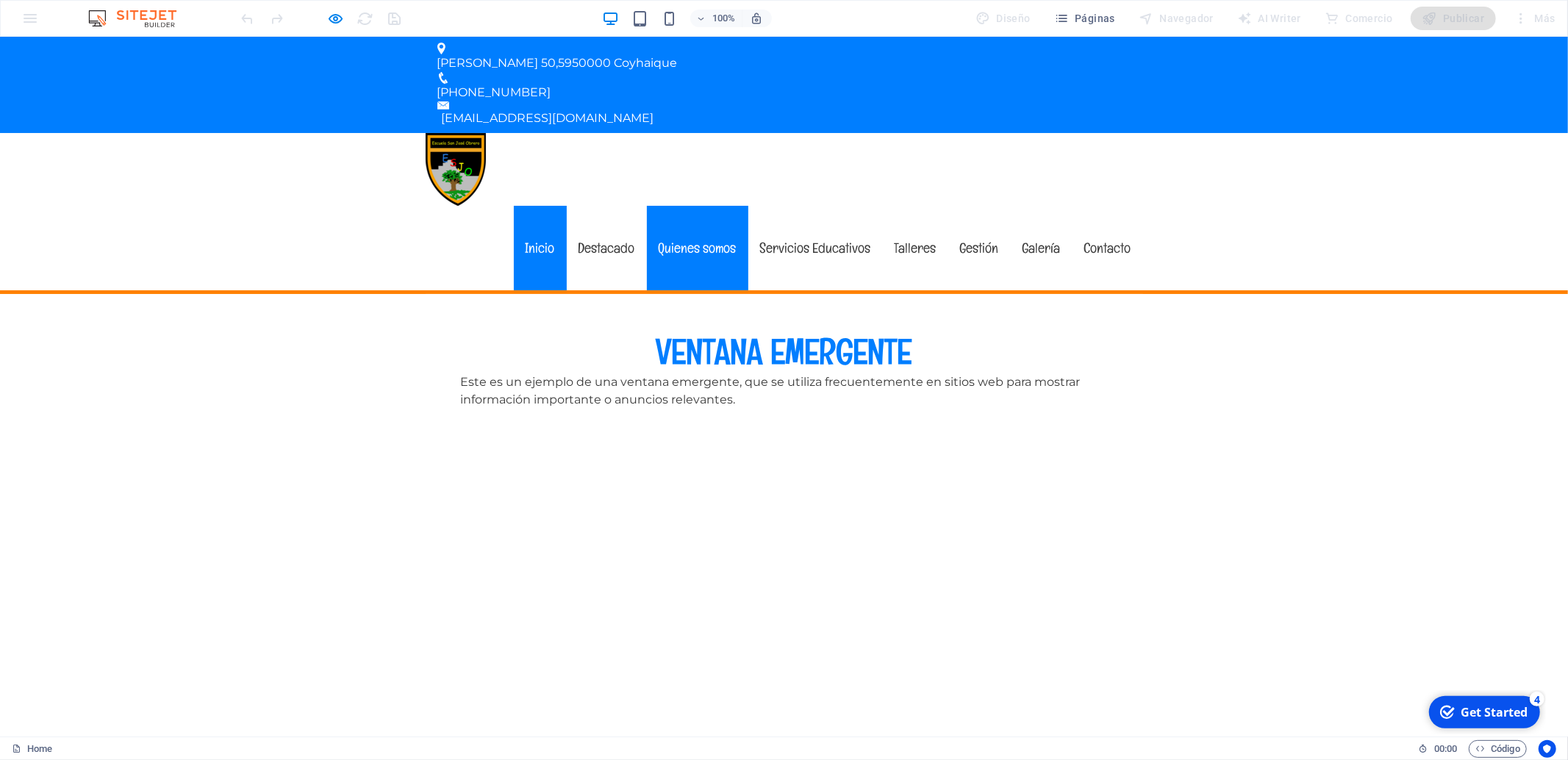
click at [701, 206] on link "Quienes somos" at bounding box center [697, 248] width 101 height 85
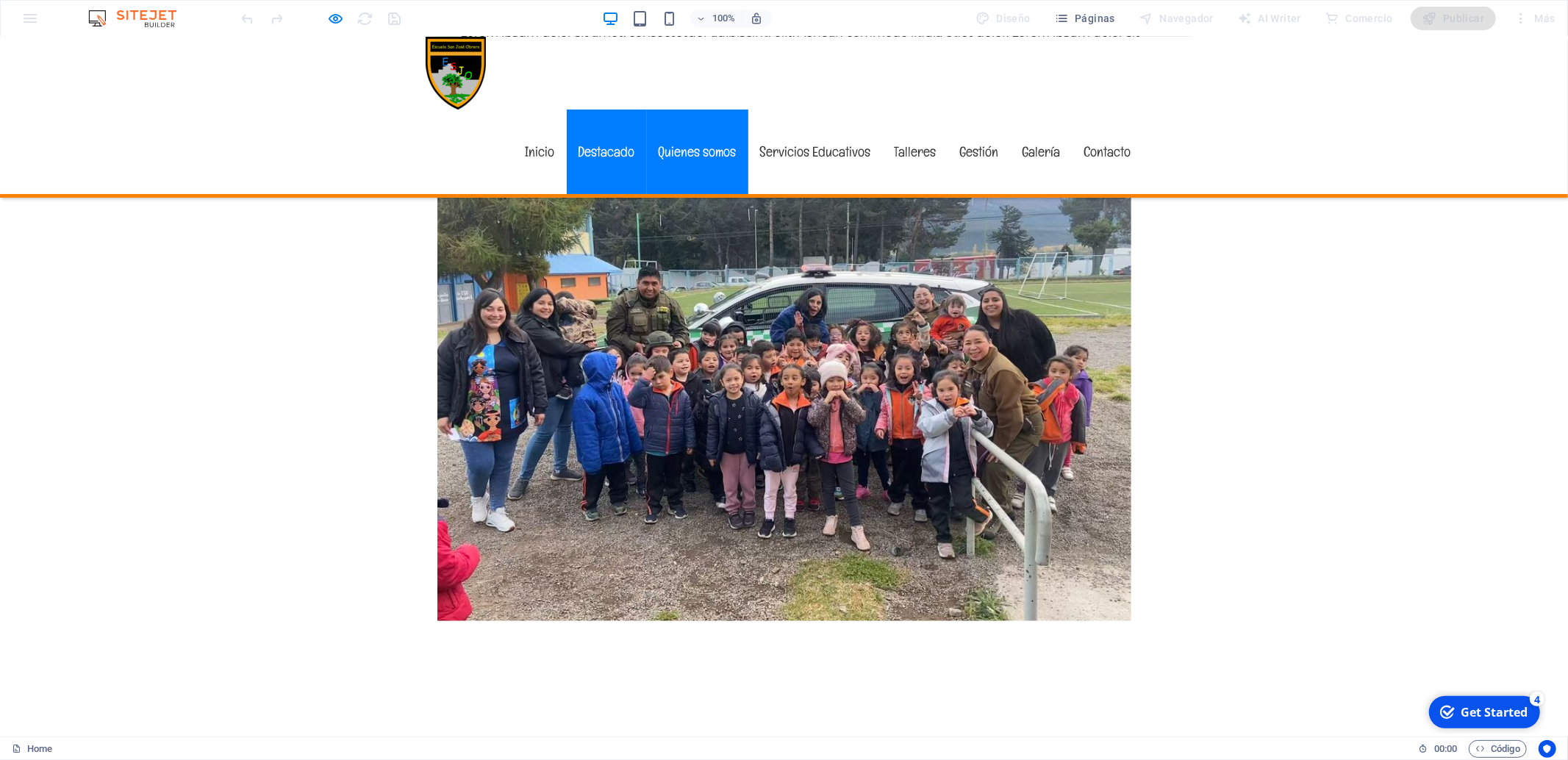
scroll to position [998, 0]
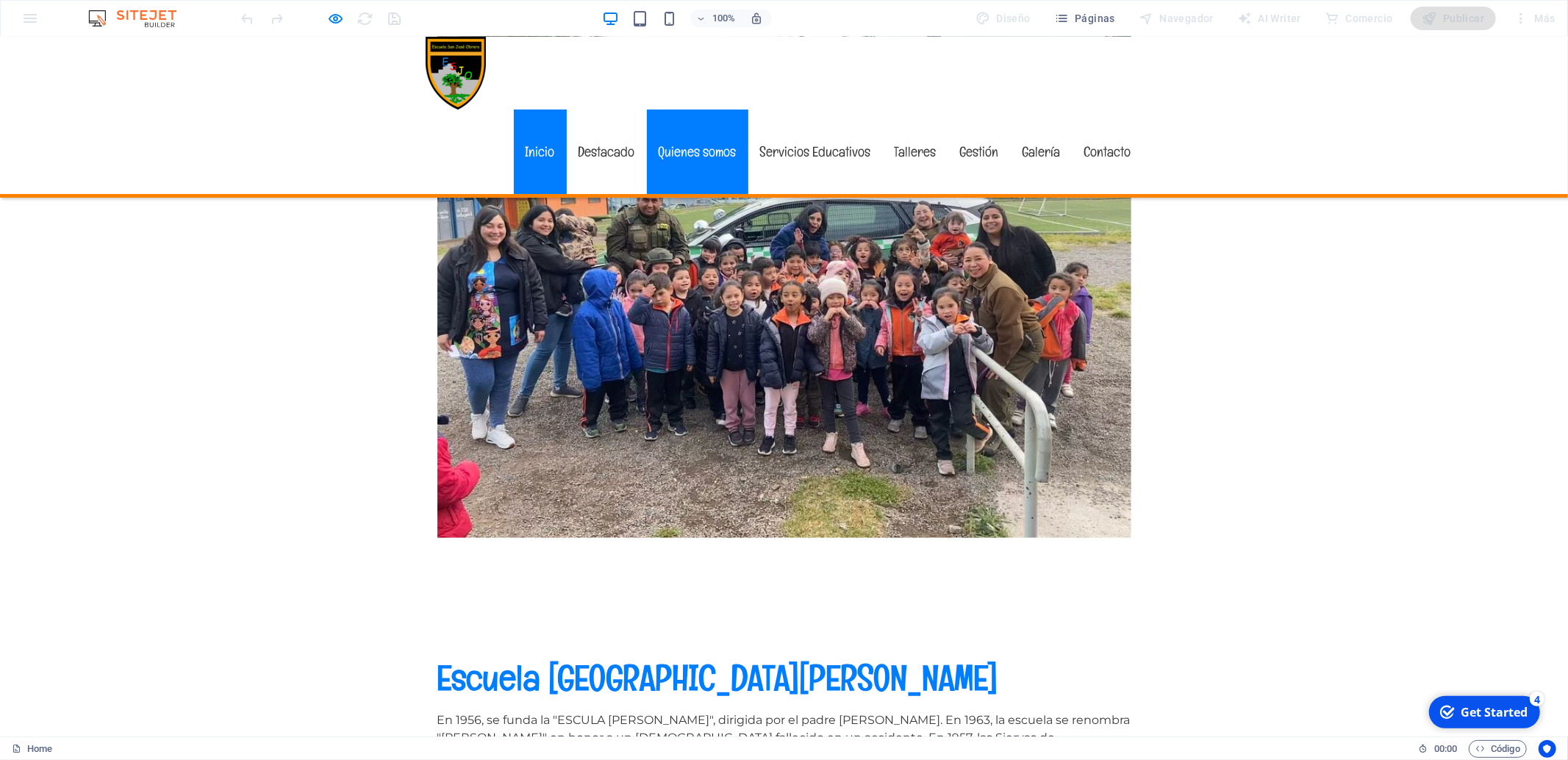
click at [538, 109] on link "Inicio" at bounding box center [540, 151] width 53 height 85
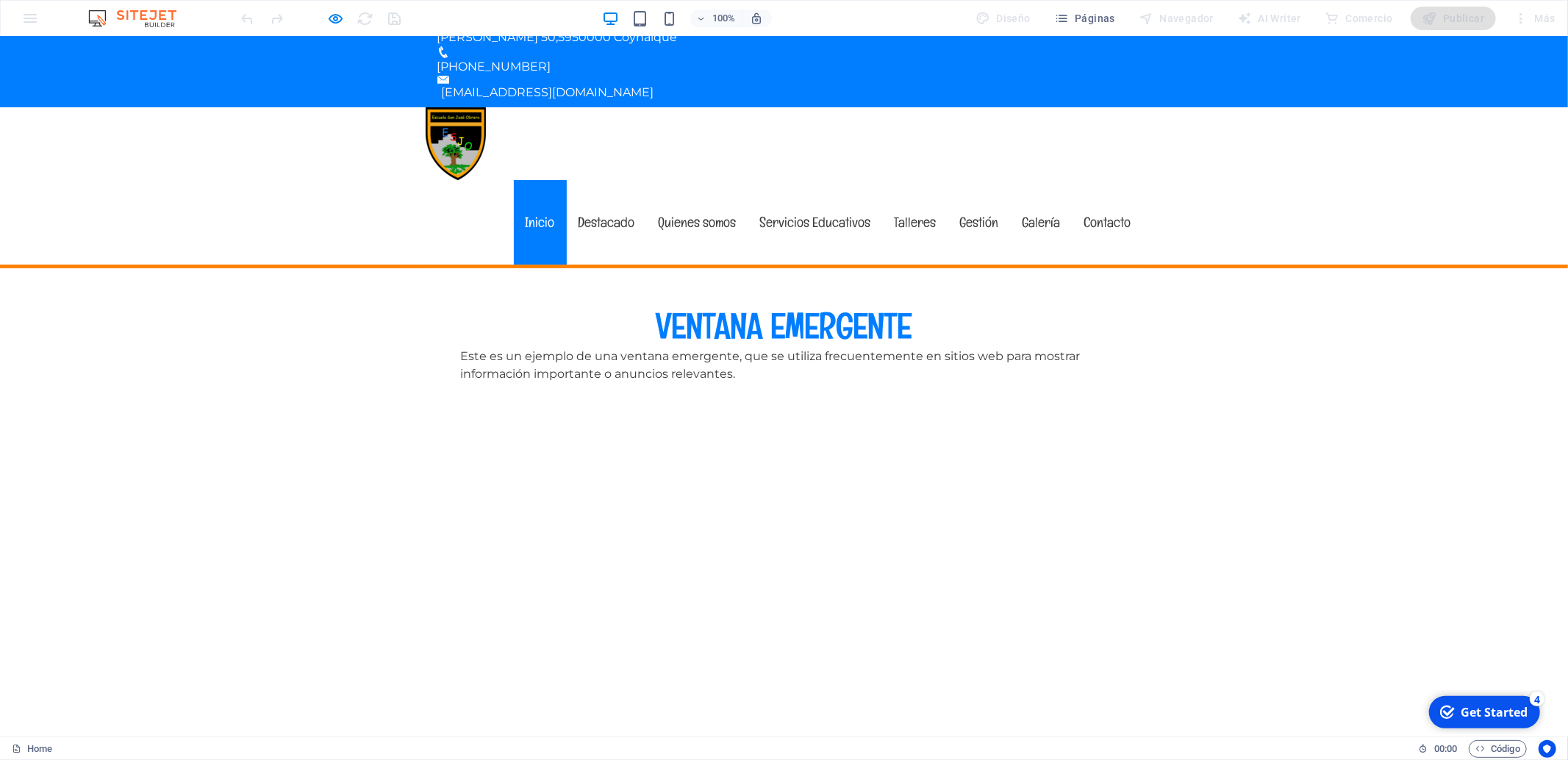
scroll to position [0, 0]
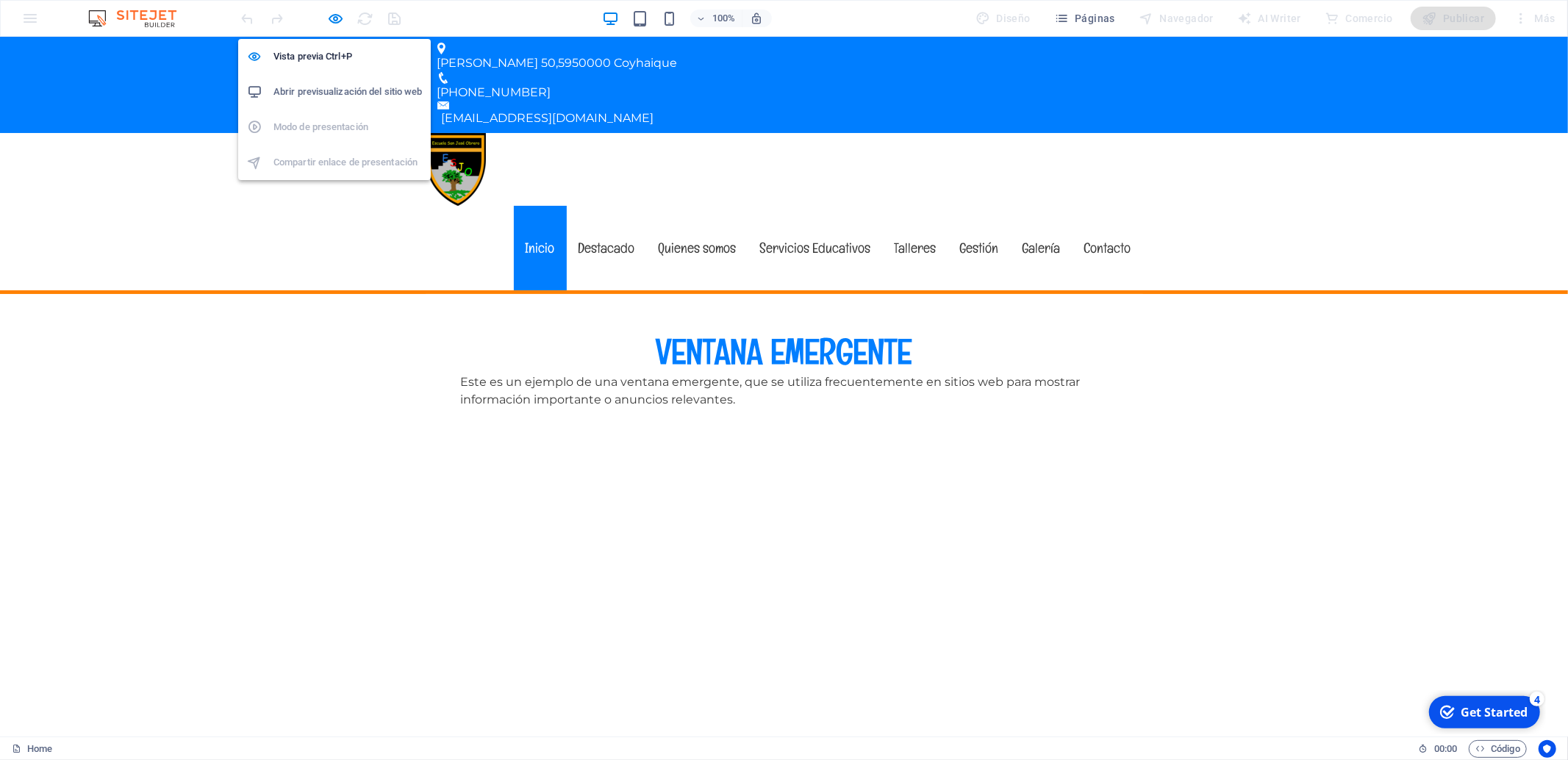
click at [382, 94] on h6 "Abrir previsualización del sitio web" at bounding box center [347, 91] width 149 height 17
click at [337, 15] on icon "button" at bounding box center [336, 18] width 17 height 17
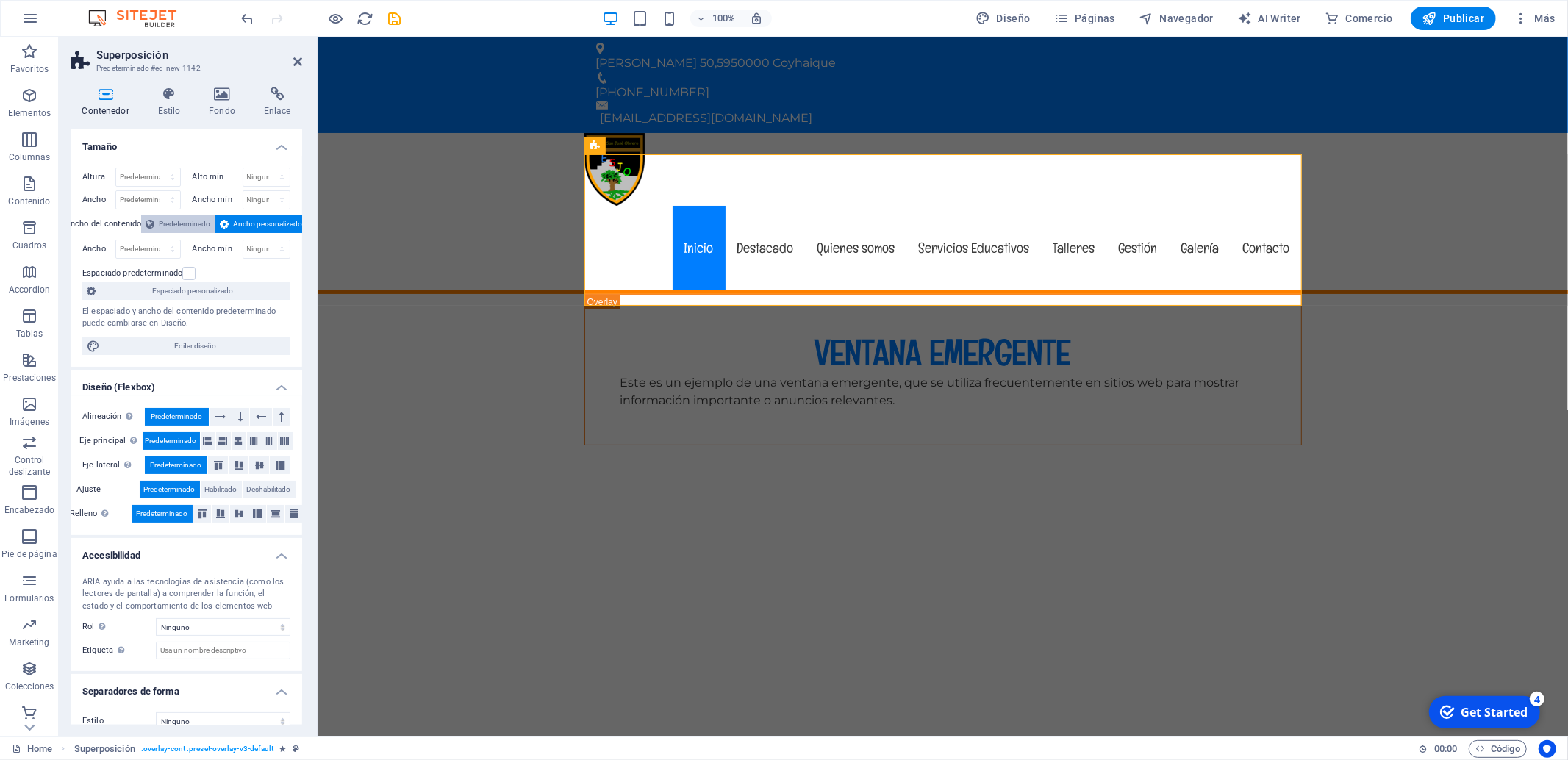
click at [181, 225] on span "Predeterminado" at bounding box center [184, 223] width 51 height 17
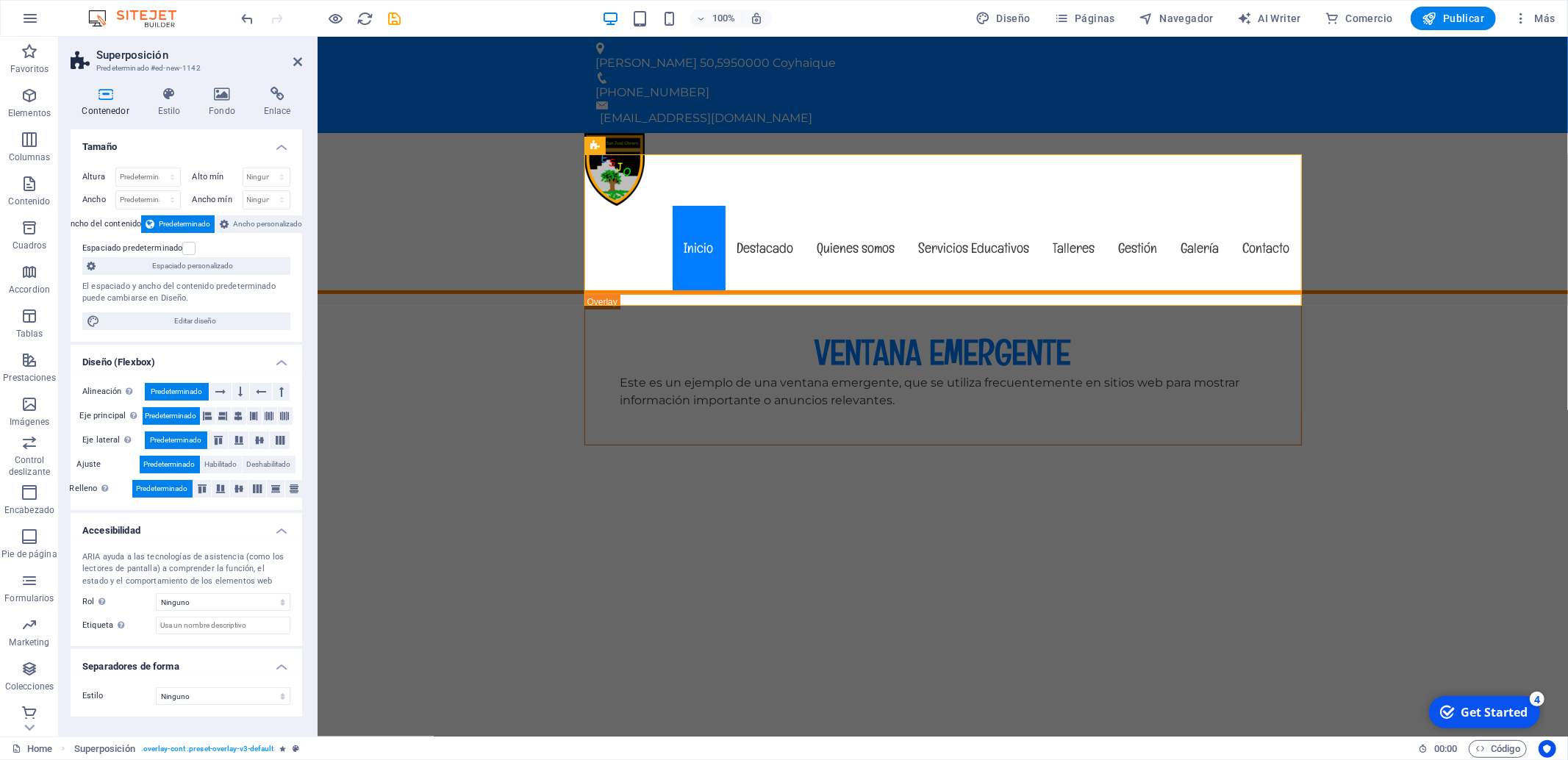
click at [288, 238] on div "Altura Predeterminado px rem % vh vw Alto mín Ninguno px rem % vh vw Ancho Pred…" at bounding box center [186, 249] width 231 height 186
click at [261, 221] on span "Ancho personalizado" at bounding box center [268, 223] width 69 height 17
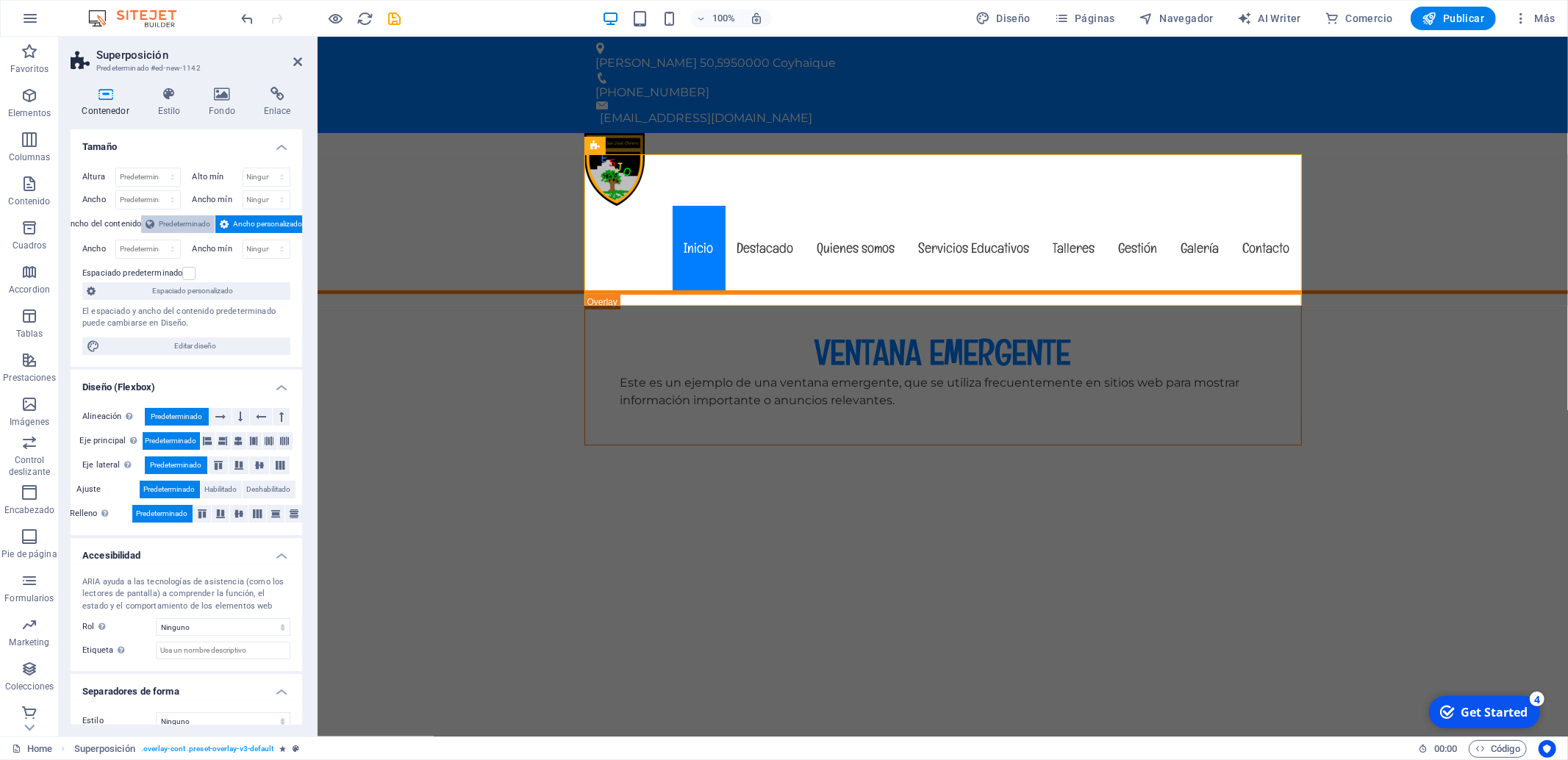
click at [169, 222] on span "Predeterminado" at bounding box center [184, 223] width 51 height 17
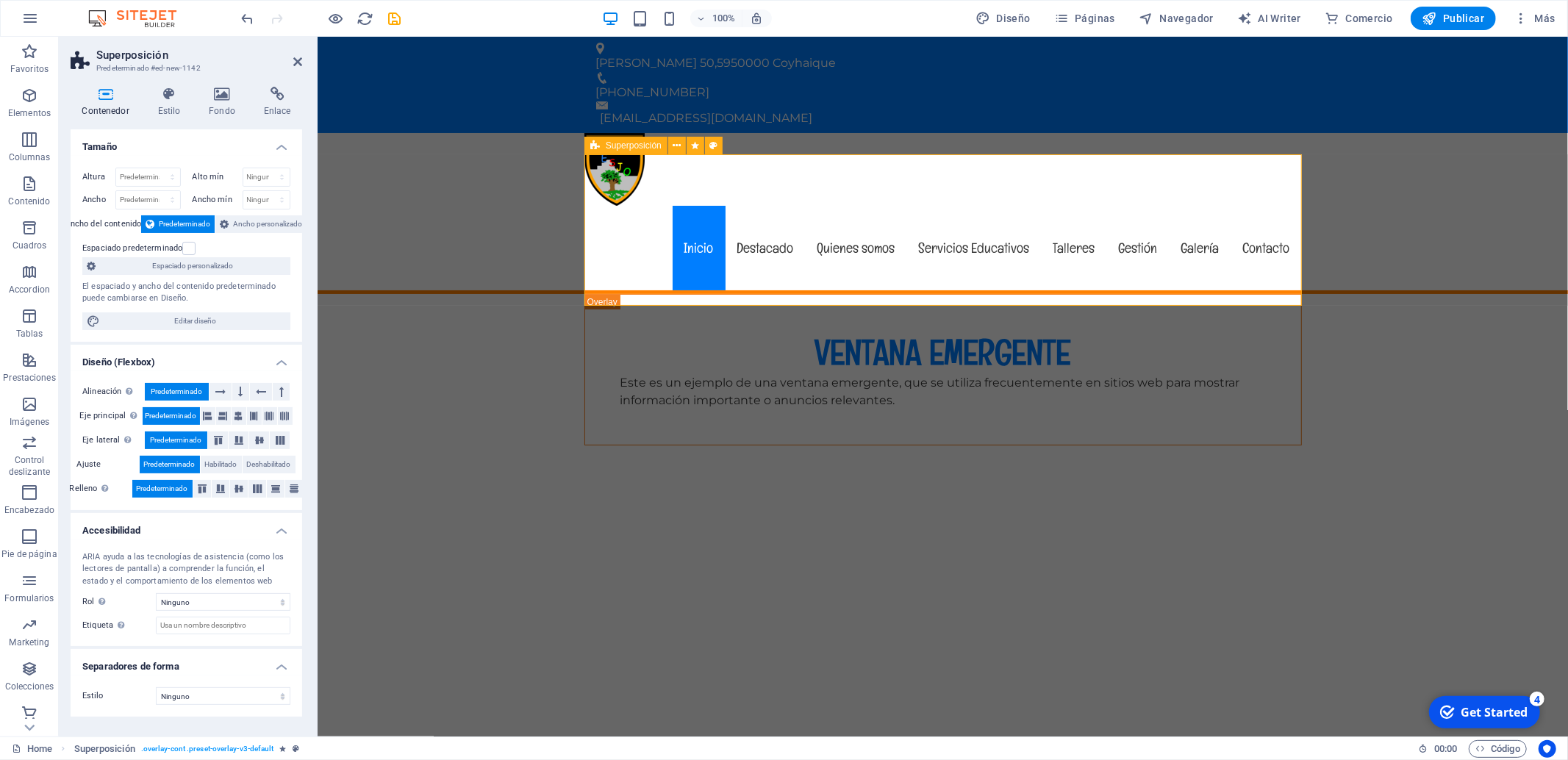
click at [785, 294] on div "VENTANA EMERGENTE Este es un ejemplo de una ventana emergente, que se utiliza f…" at bounding box center [943, 370] width 718 height 151
click at [631, 146] on span "Superposición" at bounding box center [633, 146] width 56 height 9
click at [680, 149] on icon at bounding box center [676, 146] width 8 height 15
click at [676, 146] on icon at bounding box center [676, 146] width 8 height 15
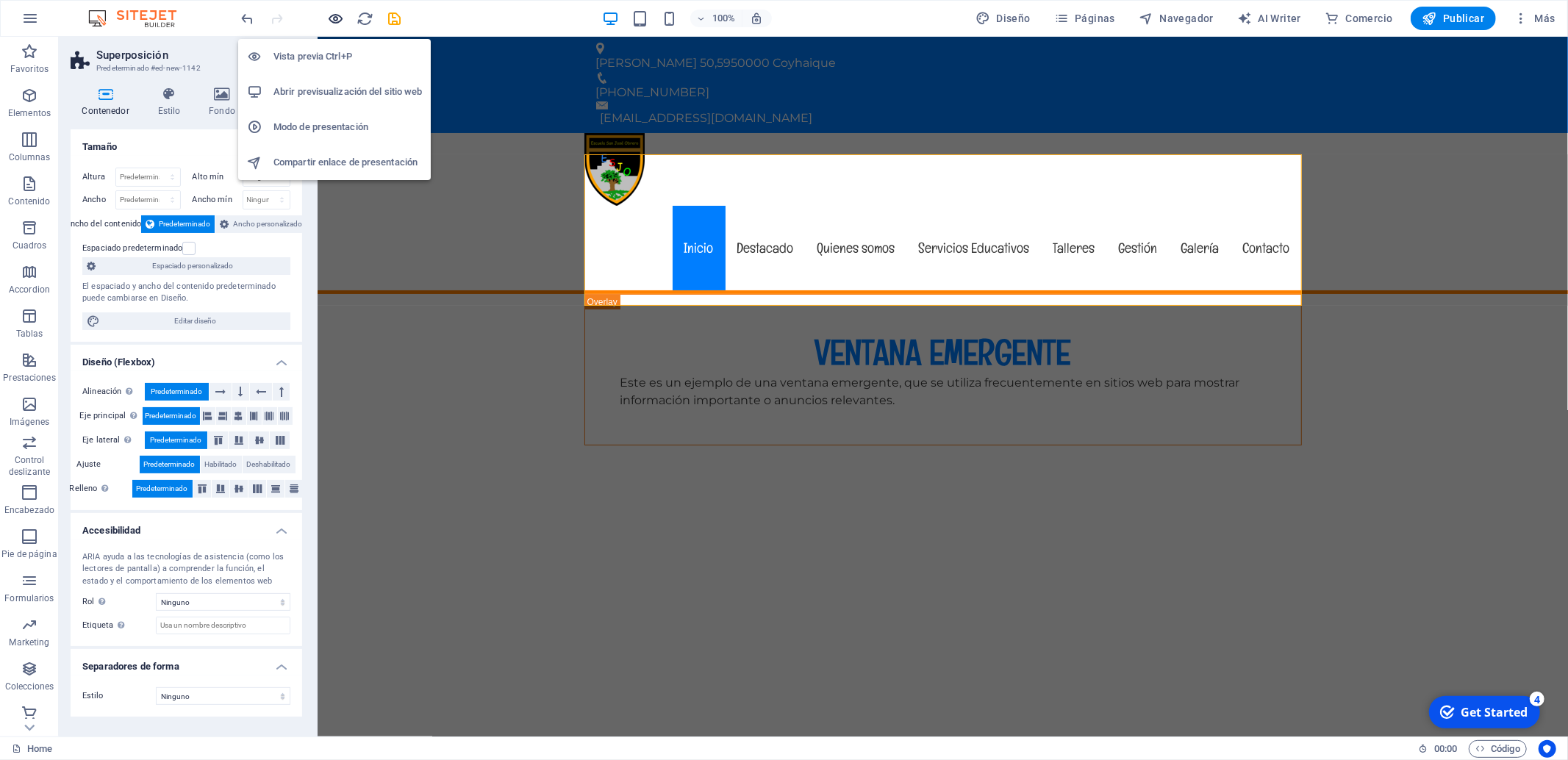
click at [337, 15] on icon "button" at bounding box center [336, 18] width 17 height 17
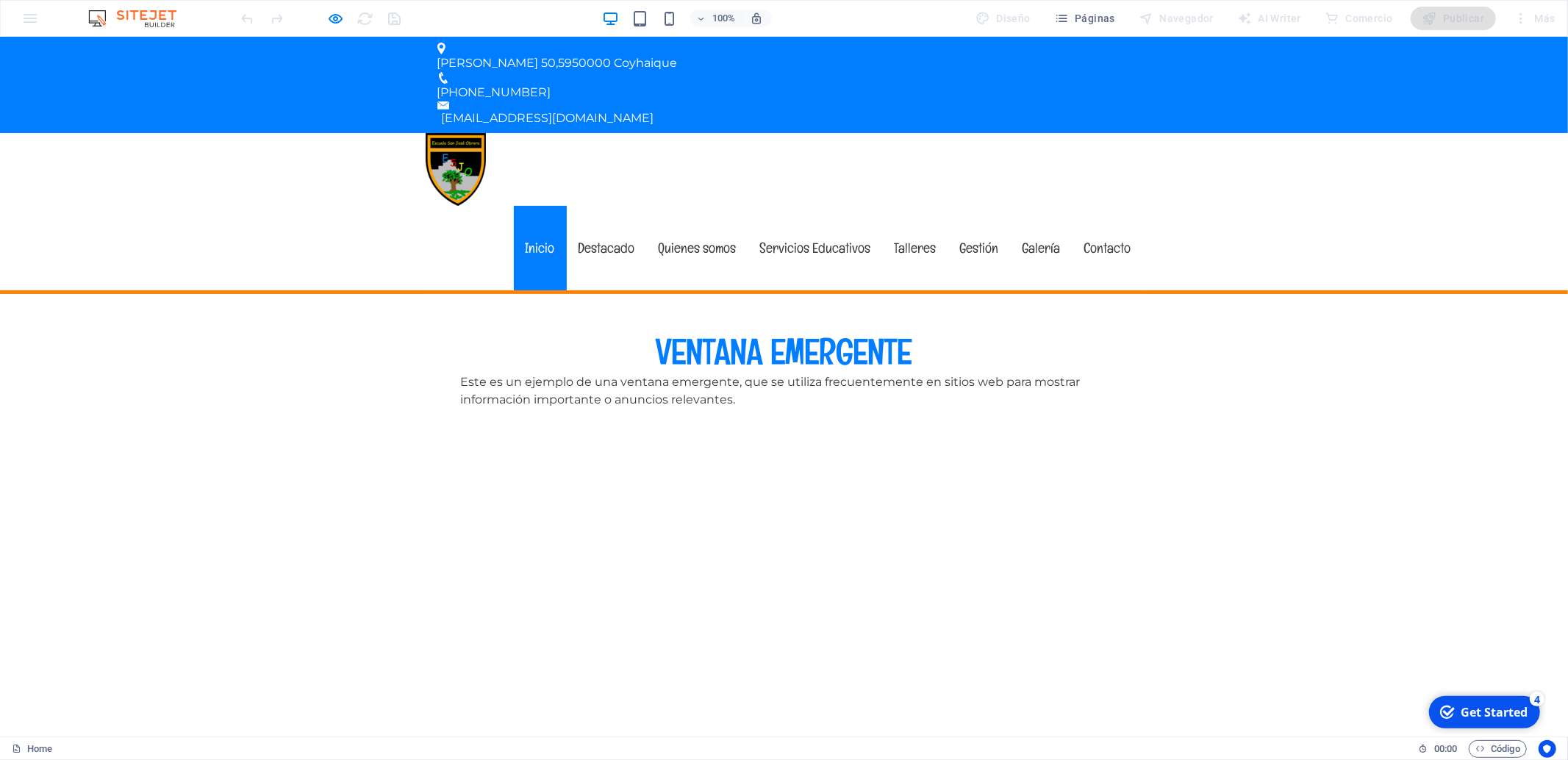
click at [540, 294] on div "VENTANA EMERGENTE Este es un ejemplo de una ventana emergente, que se utiliza f…" at bounding box center [784, 369] width 718 height 150
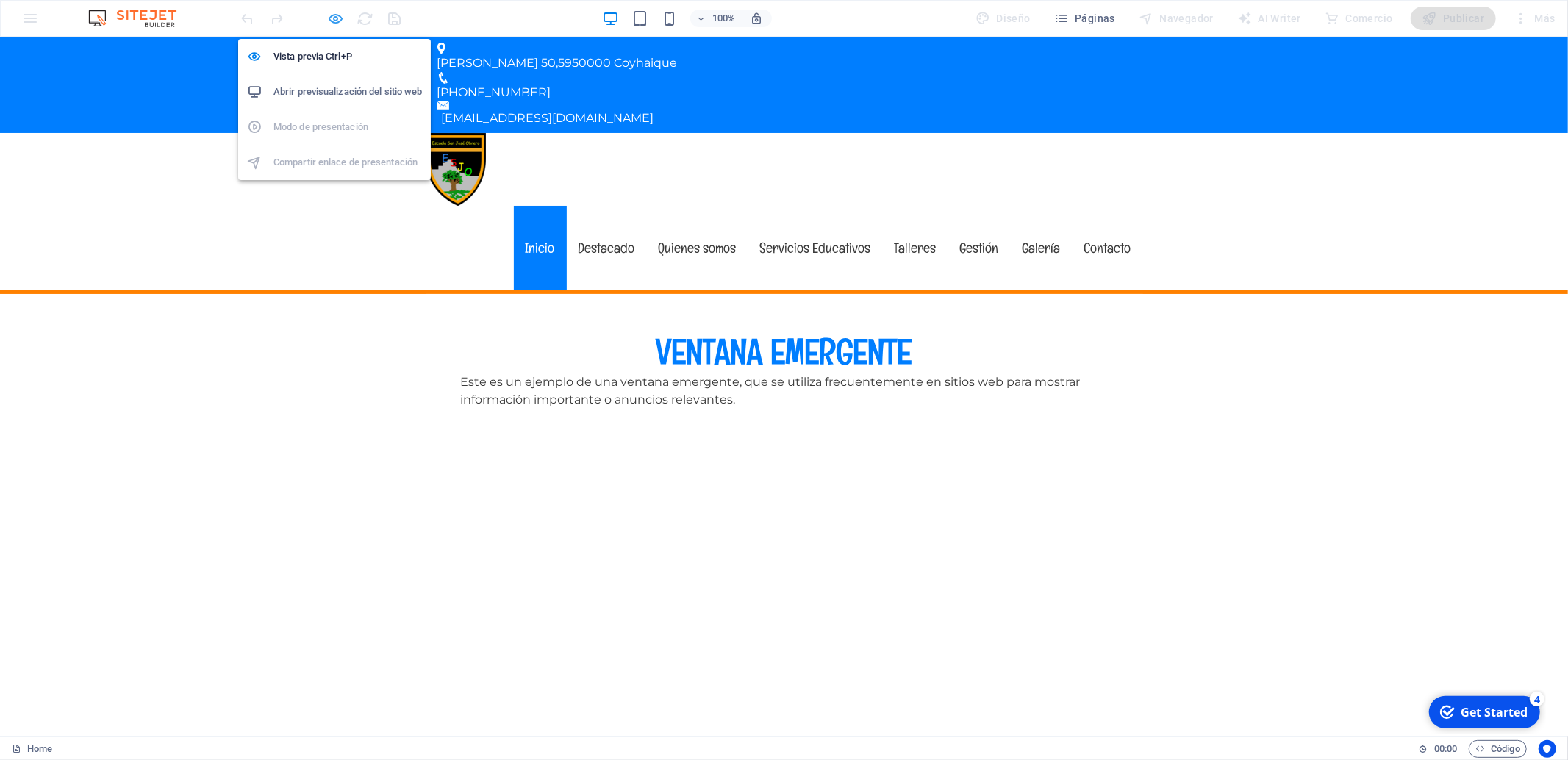
click at [338, 21] on icon "button" at bounding box center [336, 18] width 17 height 17
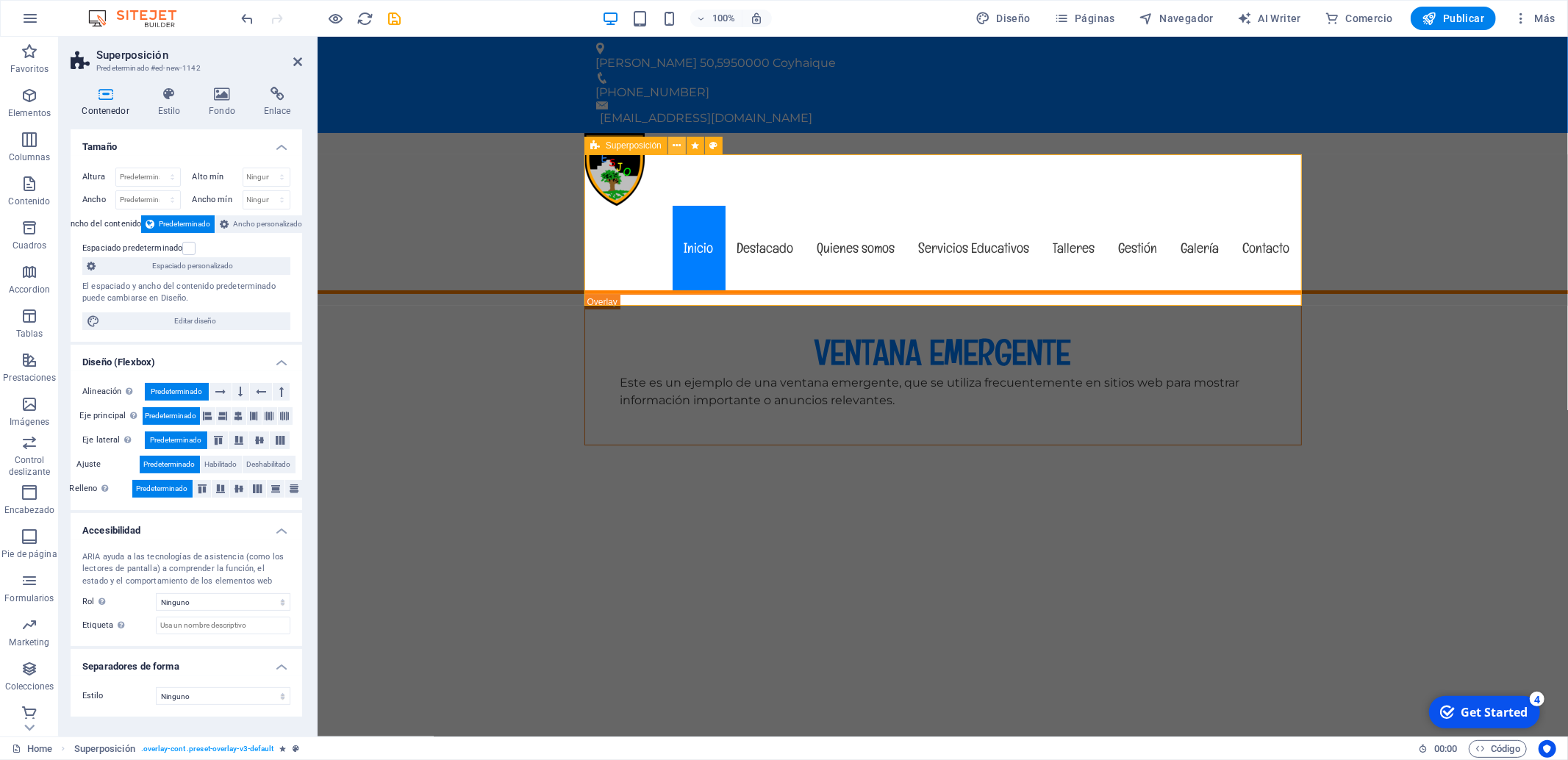
click at [678, 146] on icon at bounding box center [676, 146] width 8 height 15
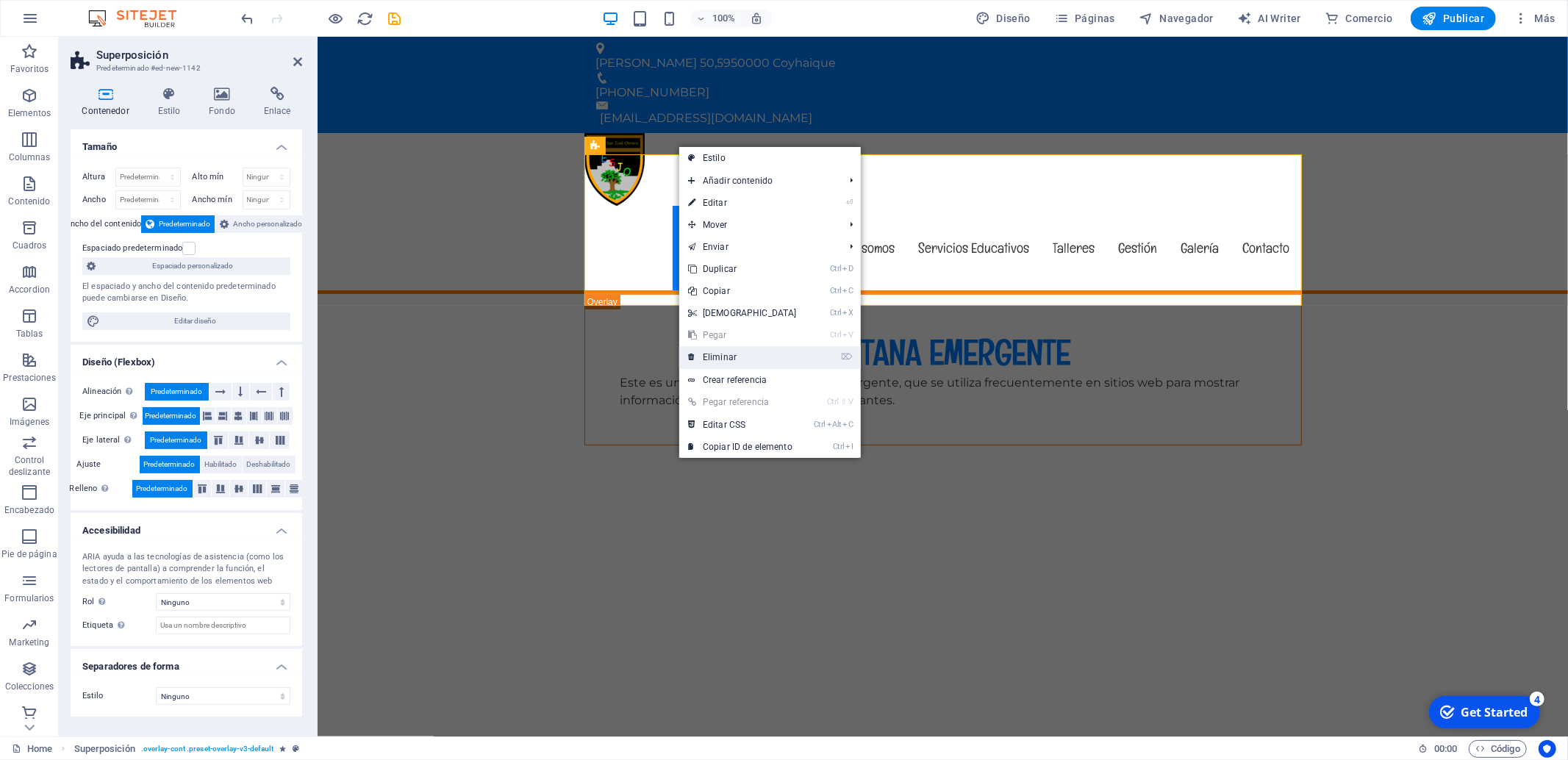
click at [774, 361] on link "⌦ Eliminar" at bounding box center [743, 357] width 127 height 22
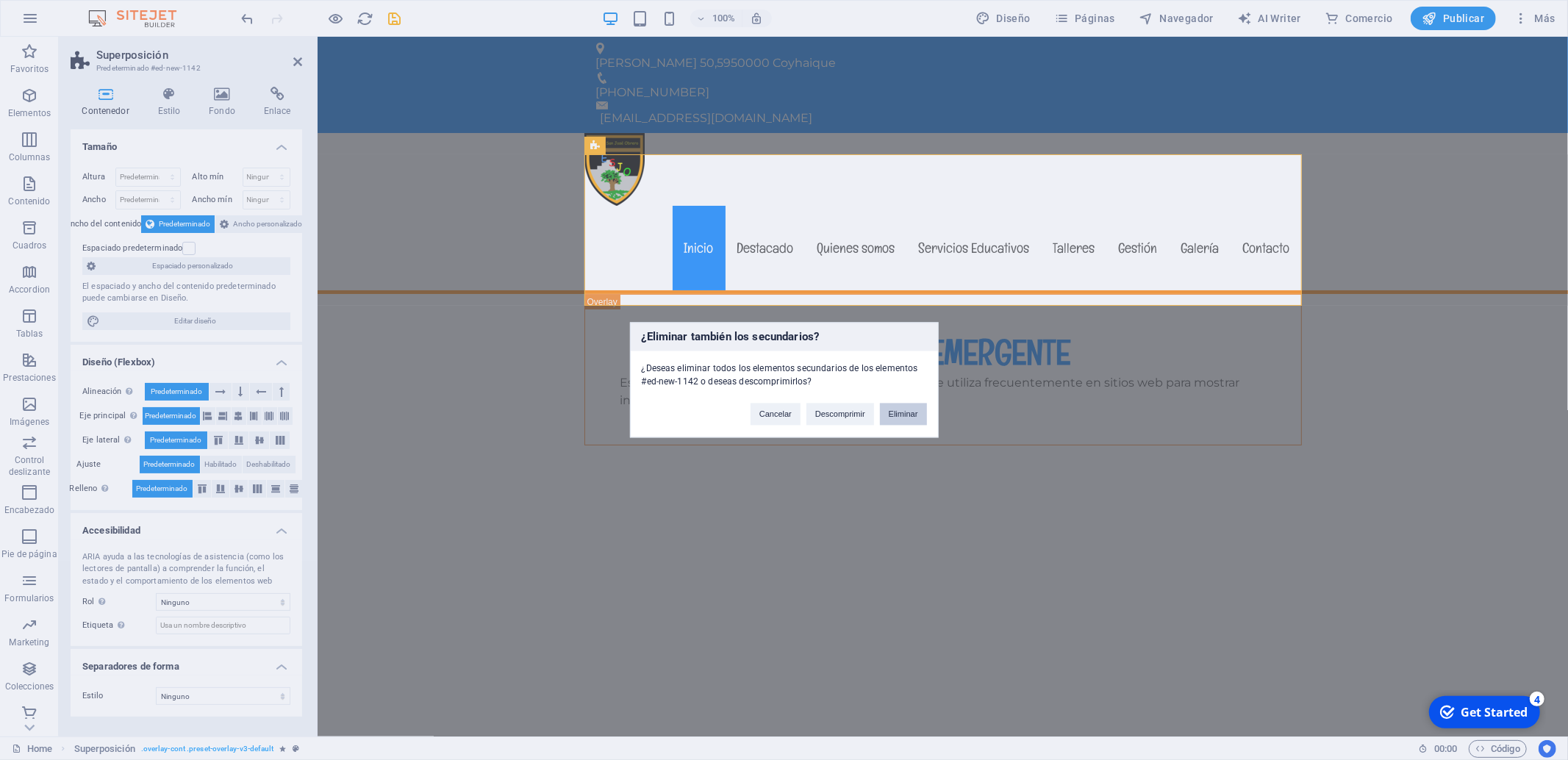
click at [919, 417] on button "Eliminar" at bounding box center [904, 415] width 47 height 22
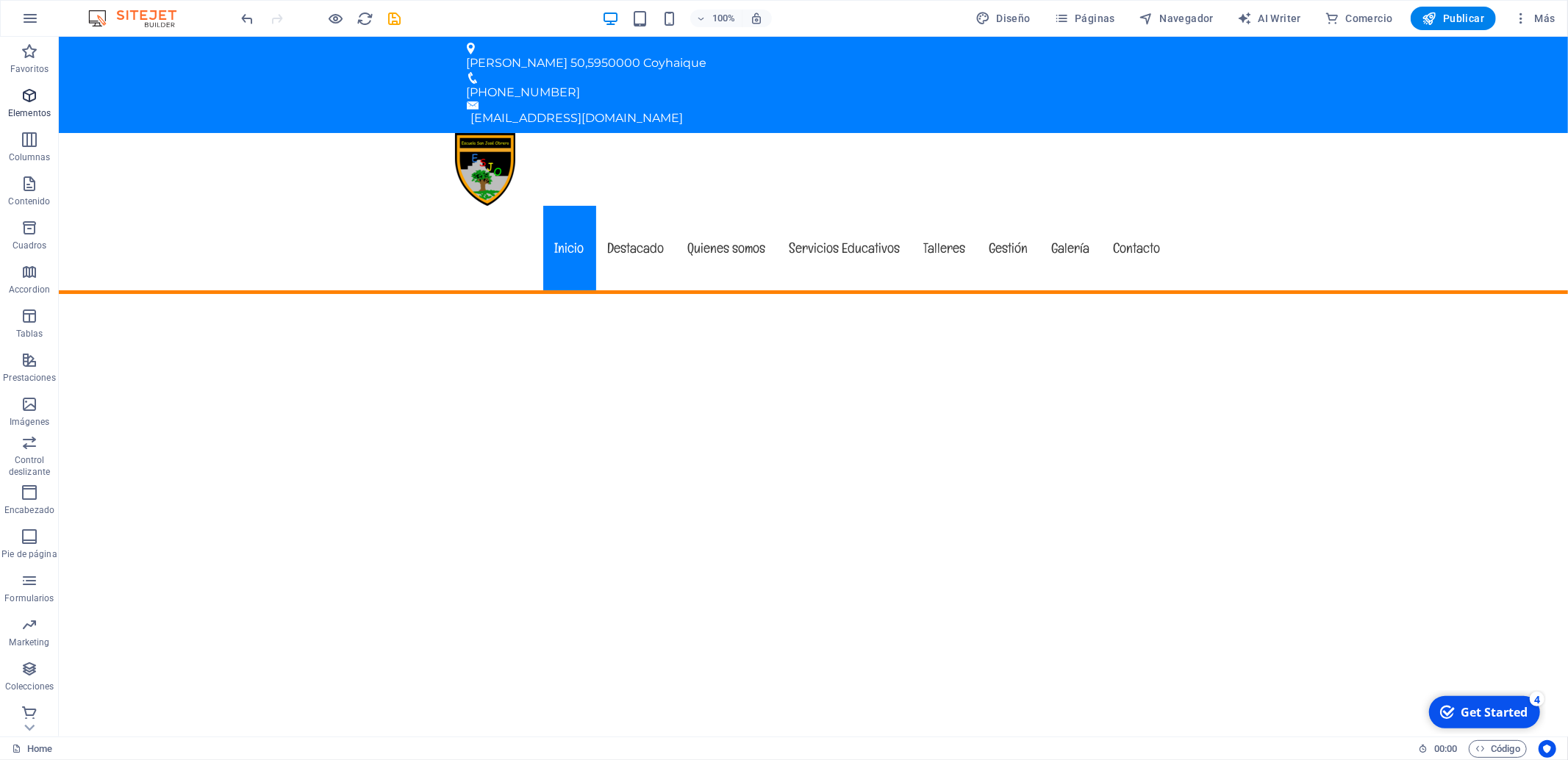
click at [31, 111] on p "Elementos" at bounding box center [29, 113] width 43 height 12
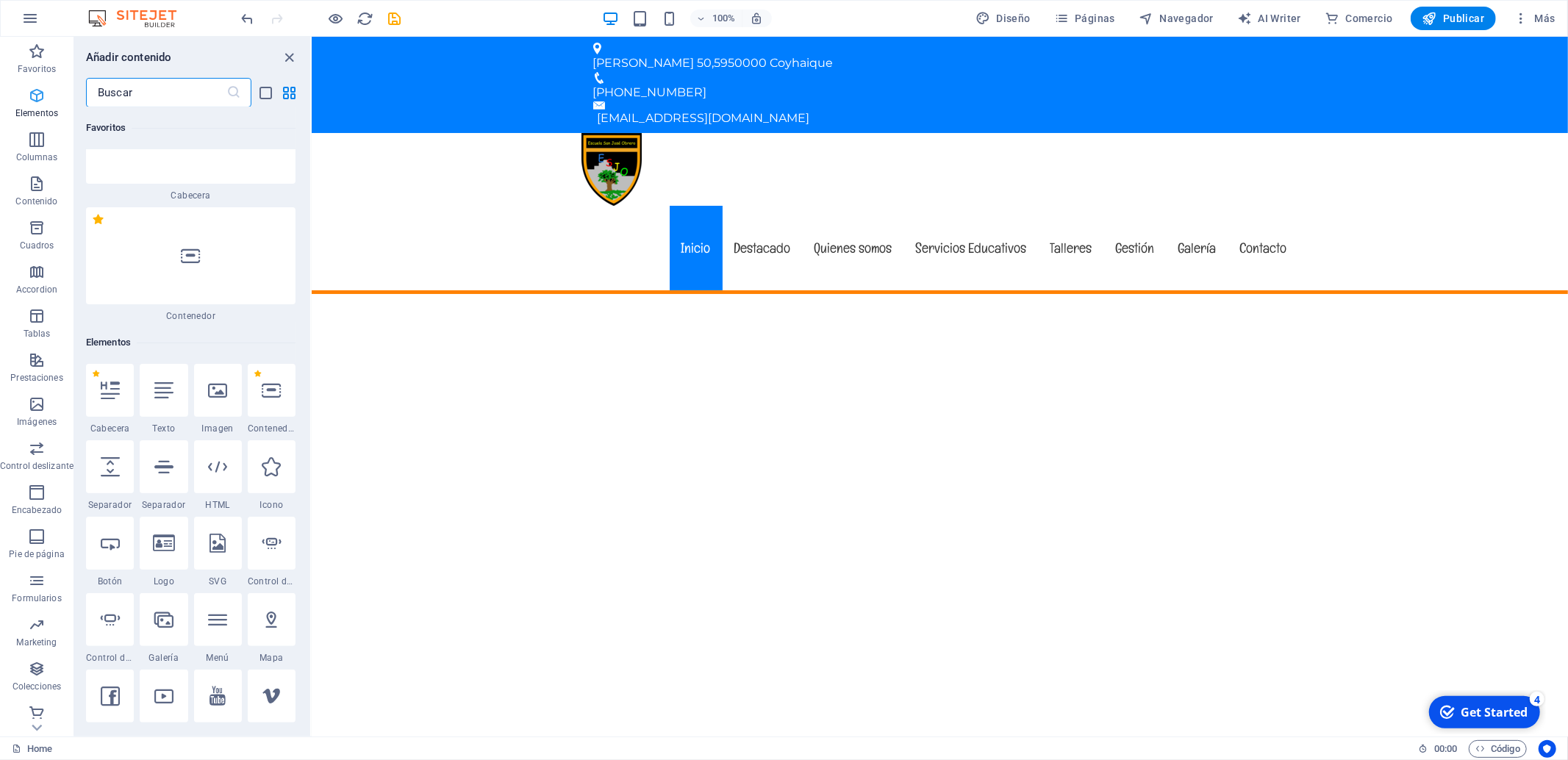
scroll to position [157, 0]
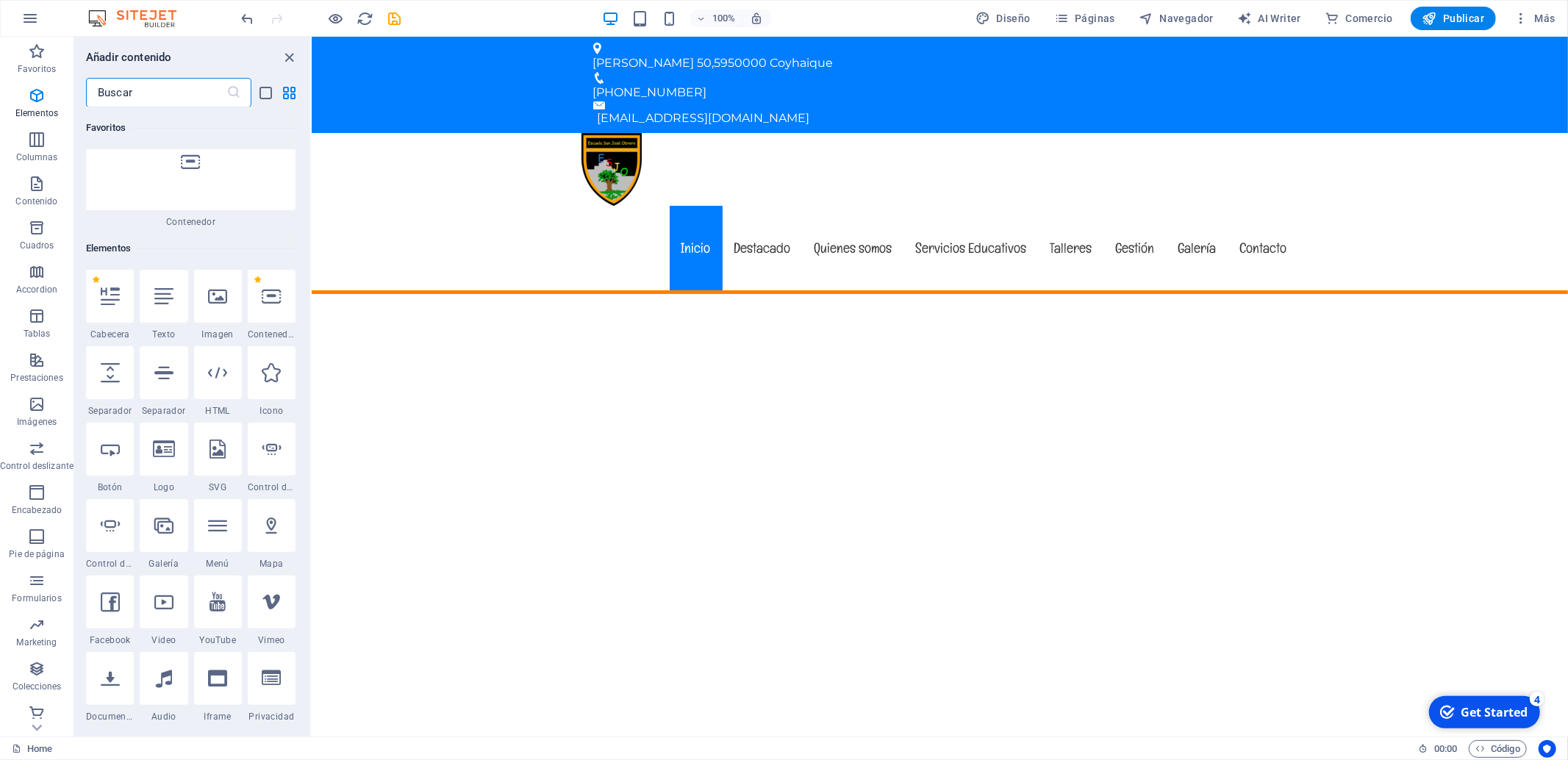
click at [167, 98] on input "text" at bounding box center [156, 93] width 140 height 29
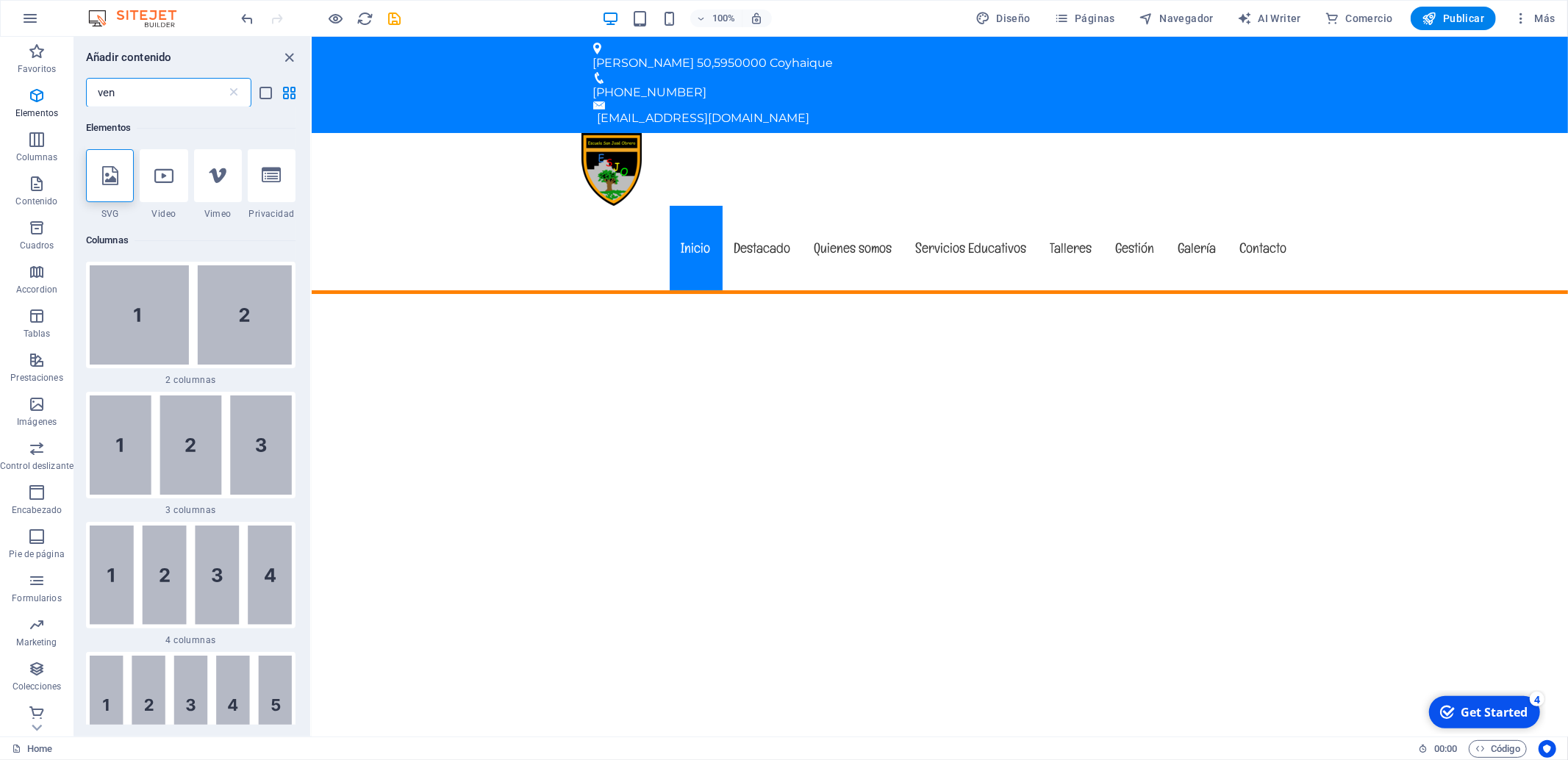
scroll to position [0, 0]
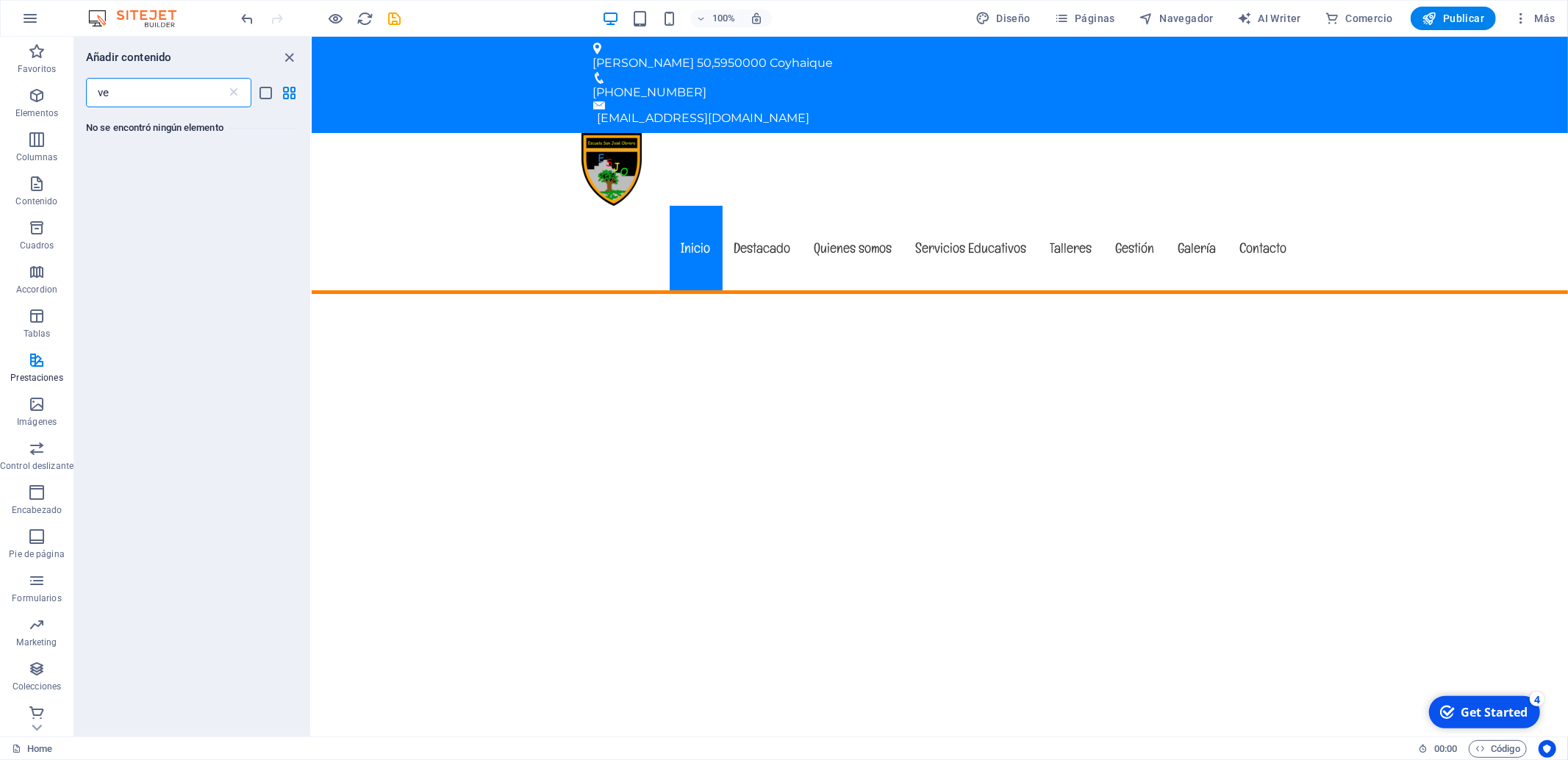
type input "v"
type input "emergente"
click at [34, 356] on icon "button" at bounding box center [36, 360] width 17 height 17
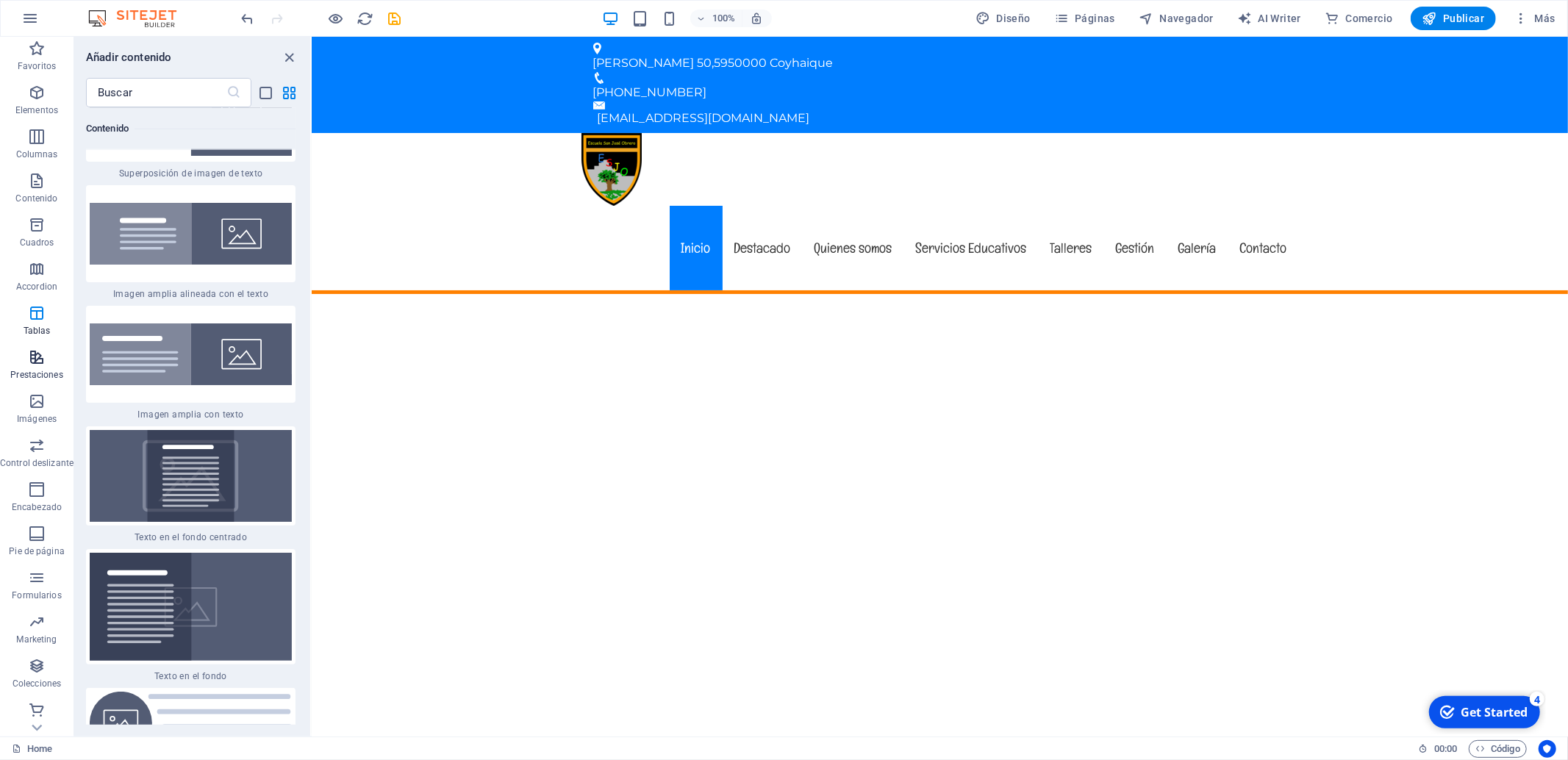
scroll to position [5, 0]
click at [44, 631] on span "Marketing" at bounding box center [36, 629] width 74 height 36
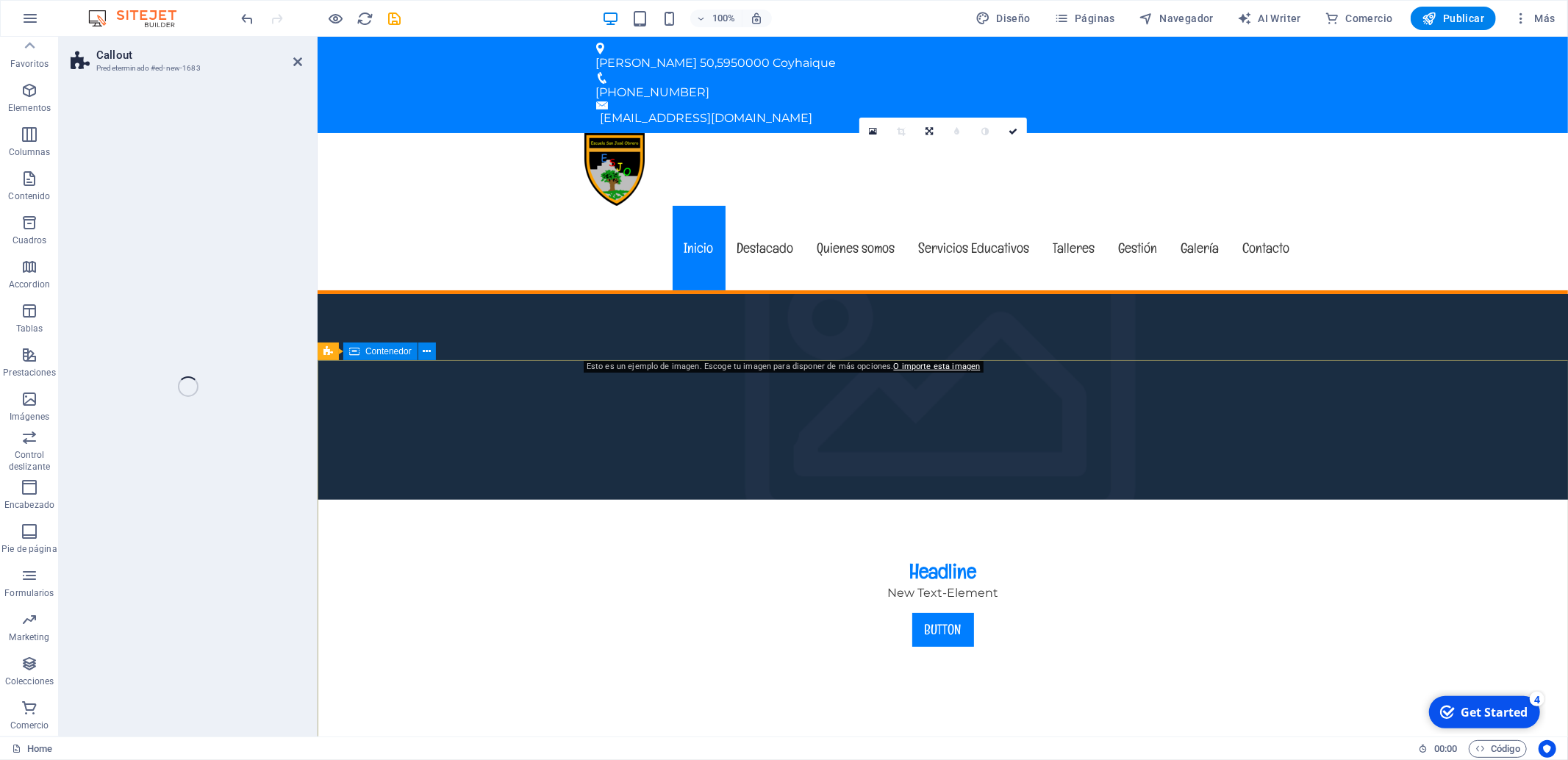
select select "%"
select select "rem"
select select "px"
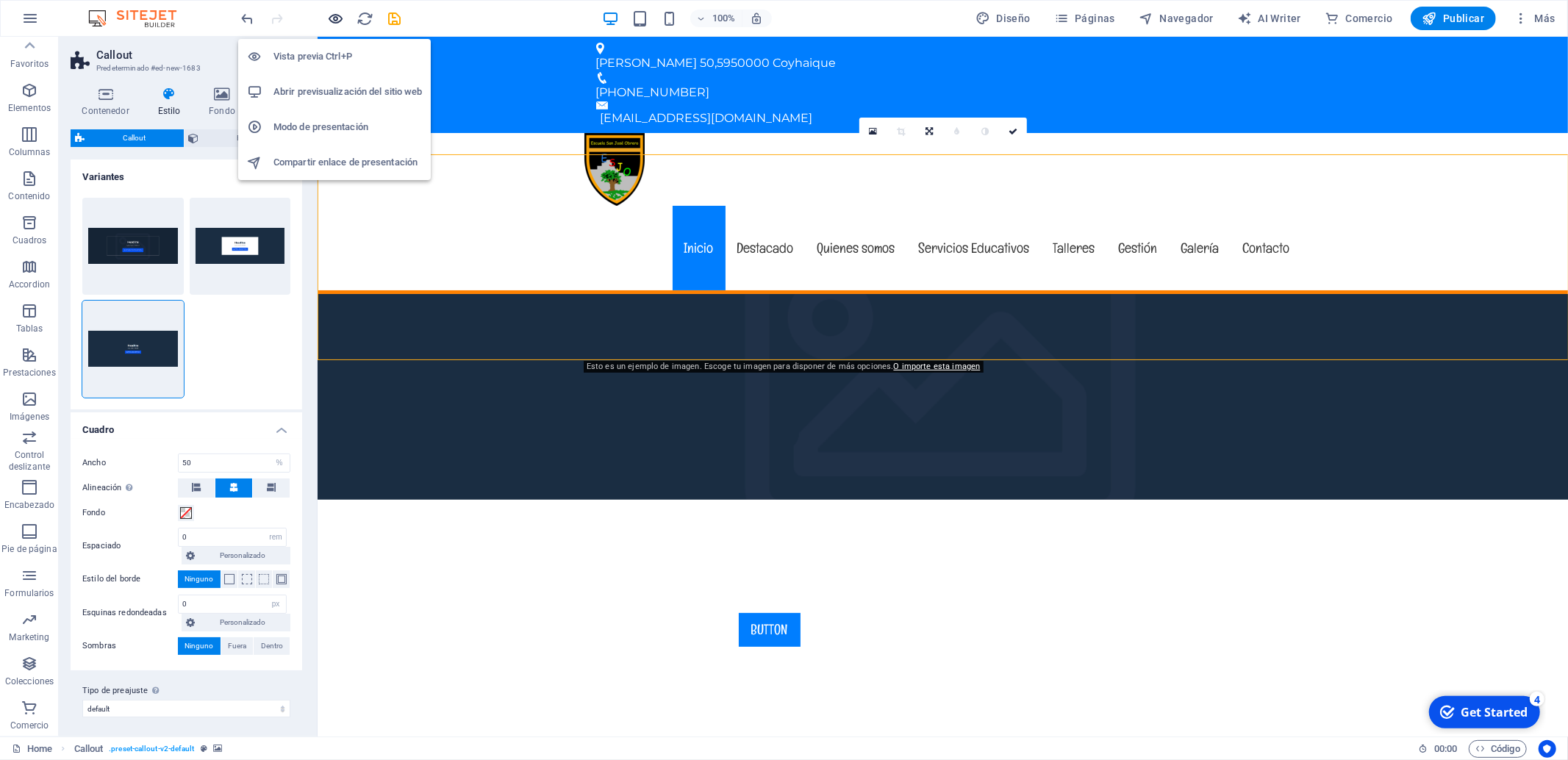
click at [333, 21] on icon "button" at bounding box center [336, 18] width 17 height 17
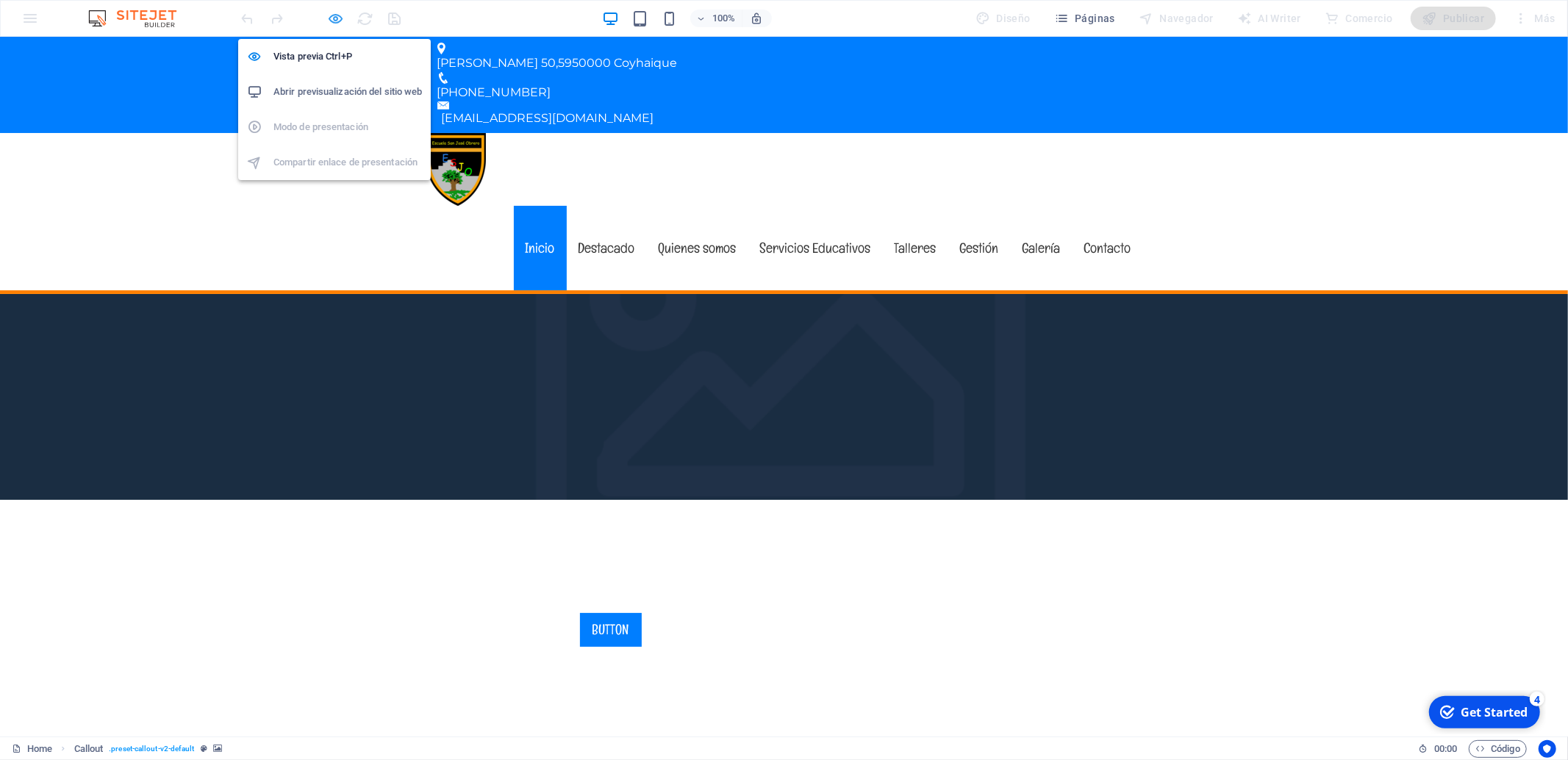
click at [336, 17] on icon "button" at bounding box center [336, 18] width 17 height 17
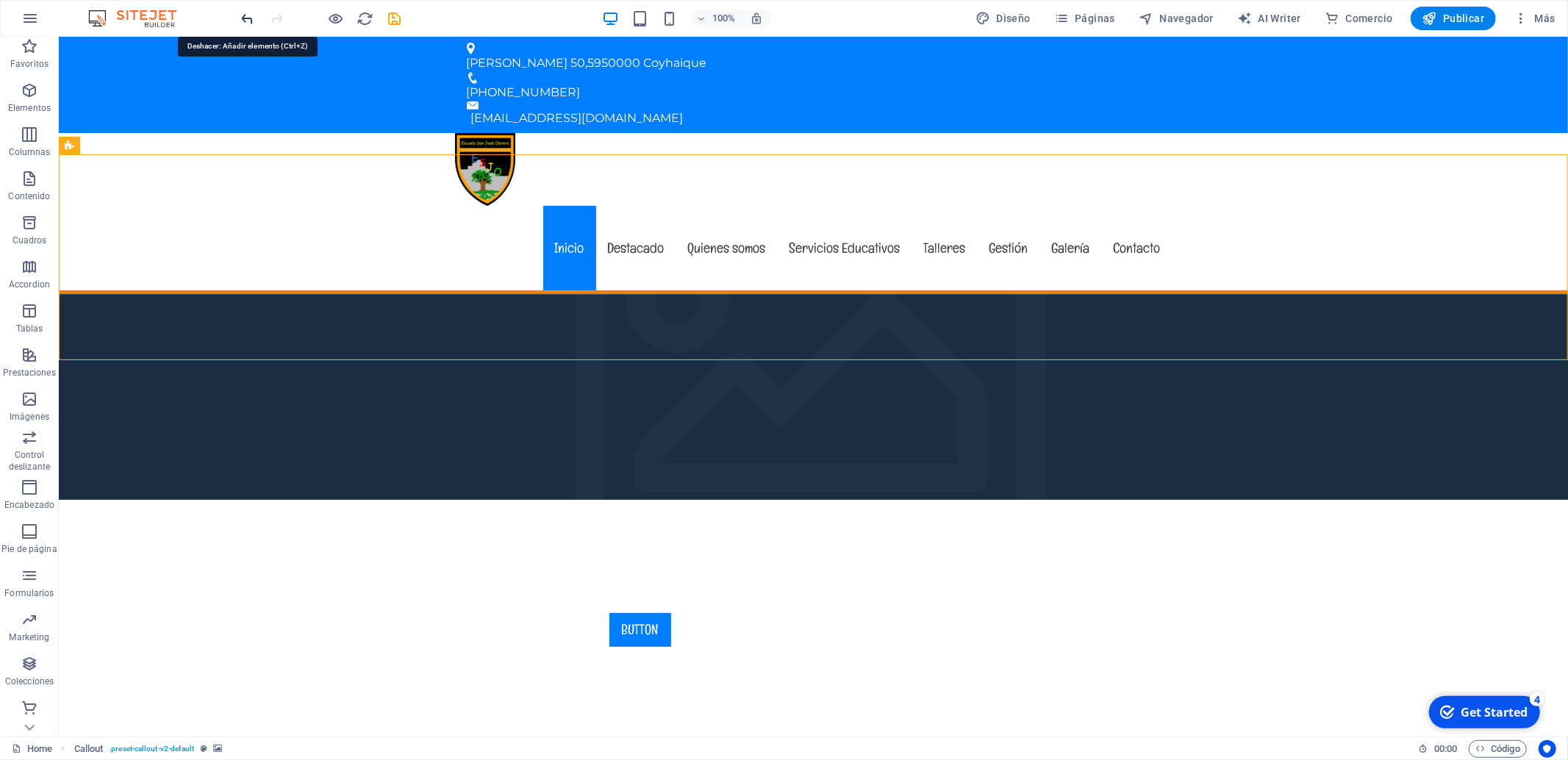
click at [249, 18] on icon "undo" at bounding box center [248, 18] width 17 height 17
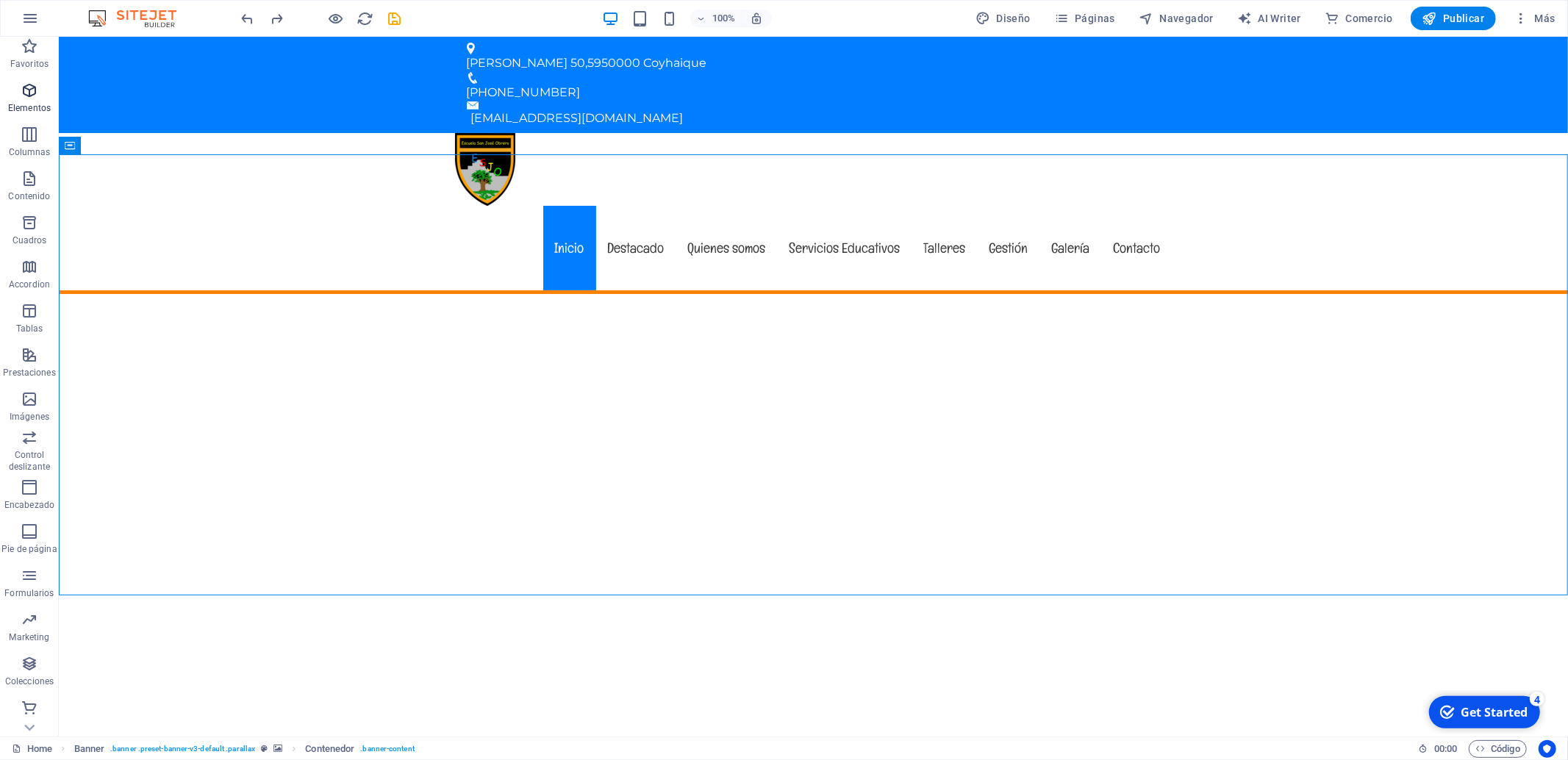
click at [39, 108] on p "Elementos" at bounding box center [29, 108] width 43 height 12
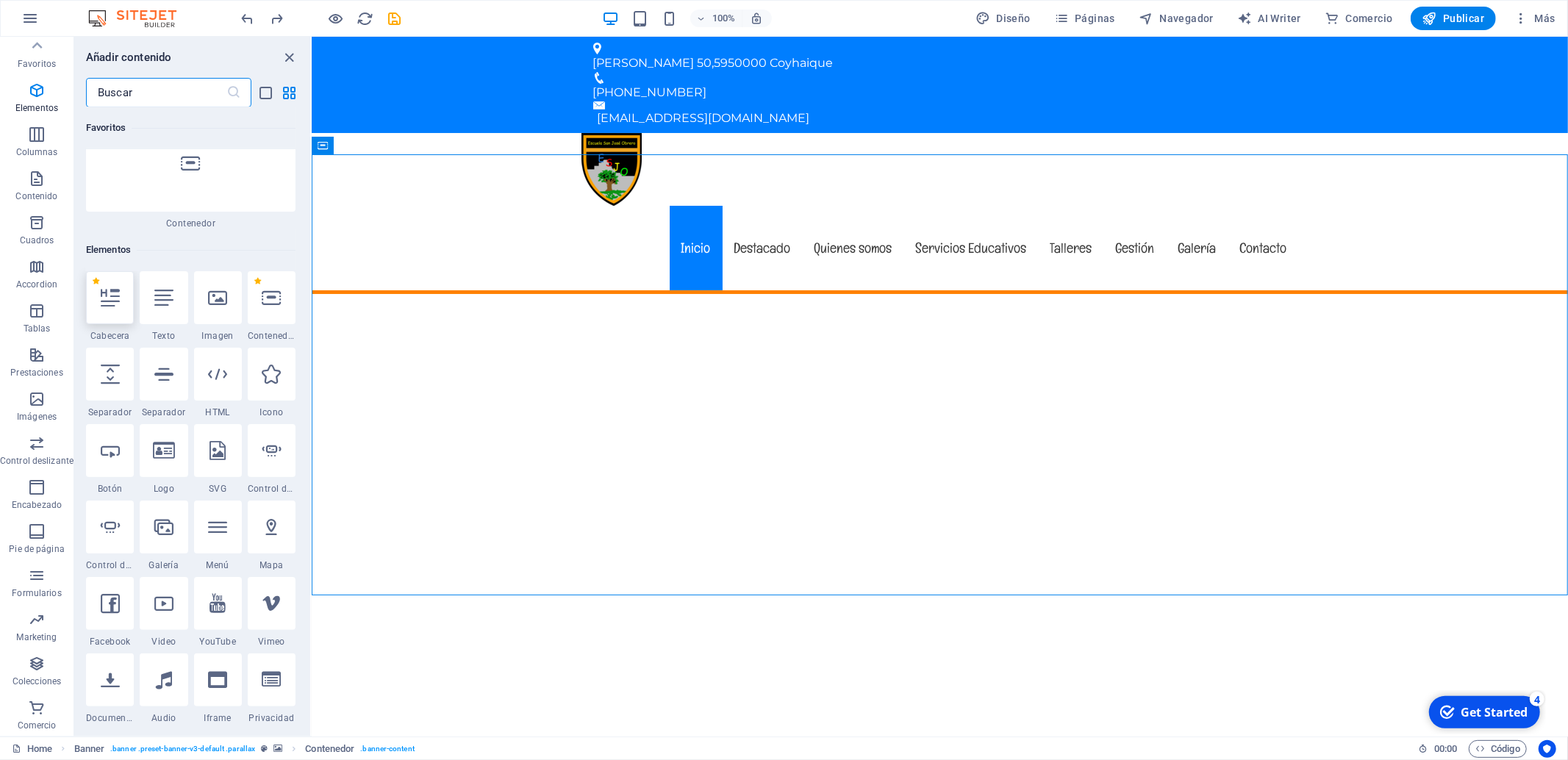
scroll to position [157, 0]
click at [138, 99] on input "text" at bounding box center [156, 93] width 140 height 29
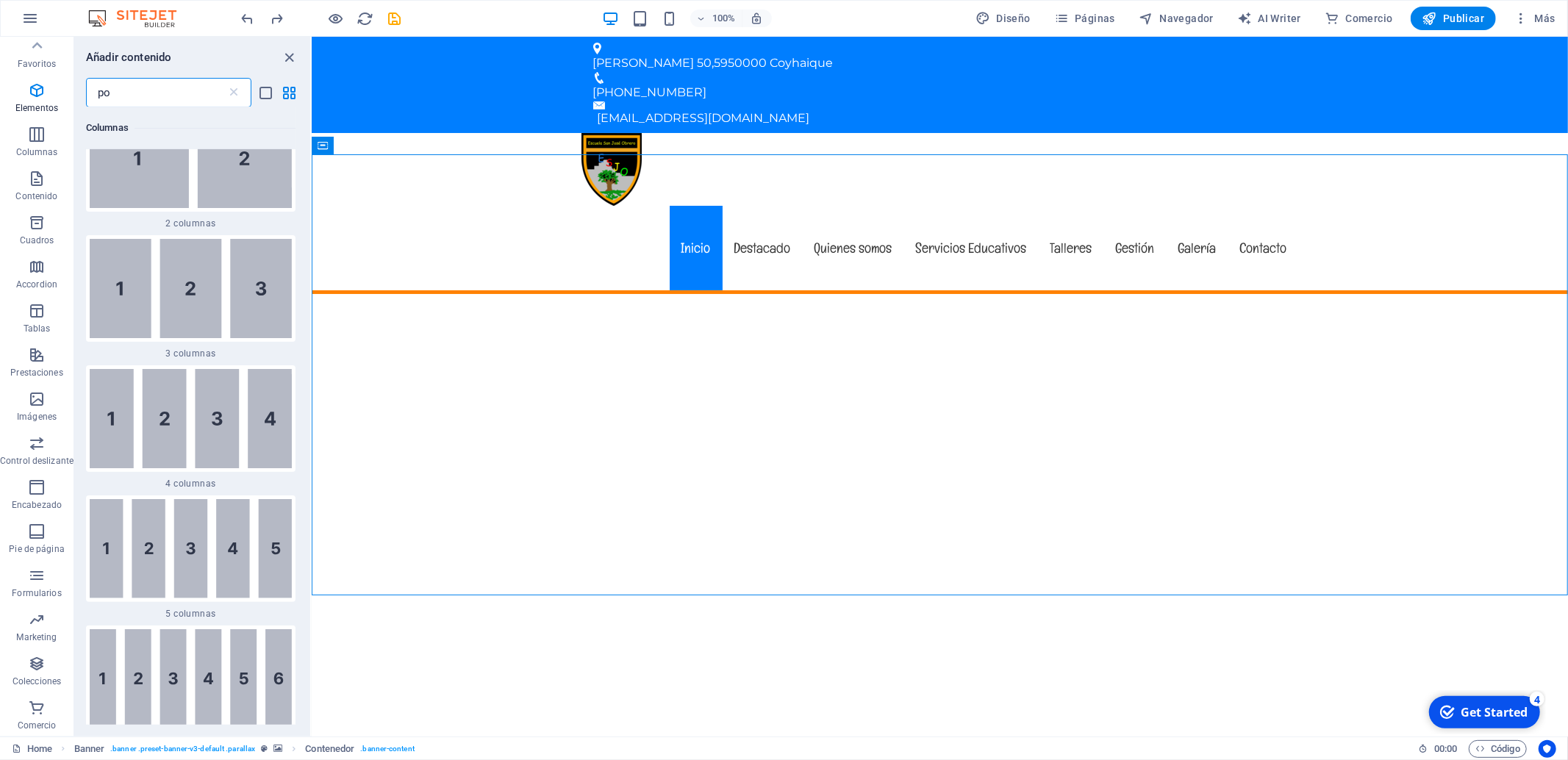
scroll to position [0, 0]
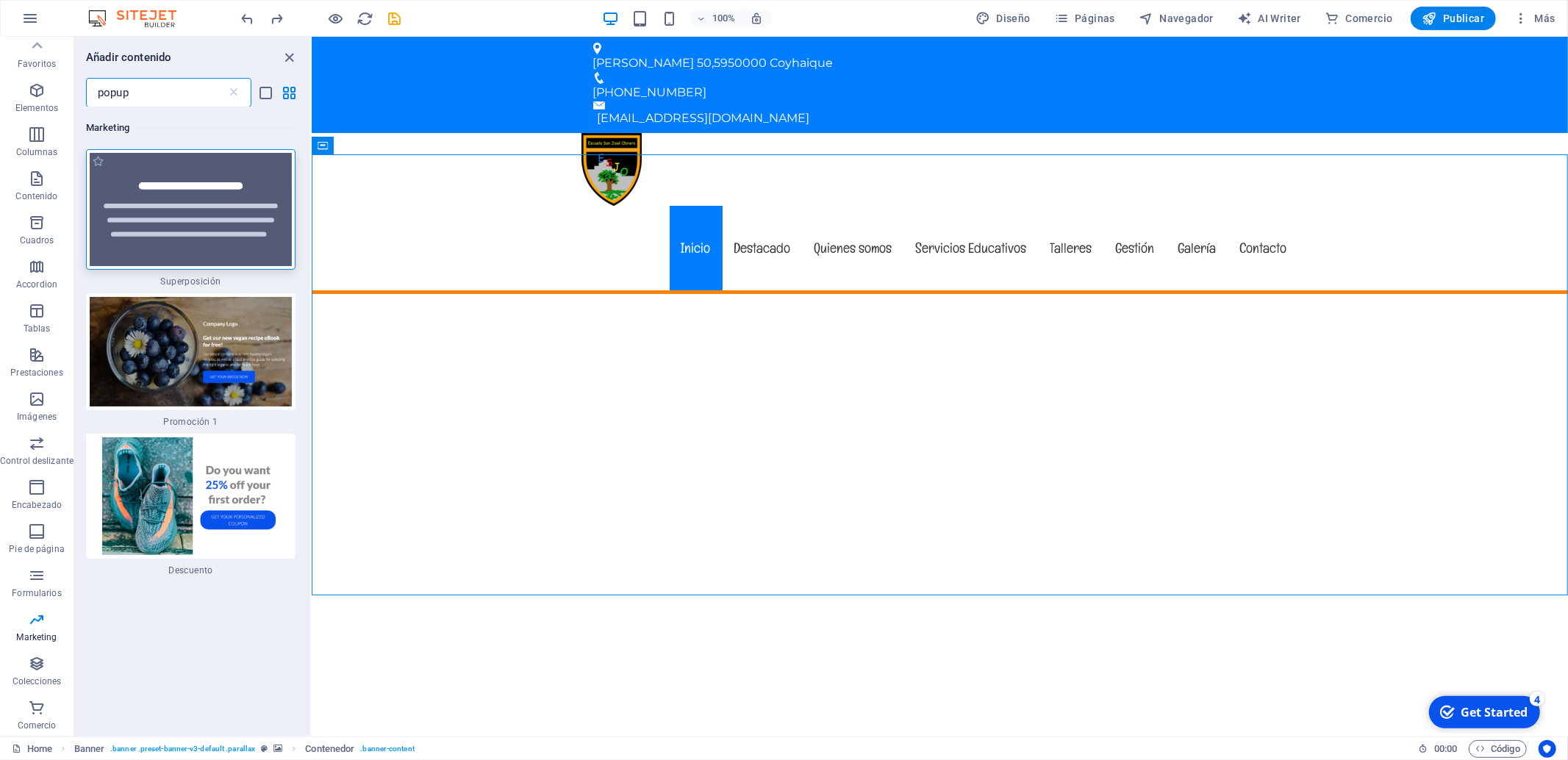
type input "popup"
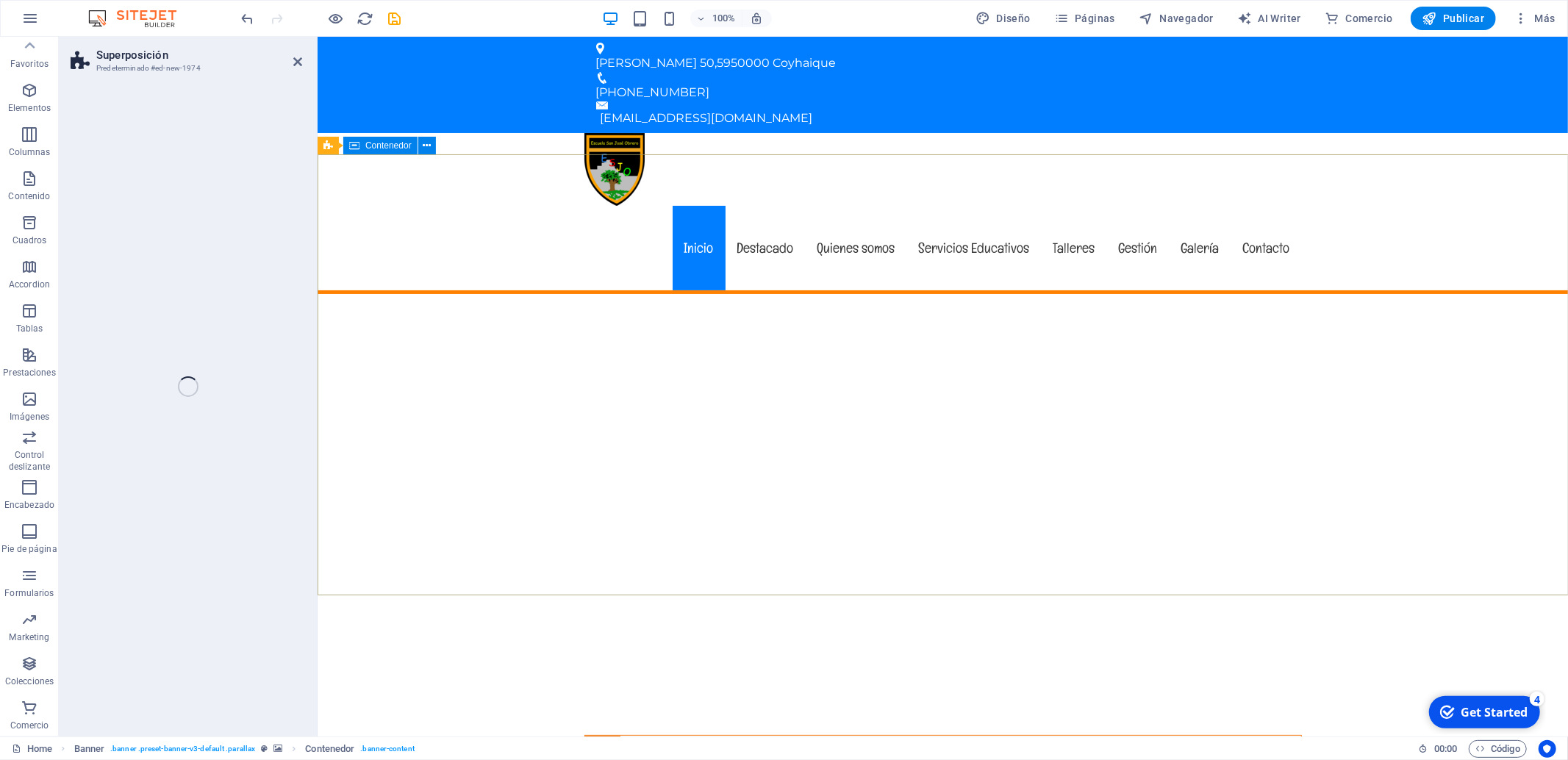
scroll to position [5, 0]
select select "rem"
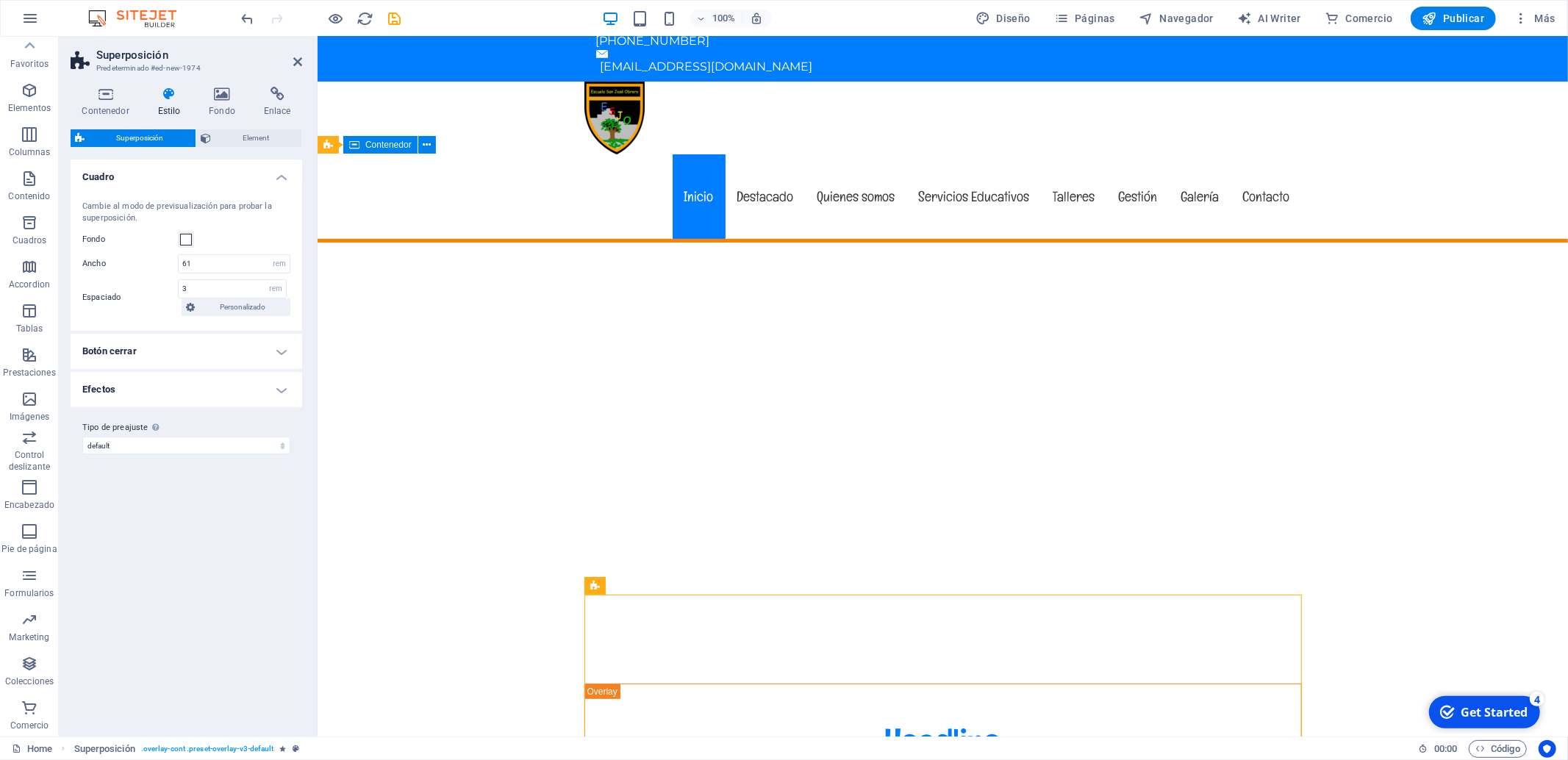
scroll to position [154, 0]
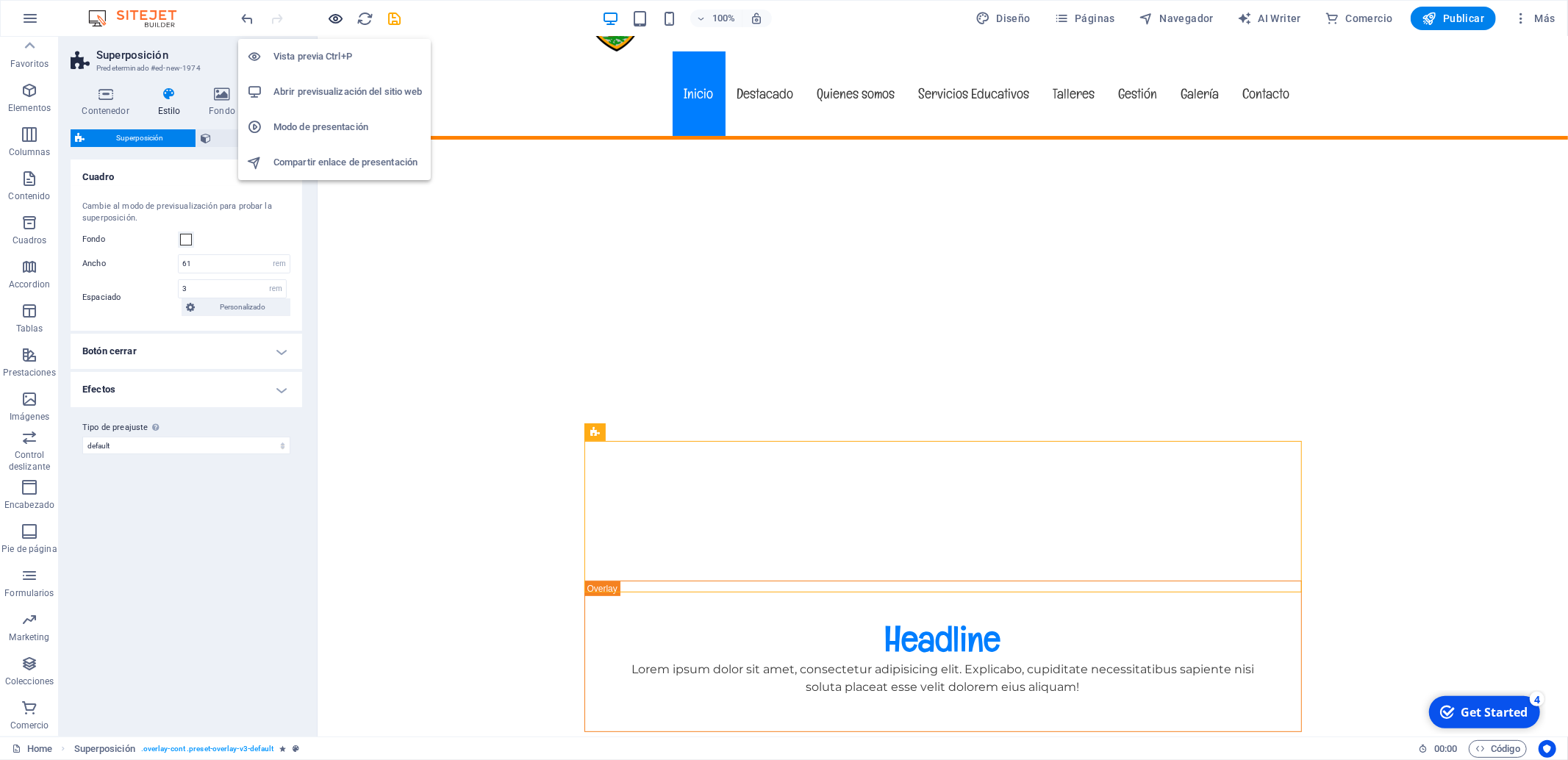
click at [338, 19] on icon "button" at bounding box center [336, 18] width 17 height 17
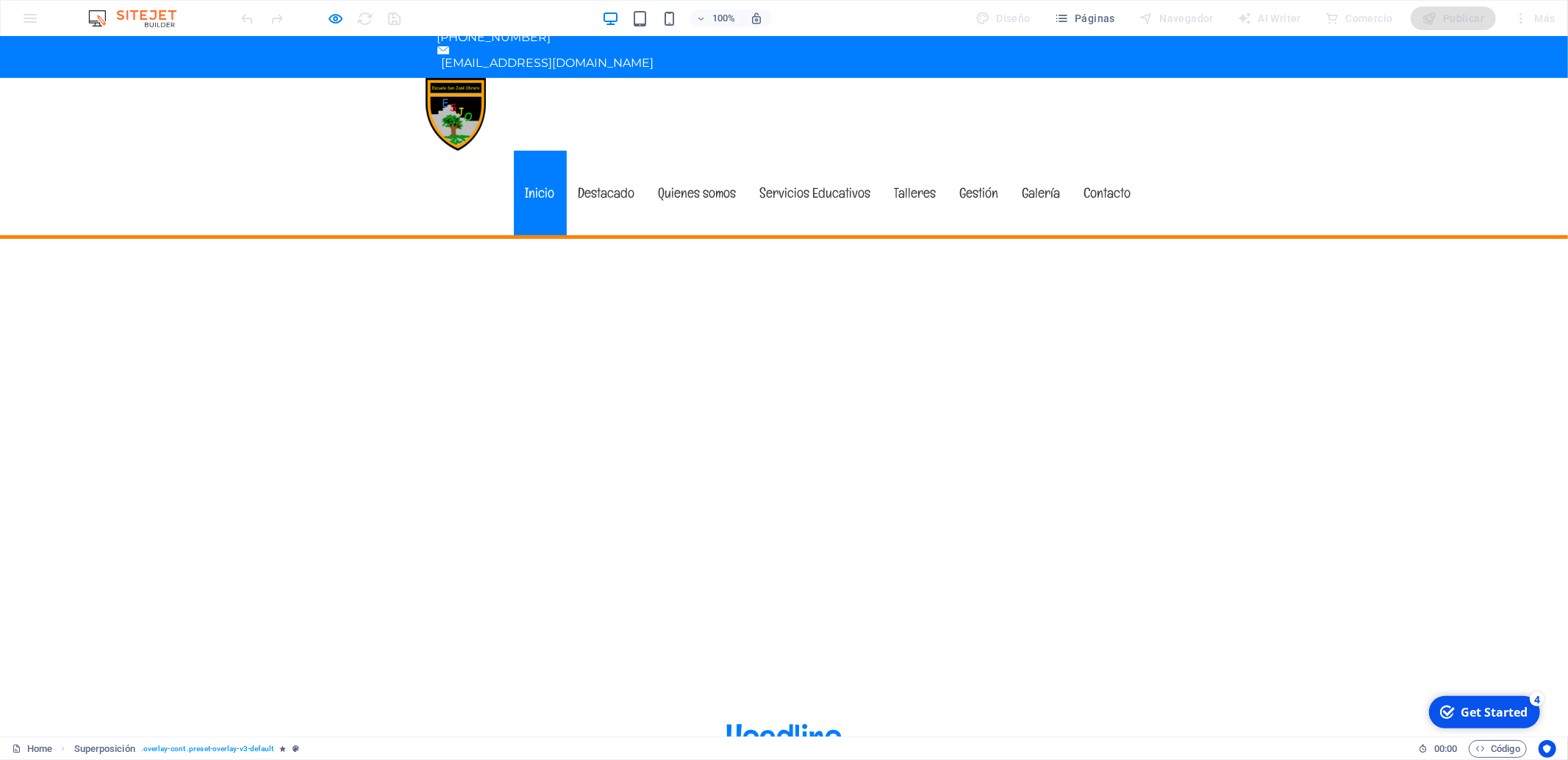
scroll to position [0, 0]
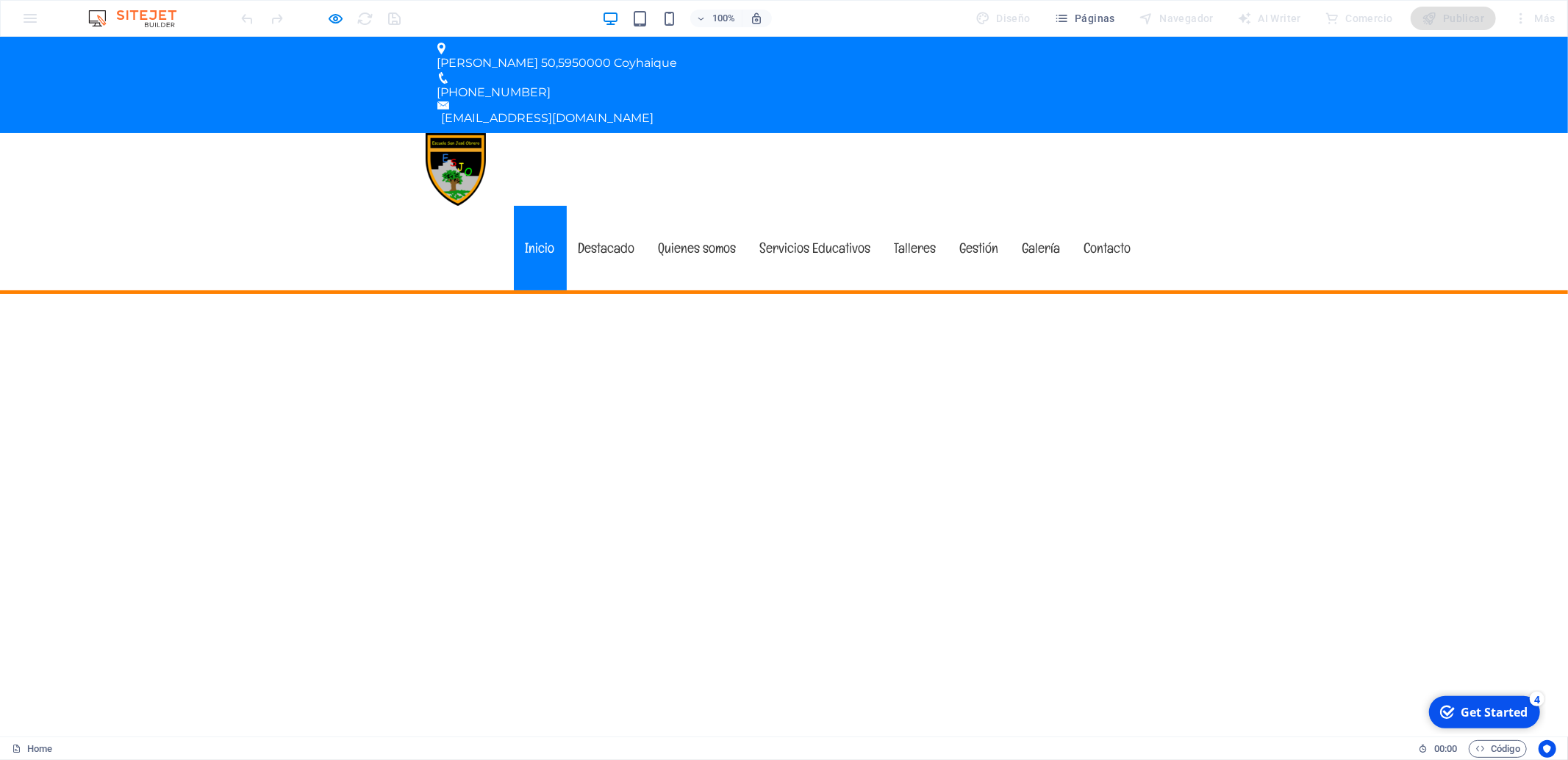
click at [539, 206] on link "Inicio" at bounding box center [540, 248] width 53 height 85
click at [600, 206] on link "Destacado" at bounding box center [607, 248] width 80 height 85
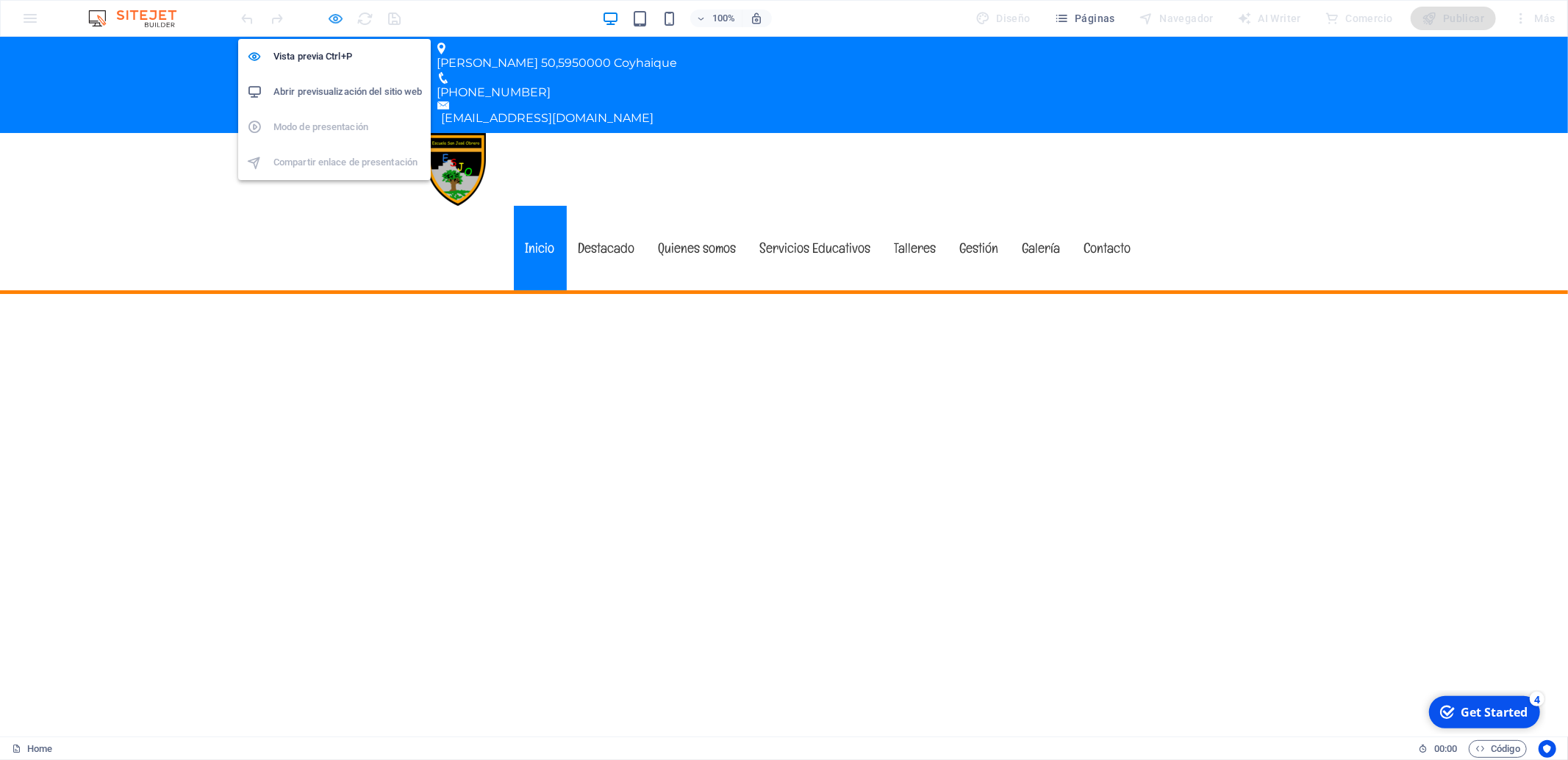
click at [330, 17] on icon "button" at bounding box center [336, 18] width 17 height 17
select select "rem"
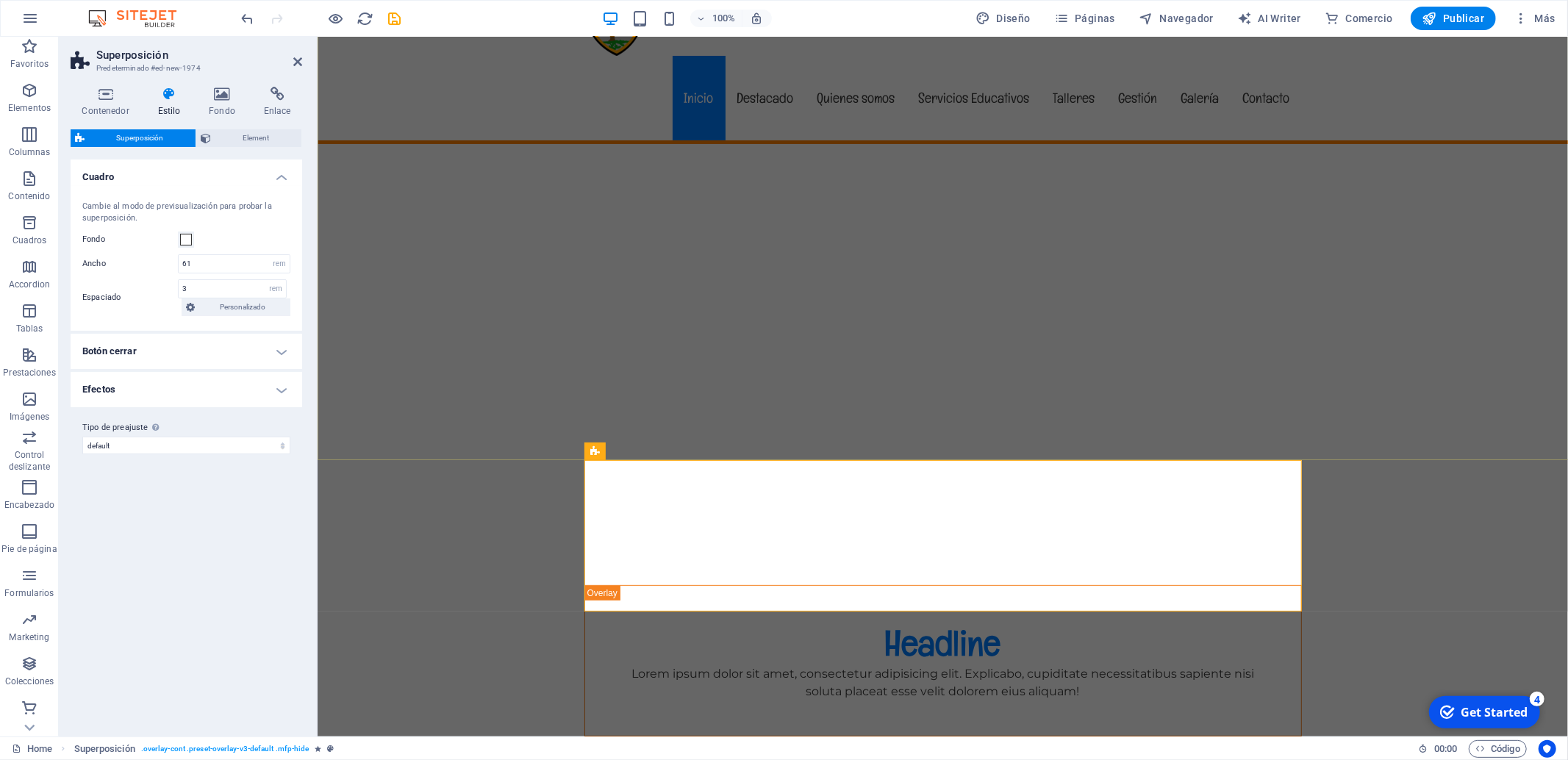
scroll to position [154, 0]
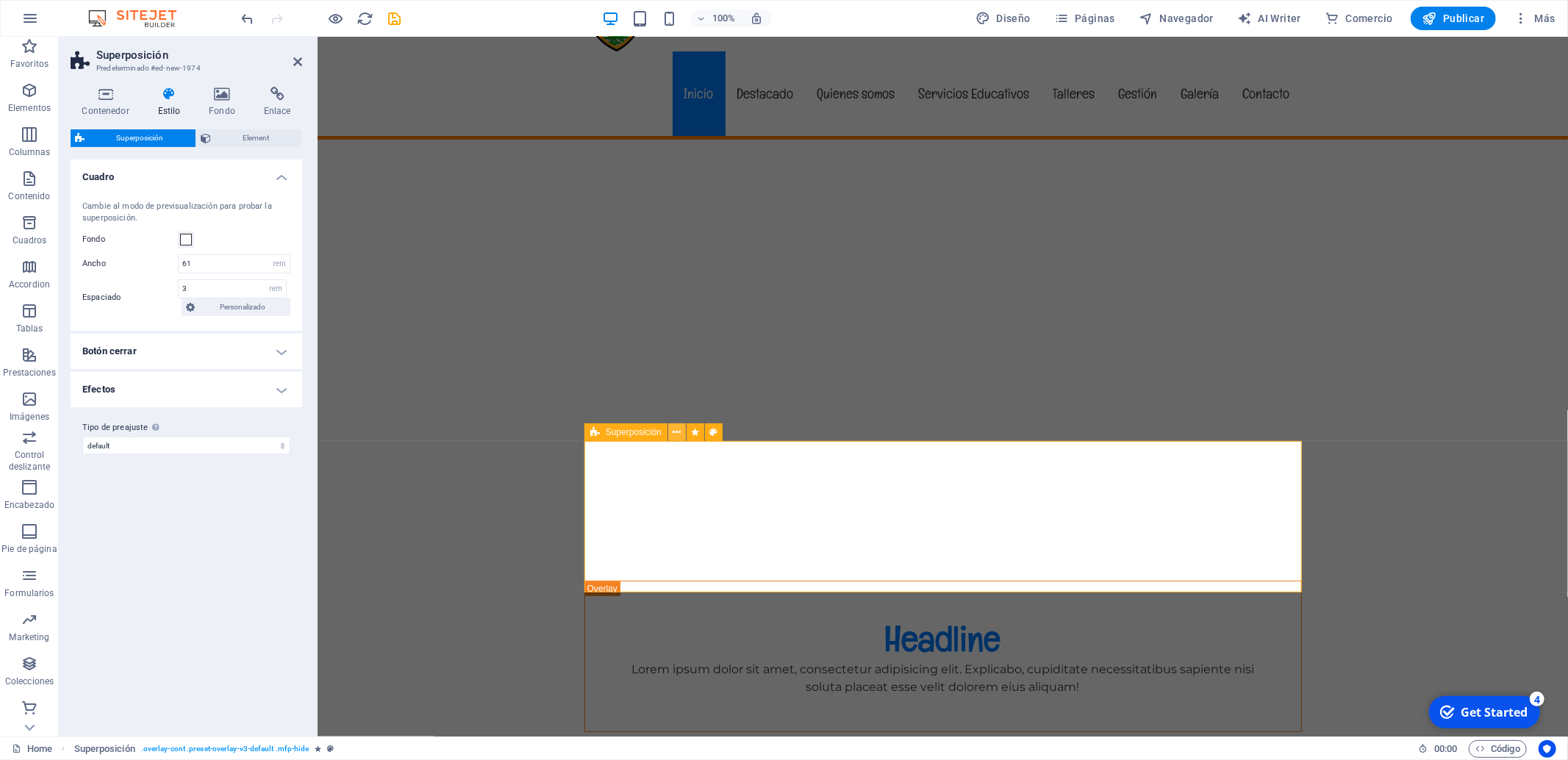
click at [675, 432] on icon at bounding box center [676, 432] width 8 height 15
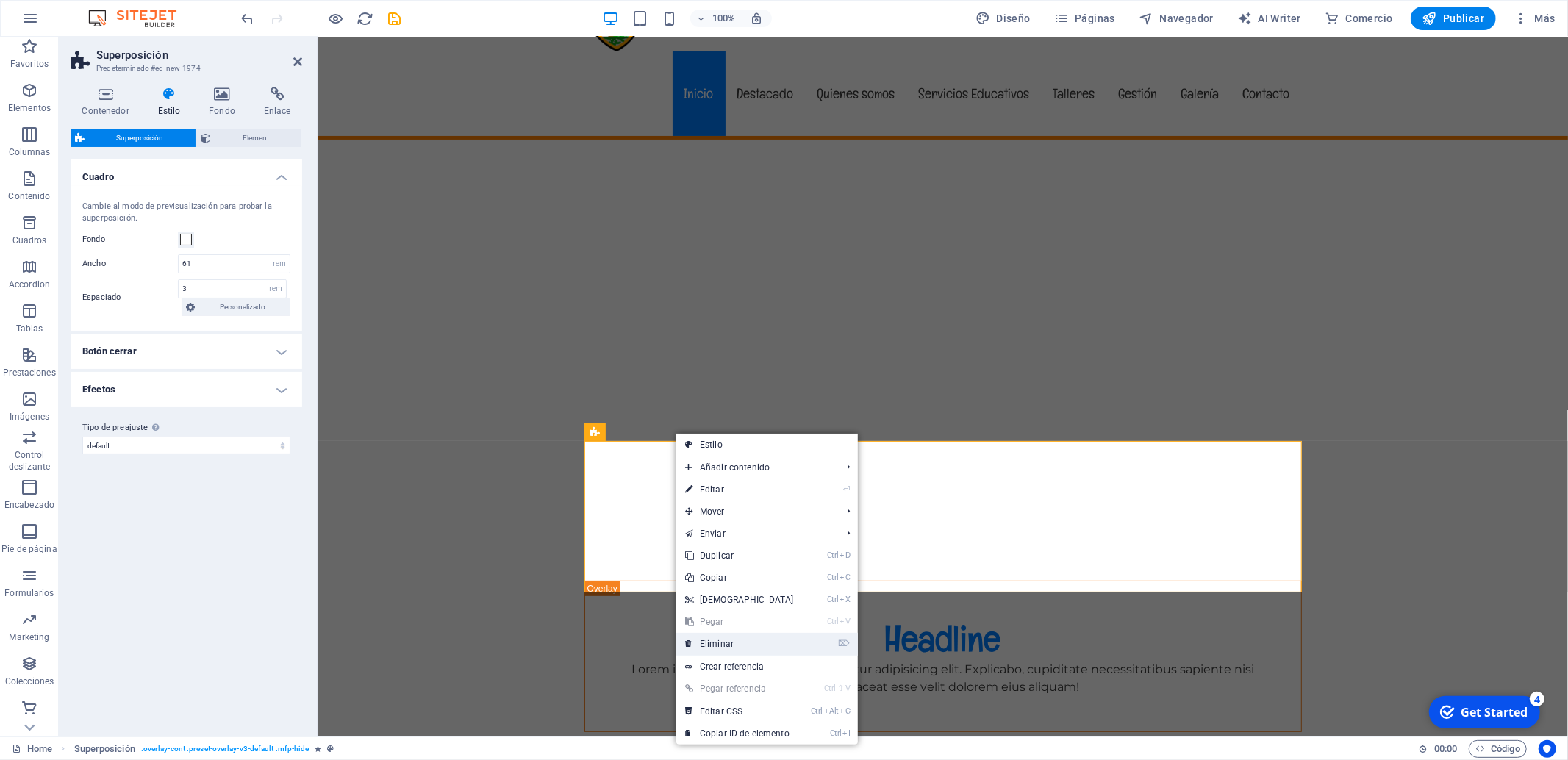
click at [737, 646] on link "⌦ Eliminar" at bounding box center [739, 644] width 127 height 22
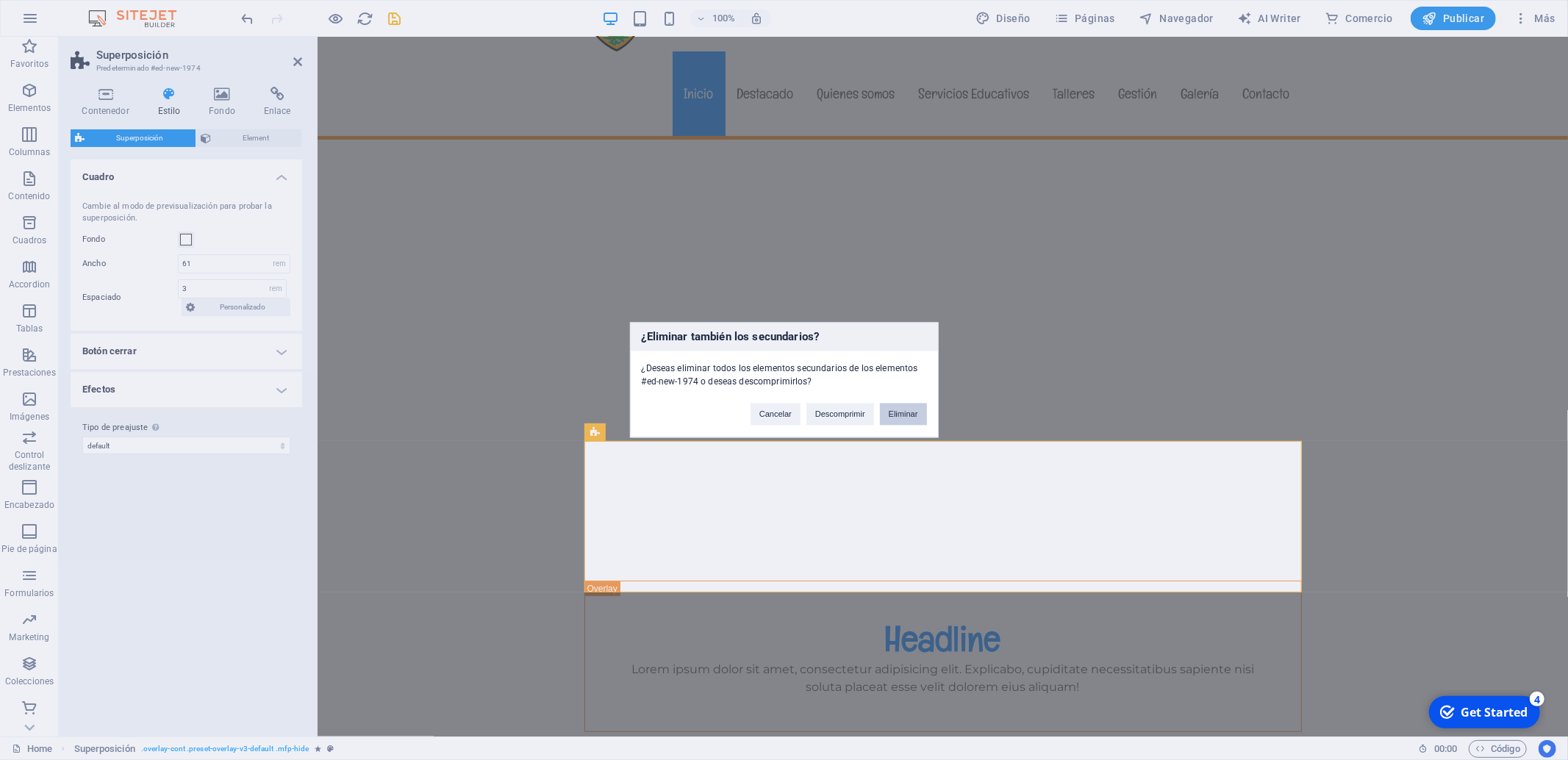
click at [914, 409] on button "Eliminar" at bounding box center [904, 415] width 47 height 22
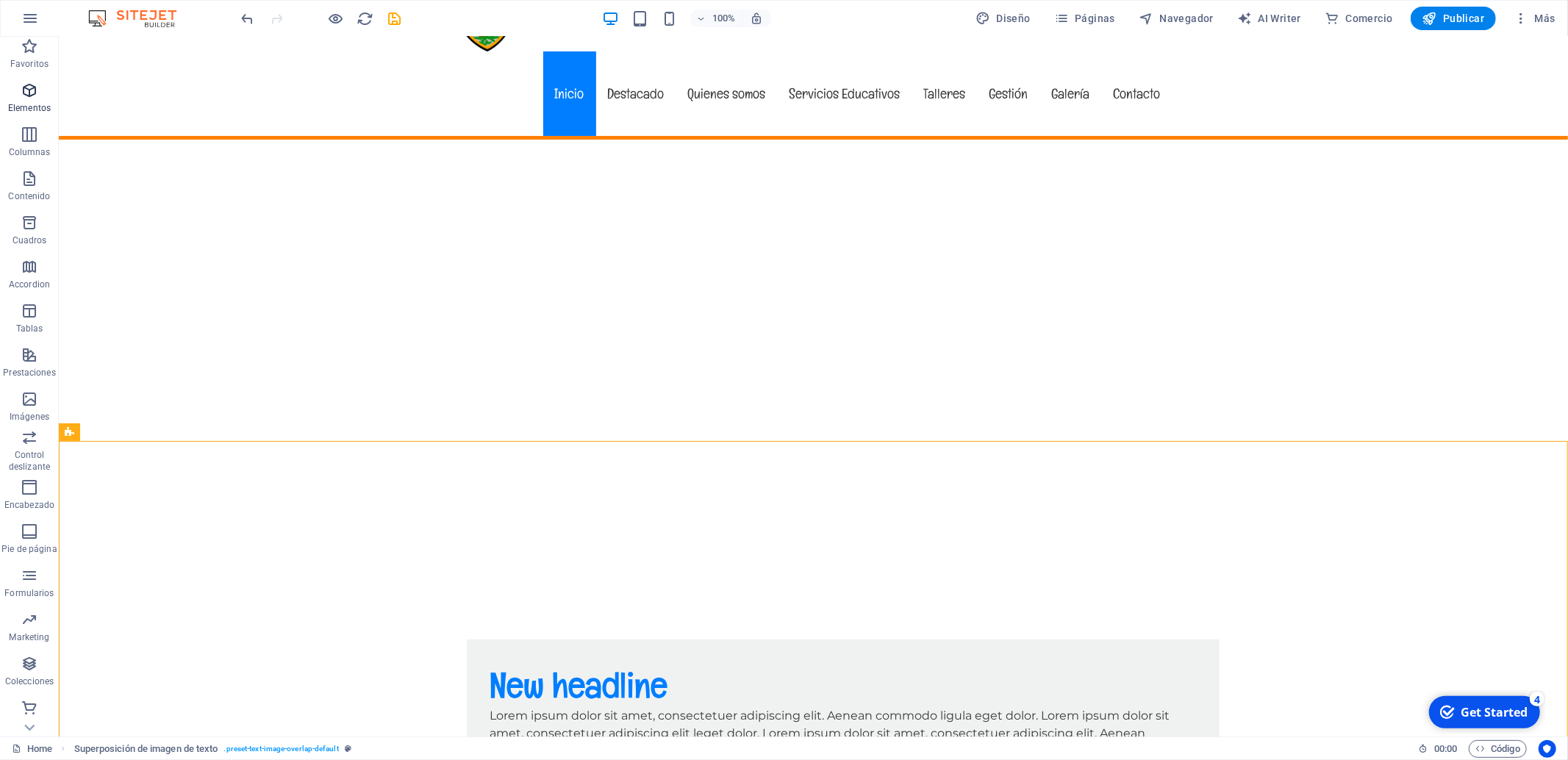
click at [45, 108] on p "Elementos" at bounding box center [29, 108] width 43 height 12
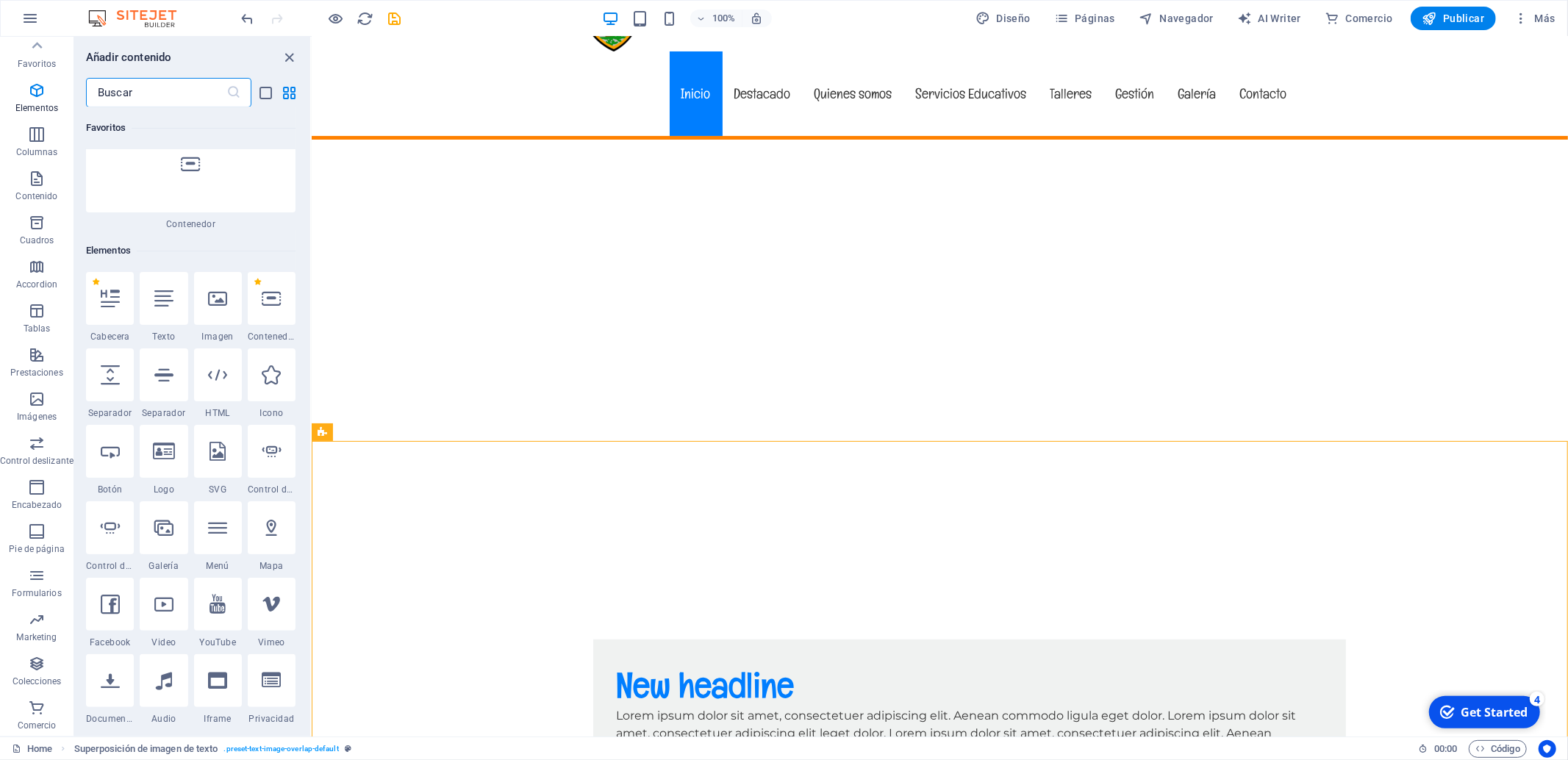
scroll to position [157, 0]
click at [156, 89] on input "text" at bounding box center [156, 93] width 140 height 29
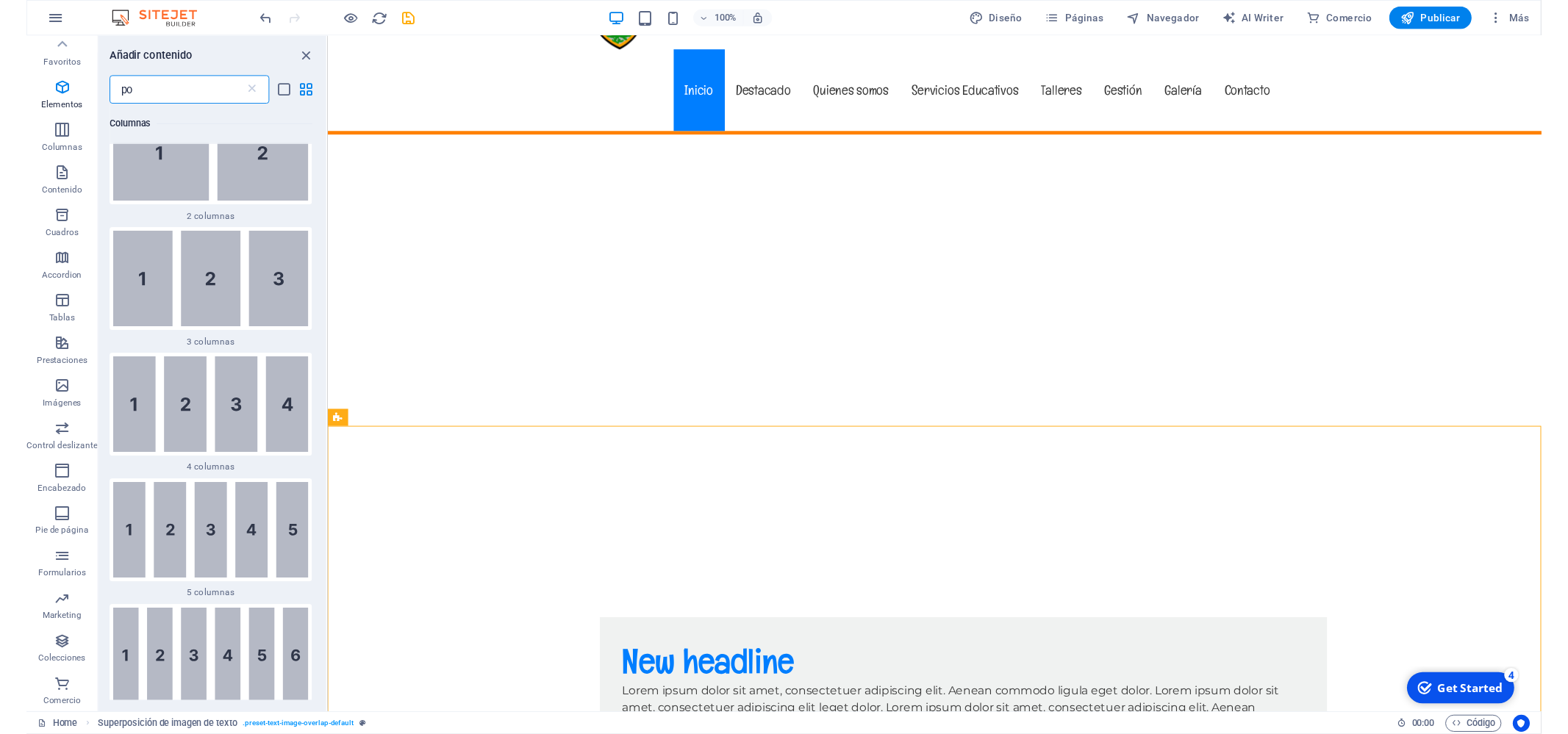
scroll to position [0, 0]
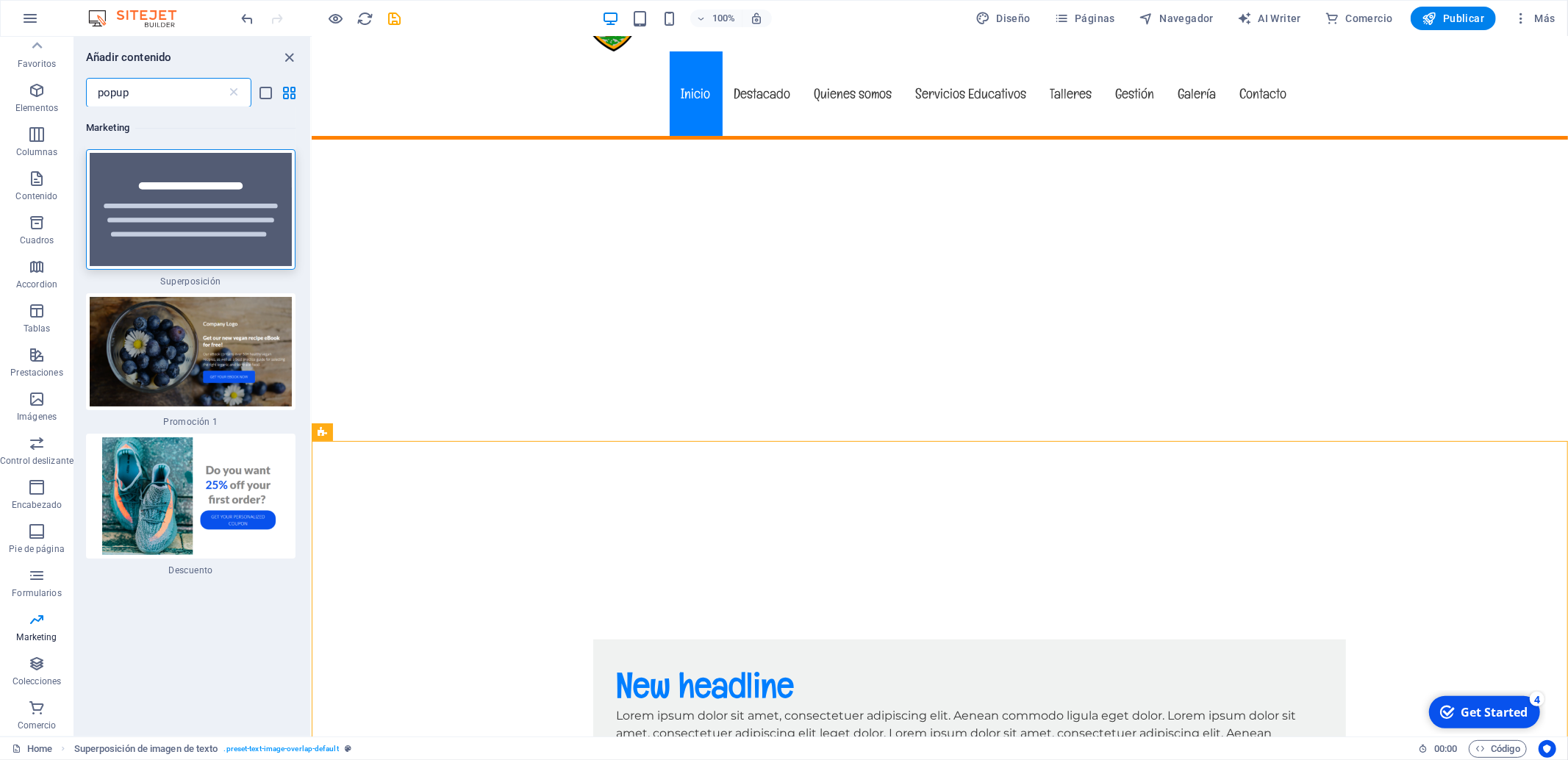
type input "popup"
